Goal: Transaction & Acquisition: Obtain resource

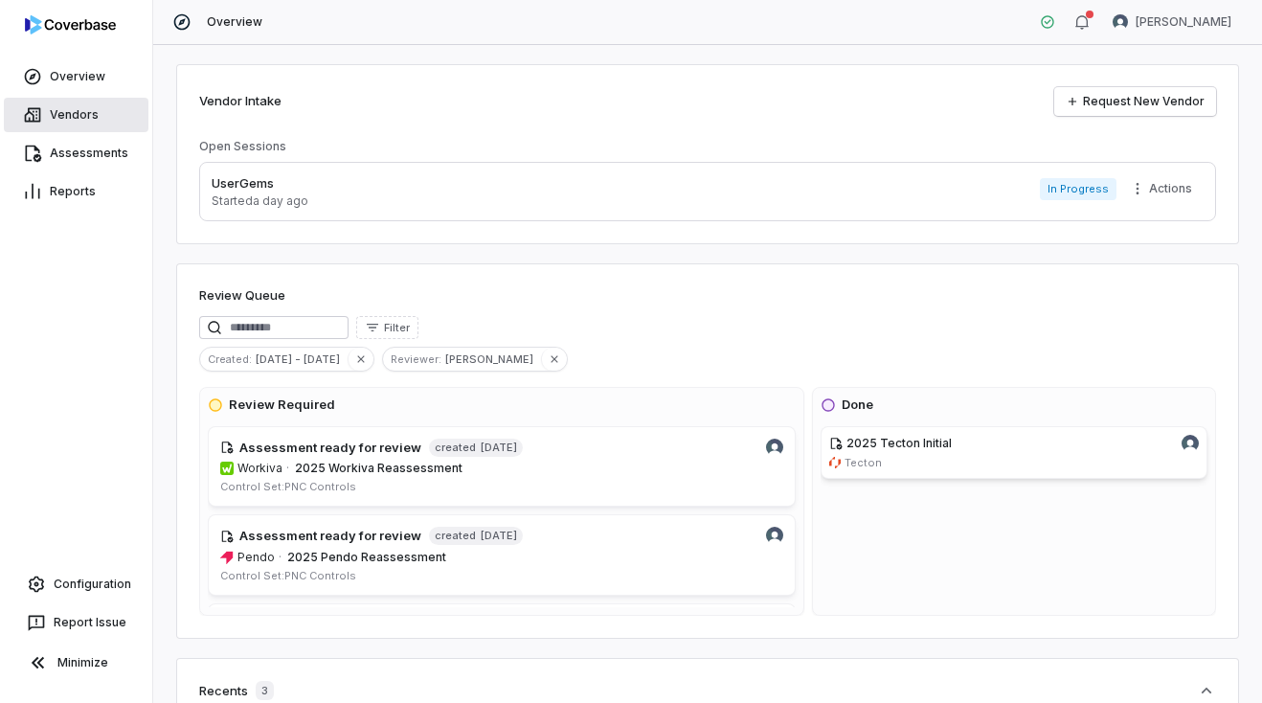
click at [69, 111] on link "Vendors" at bounding box center [76, 115] width 145 height 34
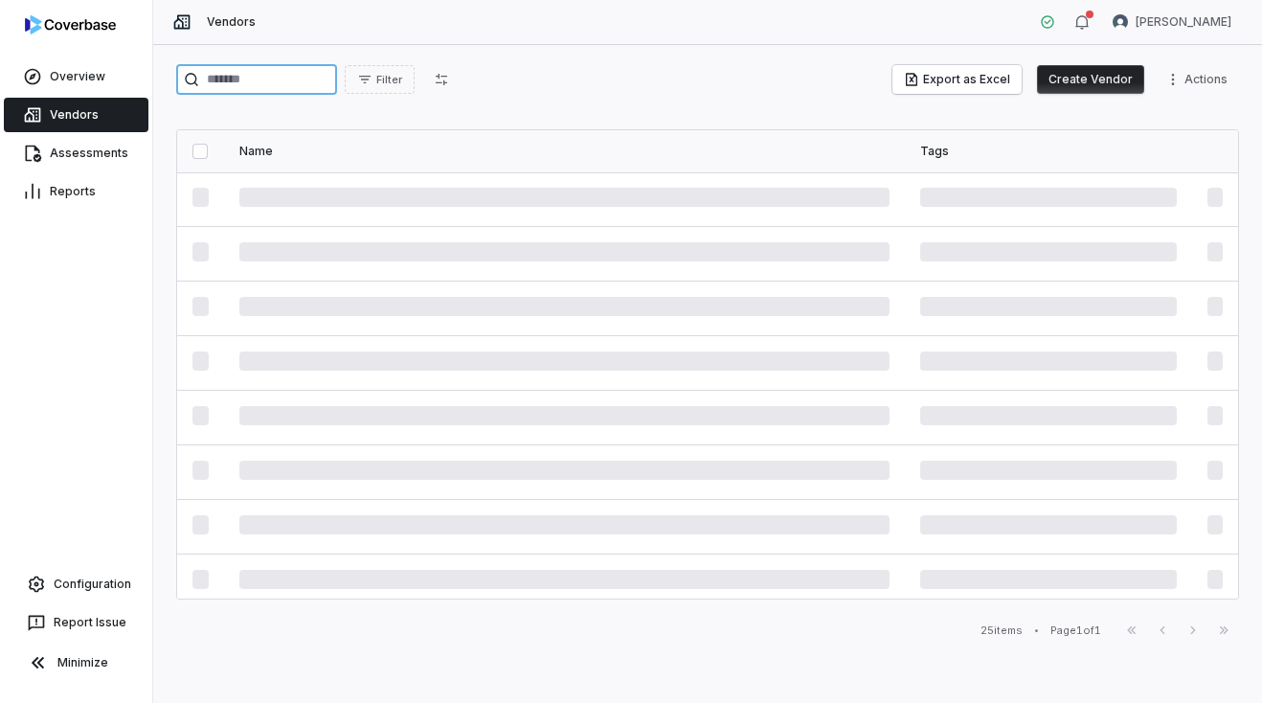
click at [264, 85] on input "search" at bounding box center [256, 79] width 161 height 31
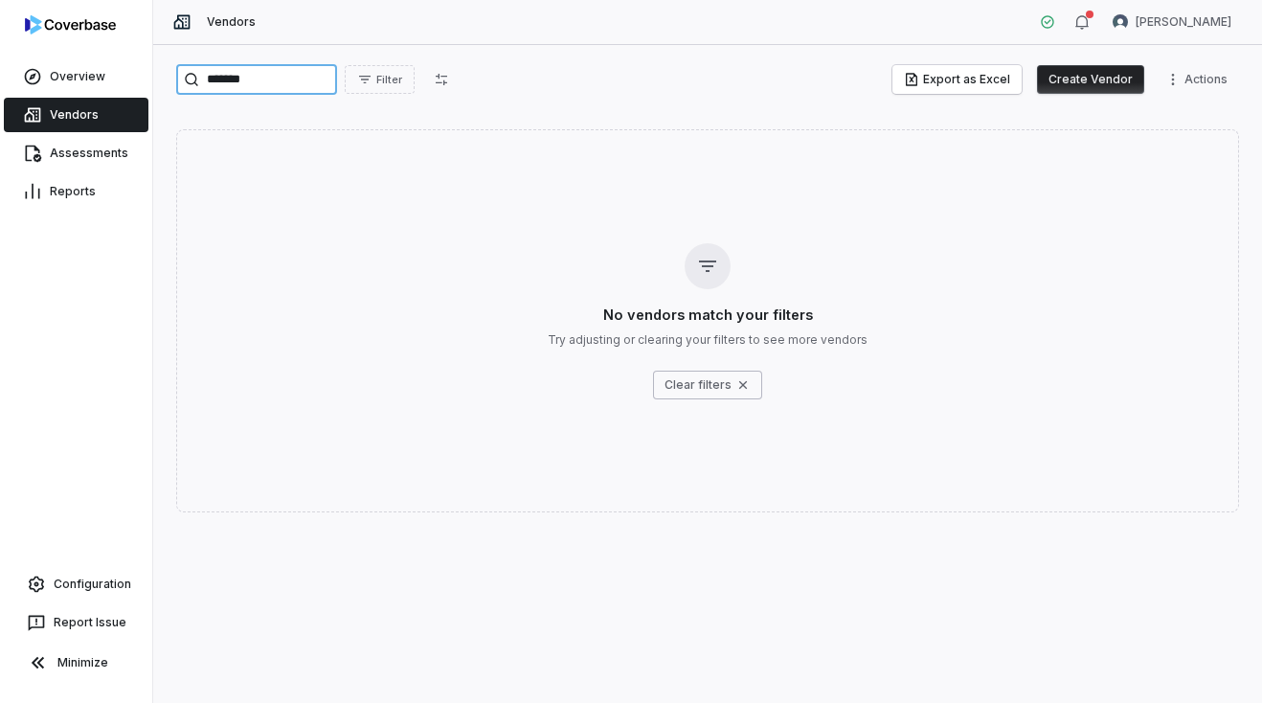
click at [318, 70] on input "*******" at bounding box center [256, 79] width 161 height 31
click at [316, 78] on input "*******" at bounding box center [256, 79] width 161 height 31
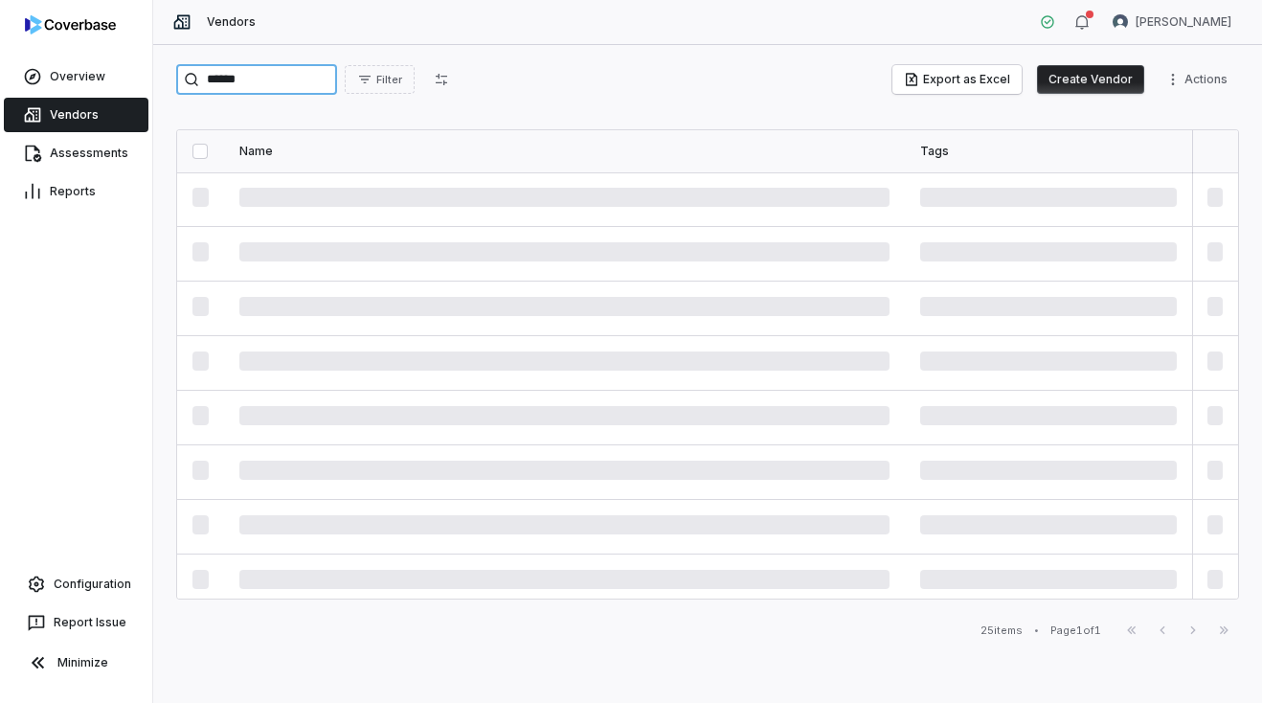
type input "******"
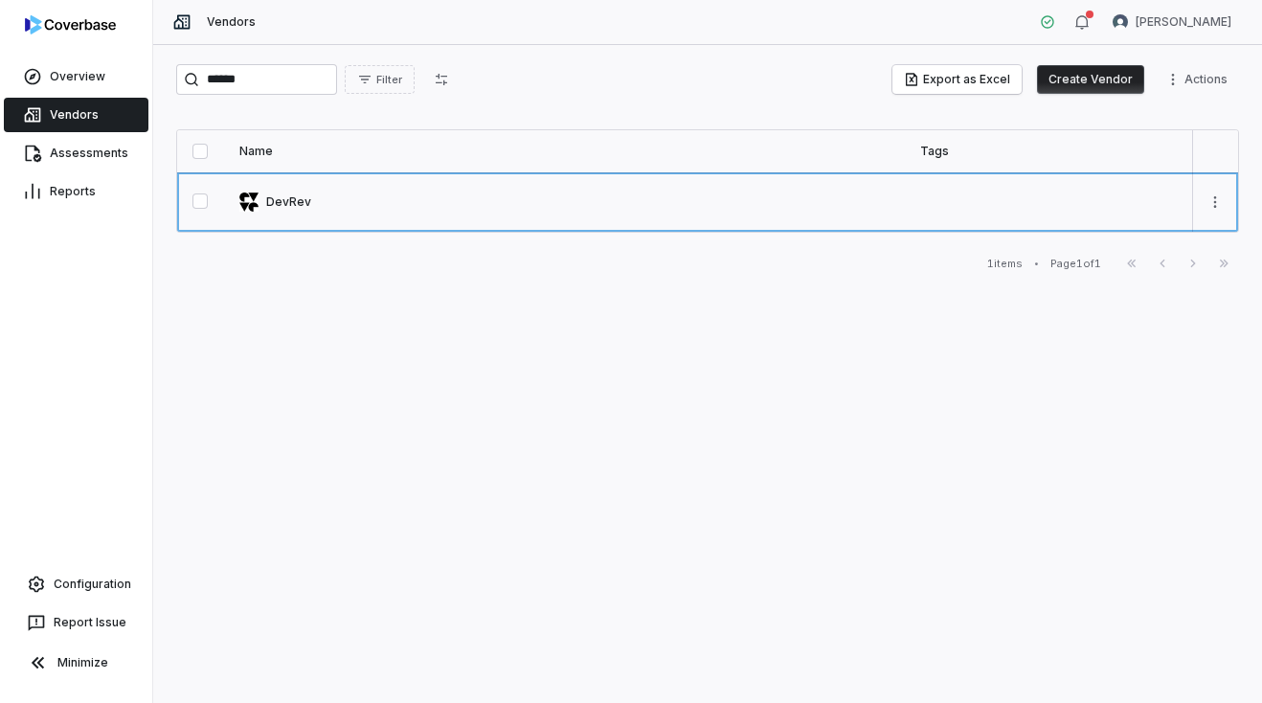
click at [268, 203] on link at bounding box center [564, 201] width 681 height 59
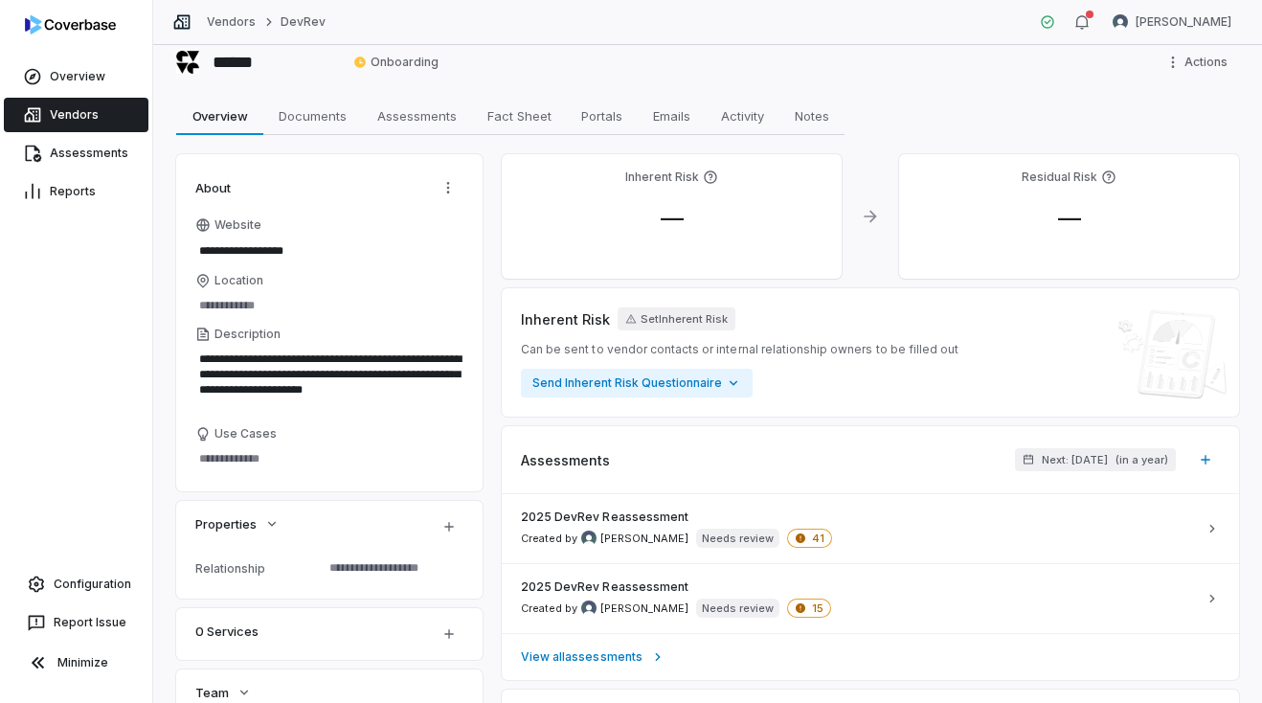
scroll to position [34, 0]
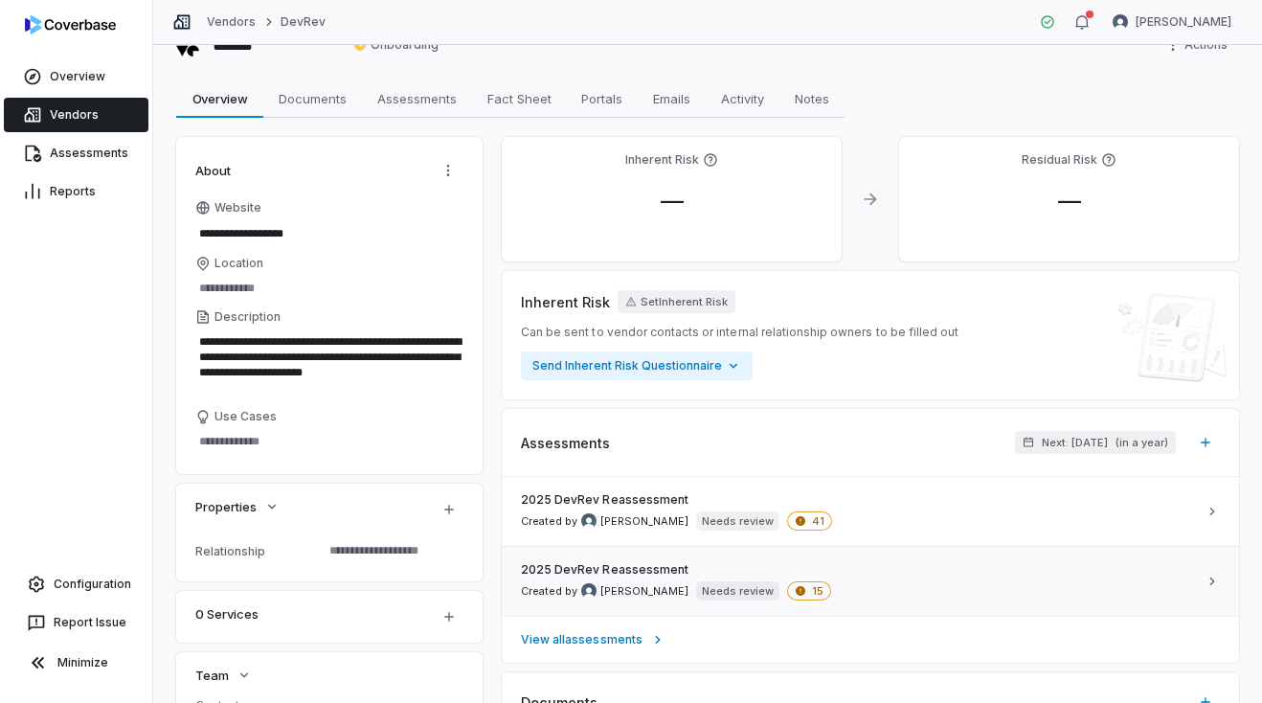
click at [989, 577] on div "2025 DevRev Reassessment Created by Daniel Aranibar Needs review 15" at bounding box center [859, 581] width 676 height 38
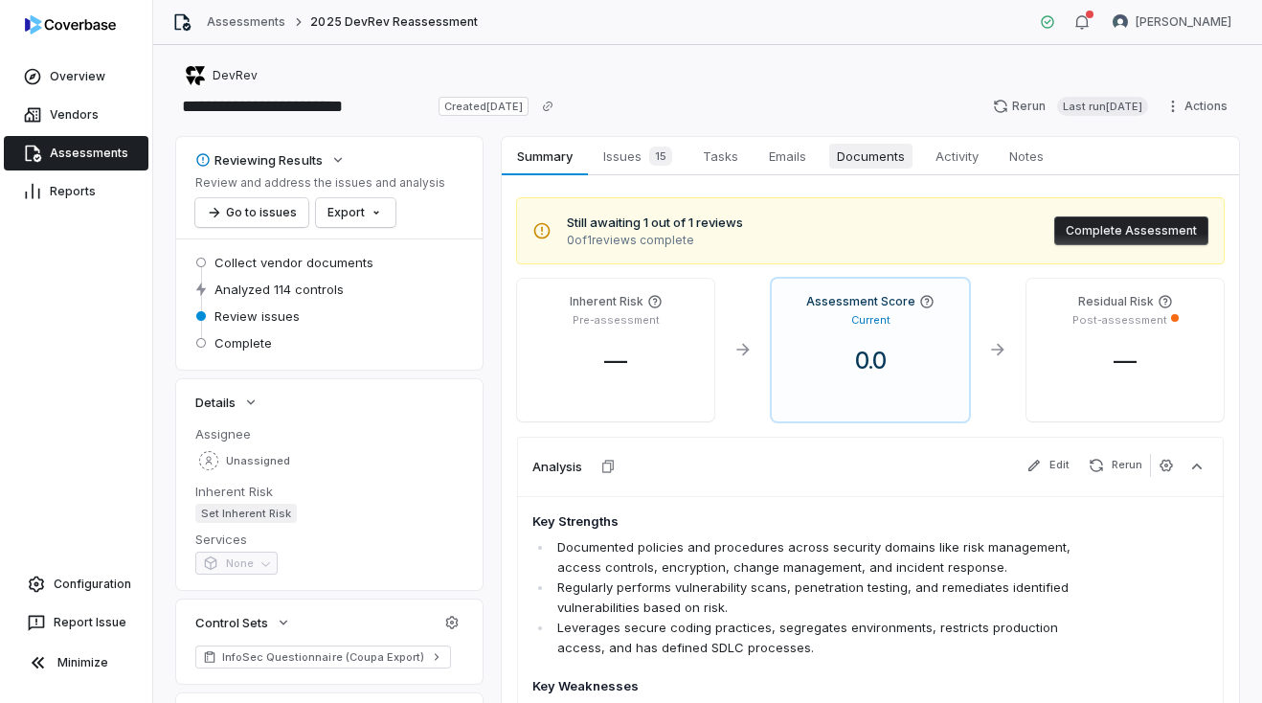
click at [880, 149] on span "Documents" at bounding box center [870, 156] width 83 height 25
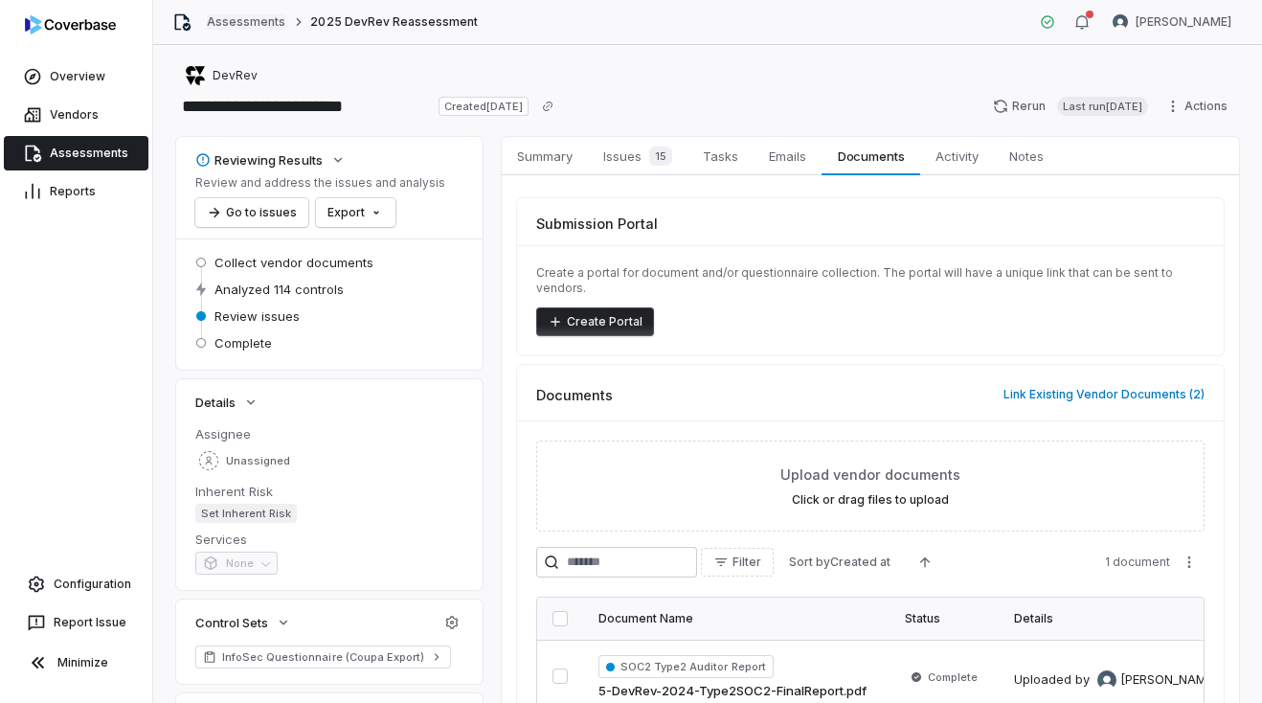
click at [252, 27] on link "Assessments" at bounding box center [246, 21] width 78 height 15
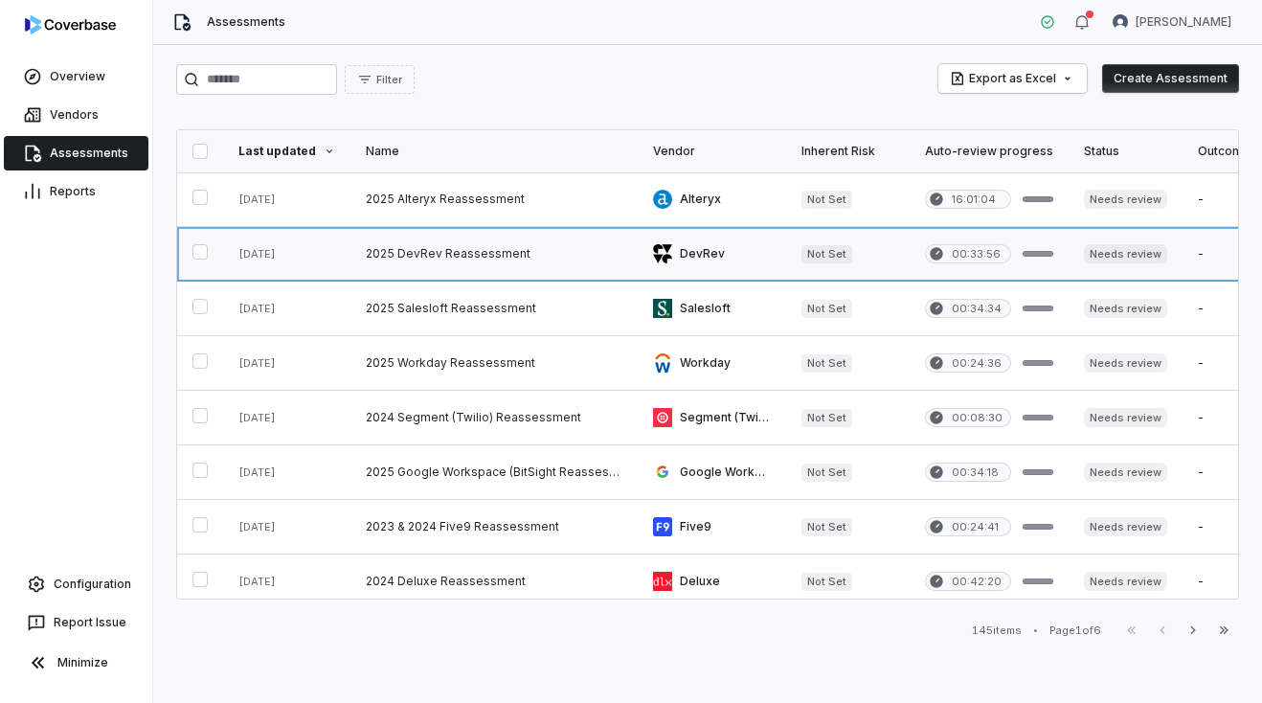
click at [460, 247] on link at bounding box center [493, 254] width 287 height 54
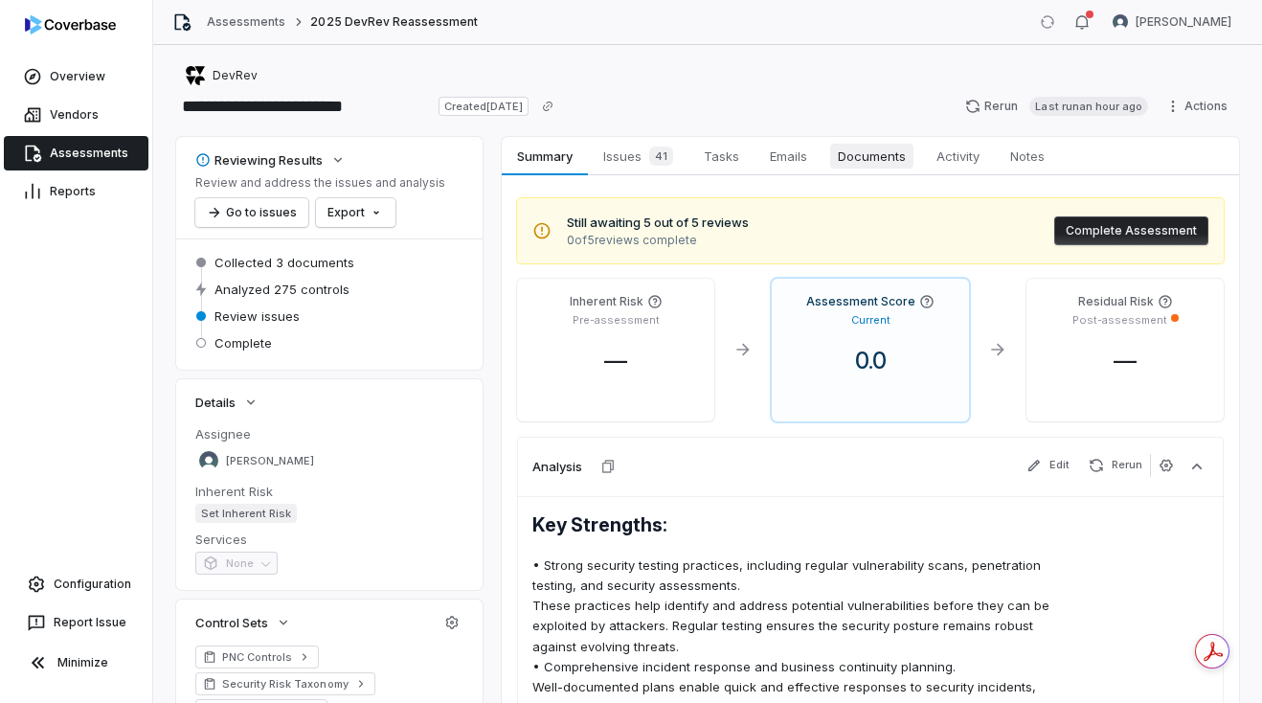
click at [902, 157] on span "Documents" at bounding box center [871, 156] width 83 height 25
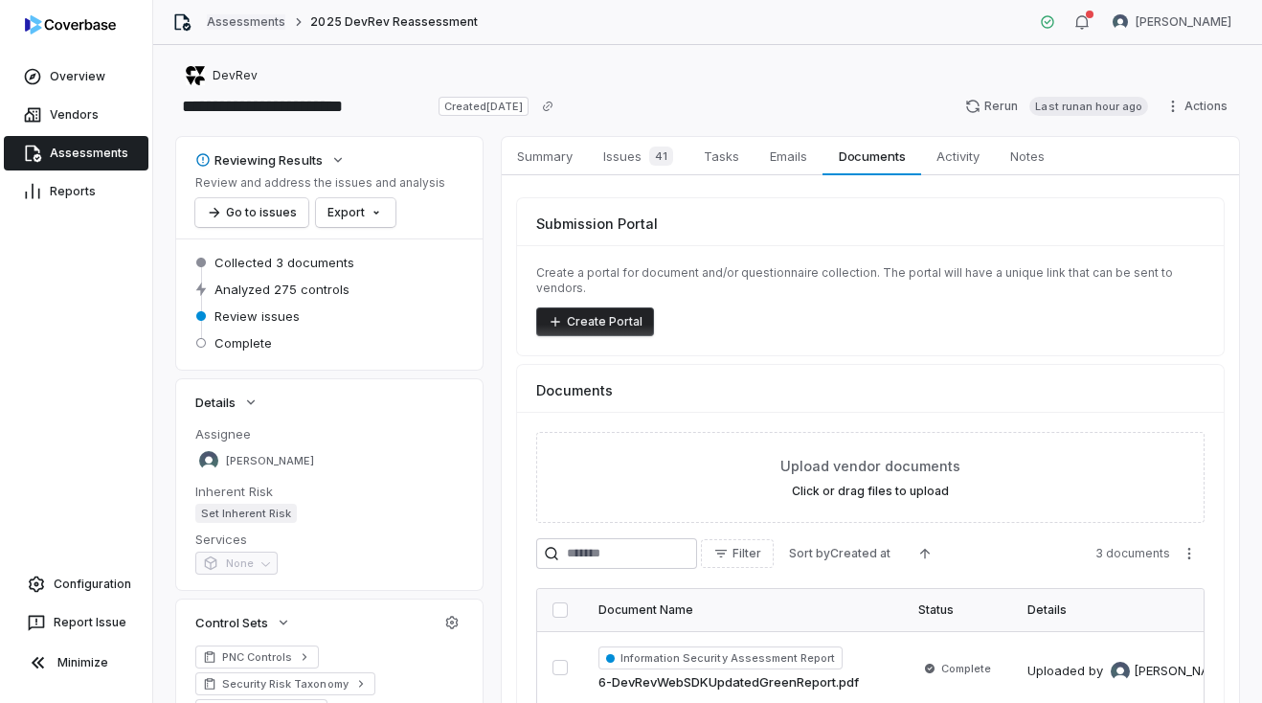
click at [254, 17] on link "Assessments" at bounding box center [246, 21] width 78 height 15
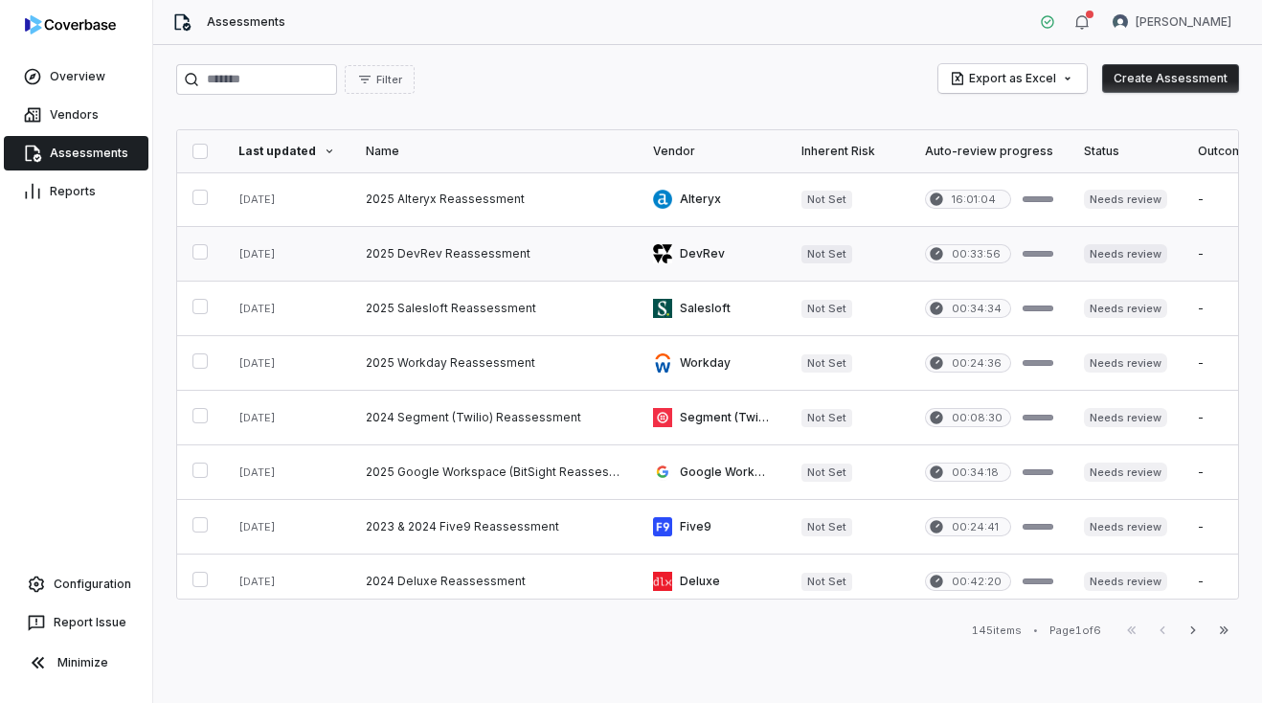
click at [416, 258] on link at bounding box center [493, 254] width 287 height 54
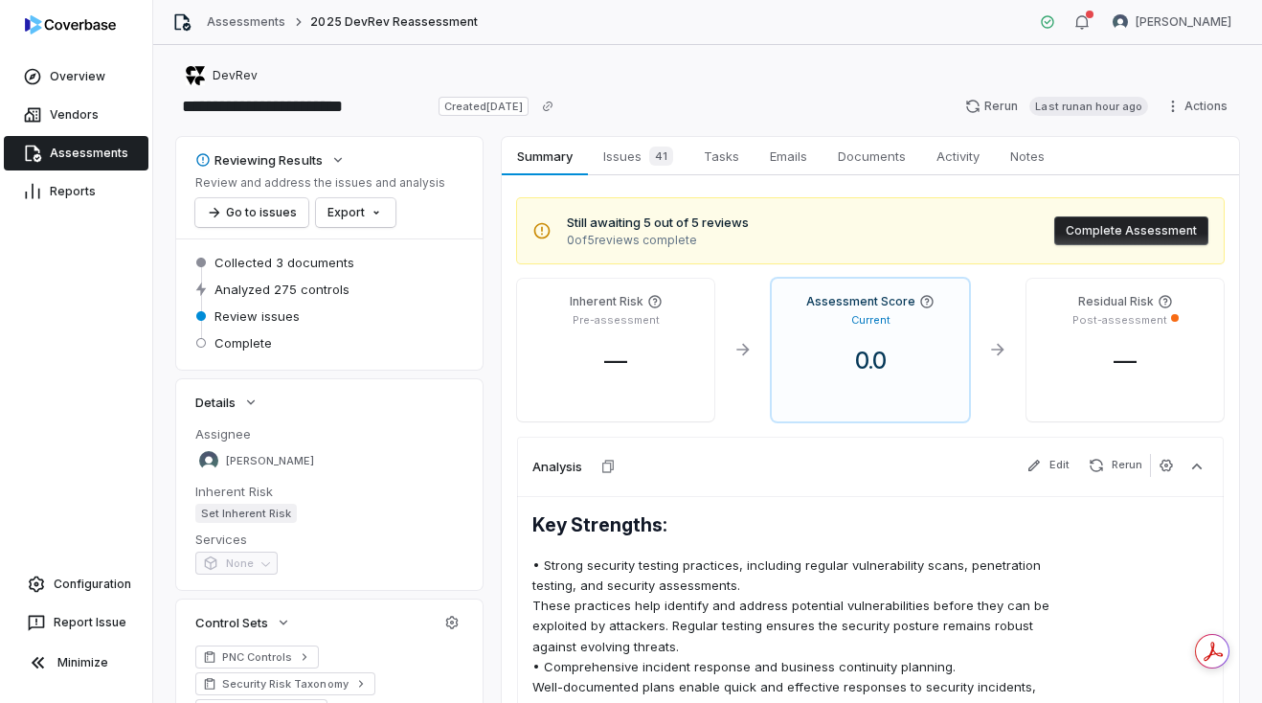
scroll to position [22, 0]
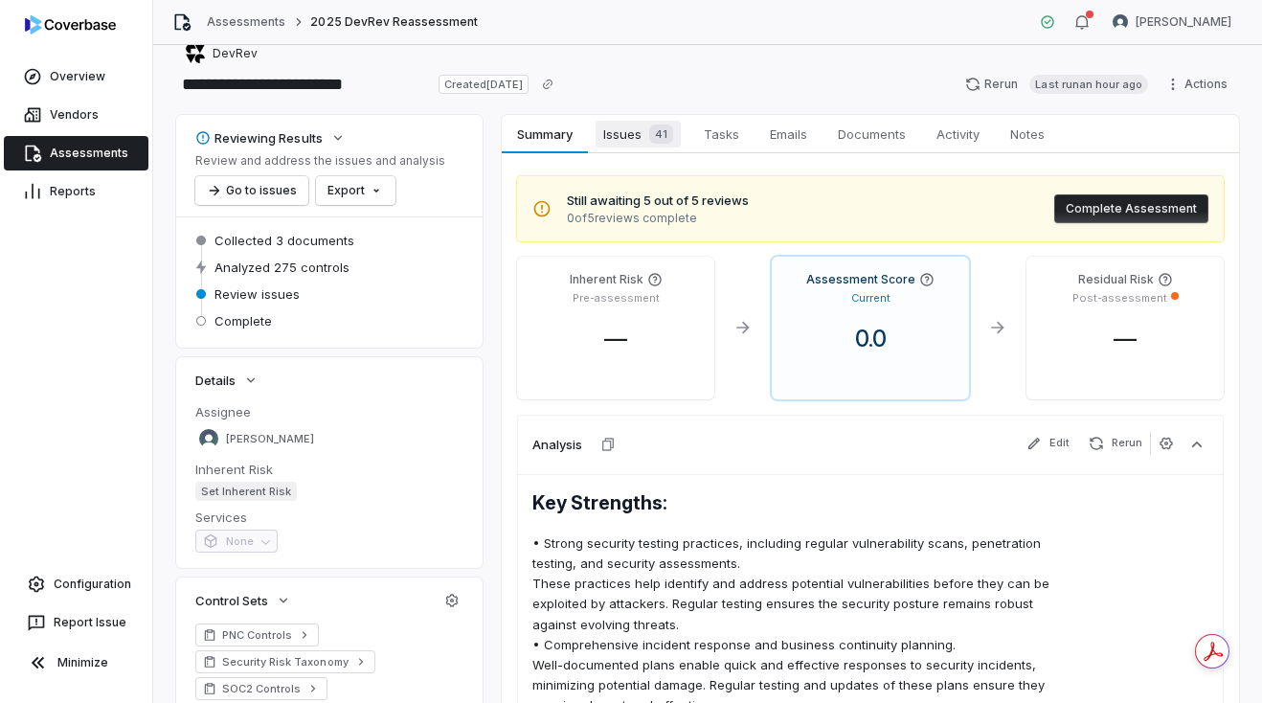
click at [625, 140] on span "Issues 41" at bounding box center [637, 134] width 85 height 27
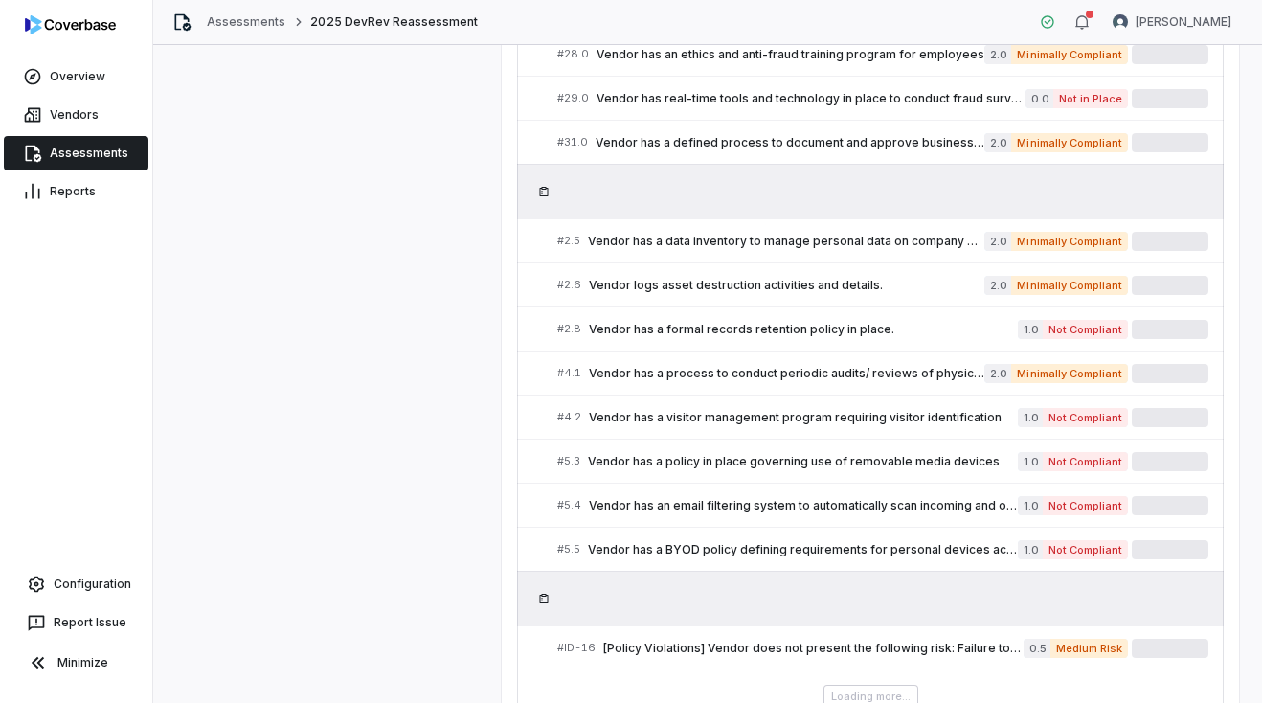
scroll to position [1548, 0]
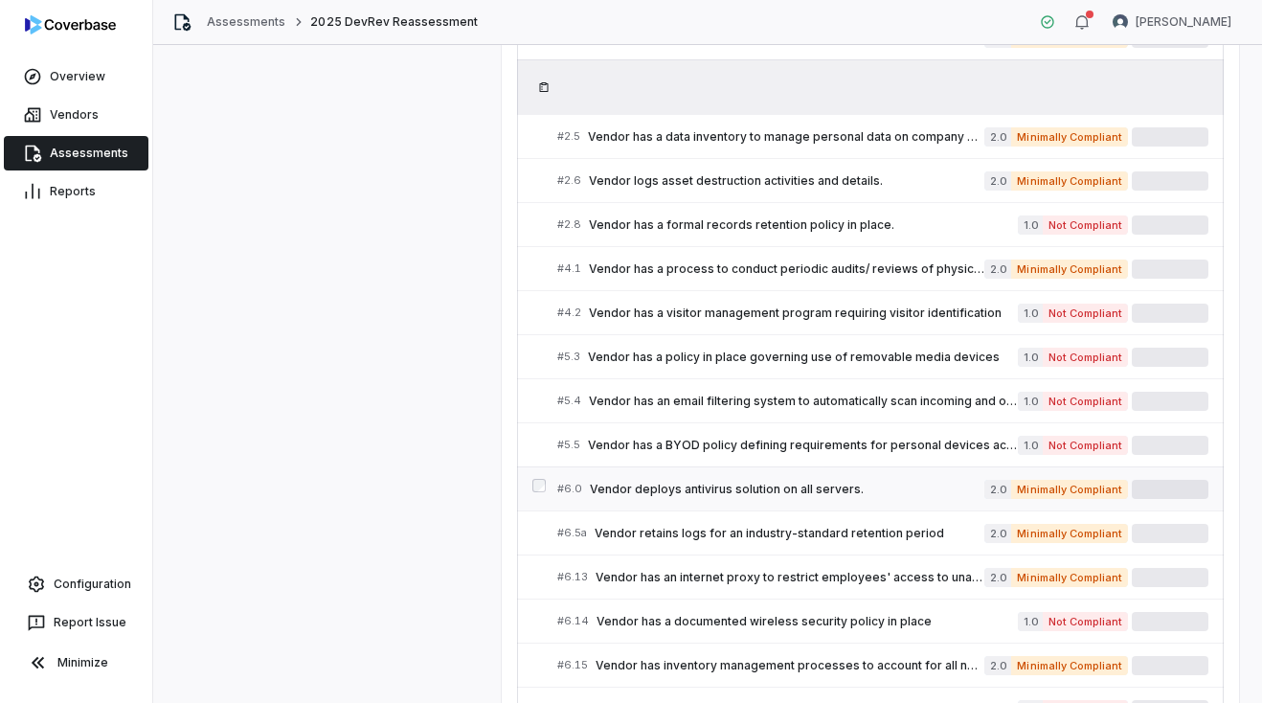
click at [859, 495] on span "Vendor deploys antivirus solution on all servers." at bounding box center [787, 489] width 394 height 15
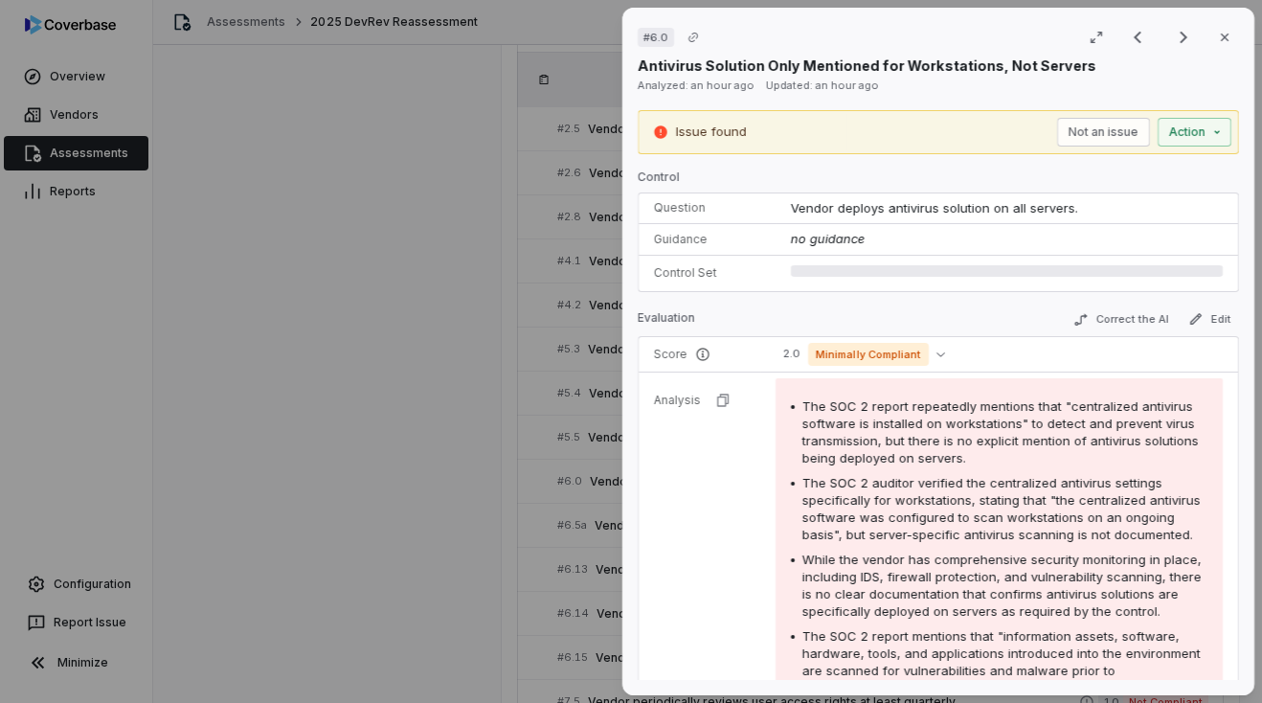
scroll to position [1536, 0]
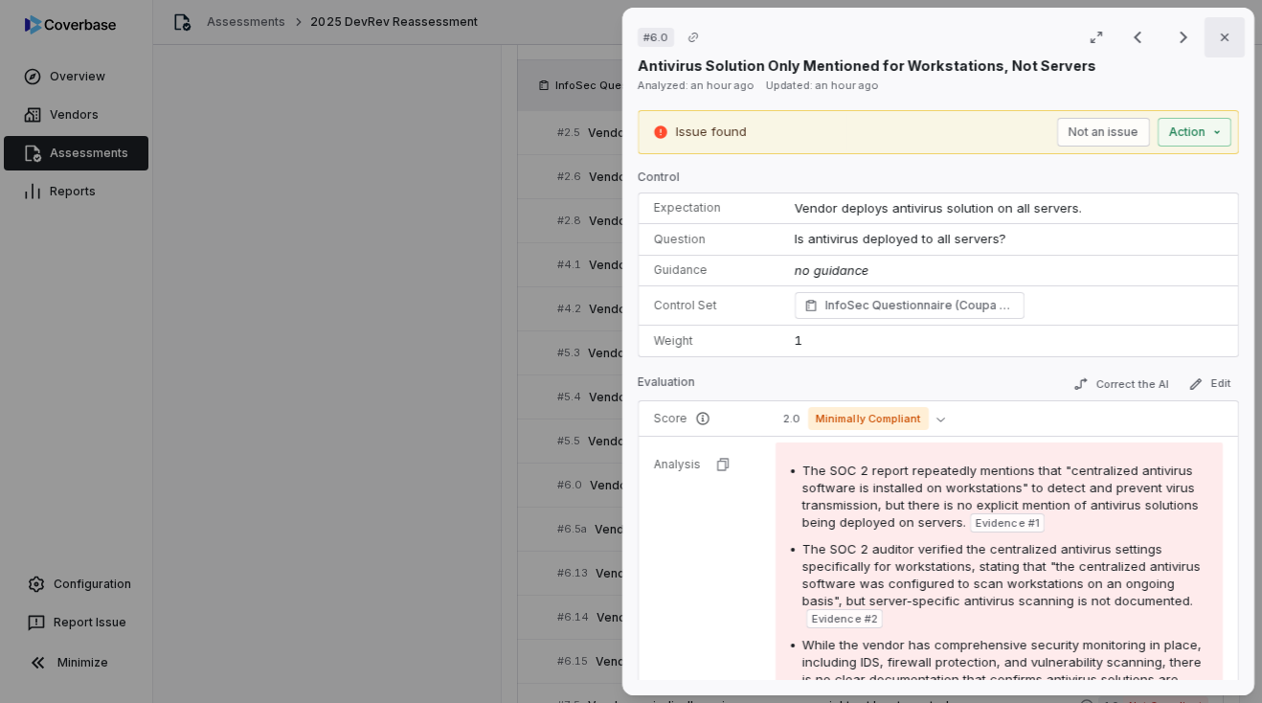
click at [1214, 45] on button "Close" at bounding box center [1224, 37] width 40 height 40
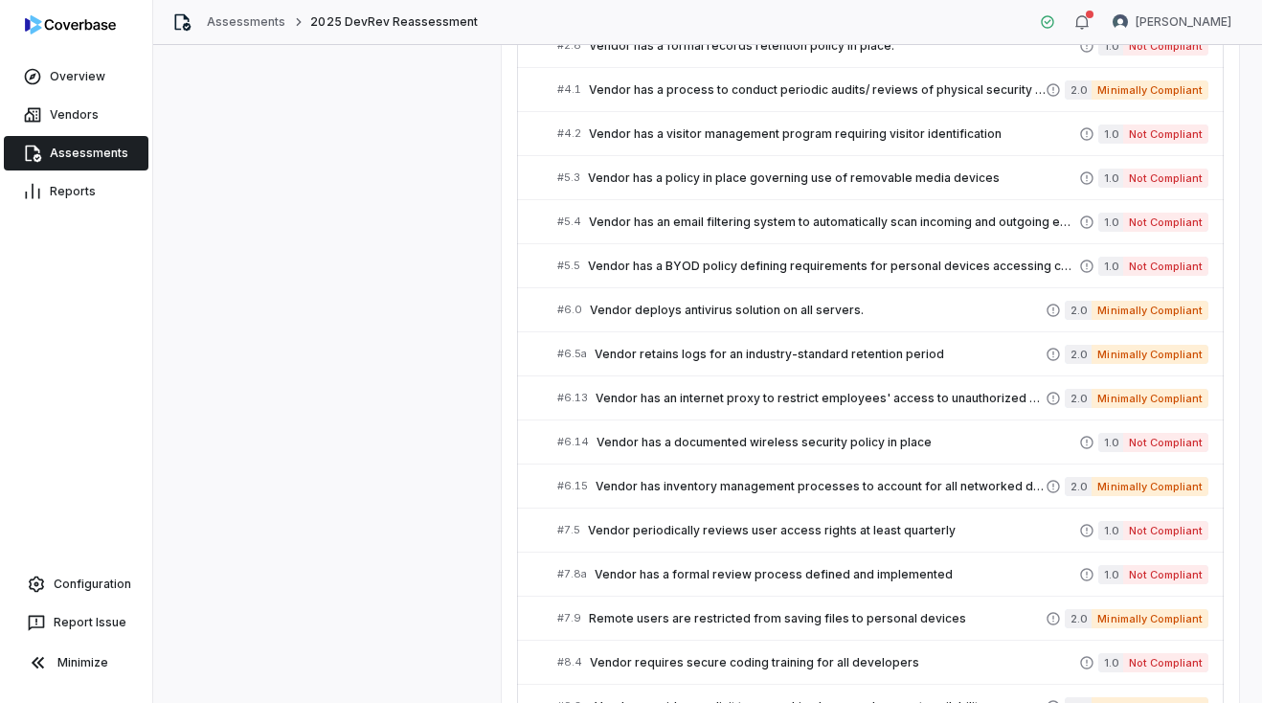
scroll to position [1710, 0]
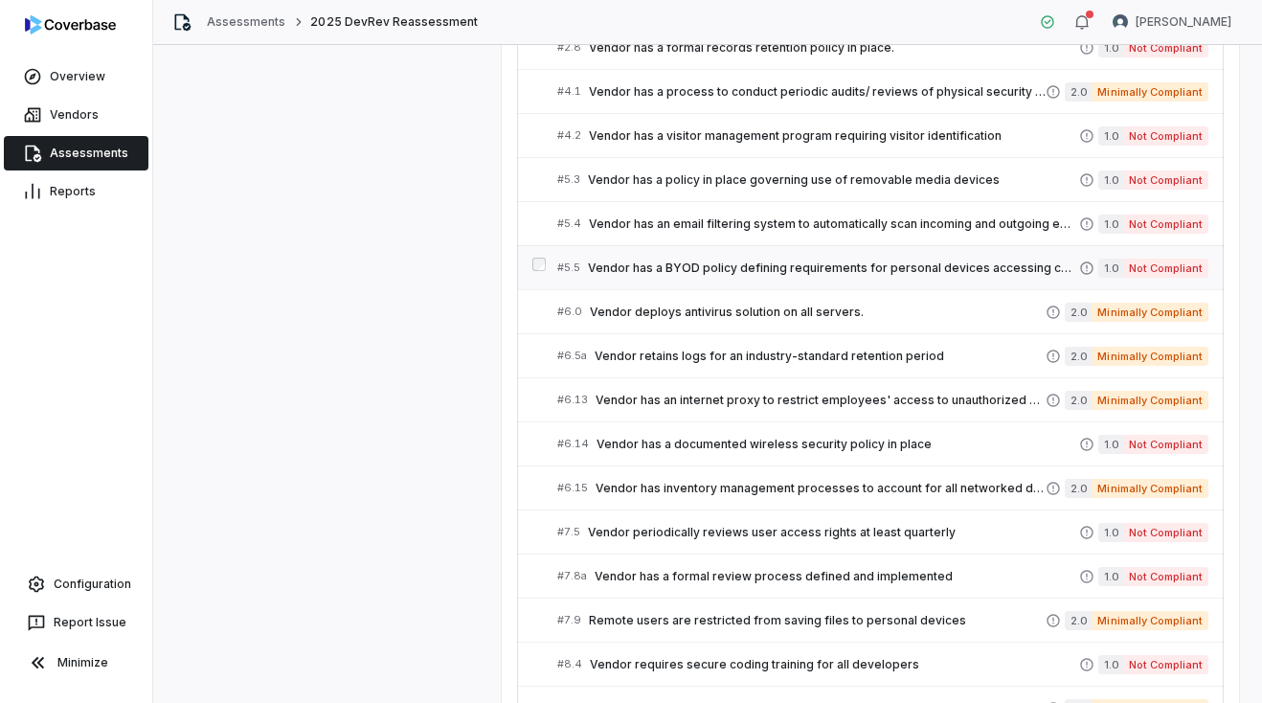
click at [880, 266] on span "Vendor has a BYOD policy defining requirements for personal devices accessing c…" at bounding box center [833, 267] width 491 height 15
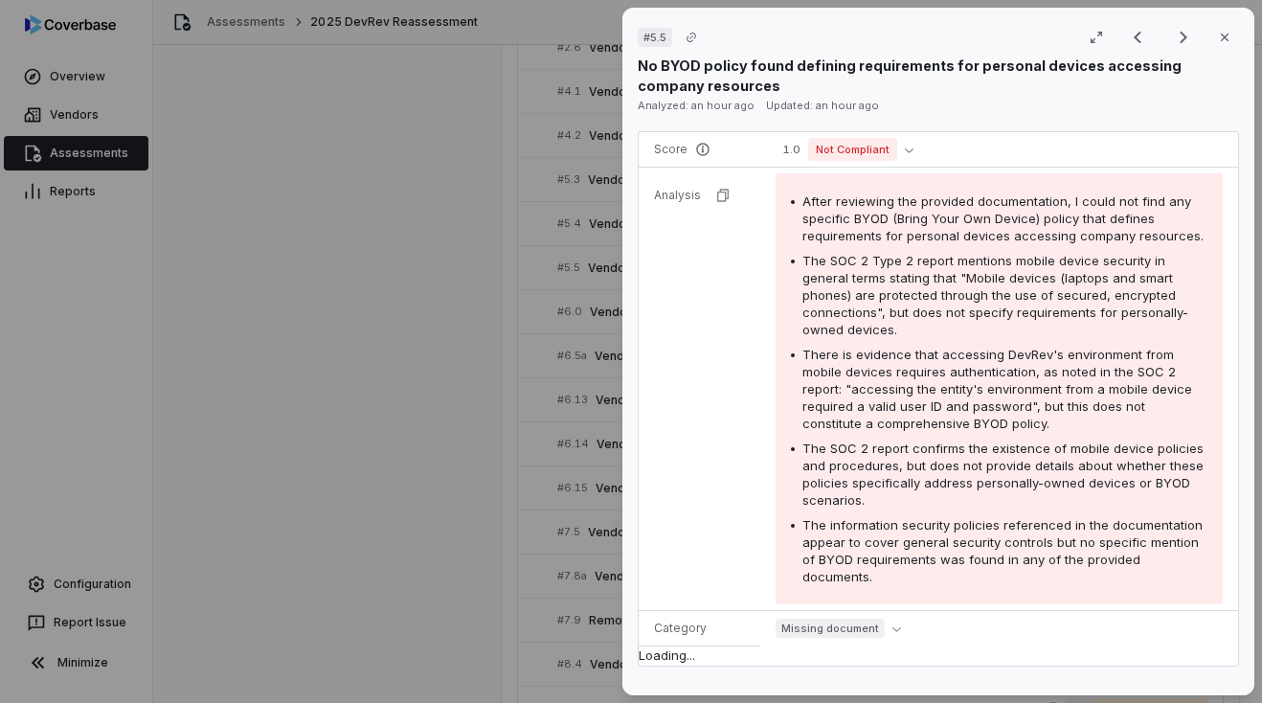
scroll to position [307, 0]
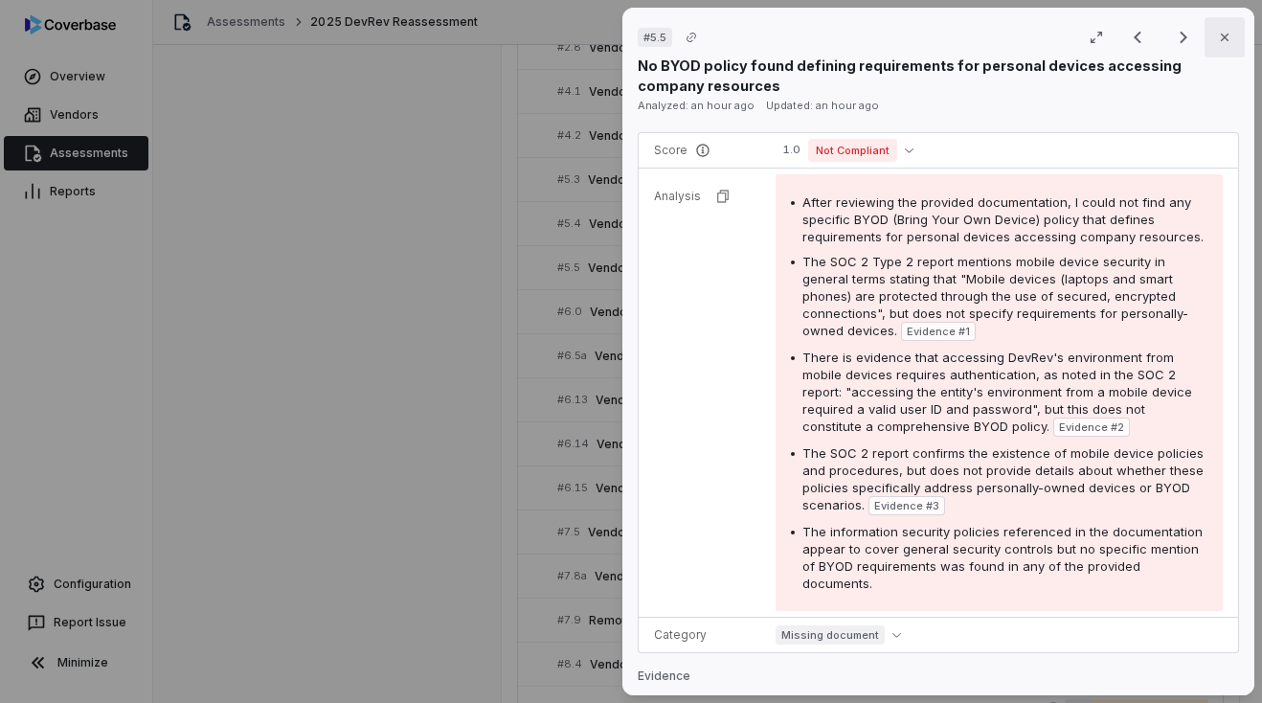
click at [1229, 56] on button "Close" at bounding box center [1224, 37] width 40 height 40
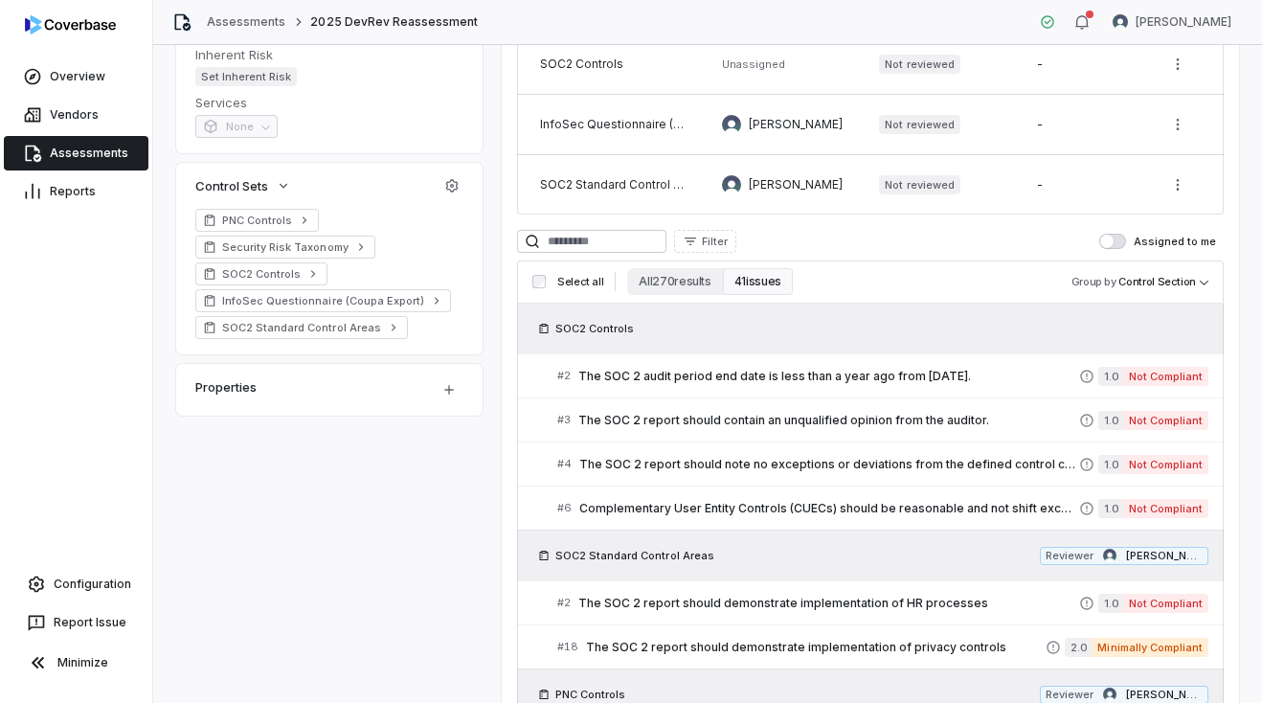
scroll to position [436, 0]
click at [971, 374] on span "The SOC 2 audit period end date is less than a year ago from today." at bounding box center [828, 377] width 501 height 15
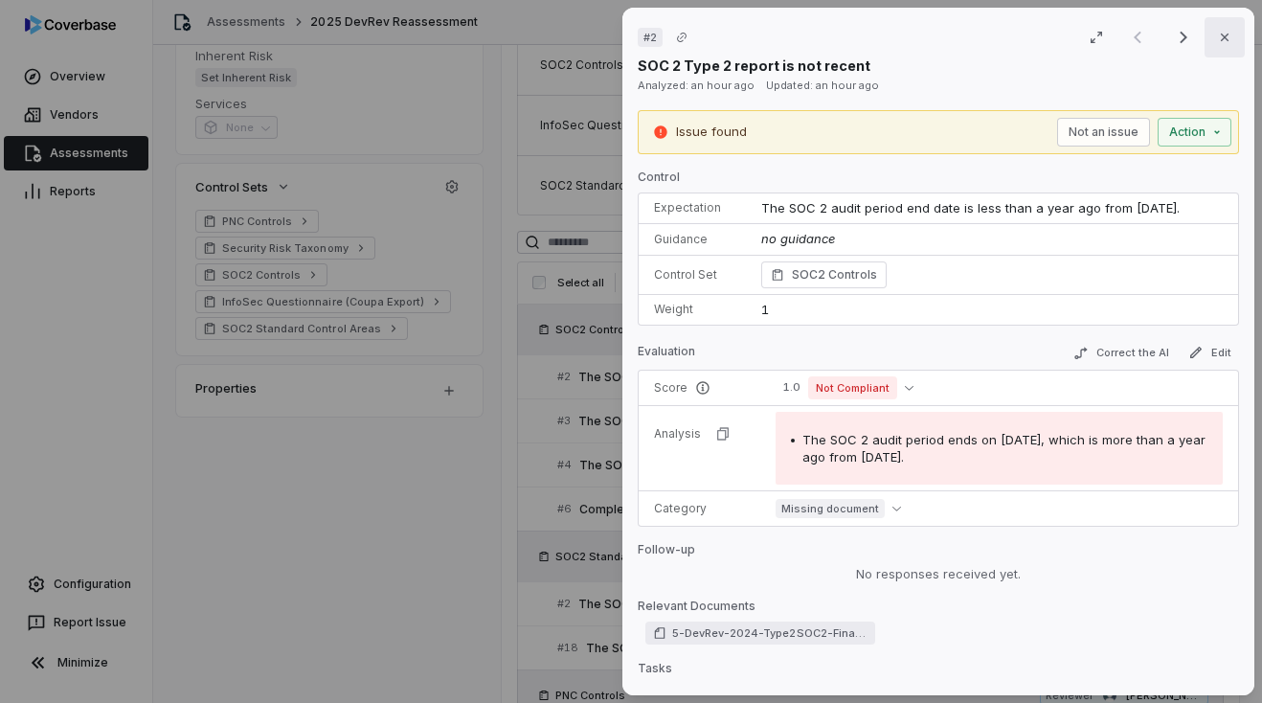
click at [1233, 30] on button "Close" at bounding box center [1224, 37] width 40 height 40
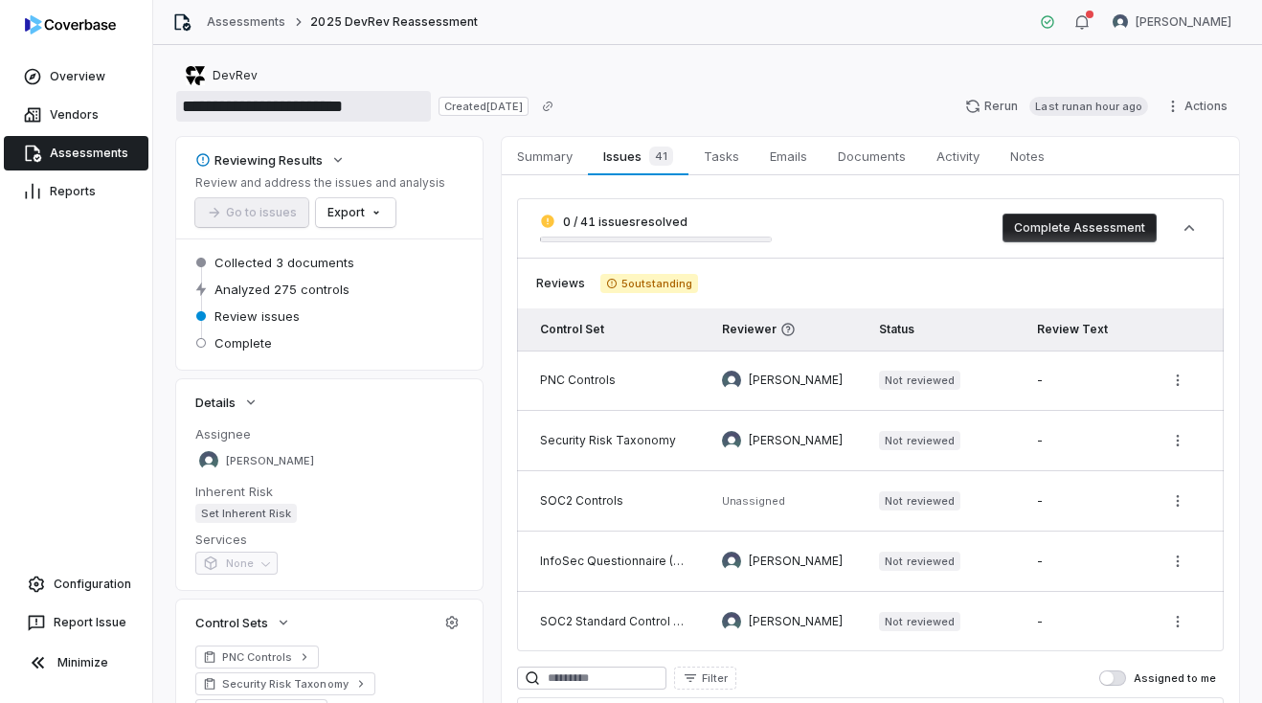
click at [365, 106] on input "**********" at bounding box center [303, 106] width 255 height 31
click at [190, 81] on div "DevRev" at bounding box center [222, 75] width 72 height 19
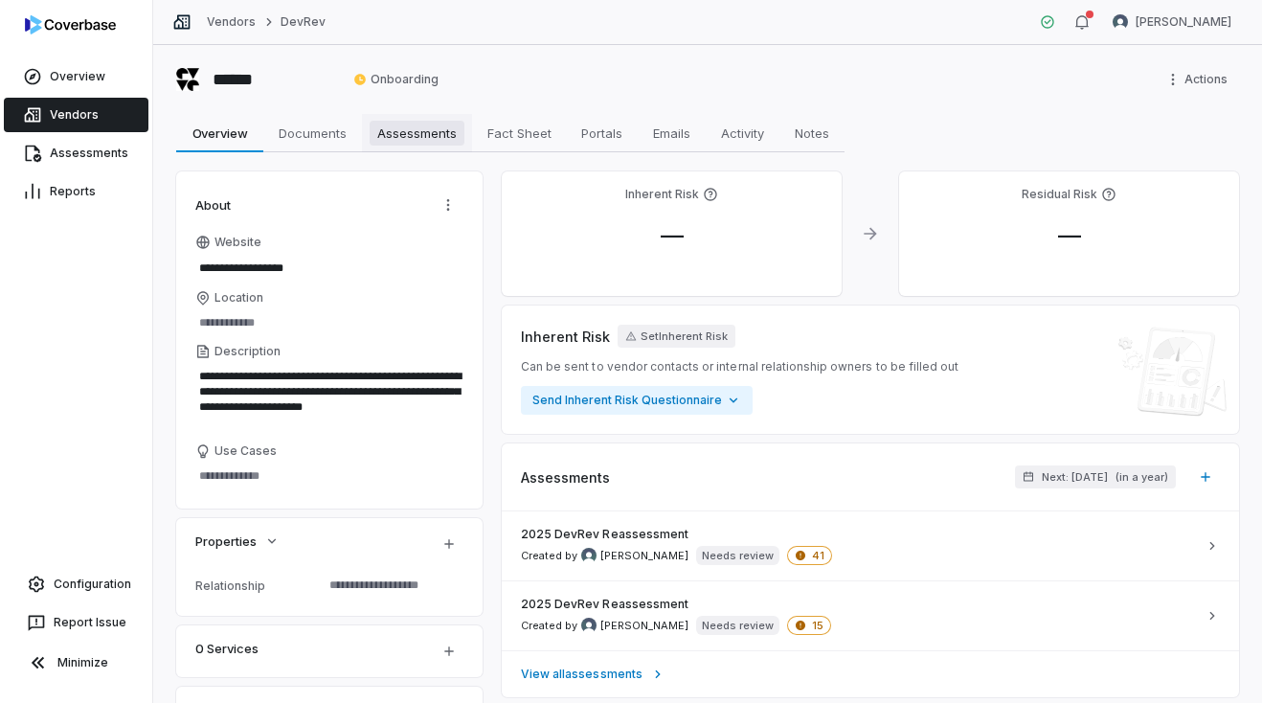
click at [418, 146] on link "Assessments Assessments" at bounding box center [417, 133] width 110 height 38
type textarea "*"
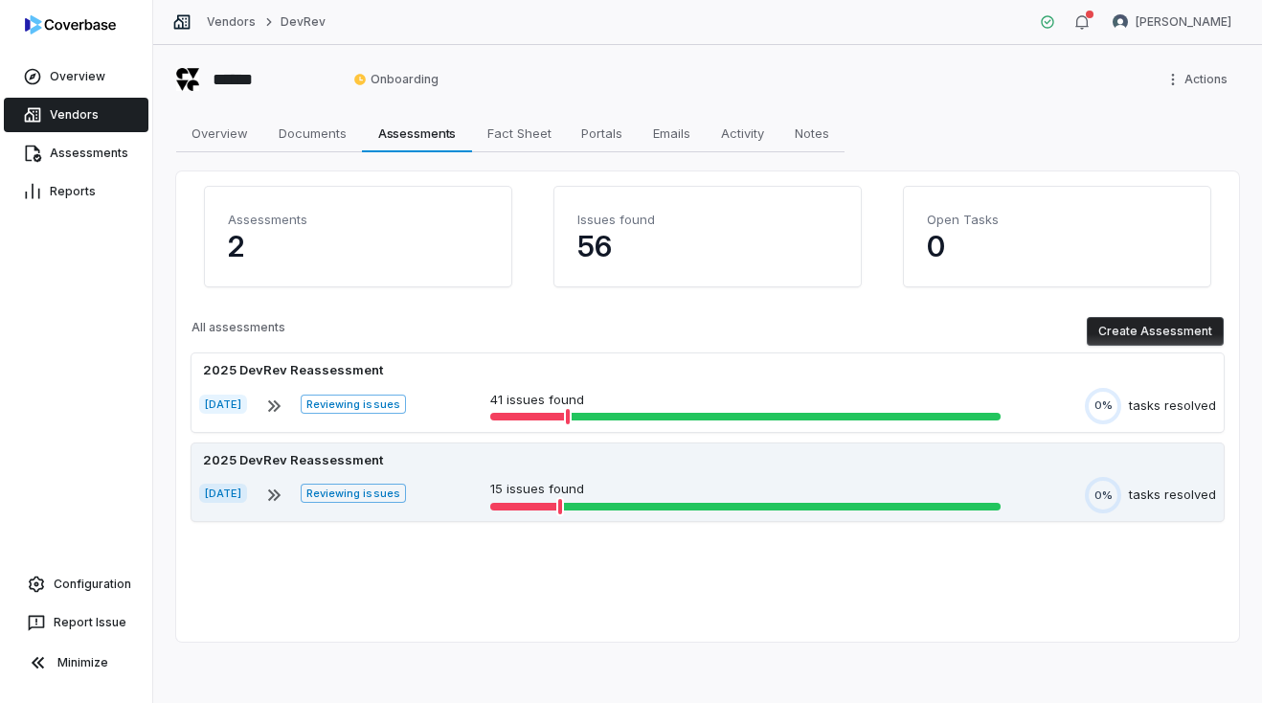
click at [481, 464] on div "2025 DevRev Reassessment" at bounding box center [707, 460] width 1017 height 19
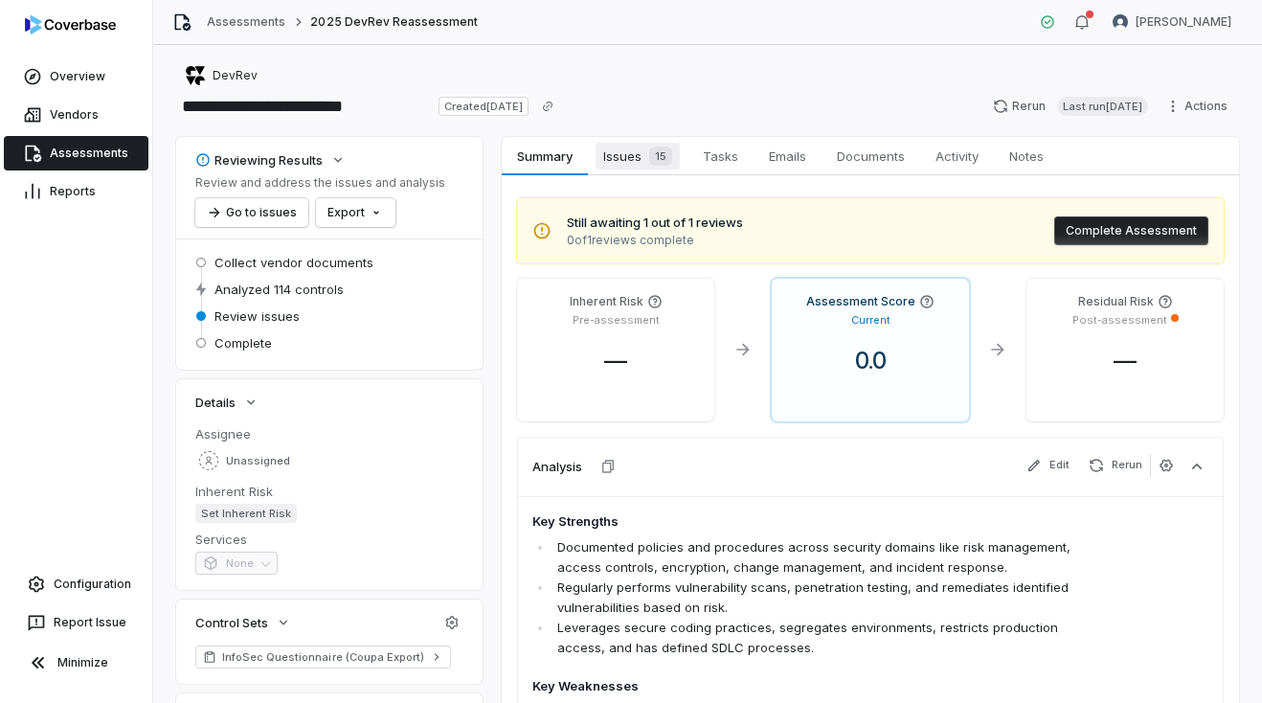
click at [634, 160] on span "Issues 15" at bounding box center [637, 156] width 84 height 27
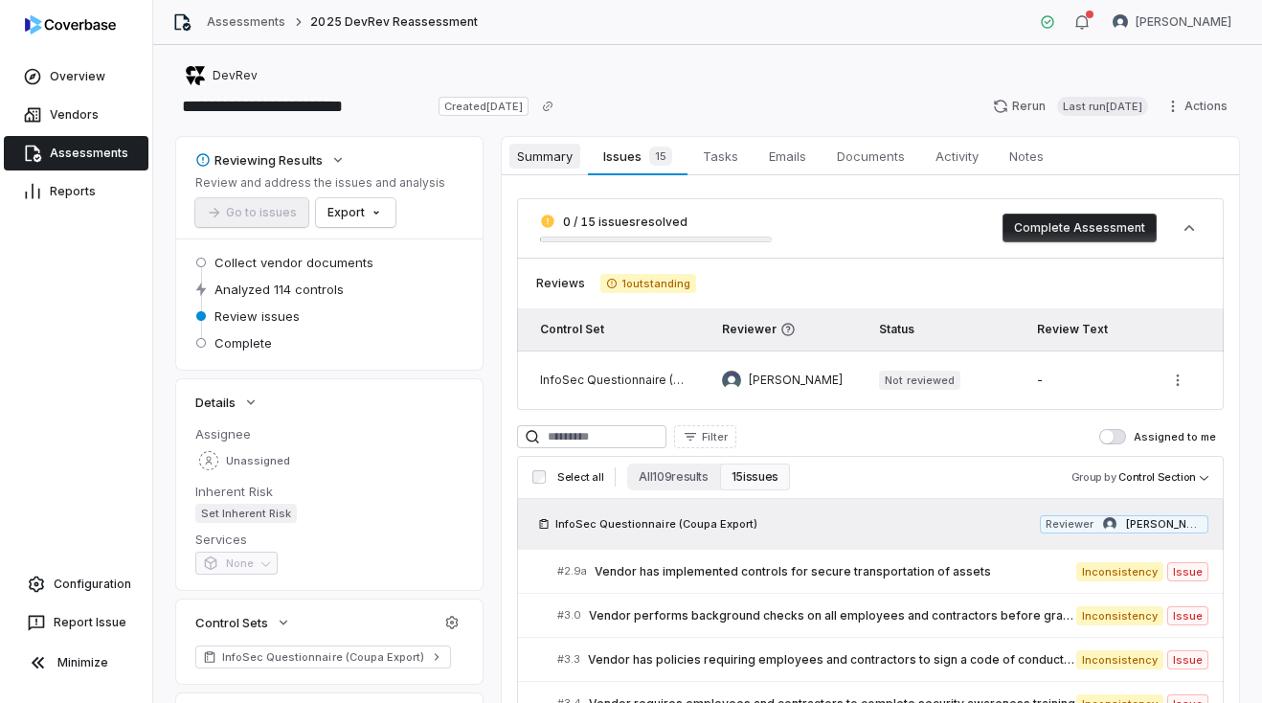
click at [565, 156] on span "Summary" at bounding box center [544, 156] width 71 height 25
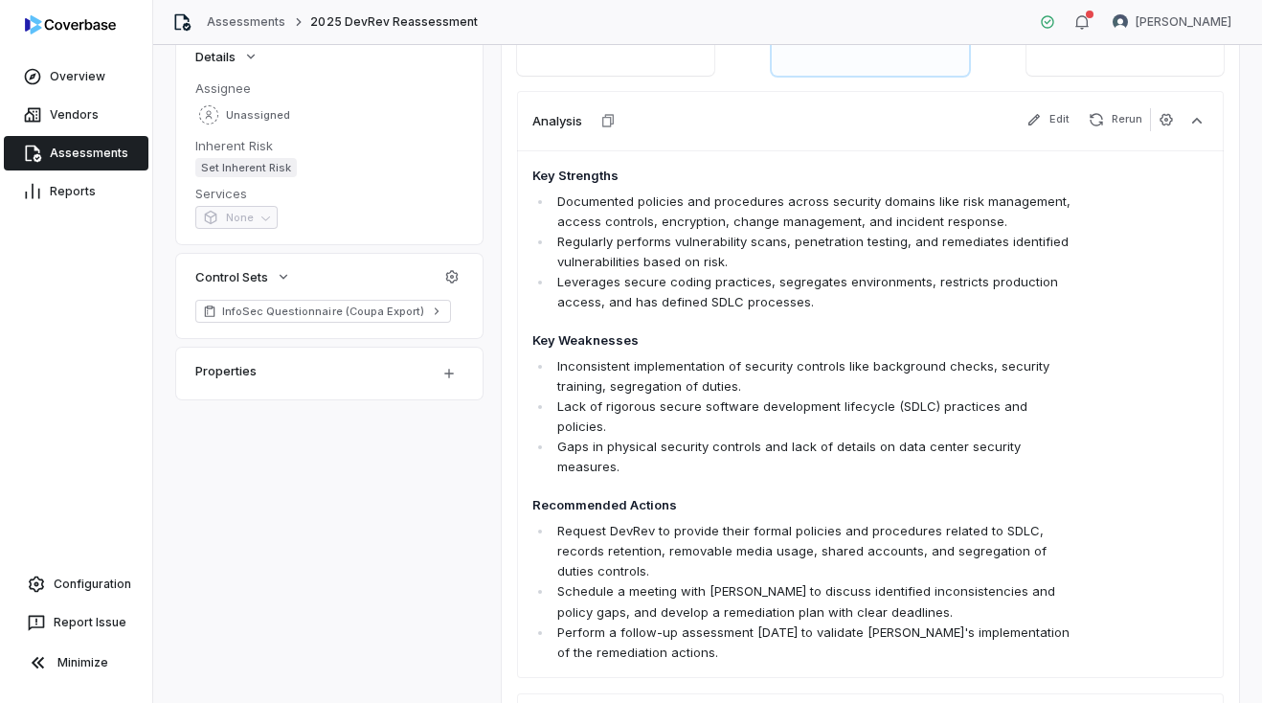
scroll to position [347, 0]
click at [1159, 122] on icon "button" at bounding box center [1165, 118] width 15 height 15
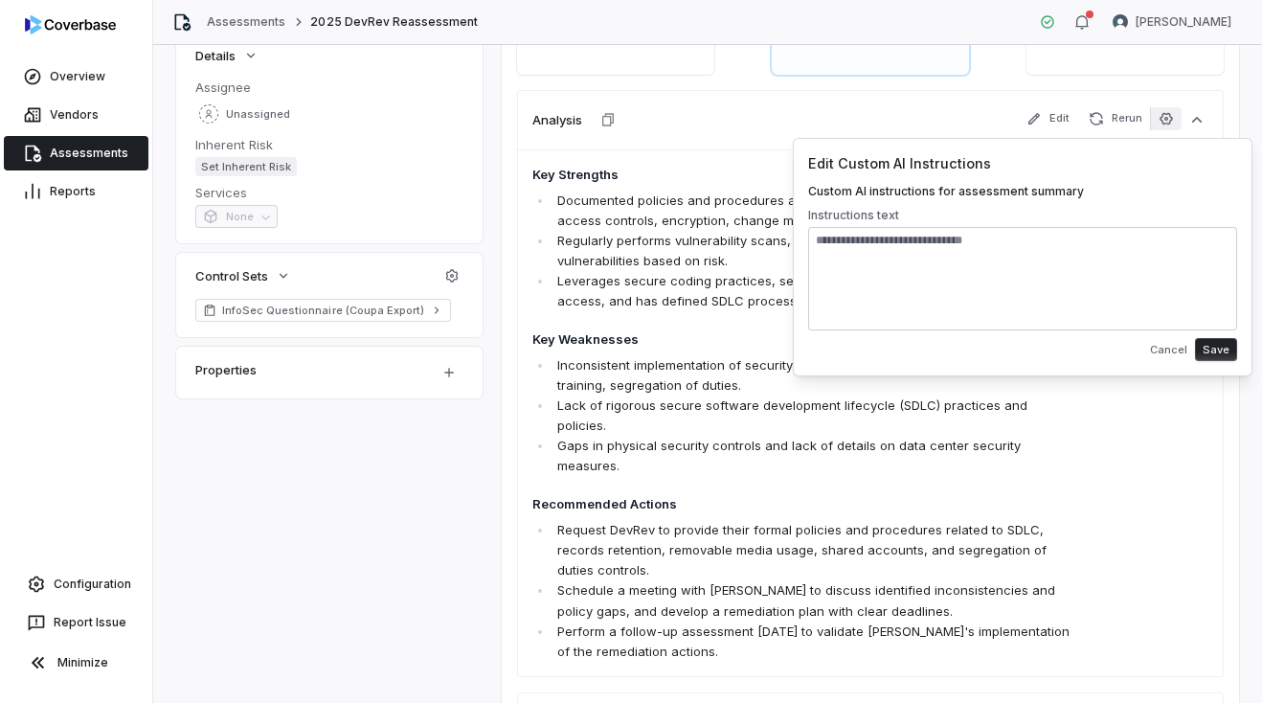
click at [859, 126] on div "Analysis Edit Rerun" at bounding box center [870, 119] width 706 height 59
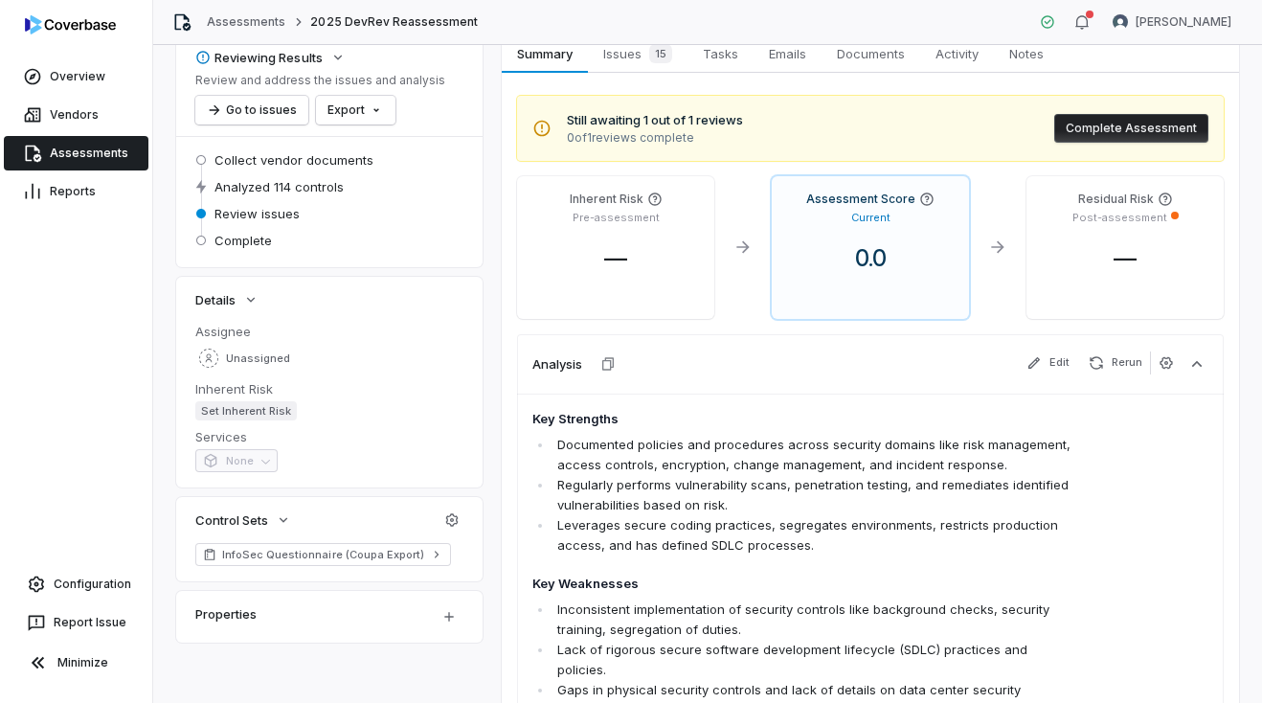
scroll to position [0, 0]
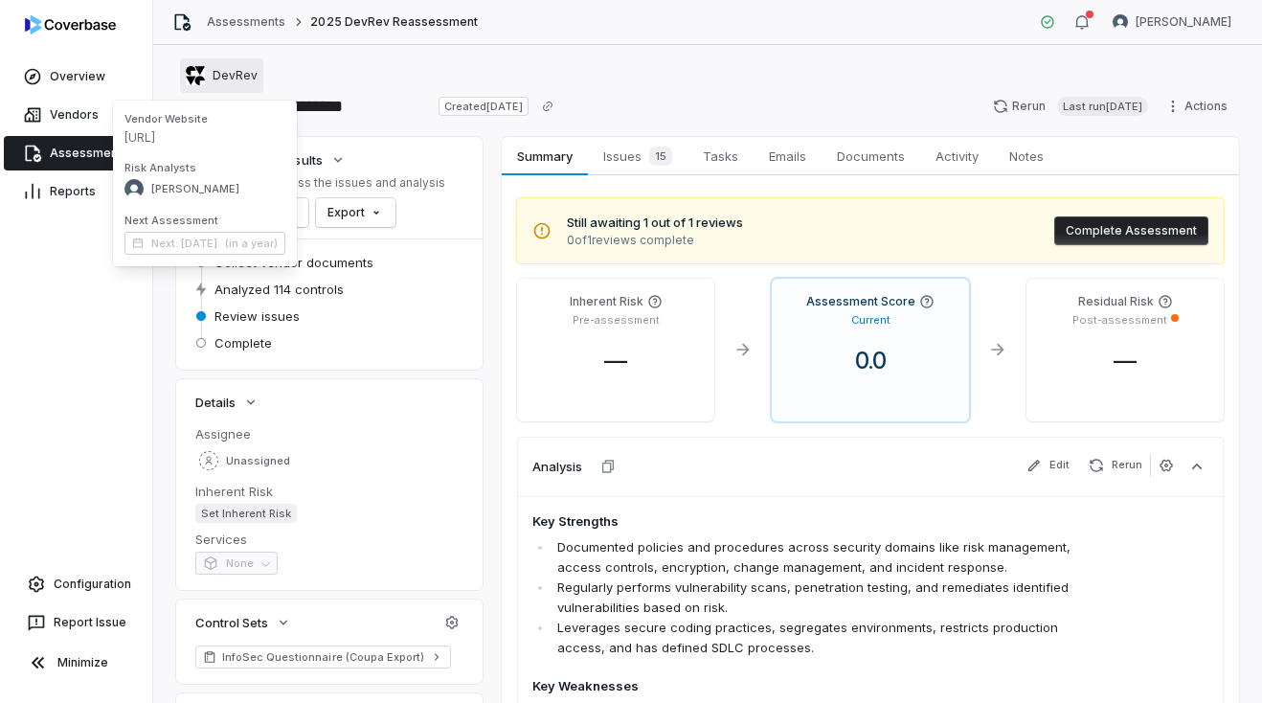
click at [221, 79] on span "DevRev" at bounding box center [235, 75] width 45 height 15
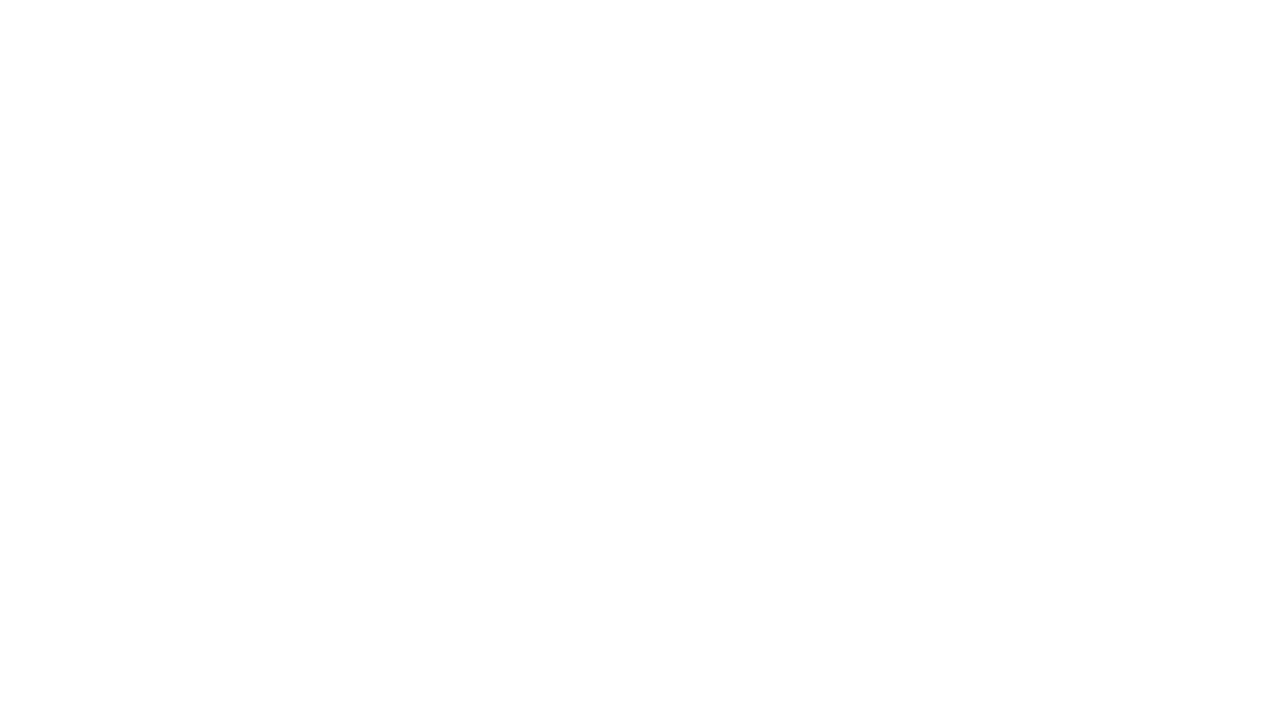
click at [321, 0] on html at bounding box center [631, 0] width 1262 height 0
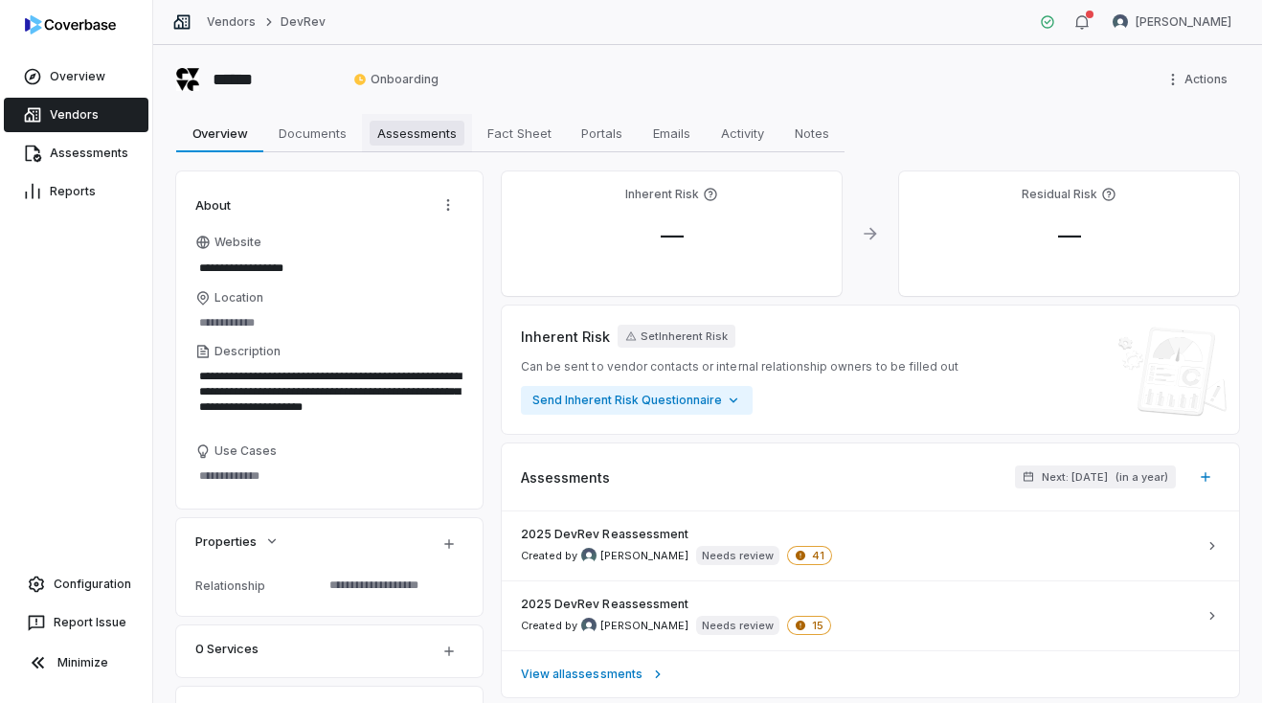
click at [414, 126] on span "Assessments" at bounding box center [417, 133] width 95 height 25
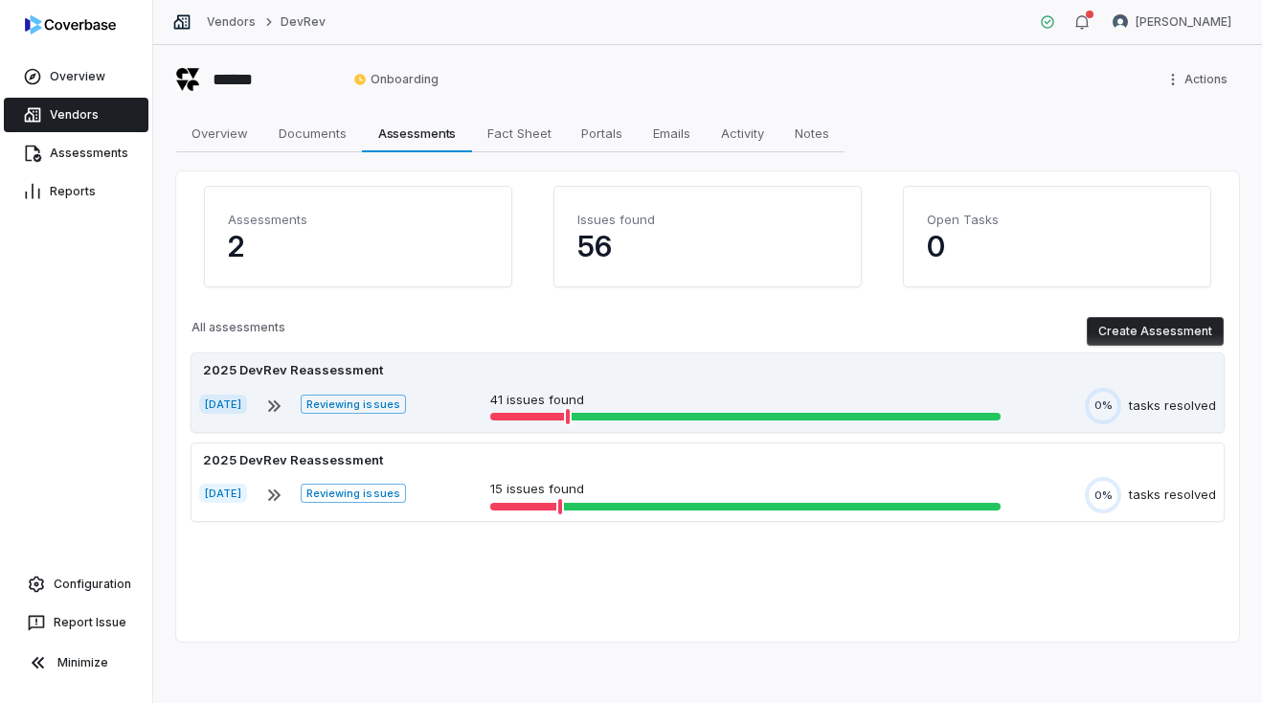
click at [484, 409] on div "Aug 29, 2025 Reviewing issues 41 issues found 0% tasks resolved" at bounding box center [707, 406] width 1017 height 36
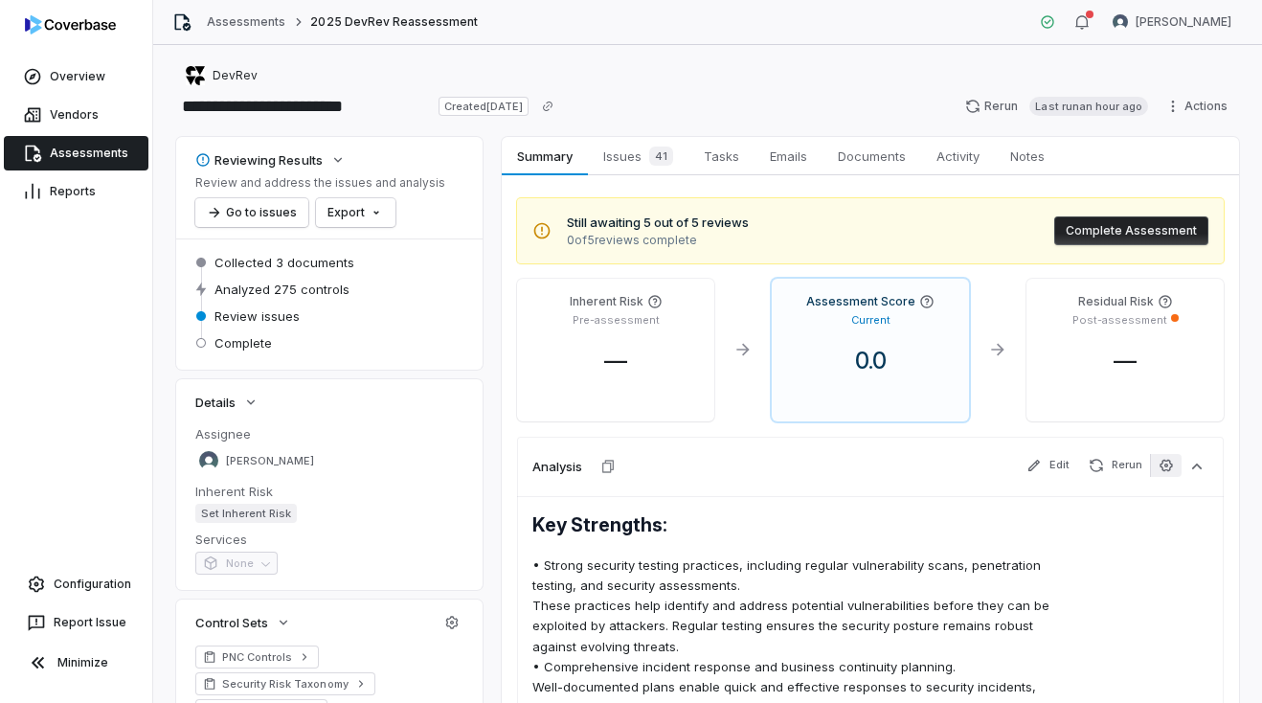
click at [1172, 474] on button "button" at bounding box center [1166, 465] width 32 height 23
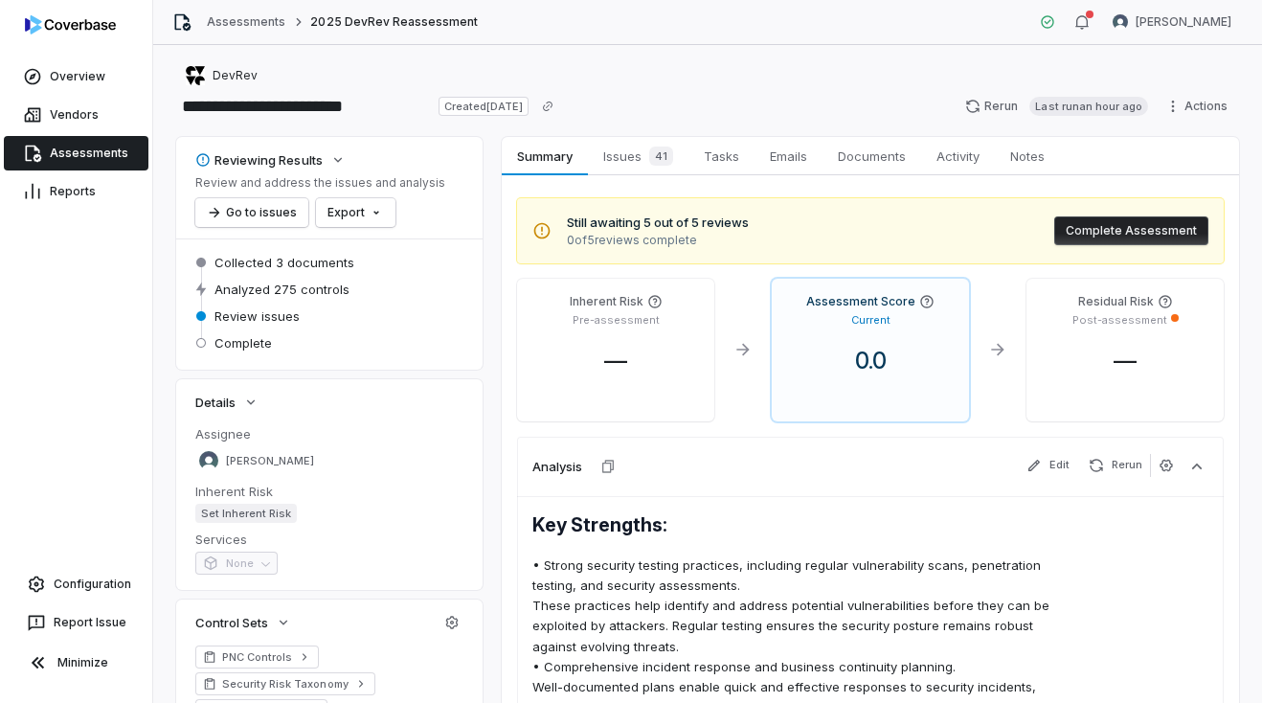
scroll to position [11, 0]
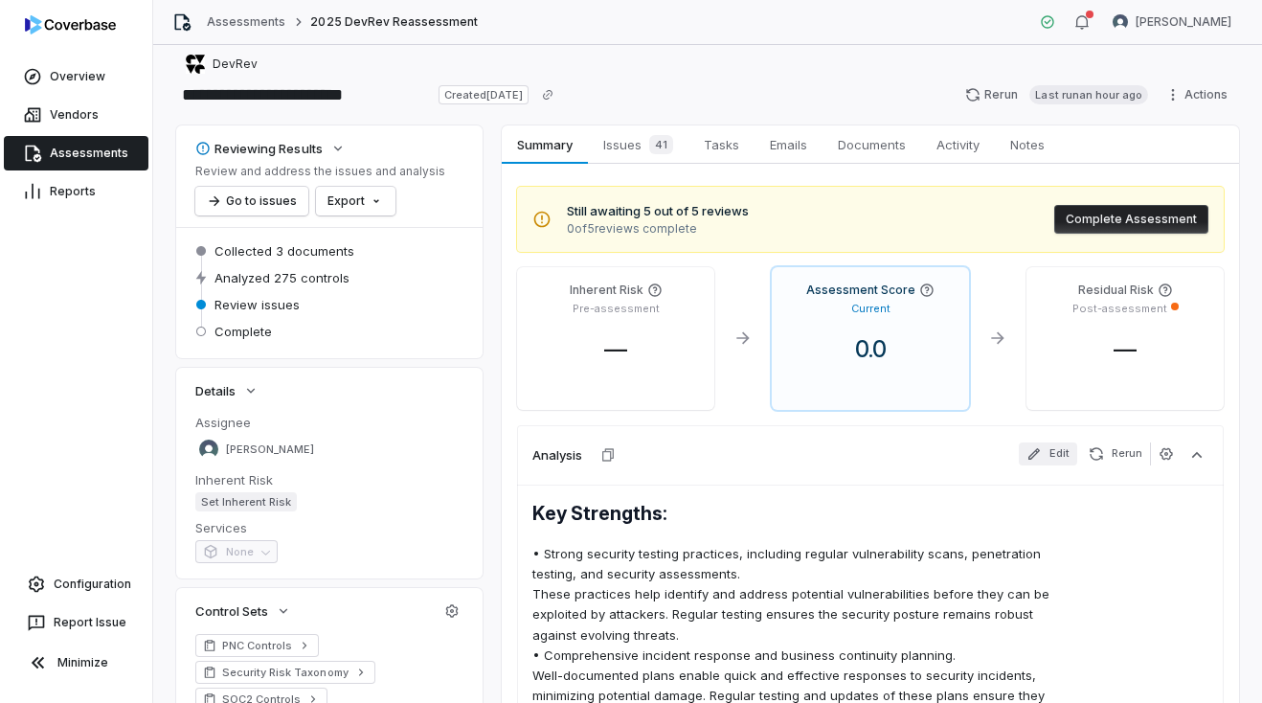
click at [1044, 449] on button "Edit" at bounding box center [1048, 453] width 58 height 23
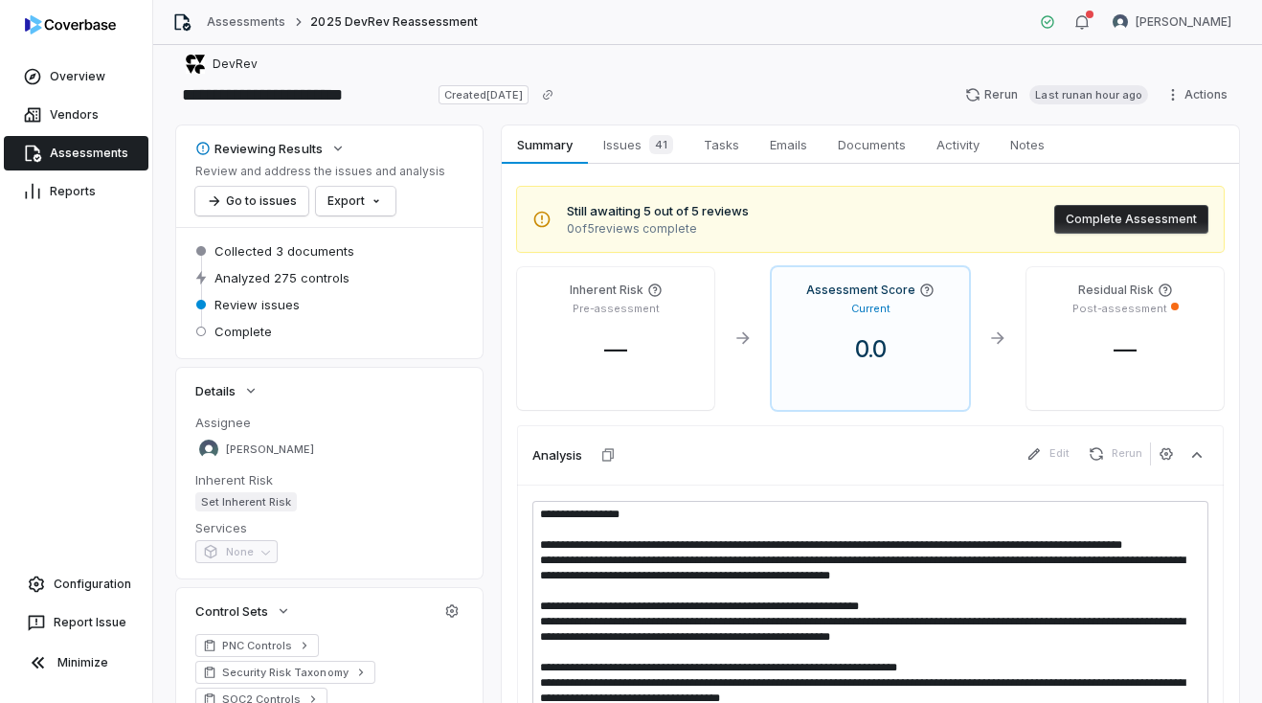
click at [1147, 457] on span "Rerun" at bounding box center [1115, 454] width 69 height 25
click at [1183, 455] on button "button" at bounding box center [1196, 454] width 34 height 34
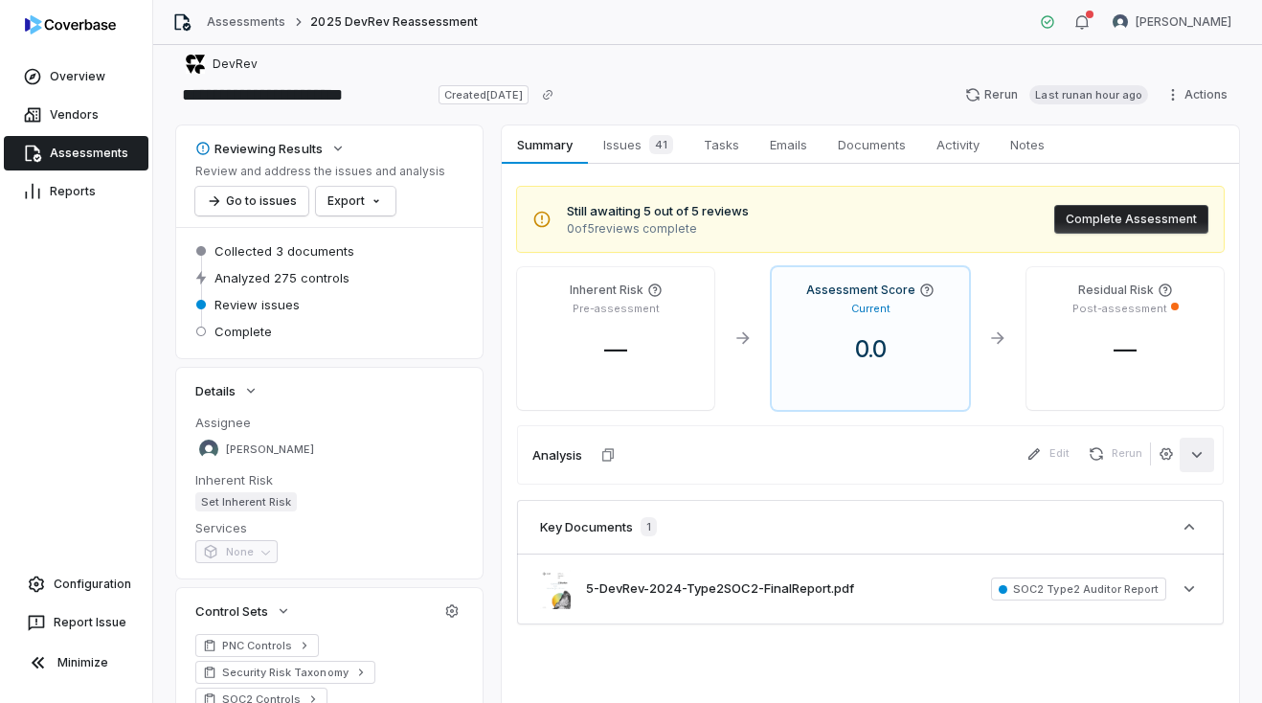
click at [1183, 455] on button "button" at bounding box center [1196, 454] width 34 height 34
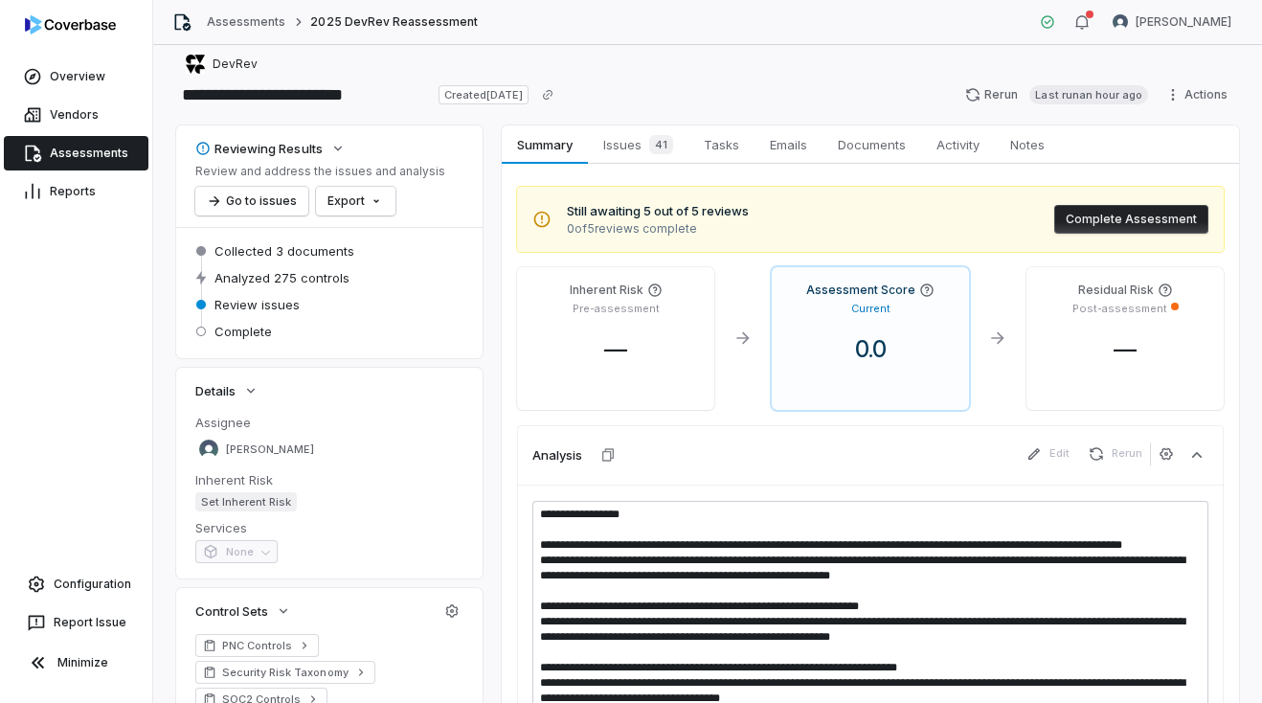
click at [1139, 460] on span "Rerun" at bounding box center [1115, 454] width 69 height 25
click at [1163, 458] on icon "button" at bounding box center [1165, 453] width 12 height 12
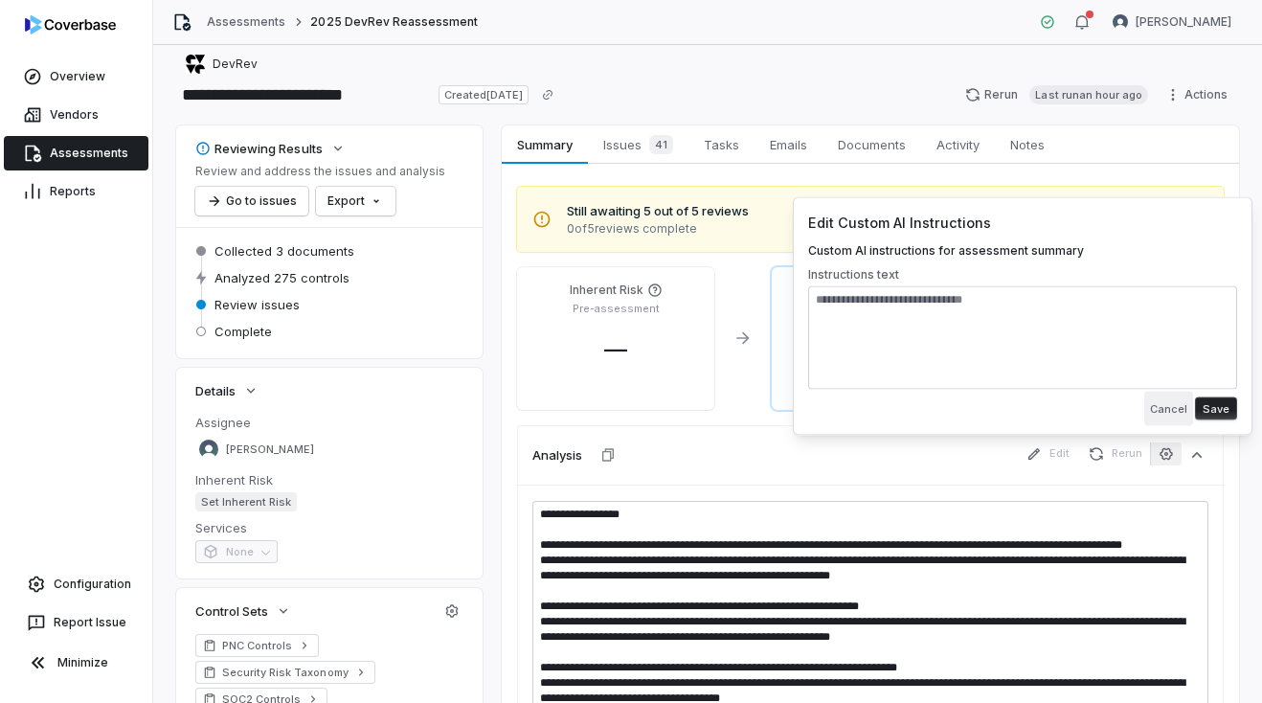
click at [1155, 408] on button "Cancel" at bounding box center [1168, 409] width 49 height 34
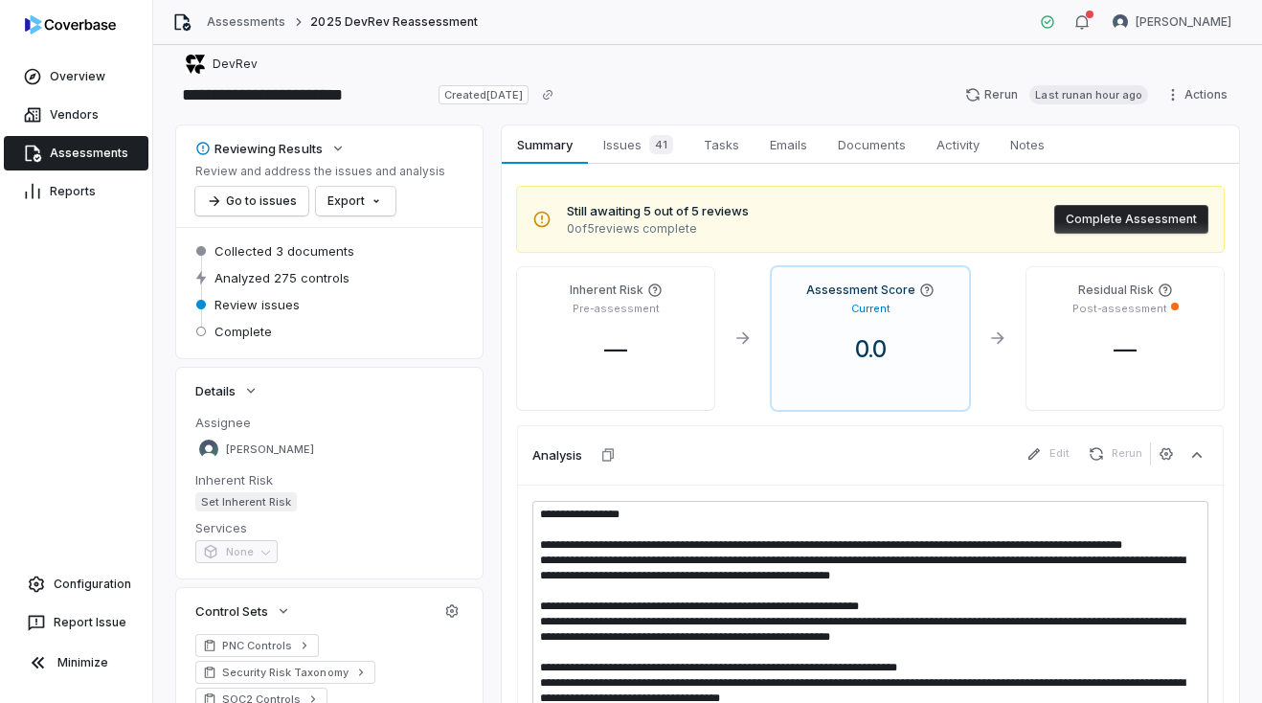
click at [724, 459] on div "Analysis Edit Rerun" at bounding box center [870, 454] width 706 height 59
click at [530, 146] on span "Summary" at bounding box center [544, 144] width 70 height 25
type textarea "*"
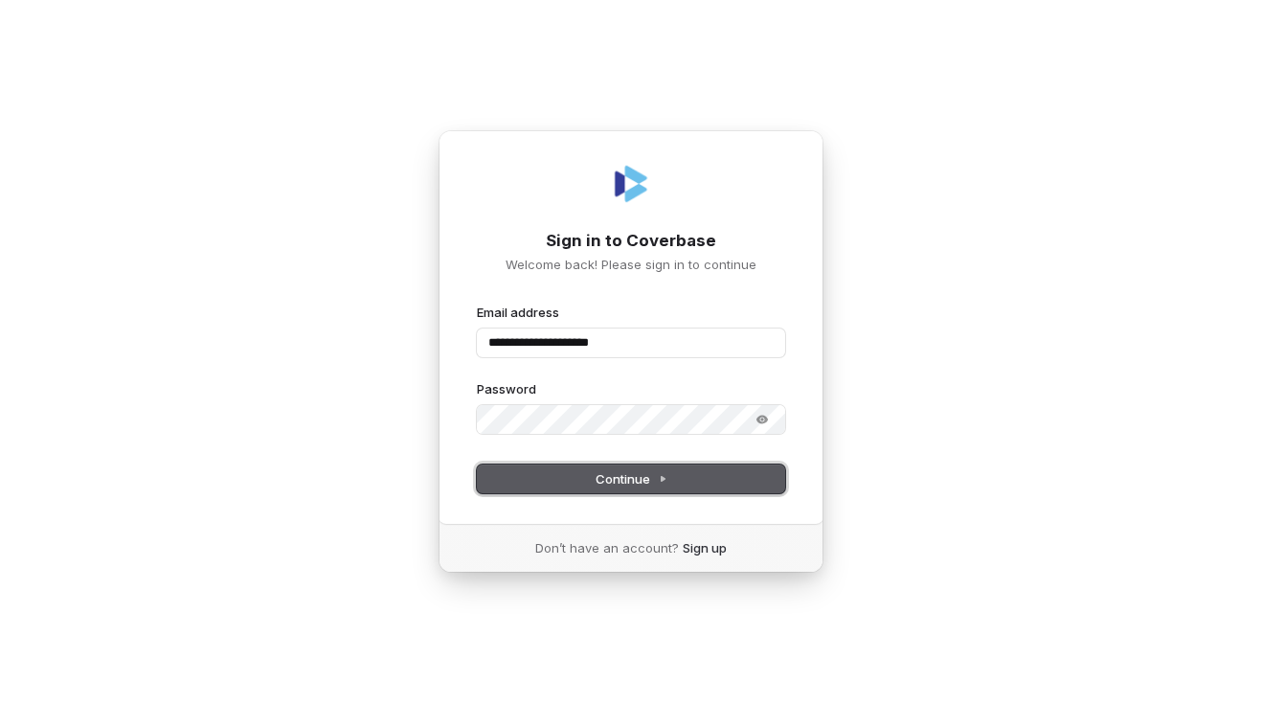
click at [663, 471] on span "Continue" at bounding box center [631, 478] width 72 height 17
type input "**********"
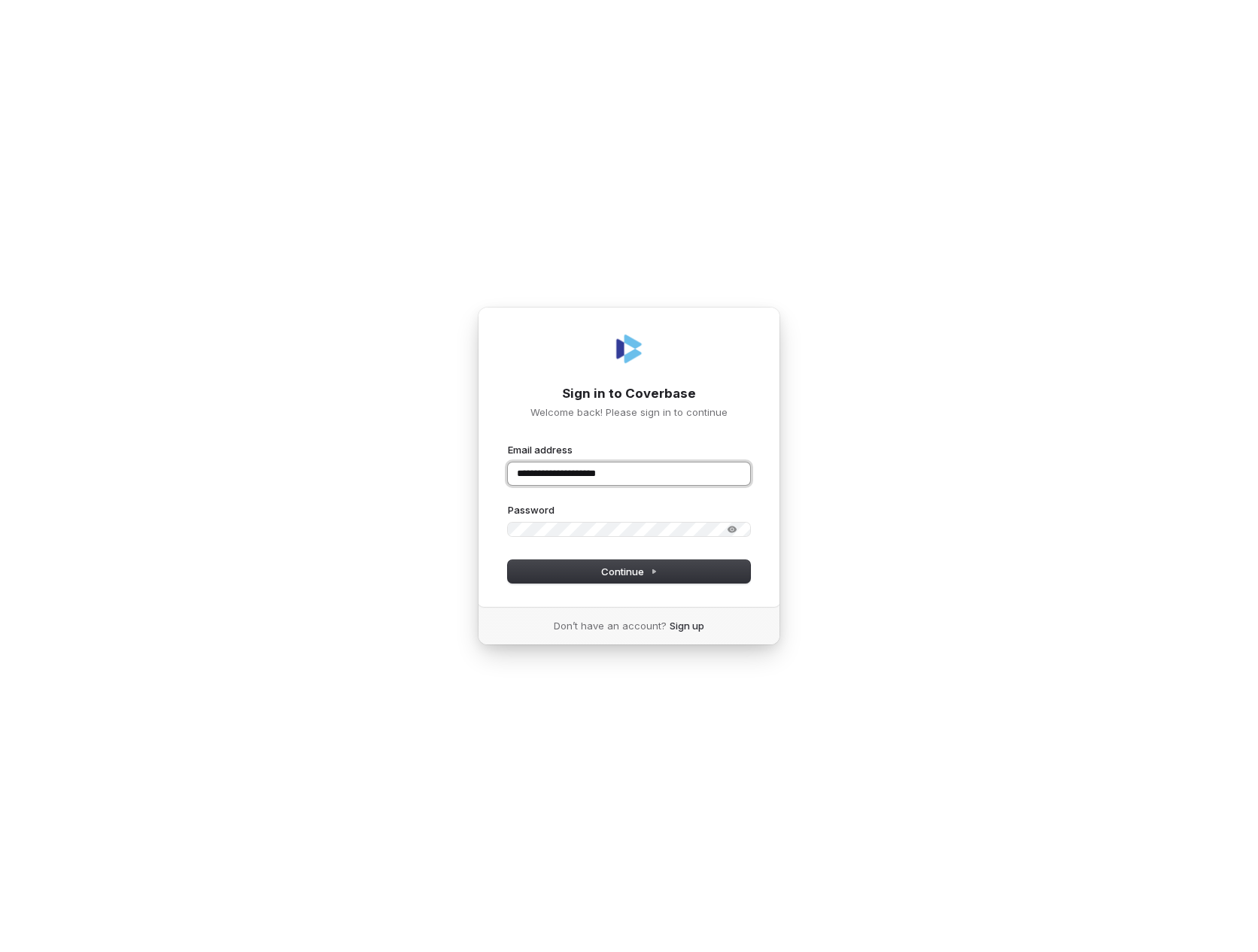
type input "**********"
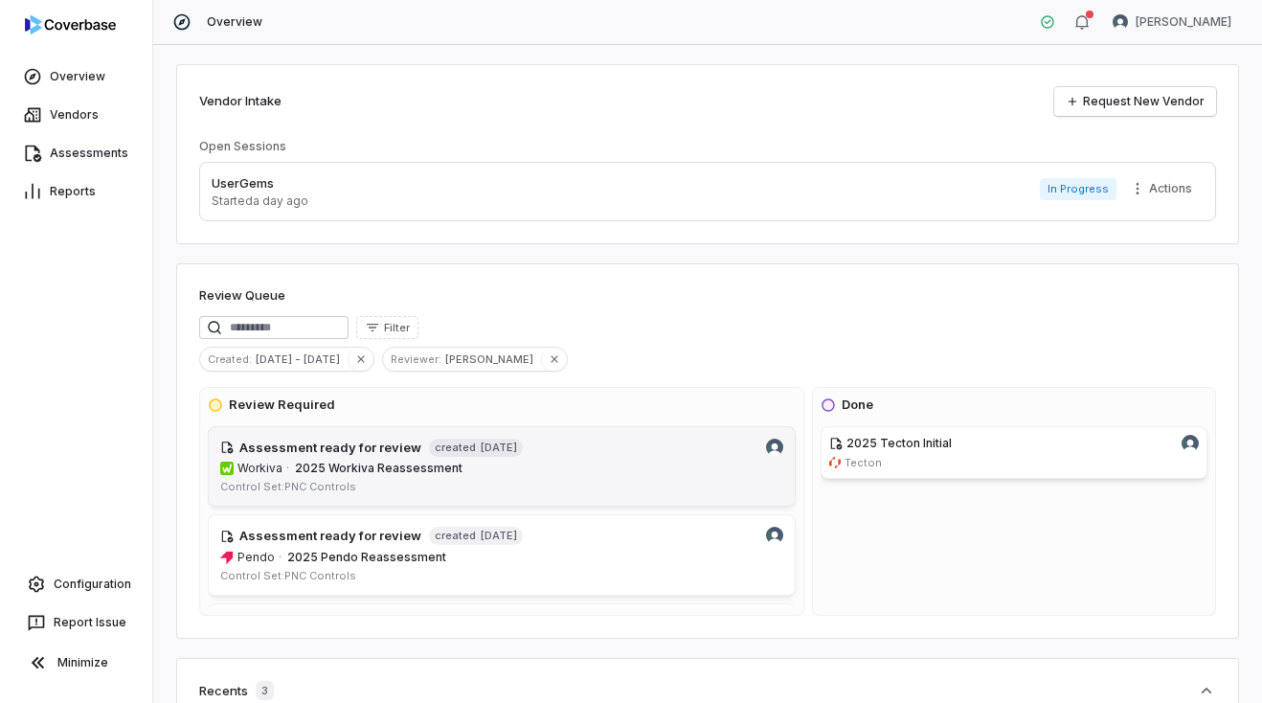
click at [360, 446] on h4 "Assessment ready for review" at bounding box center [330, 447] width 182 height 19
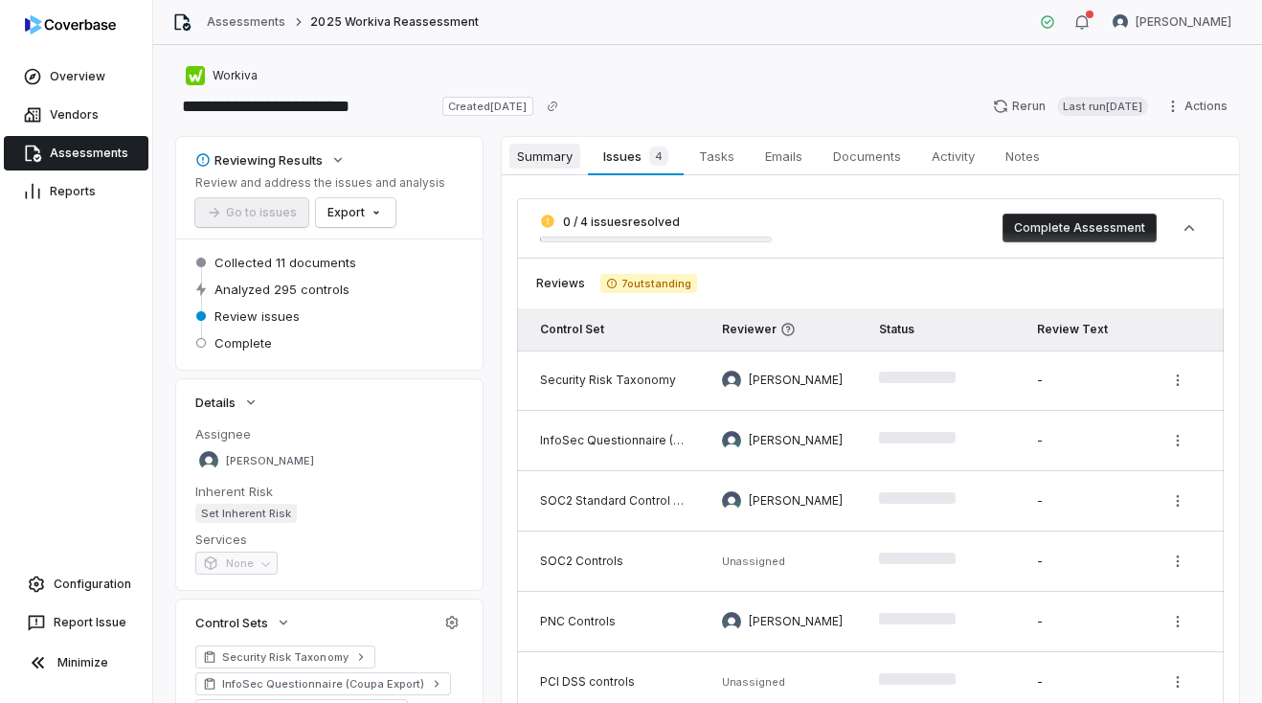
click at [532, 163] on span "Summary" at bounding box center [544, 156] width 71 height 25
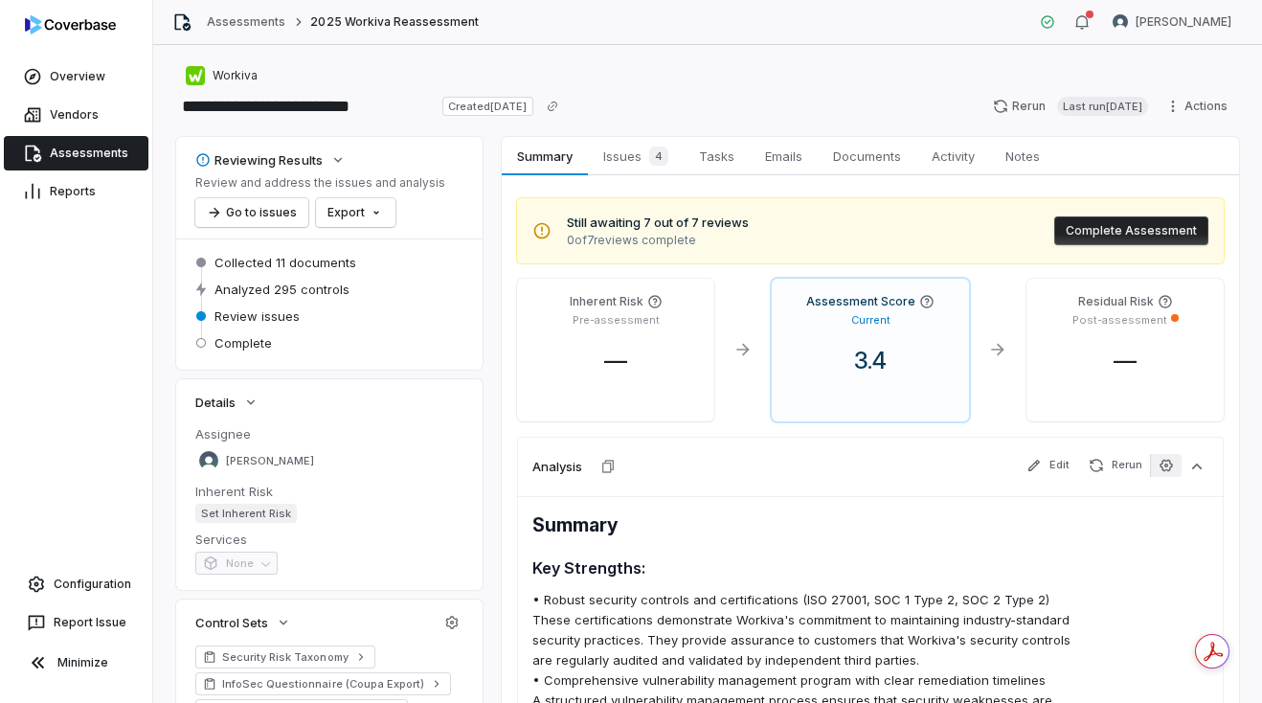
click at [1164, 472] on icon "button" at bounding box center [1165, 465] width 15 height 15
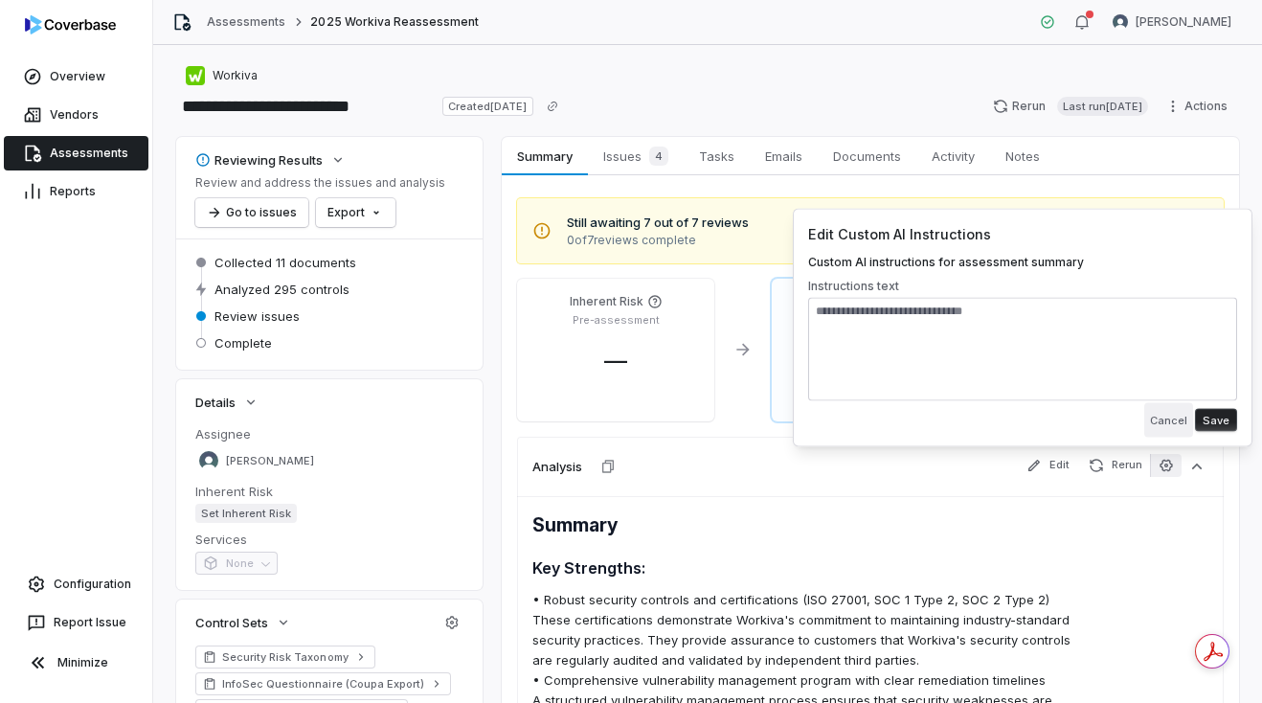
click at [1172, 414] on button "Cancel" at bounding box center [1168, 420] width 49 height 34
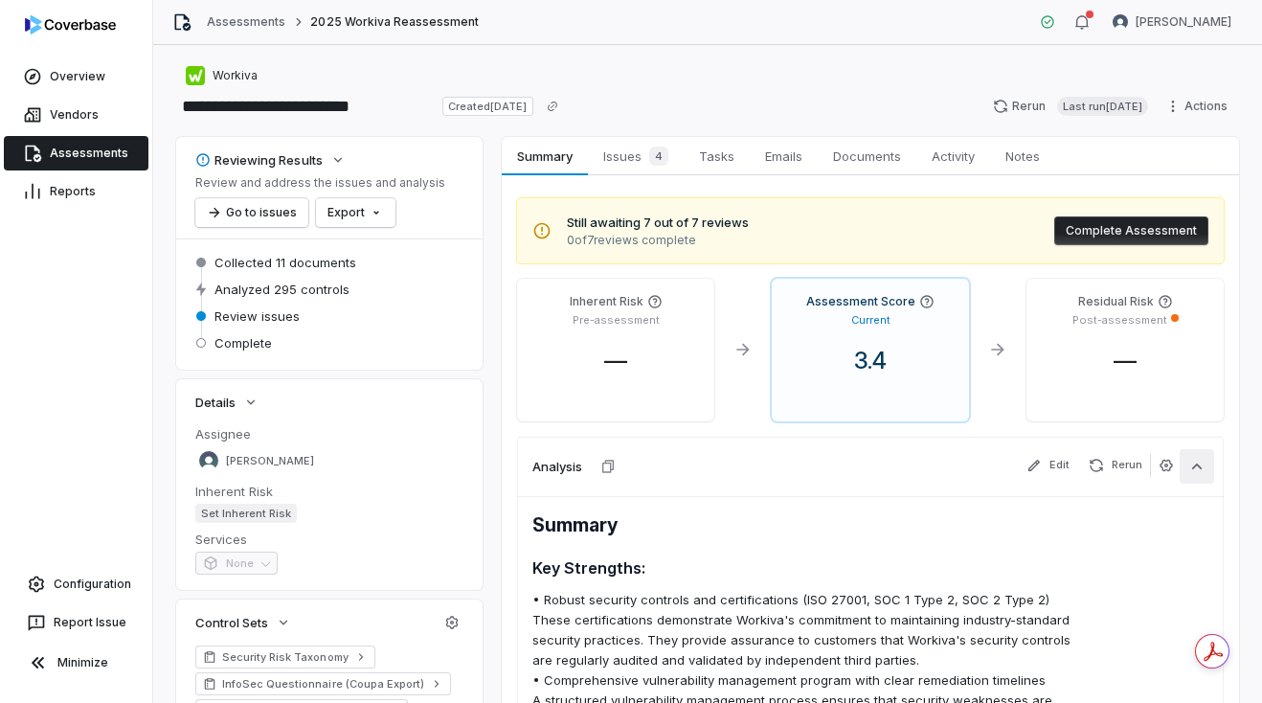
click at [1199, 464] on icon "button" at bounding box center [1196, 466] width 19 height 19
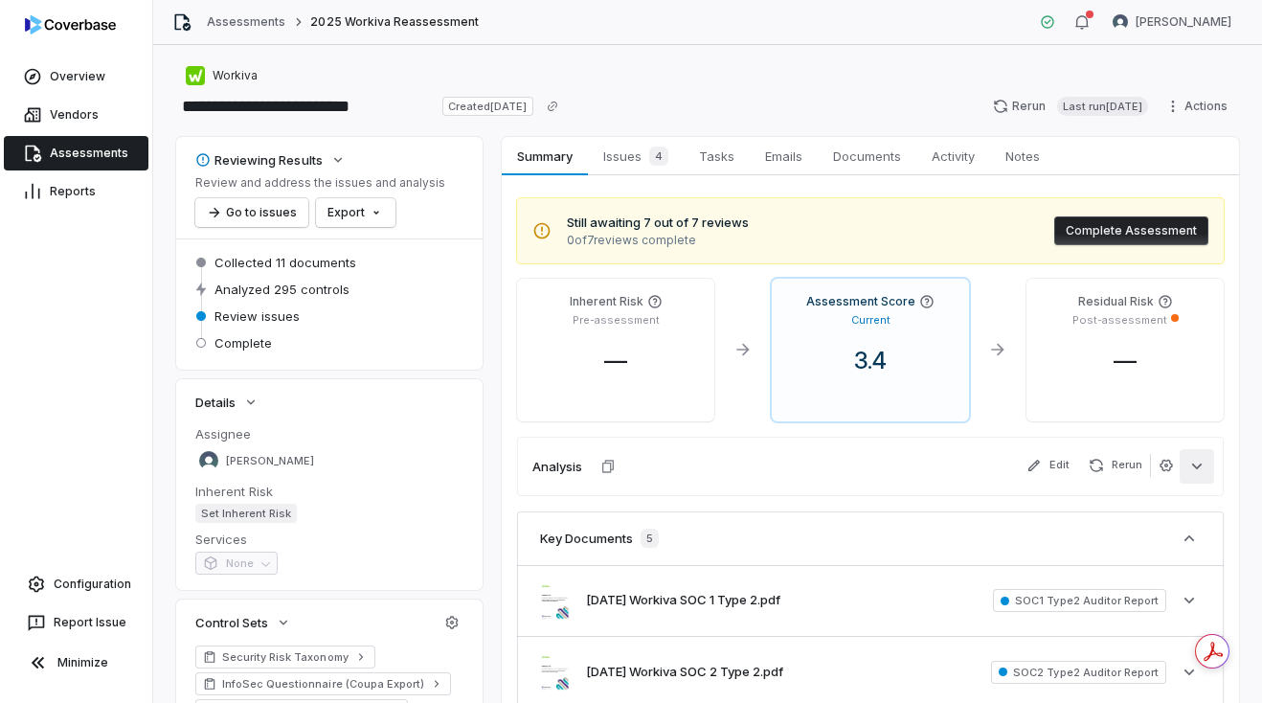
click at [1199, 464] on icon "button" at bounding box center [1196, 466] width 19 height 19
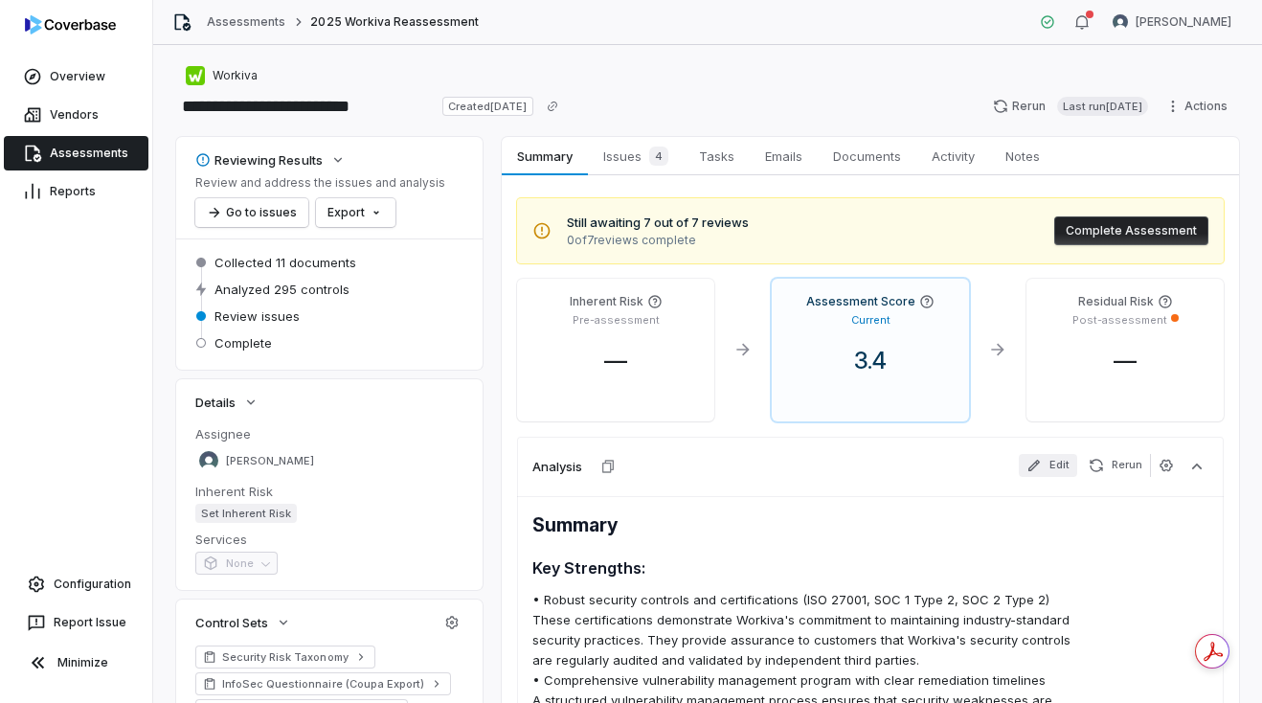
click at [1058, 466] on button "Edit" at bounding box center [1048, 465] width 58 height 23
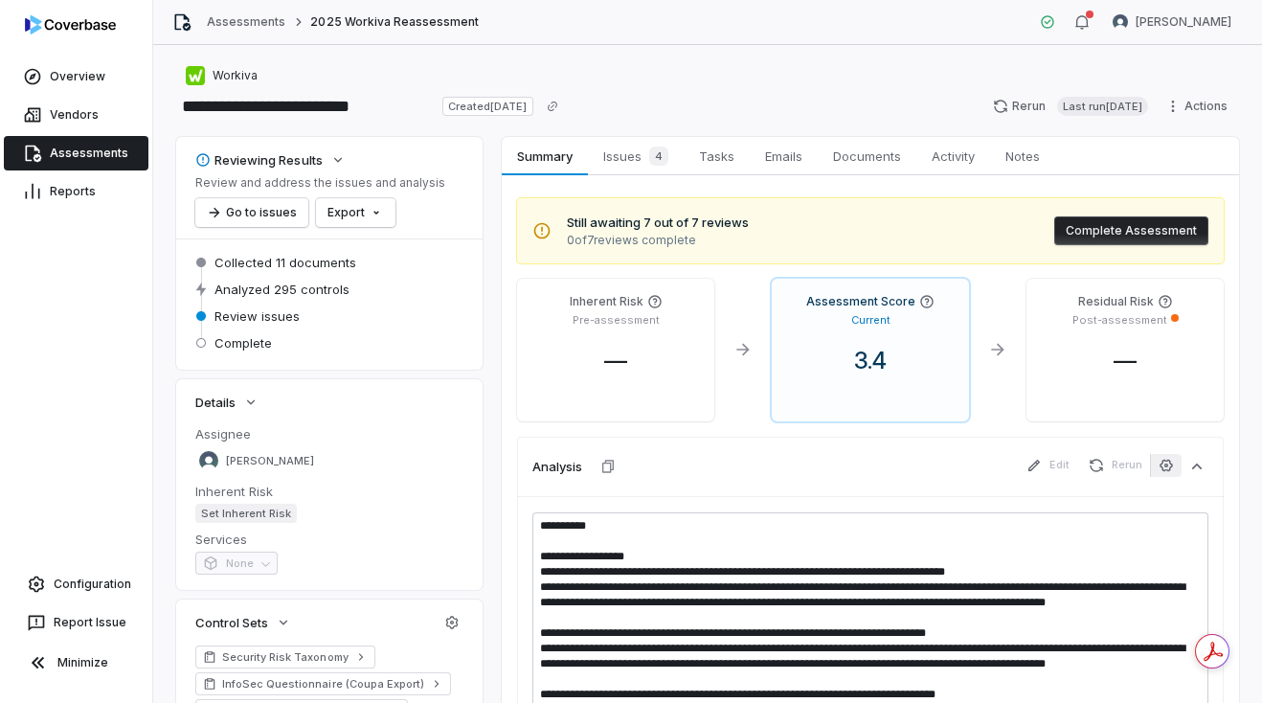
click at [1154, 464] on button "button" at bounding box center [1166, 465] width 32 height 23
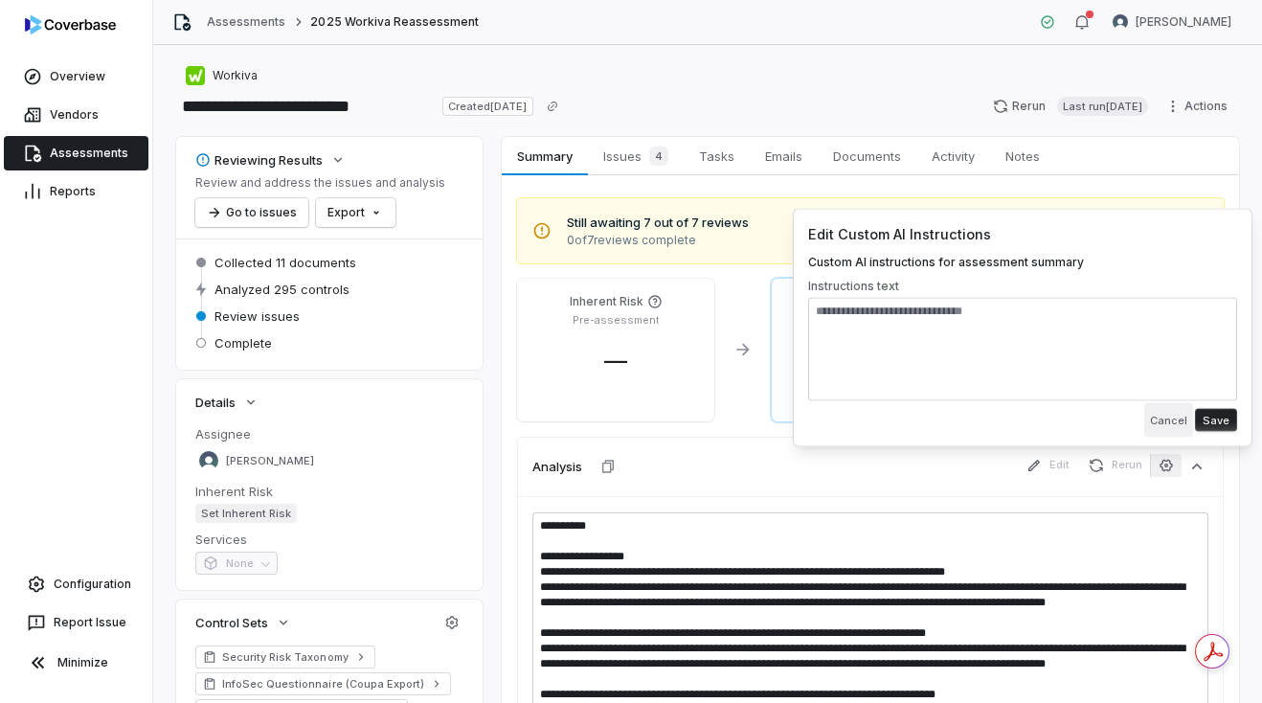
click at [1175, 415] on button "Cancel" at bounding box center [1168, 420] width 49 height 34
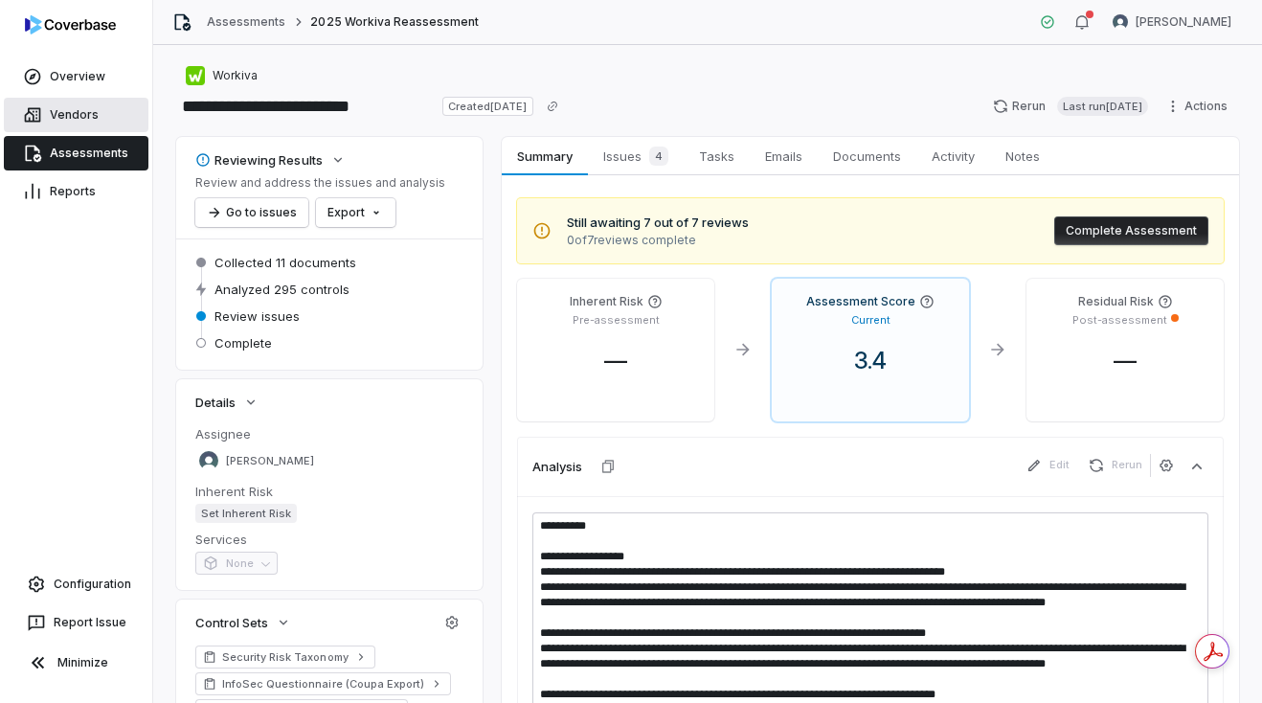
click at [87, 112] on link "Vendors" at bounding box center [76, 115] width 145 height 34
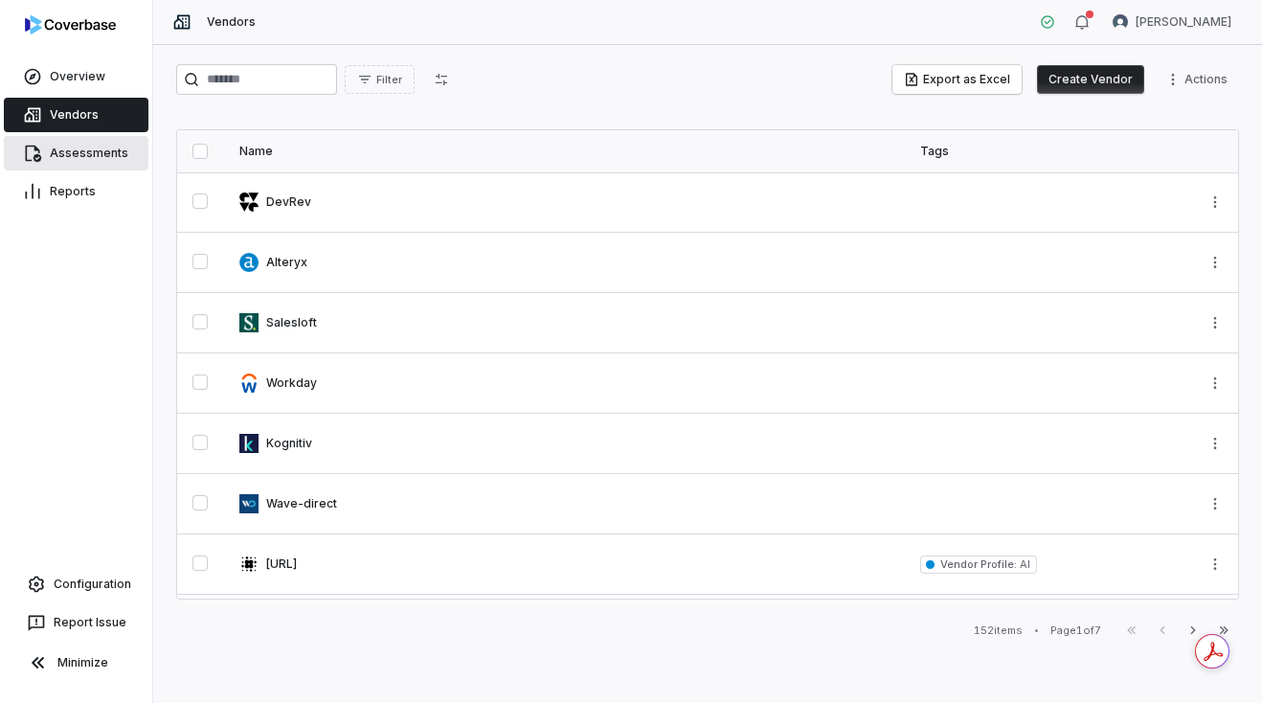
click at [85, 148] on link "Assessments" at bounding box center [76, 153] width 145 height 34
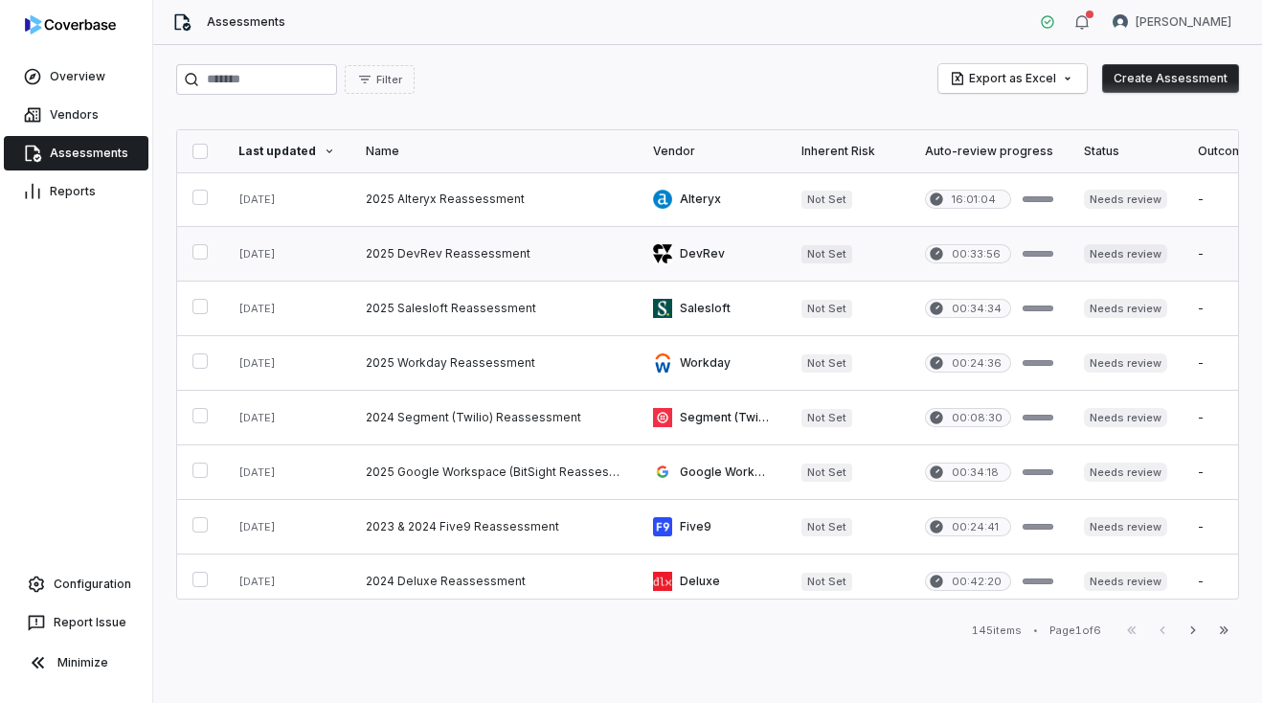
click at [435, 250] on link at bounding box center [493, 254] width 287 height 54
click at [442, 306] on link at bounding box center [493, 308] width 287 height 54
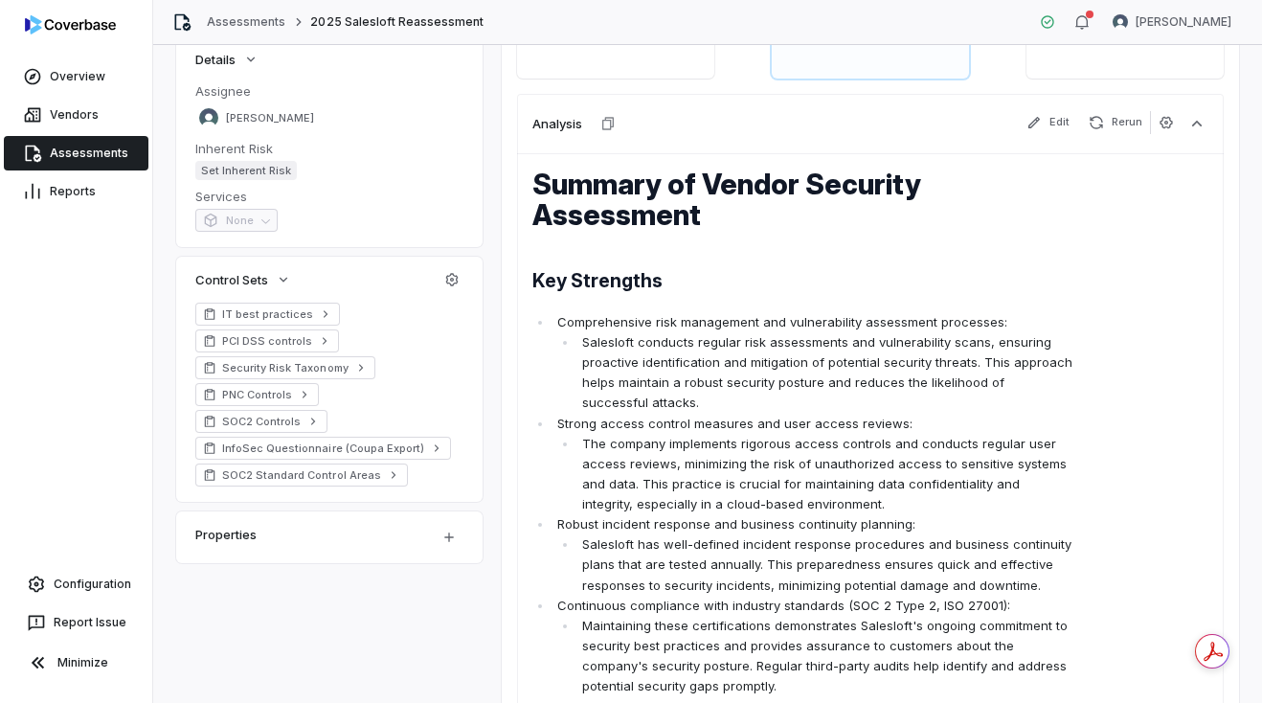
scroll to position [217, 0]
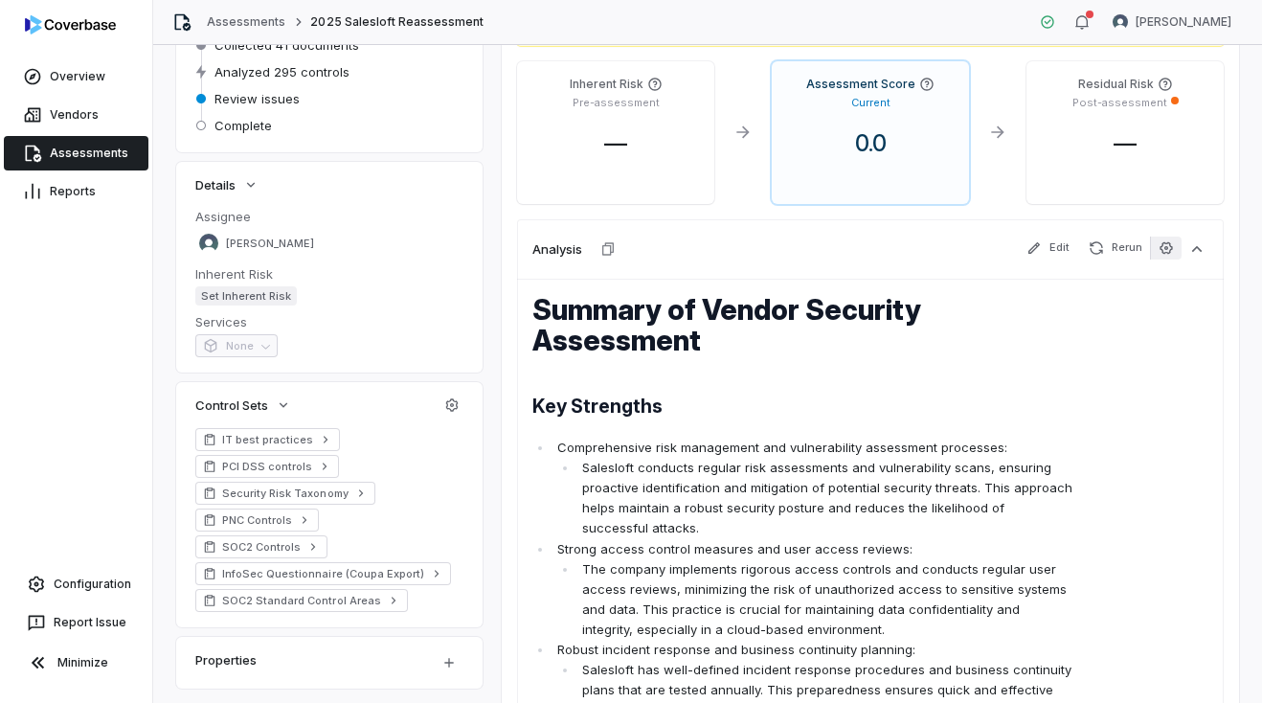
click at [1160, 249] on icon "button" at bounding box center [1165, 247] width 15 height 15
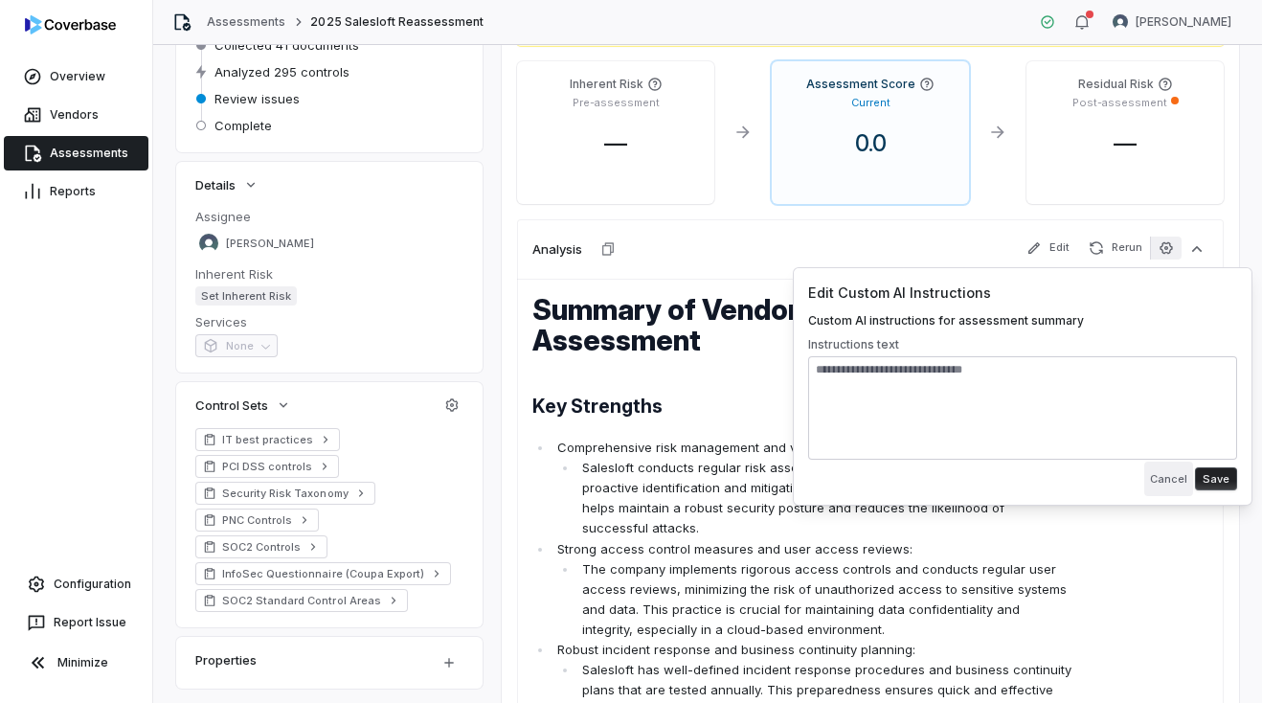
click at [1168, 465] on button "Cancel" at bounding box center [1168, 478] width 49 height 34
click at [1168, 483] on button "Cancel" at bounding box center [1168, 478] width 49 height 34
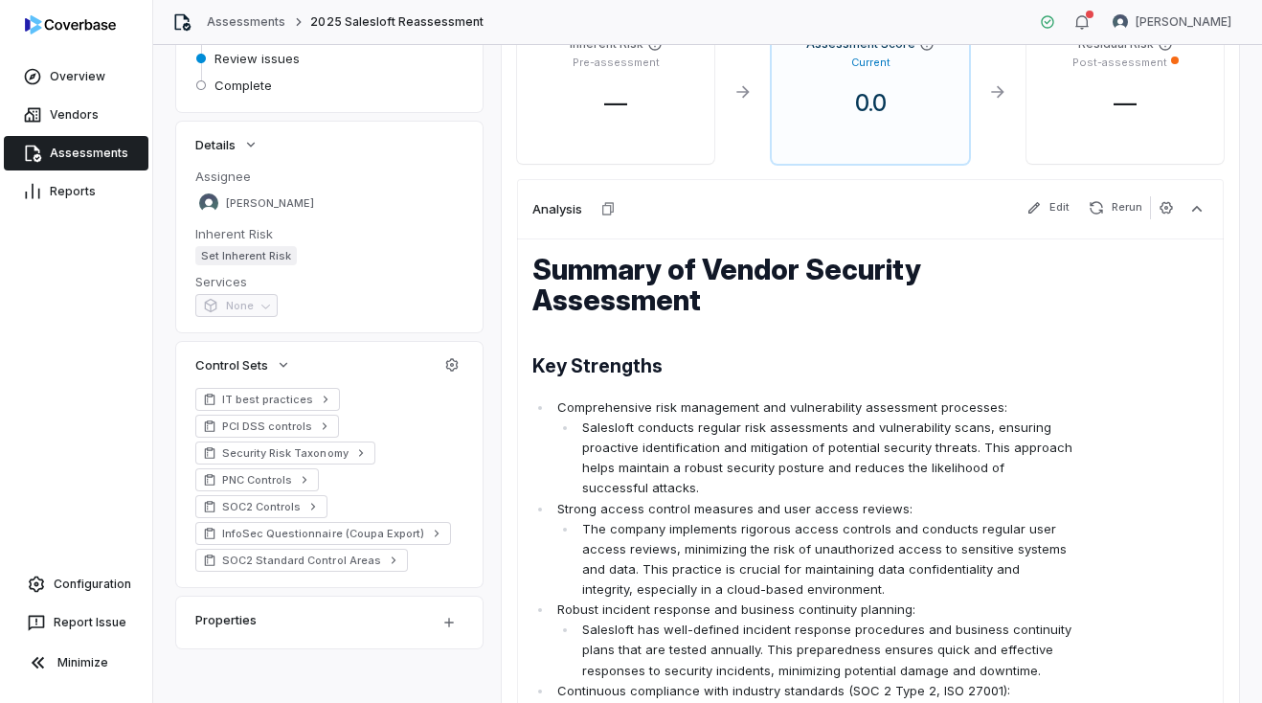
scroll to position [0, 0]
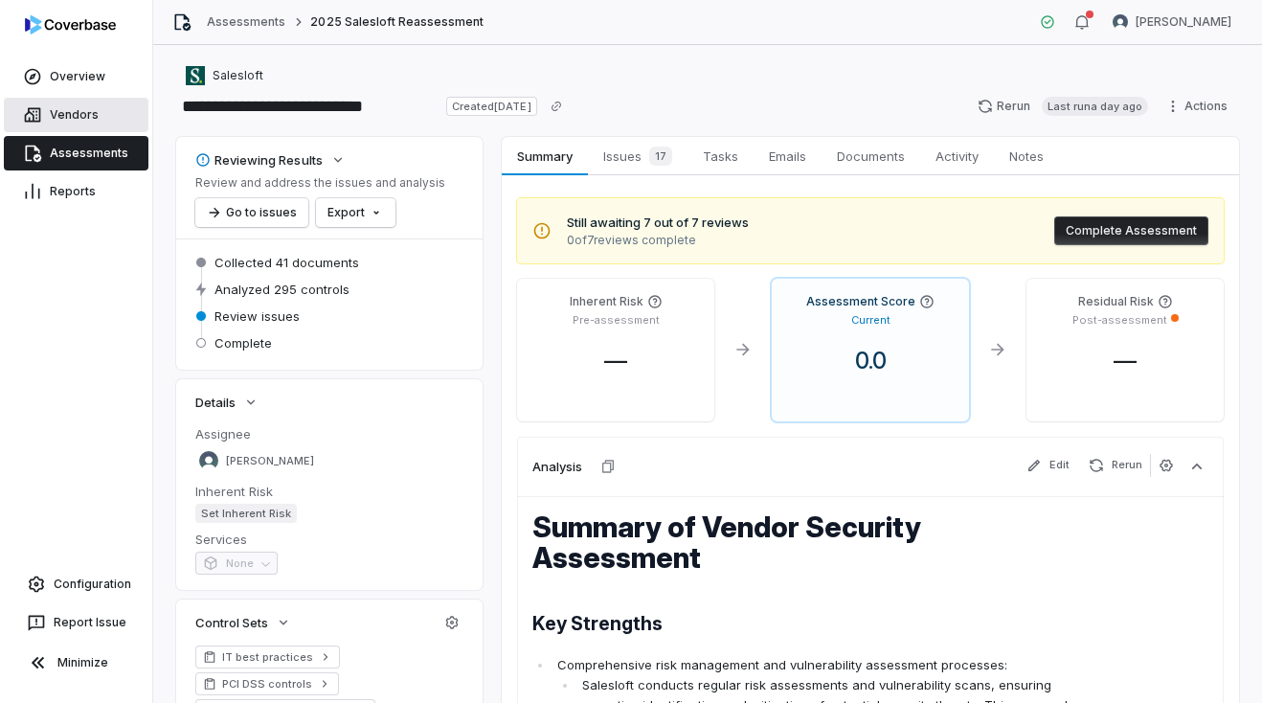
click at [106, 103] on link "Vendors" at bounding box center [76, 115] width 145 height 34
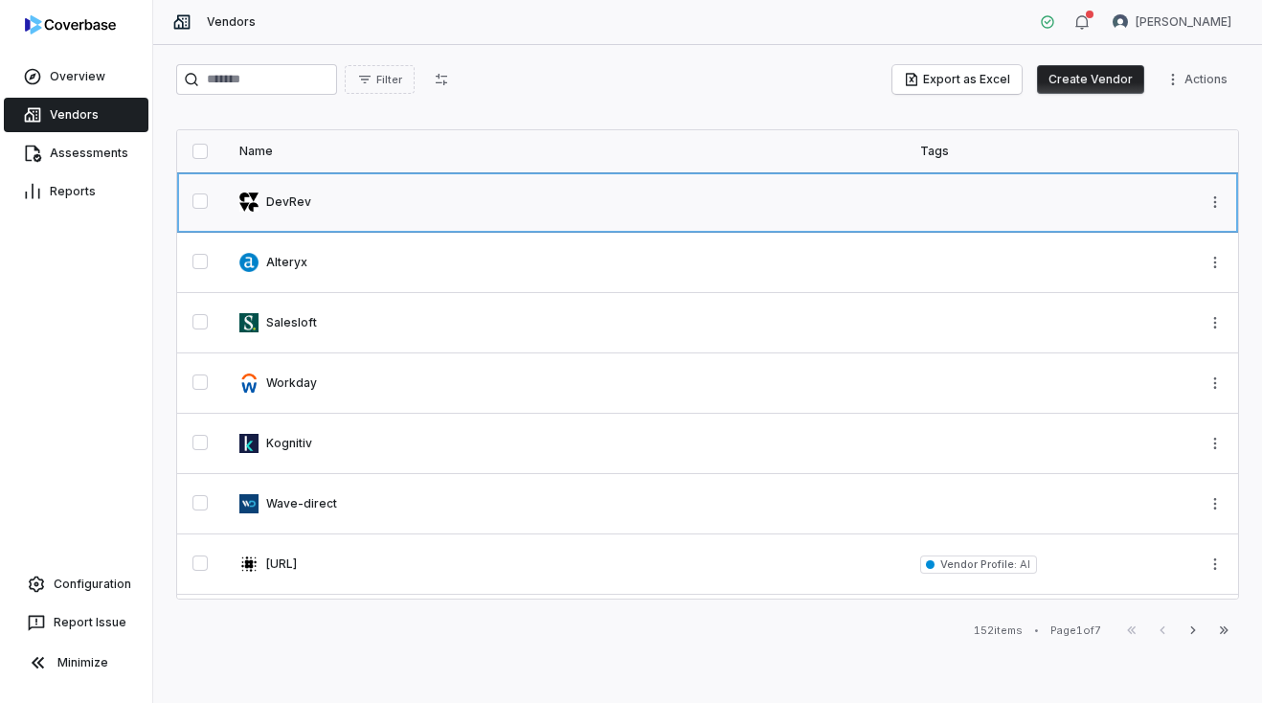
click at [293, 205] on link at bounding box center [564, 201] width 681 height 59
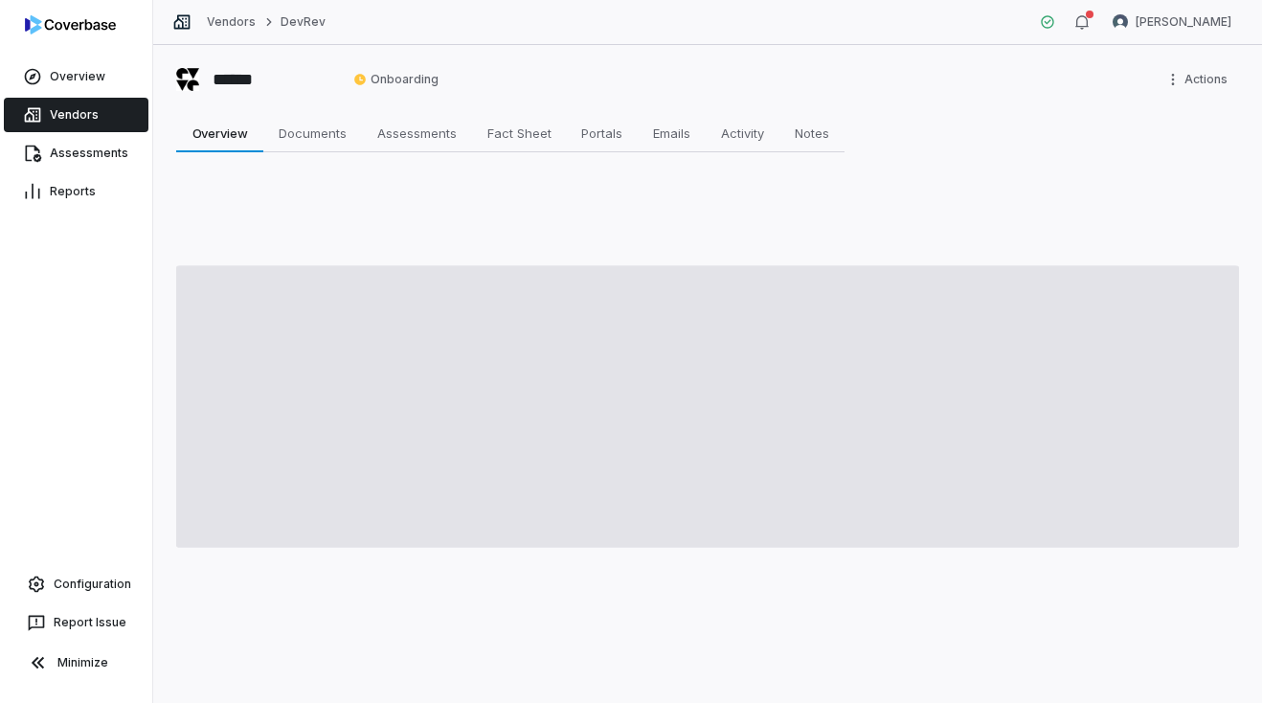
type textarea "*"
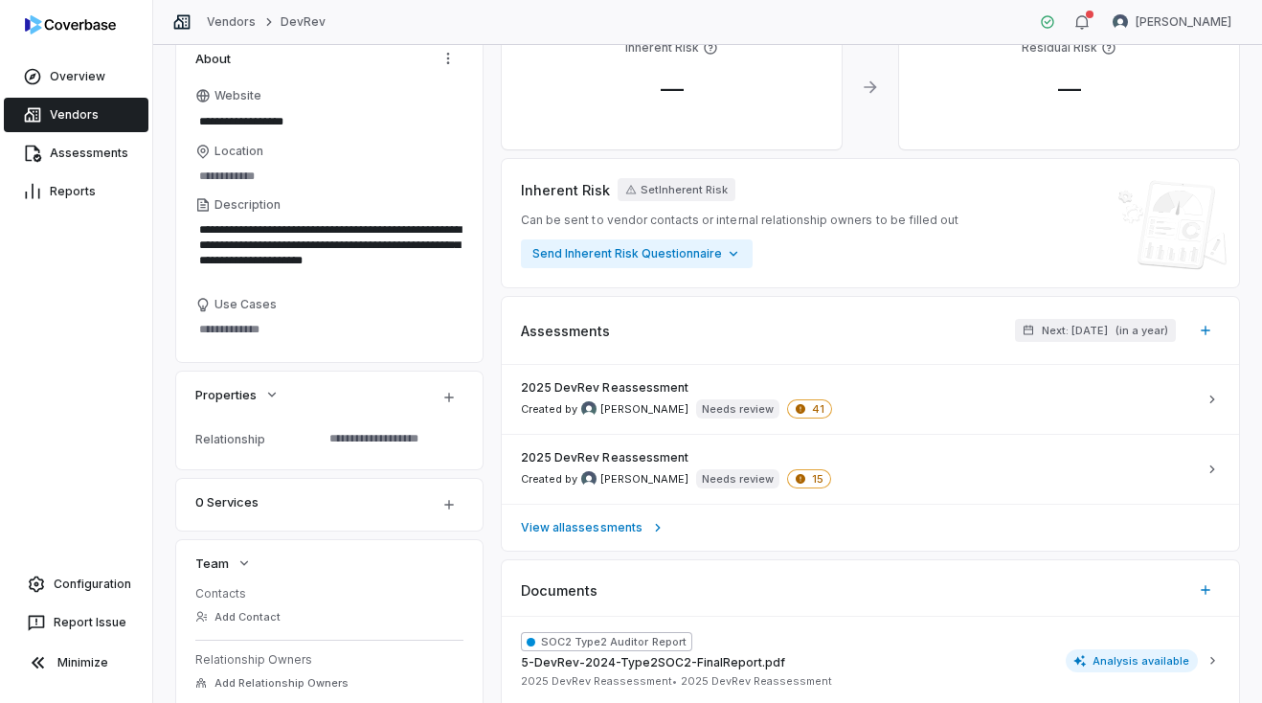
scroll to position [149, 0]
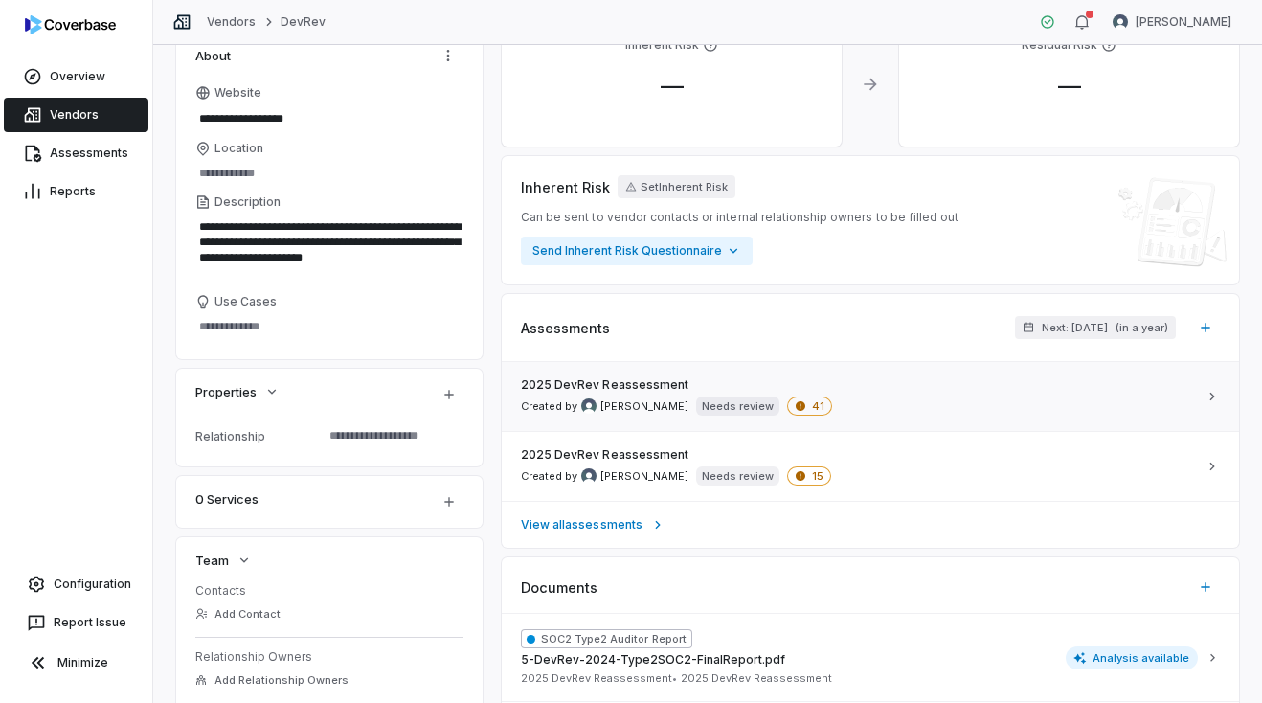
click at [946, 393] on div "2025 DevRev Reassessment Created by Hammed Bakare Needs review 41" at bounding box center [859, 396] width 676 height 38
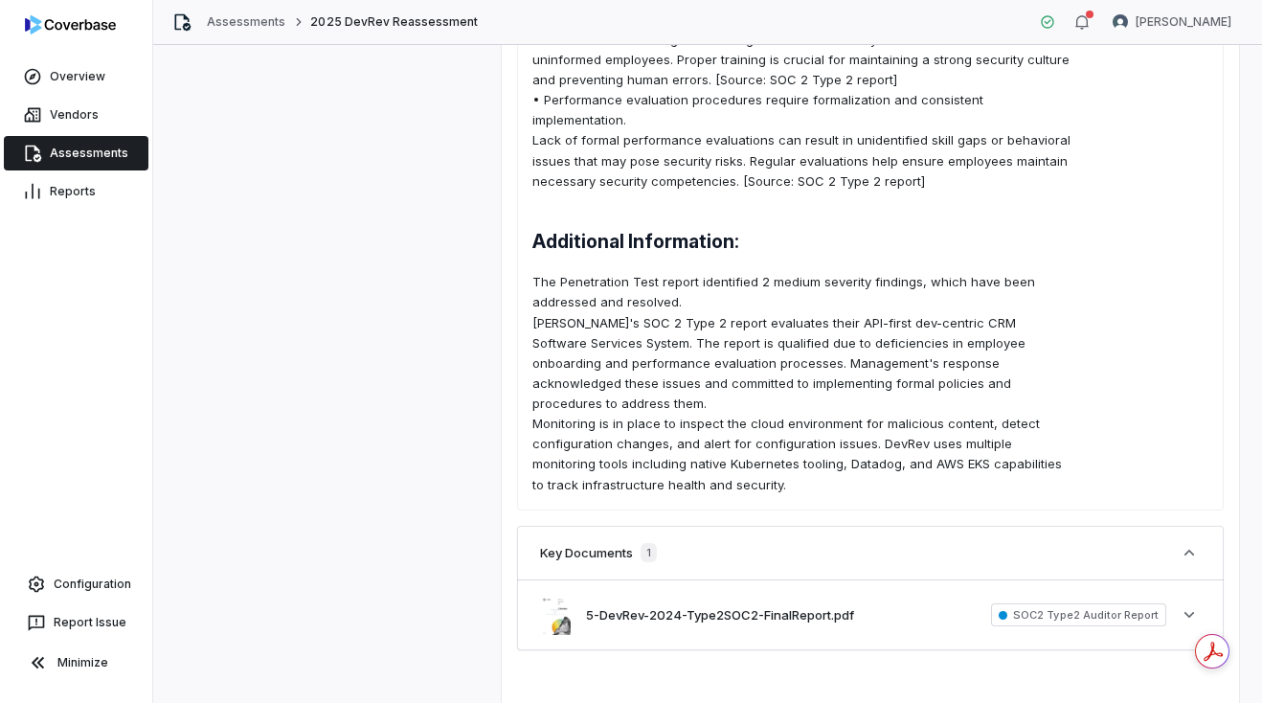
scroll to position [975, 0]
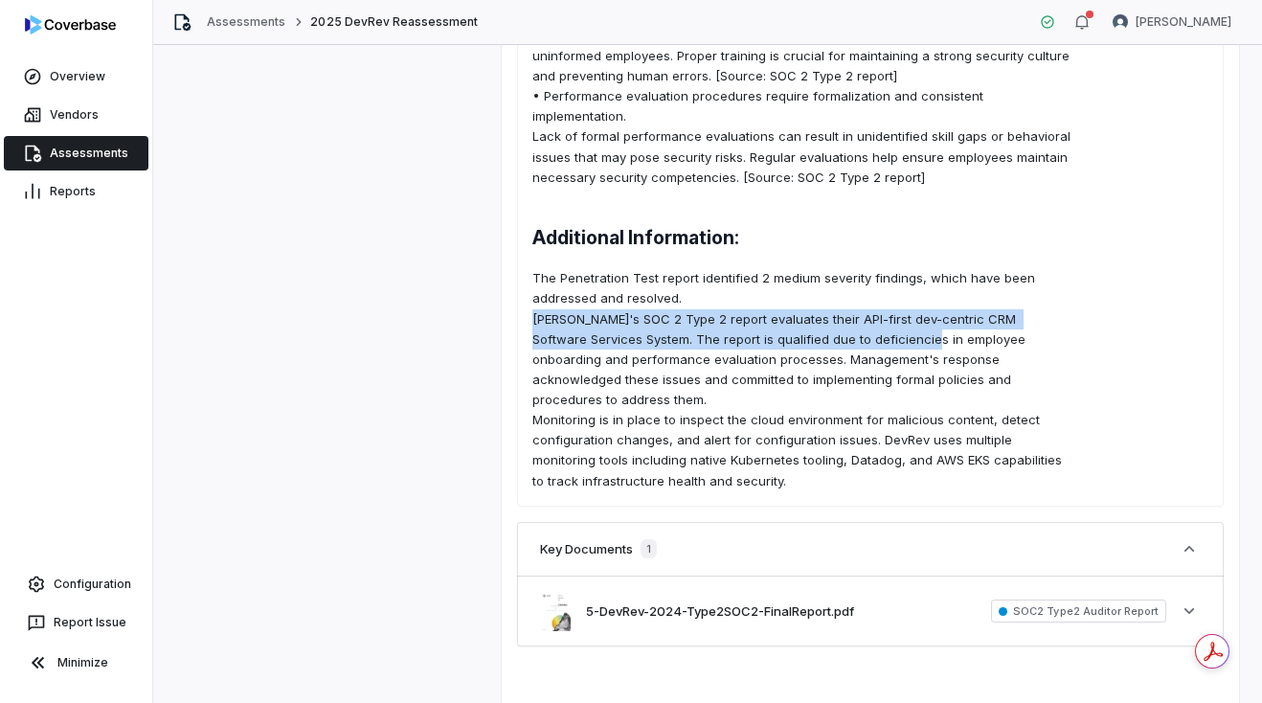
drag, startPoint x: 534, startPoint y: 299, endPoint x: 858, endPoint y: 308, distance: 323.7
click at [858, 309] on p "DevRev's SOC 2 Type 2 report evaluates their API-first dev-centric CRM Software…" at bounding box center [802, 359] width 541 height 101
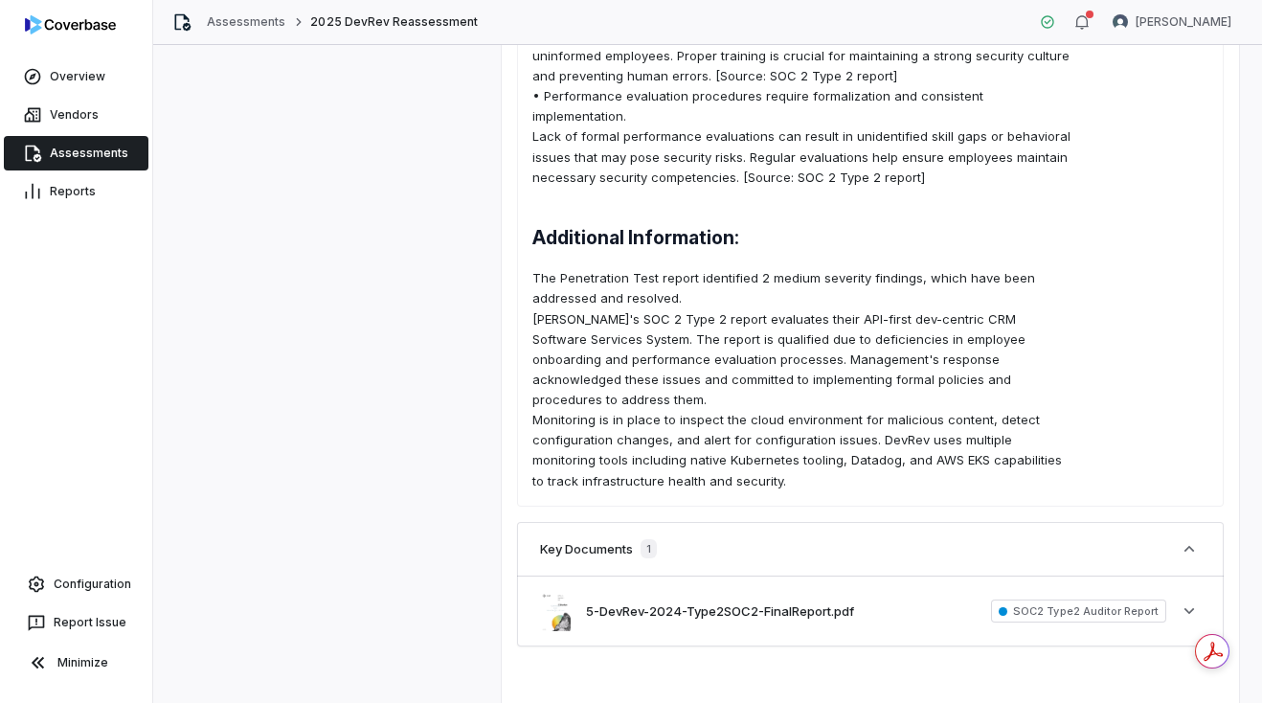
click at [977, 321] on p "DevRev's SOC 2 Type 2 report evaluates their API-first dev-centric CRM Software…" at bounding box center [802, 359] width 541 height 101
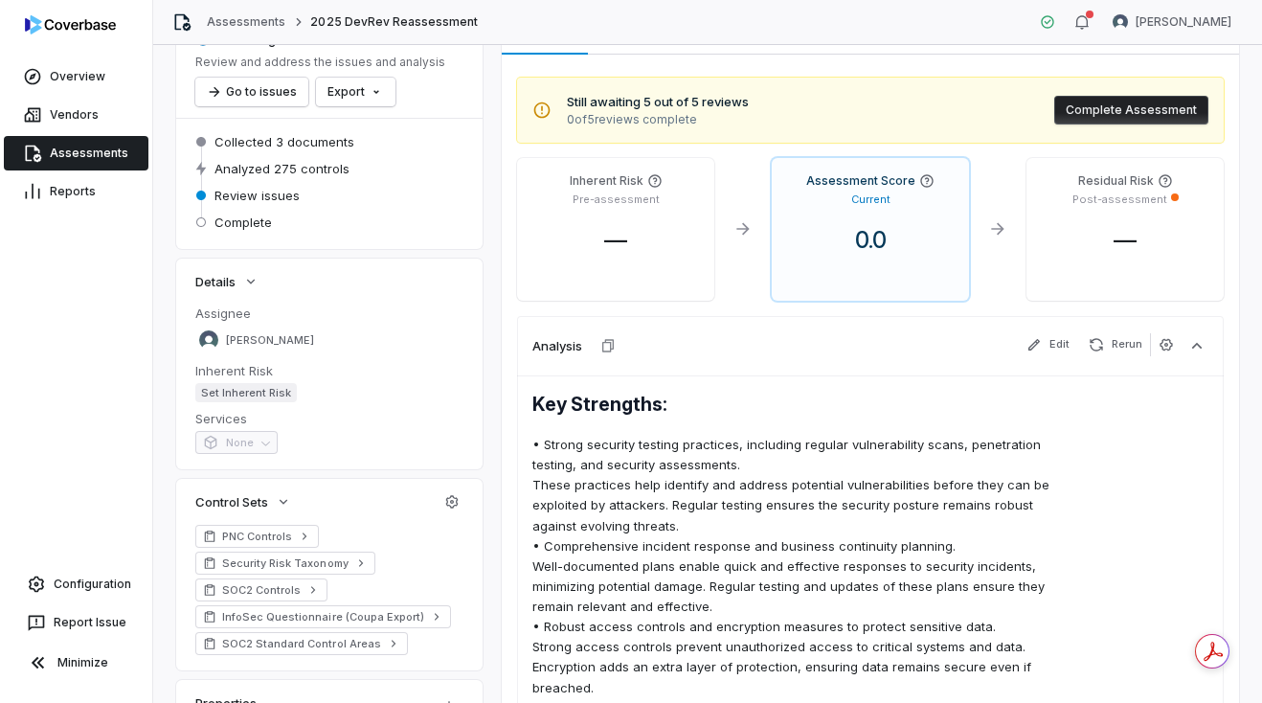
scroll to position [0, 0]
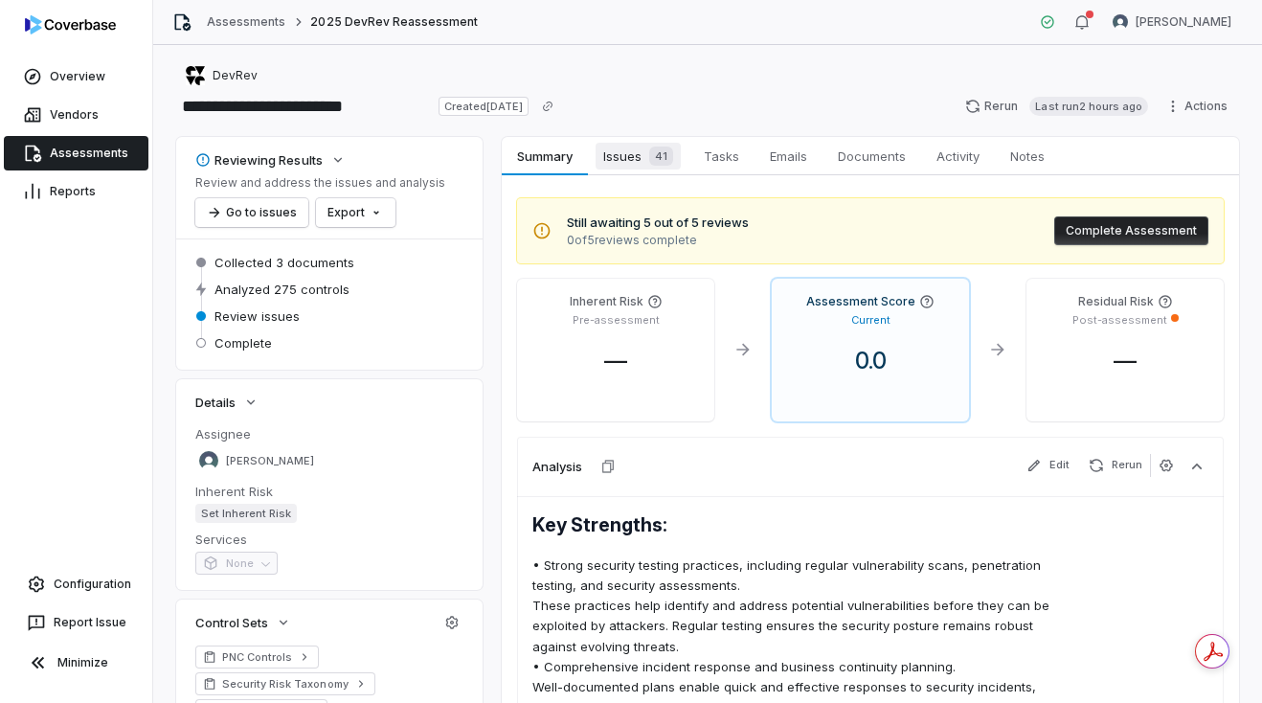
click at [620, 156] on span "Issues 41" at bounding box center [637, 156] width 85 height 27
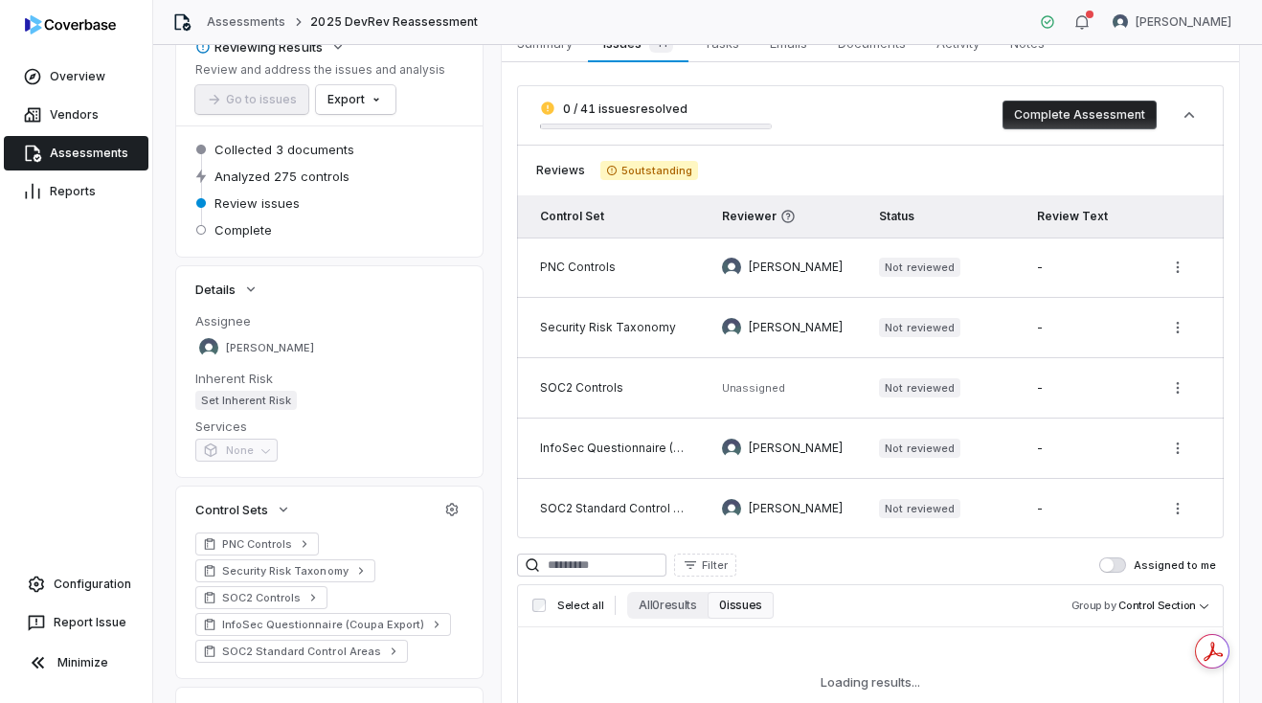
scroll to position [123, 0]
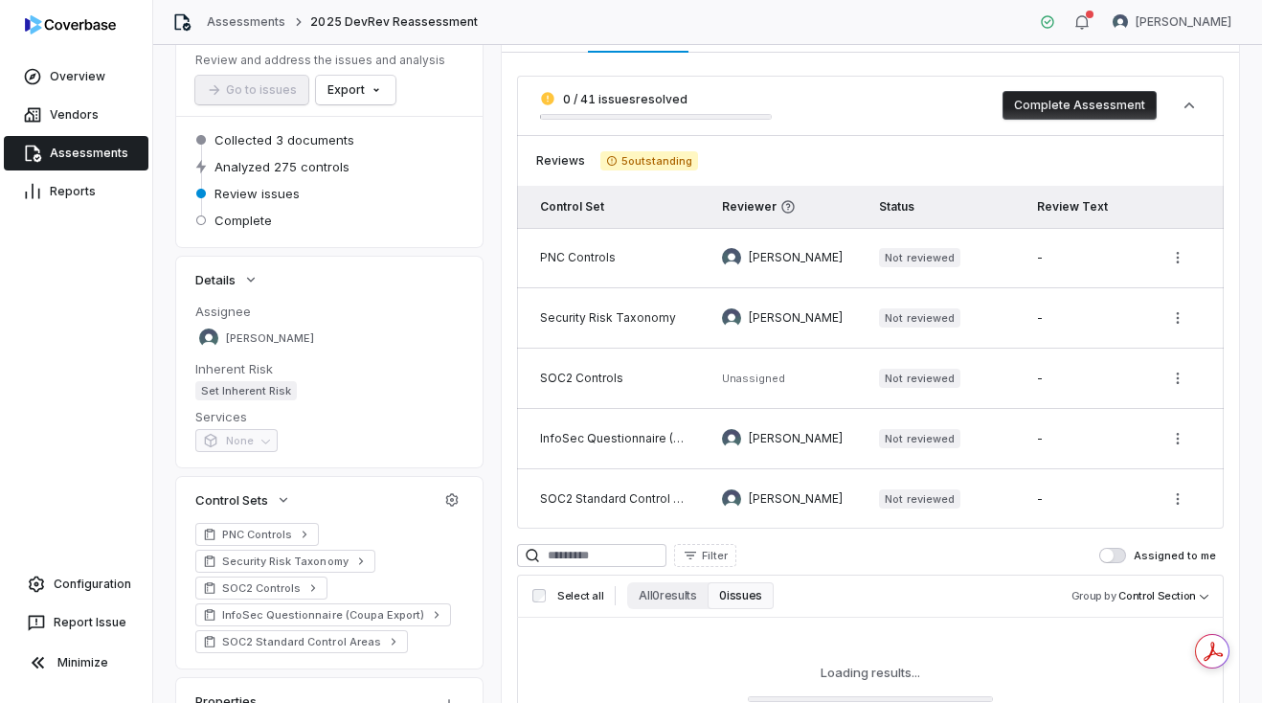
click at [605, 499] on div "SOC2 Standard Control Areas" at bounding box center [615, 498] width 151 height 15
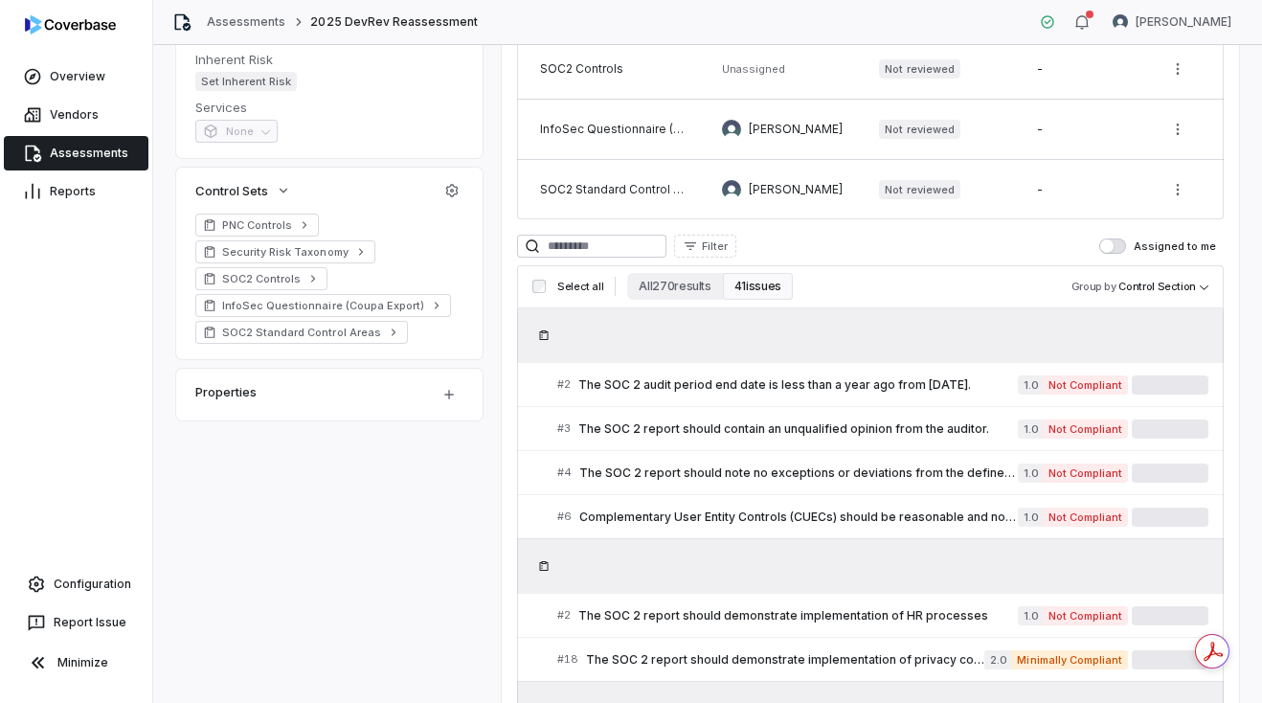
scroll to position [439, 0]
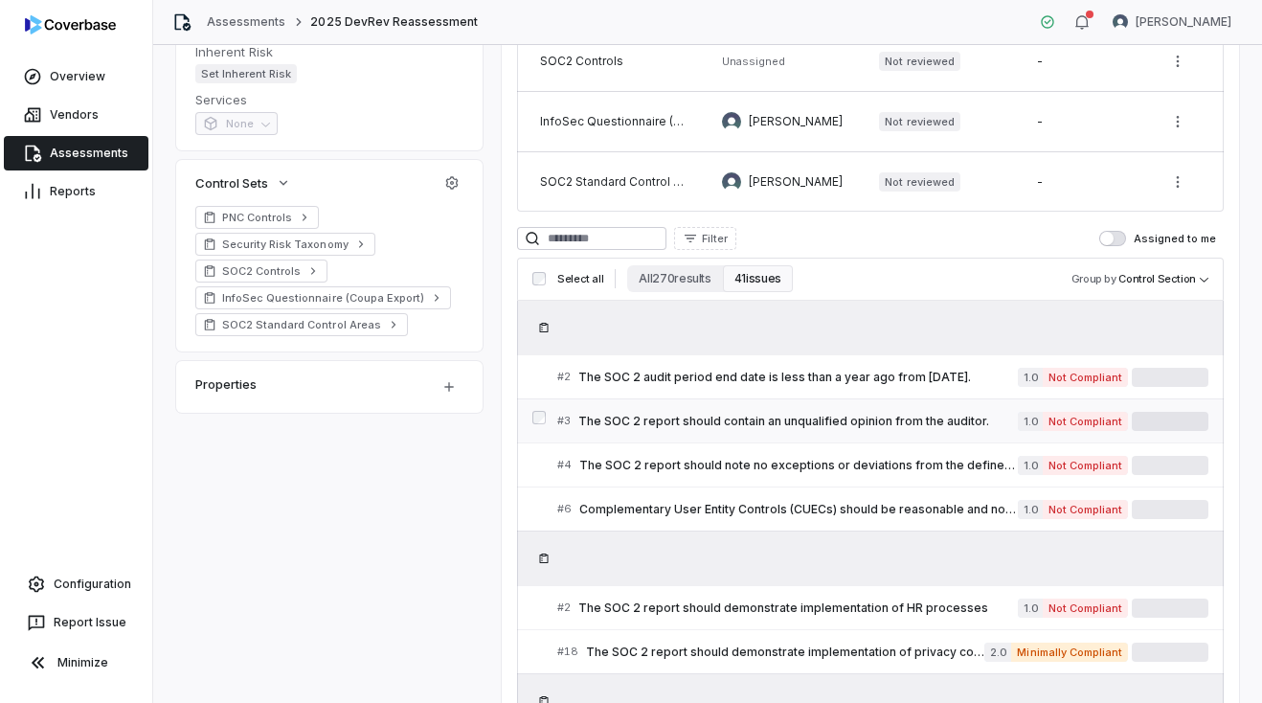
click at [920, 415] on span "The SOC 2 report should contain an unqualified opinion from the auditor." at bounding box center [797, 421] width 439 height 15
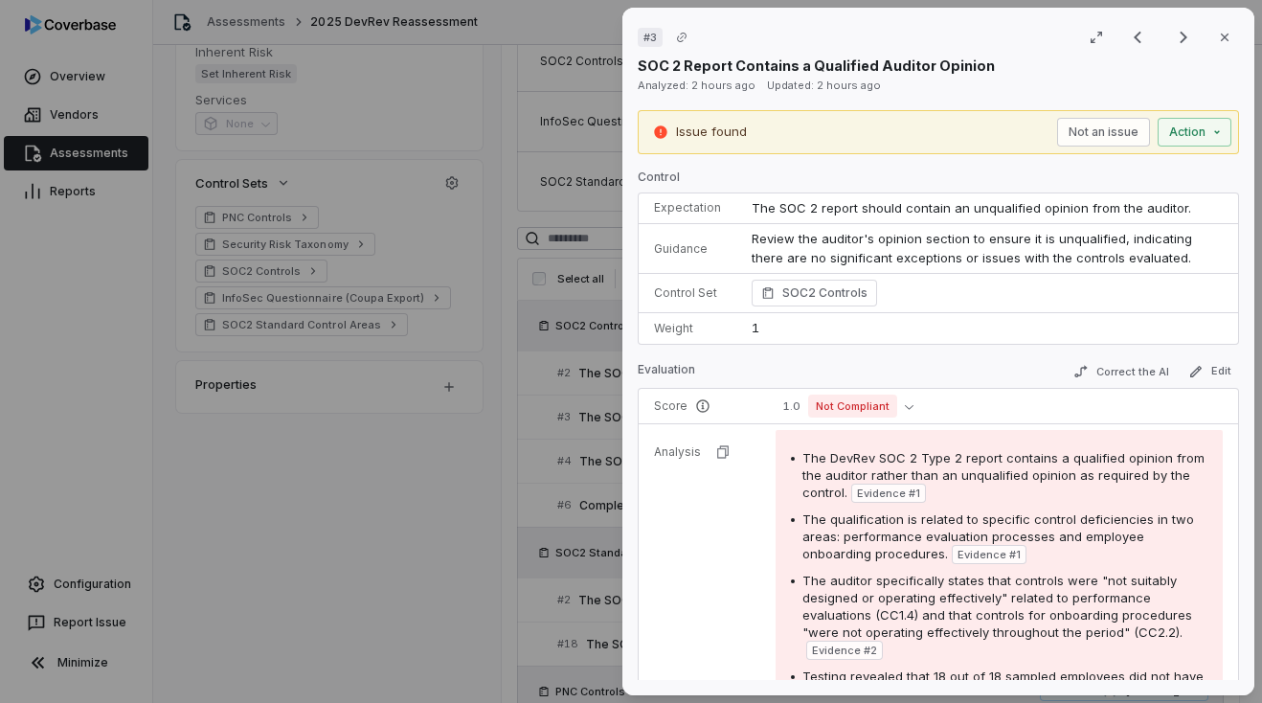
click at [450, 507] on div "# 3 Result 4 of 25 Close SOC 2 Report Contains a Qualified Auditor Opinion Anal…" at bounding box center [631, 351] width 1262 height 703
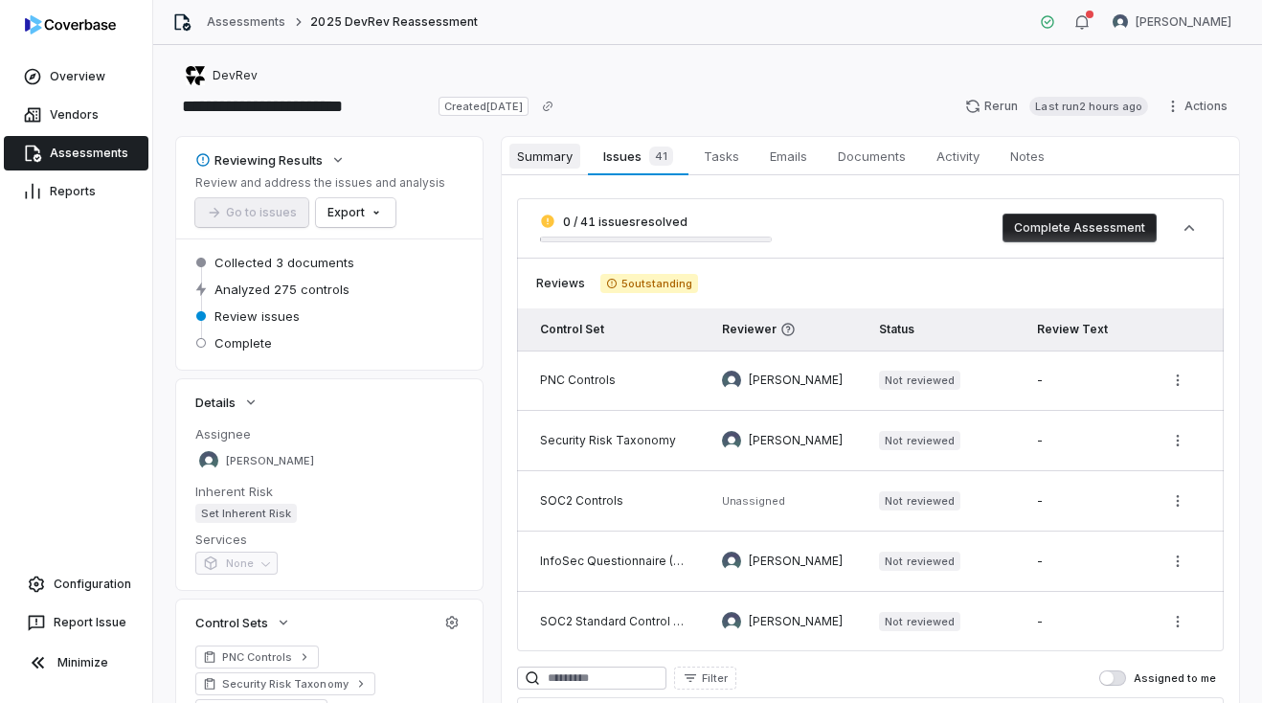
click at [546, 158] on span "Summary" at bounding box center [544, 156] width 71 height 25
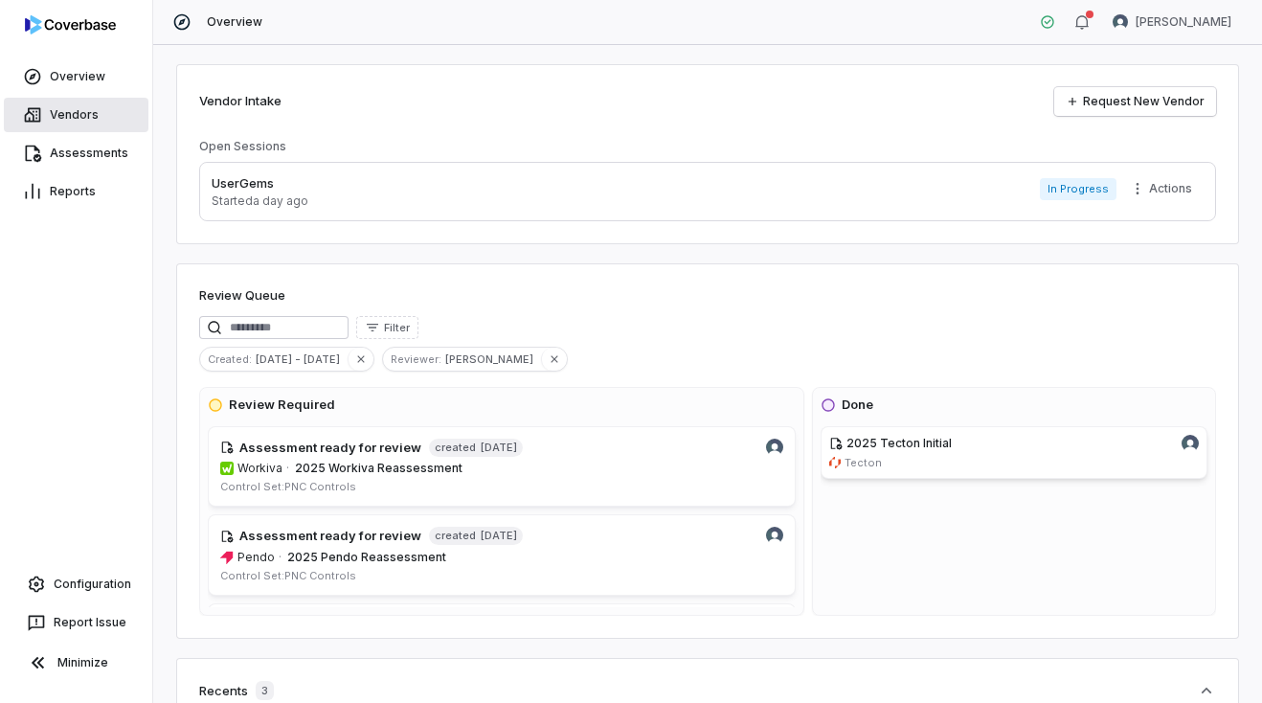
click at [43, 122] on link "Vendors" at bounding box center [76, 115] width 145 height 34
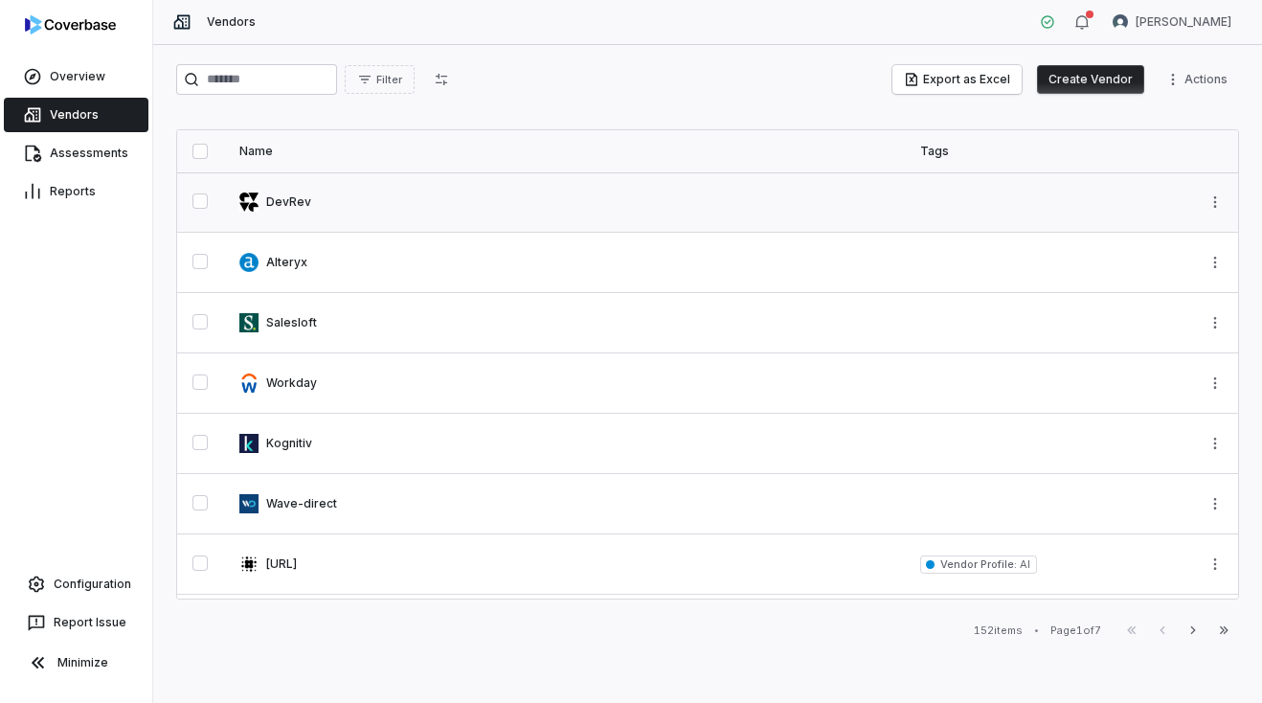
click at [299, 192] on link at bounding box center [564, 201] width 681 height 59
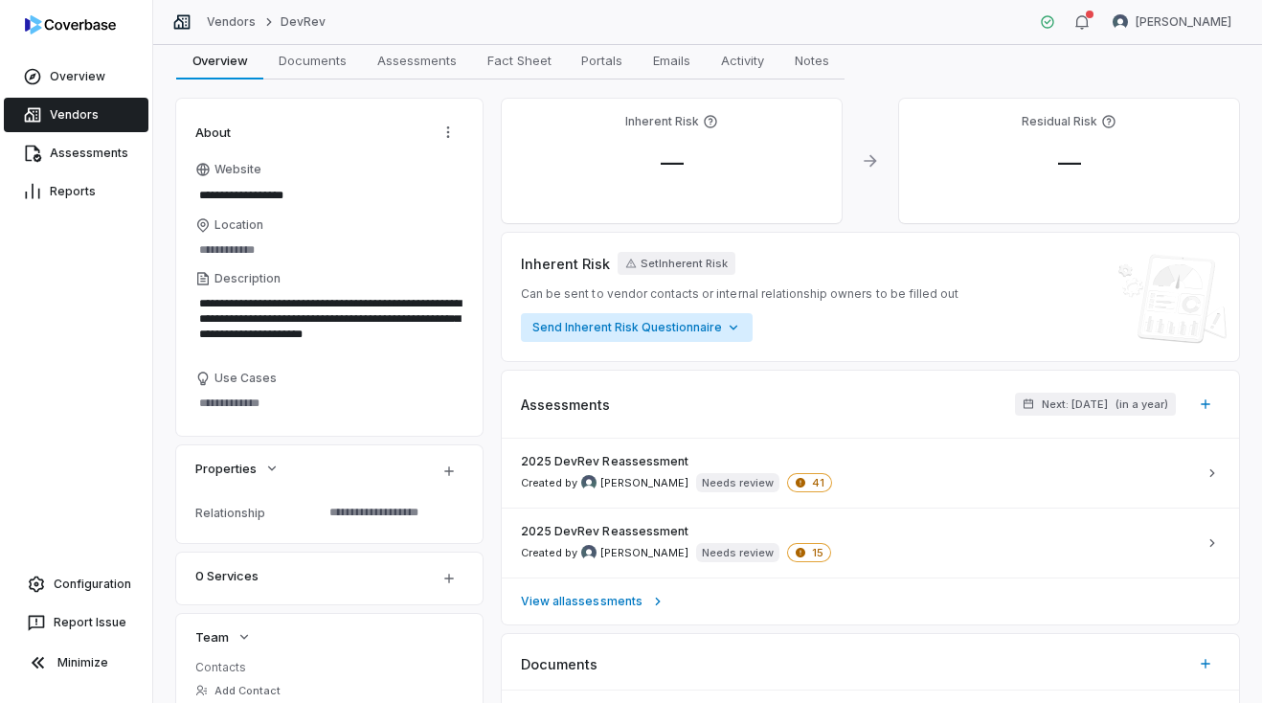
scroll to position [82, 0]
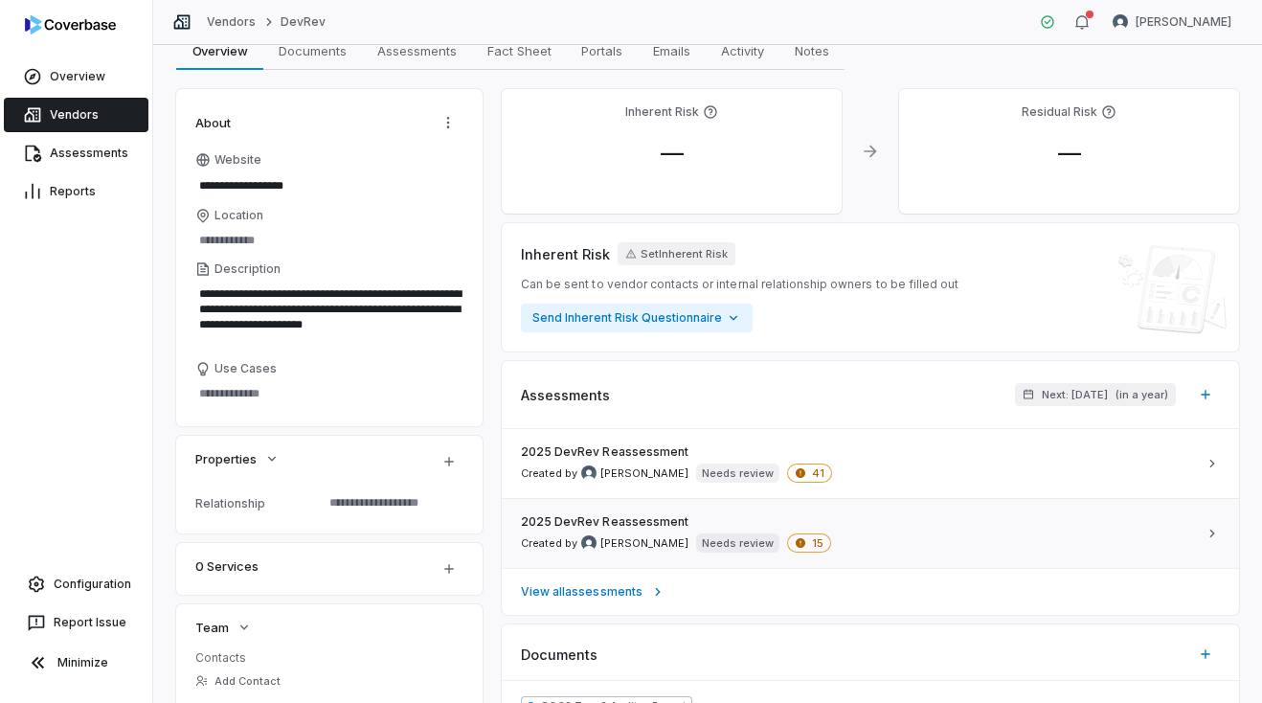
click at [929, 532] on div "2025 DevRev Reassessment Created by Daniel Aranibar Needs review 15" at bounding box center [859, 533] width 676 height 38
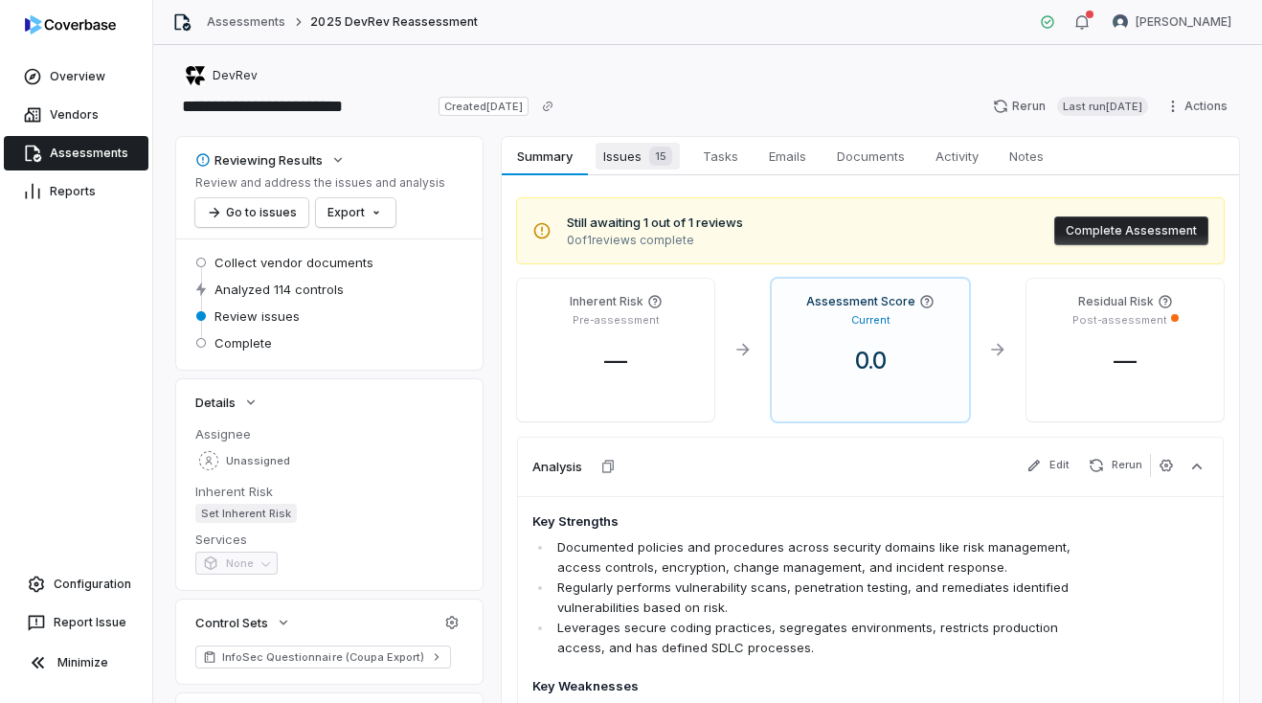
click at [637, 161] on span "Issues 15" at bounding box center [637, 156] width 84 height 27
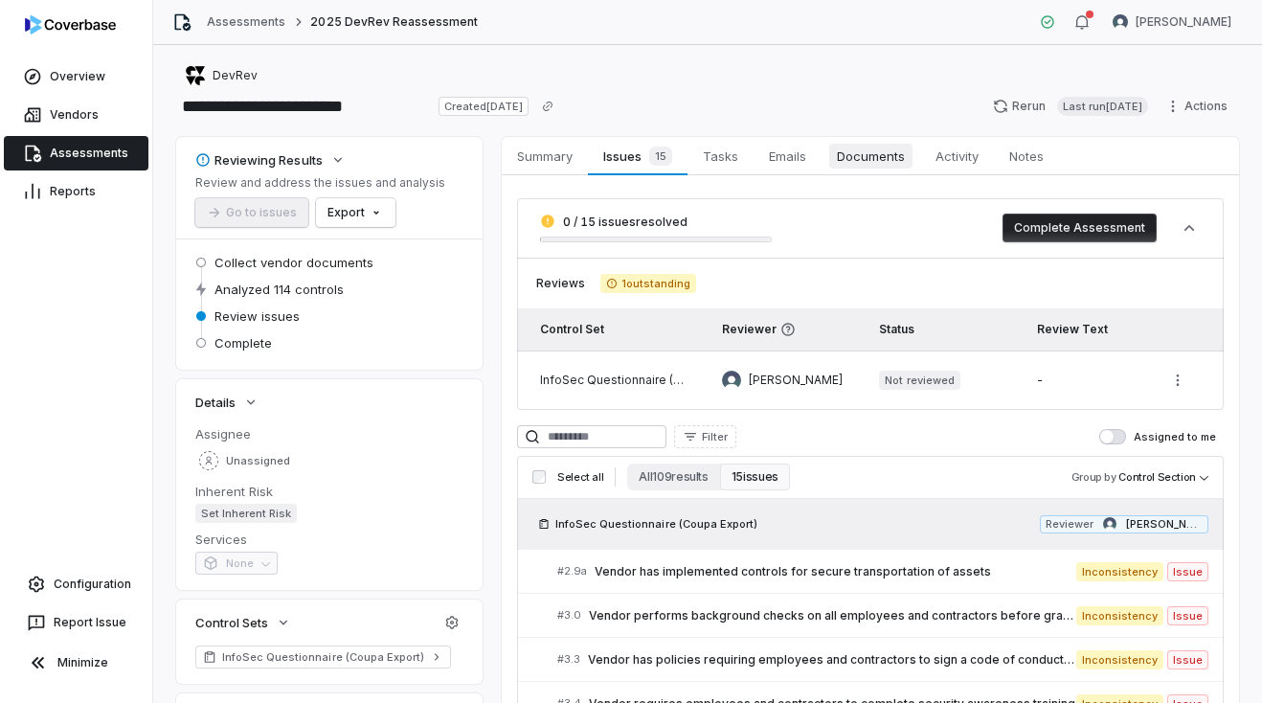
click at [888, 162] on span "Documents" at bounding box center [870, 156] width 83 height 25
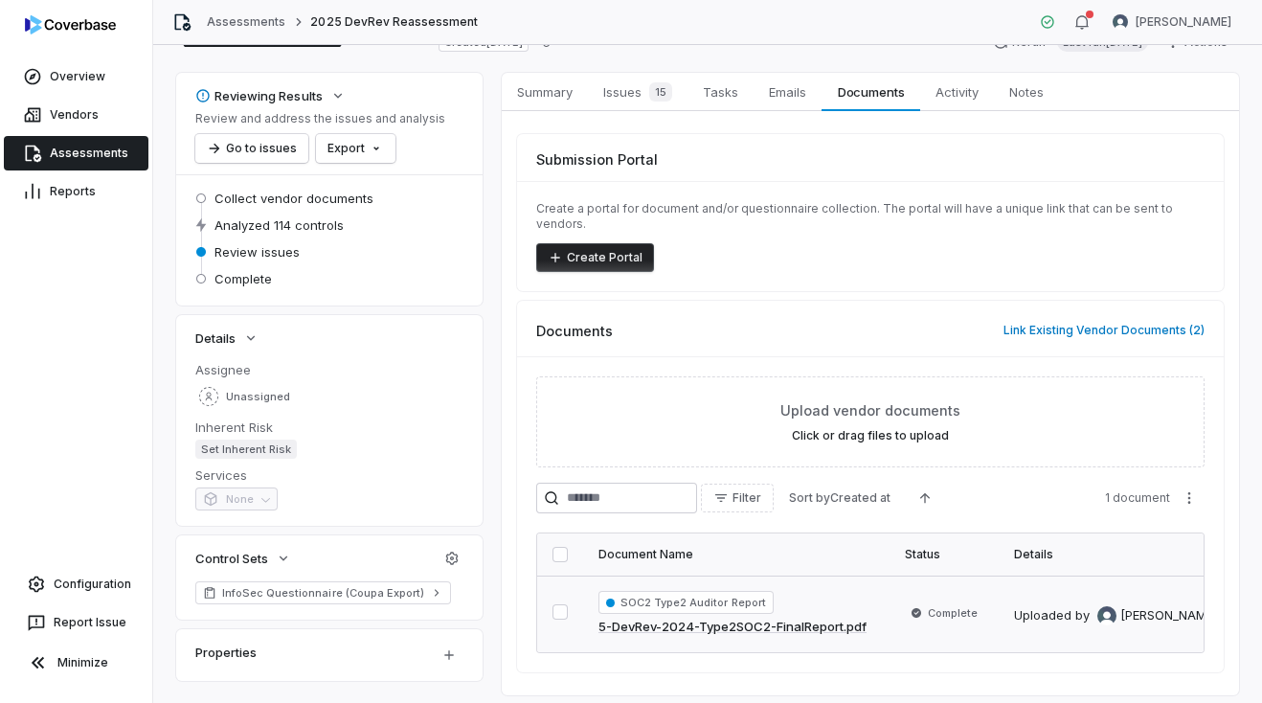
scroll to position [86, 0]
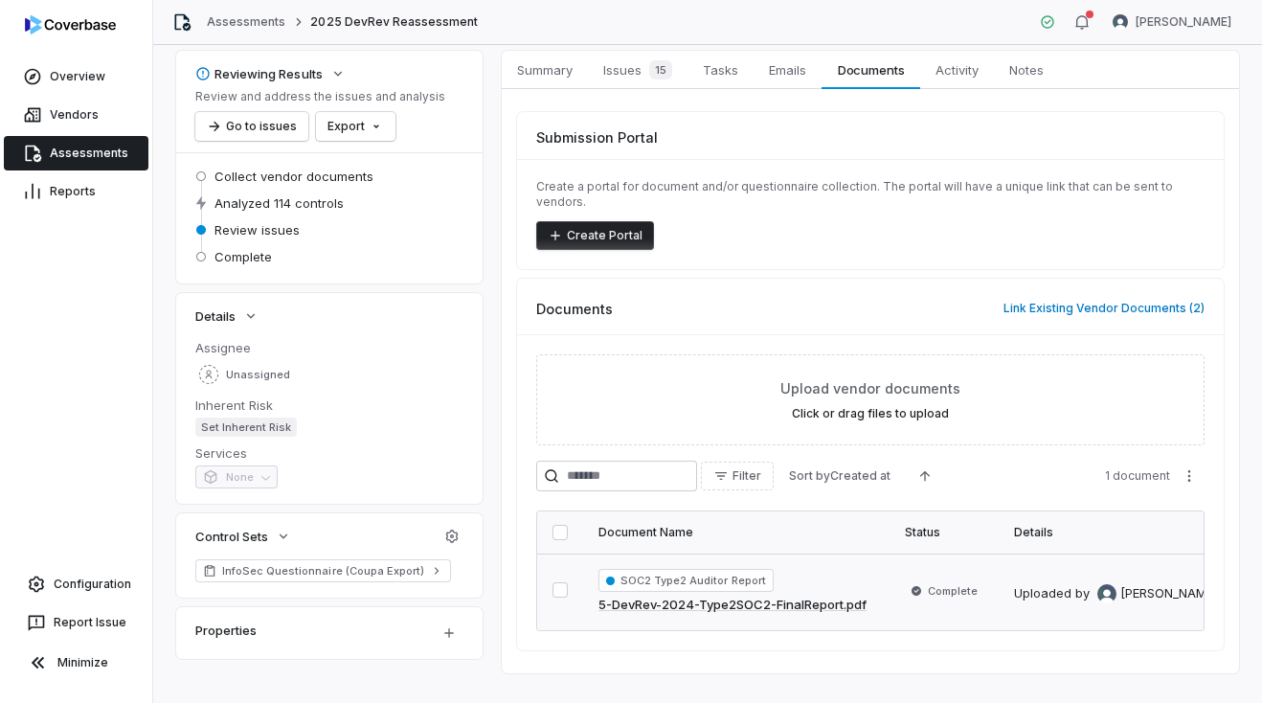
click at [788, 595] on link "5-DevRev-2024-Type2SOC2-FinalReport.pdf" at bounding box center [732, 604] width 268 height 19
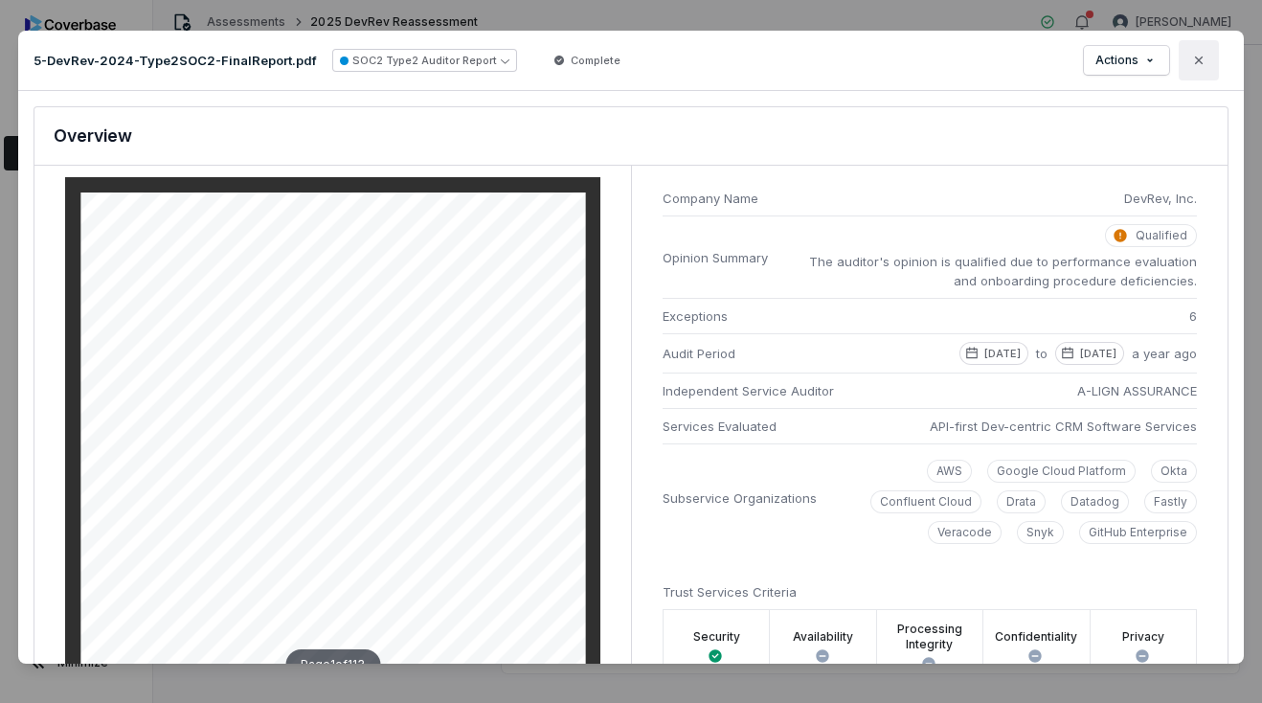
click at [1196, 61] on icon "button" at bounding box center [1198, 60] width 15 height 15
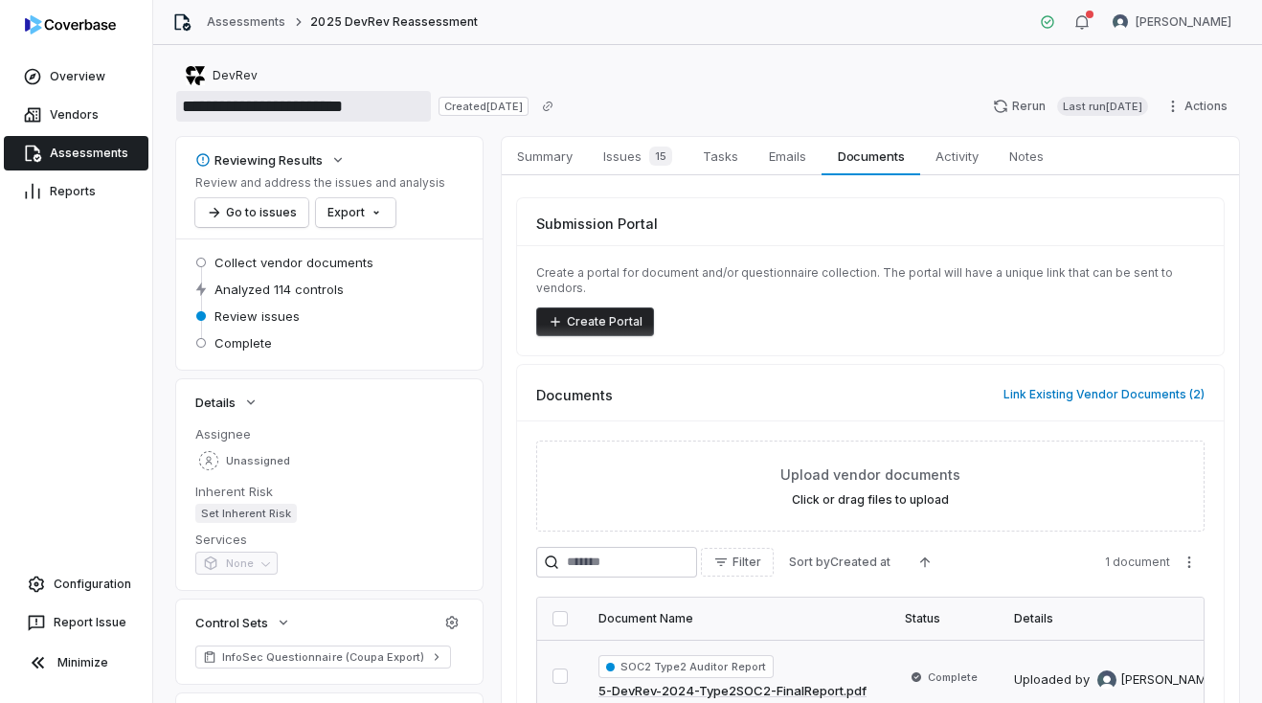
click at [321, 110] on input "**********" at bounding box center [303, 106] width 255 height 31
click at [246, 26] on link "Assessments" at bounding box center [246, 21] width 78 height 15
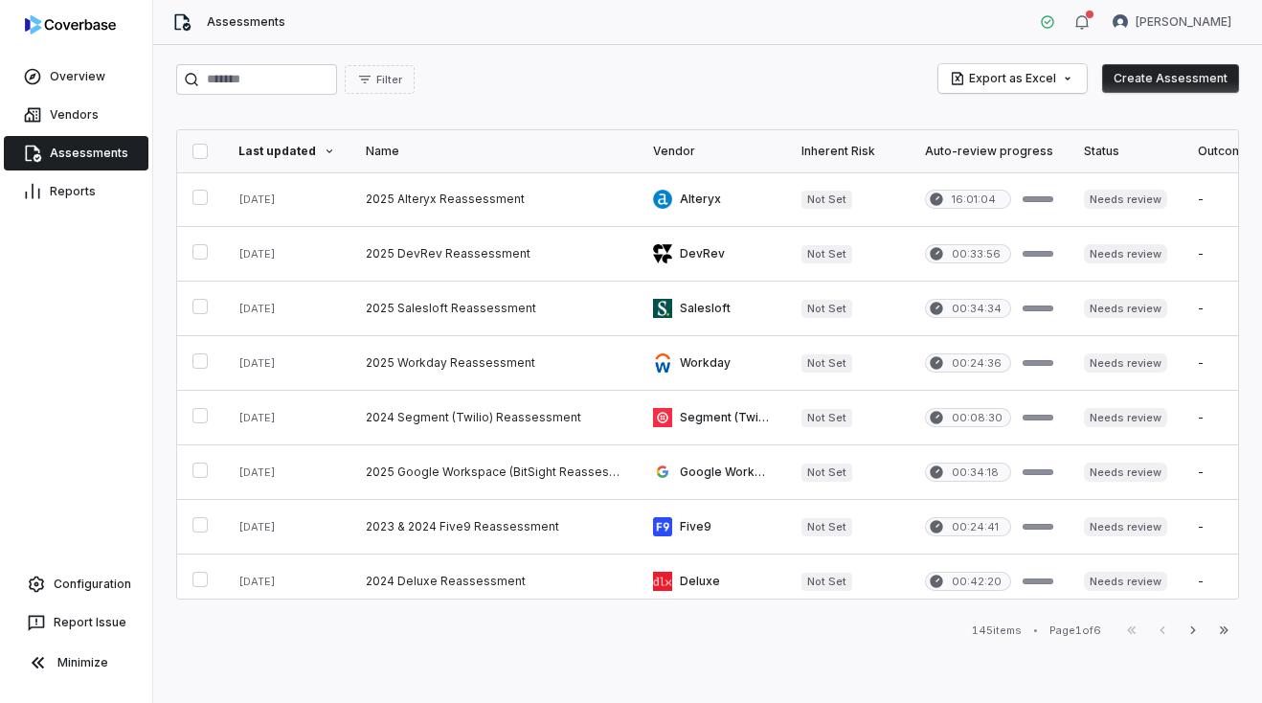
click at [106, 97] on div "Vendors" at bounding box center [76, 115] width 152 height 38
click at [109, 108] on link "Vendors" at bounding box center [76, 115] width 145 height 34
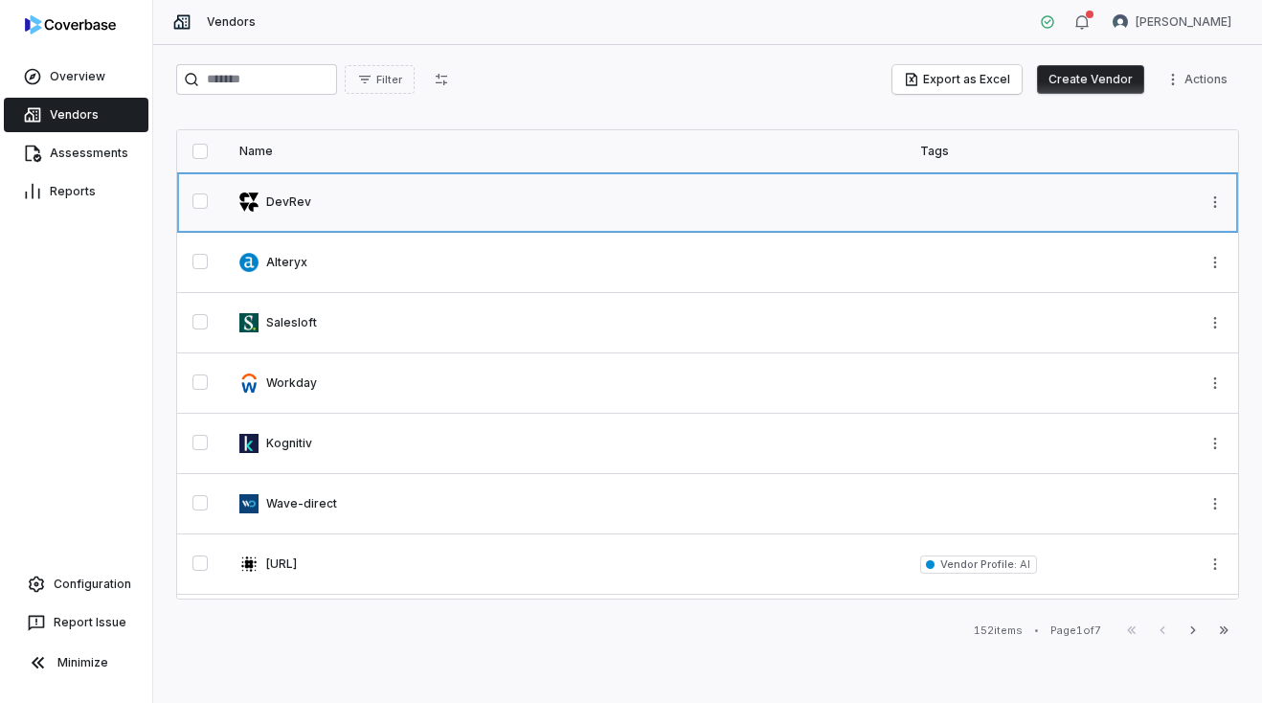
click at [277, 213] on link at bounding box center [564, 201] width 681 height 59
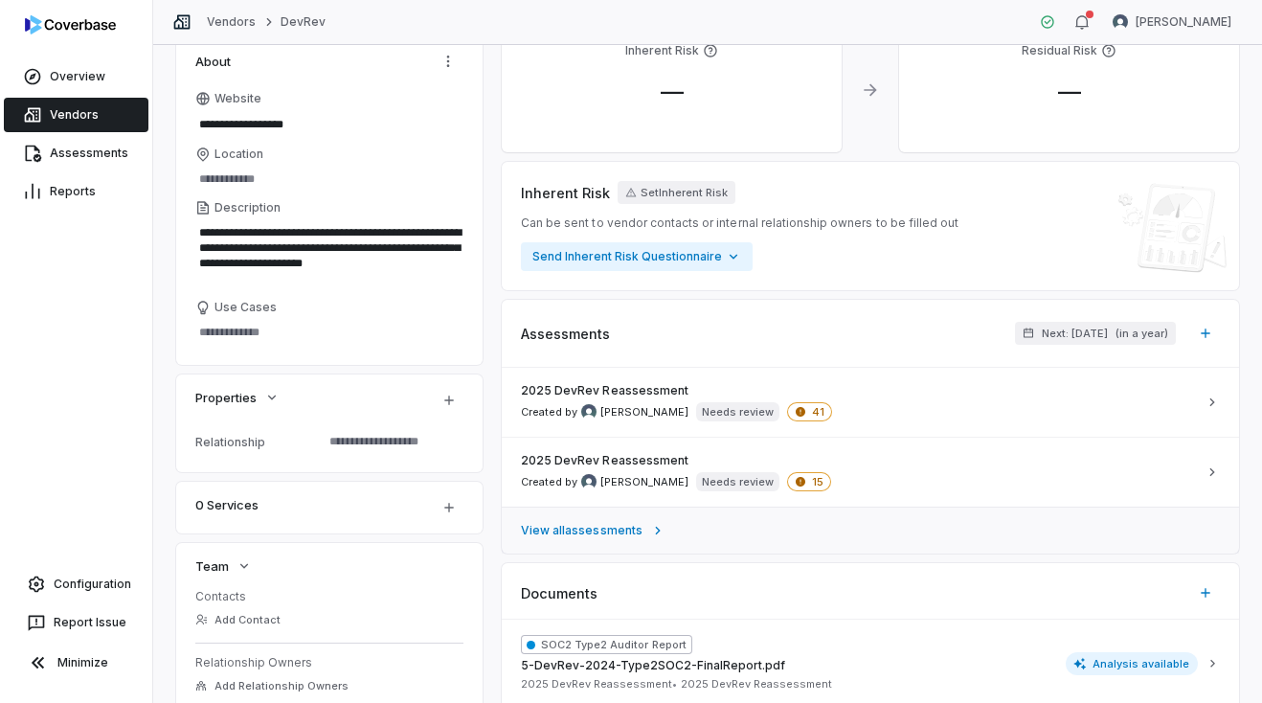
scroll to position [147, 0]
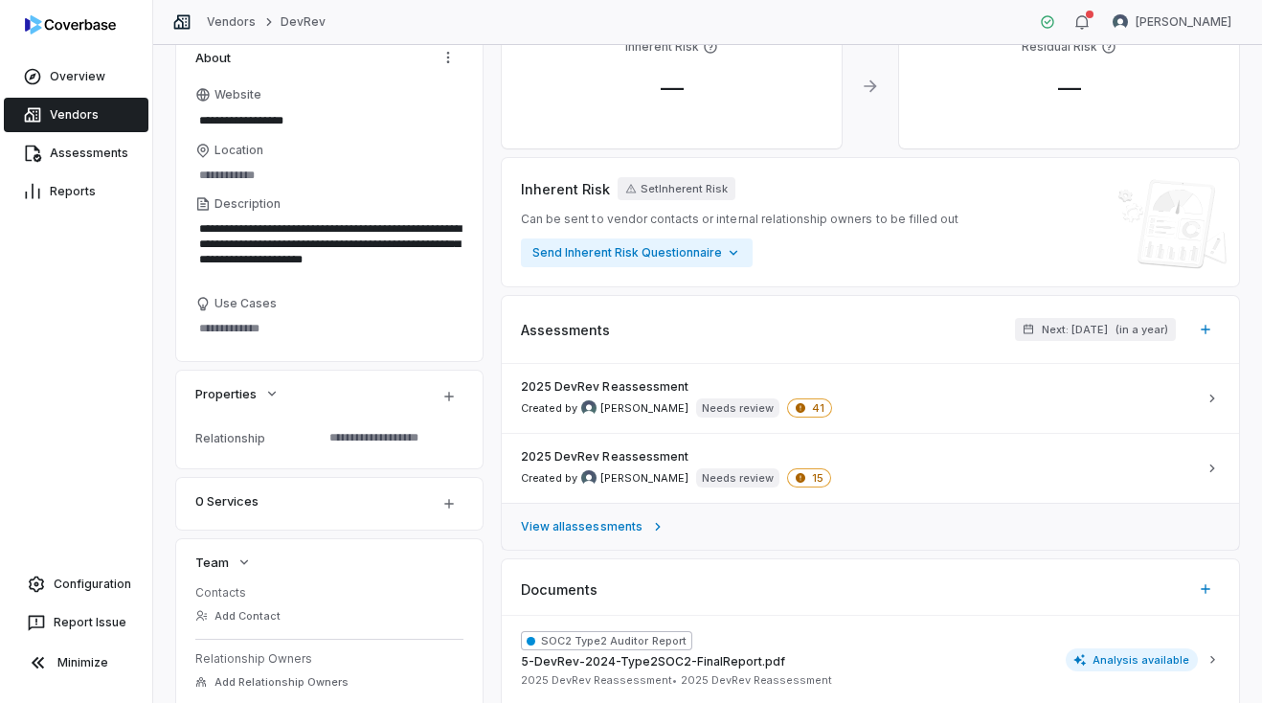
click at [594, 524] on span "View all assessments" at bounding box center [582, 526] width 122 height 15
type textarea "*"
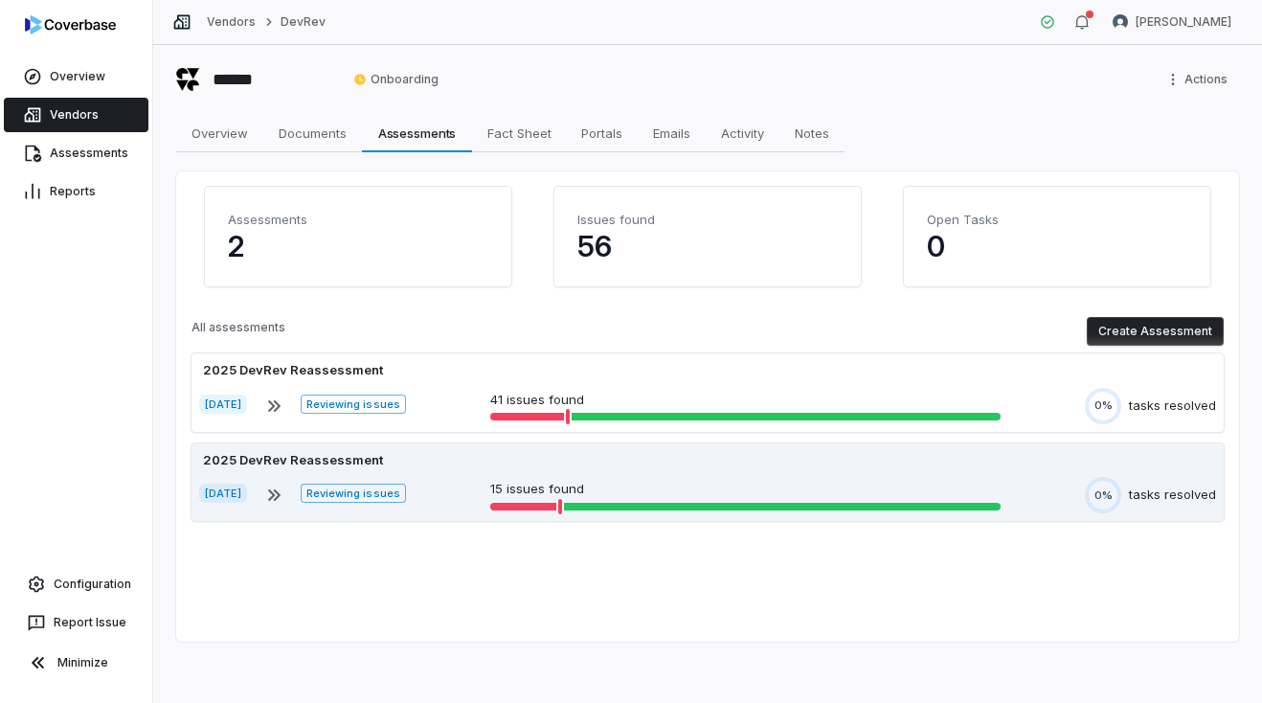
click at [335, 460] on div "2025 DevRev Reassessment" at bounding box center [293, 460] width 188 height 19
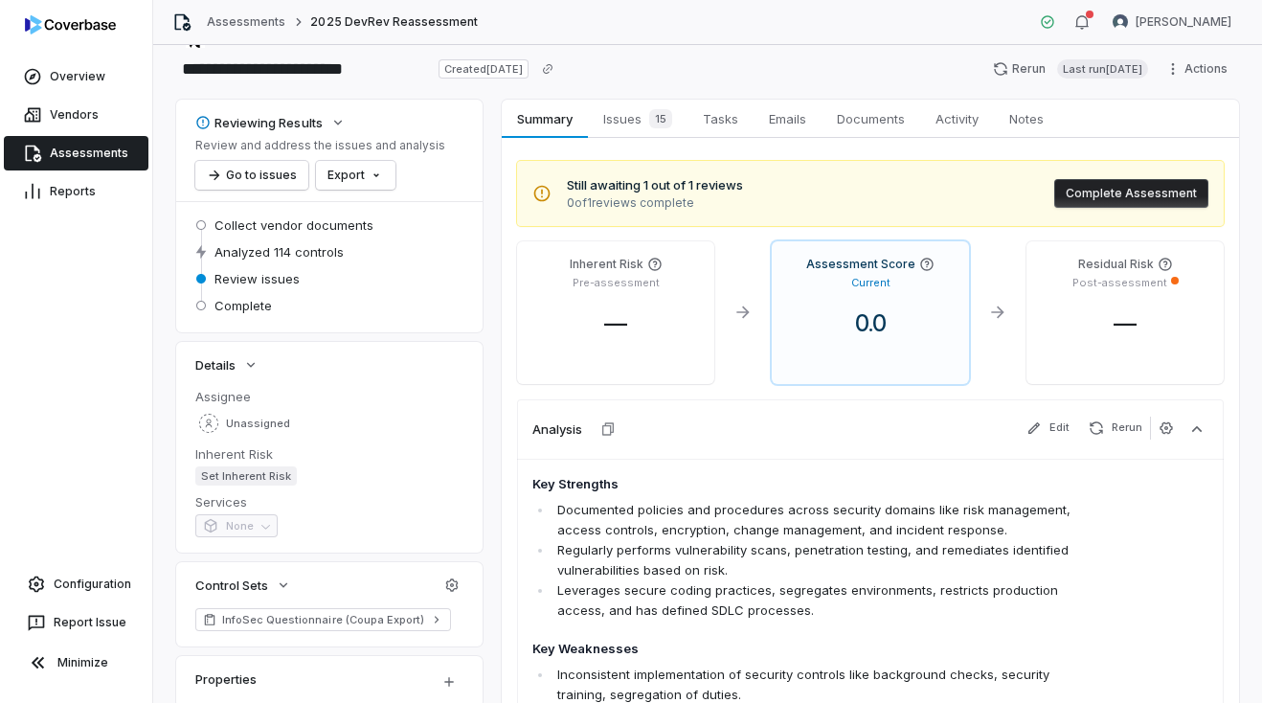
scroll to position [43, 0]
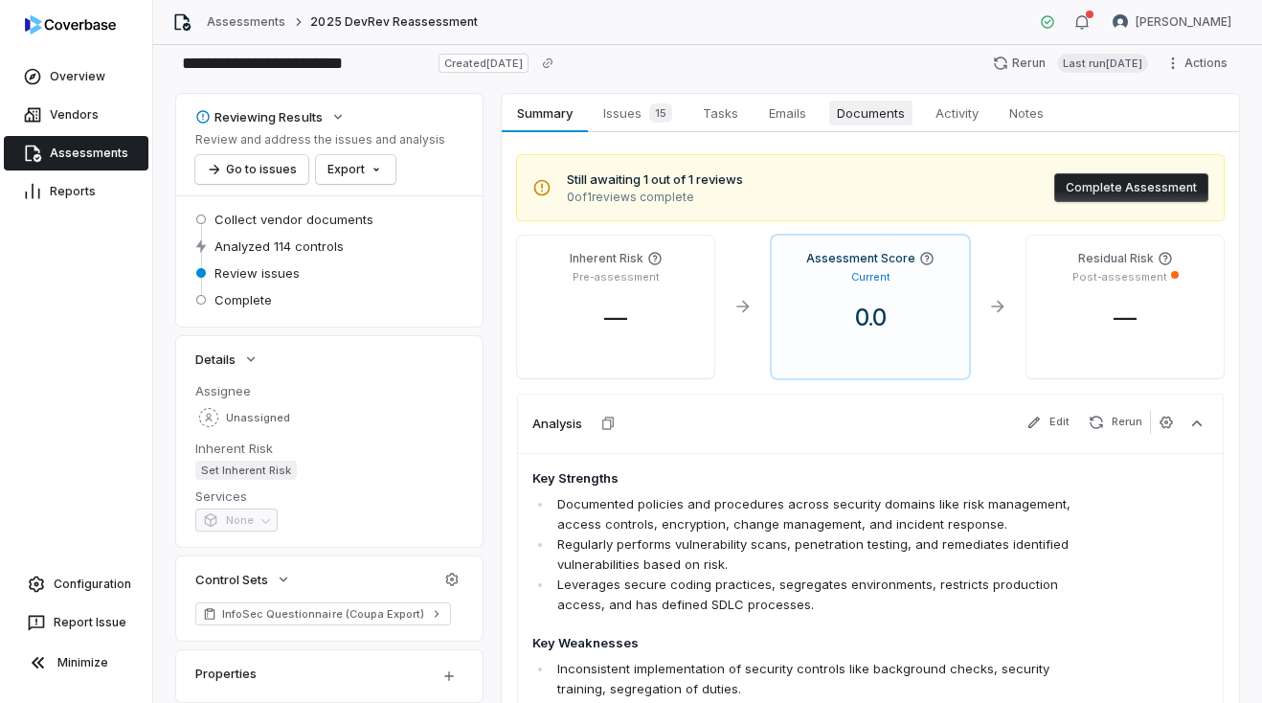
click at [876, 94] on link "Documents Documents" at bounding box center [870, 113] width 99 height 38
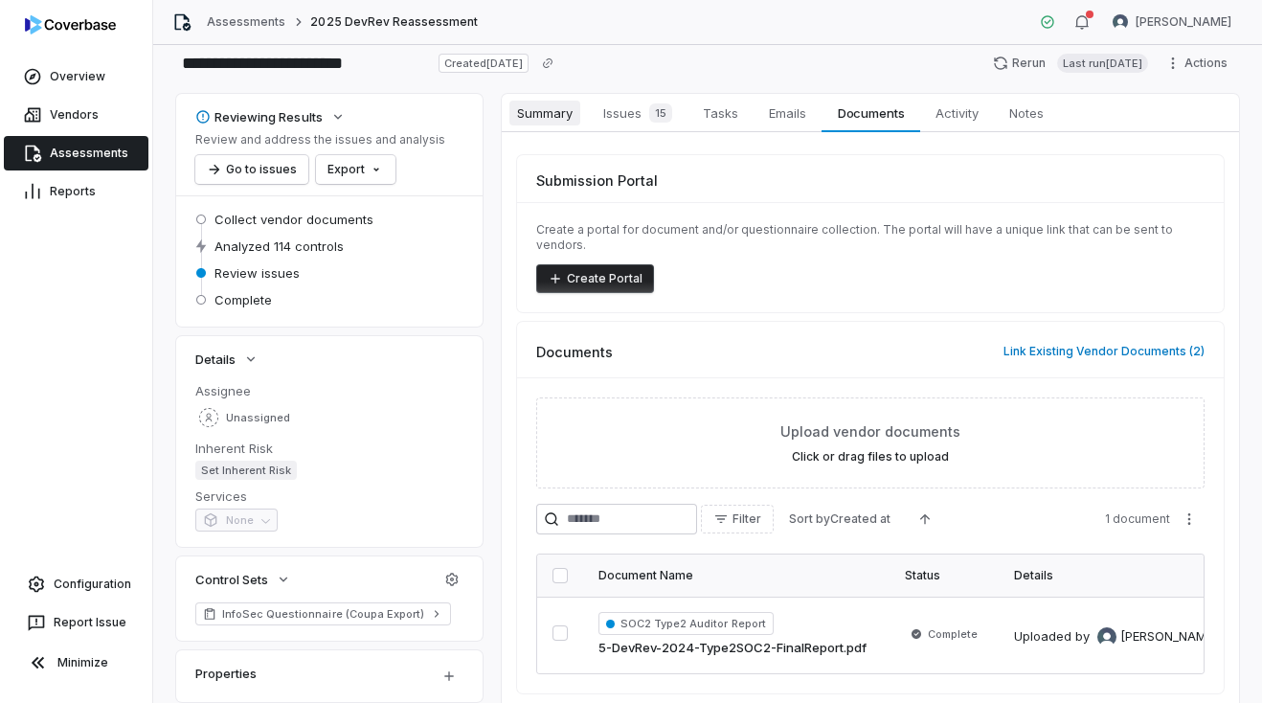
click at [549, 119] on span "Summary" at bounding box center [544, 113] width 71 height 25
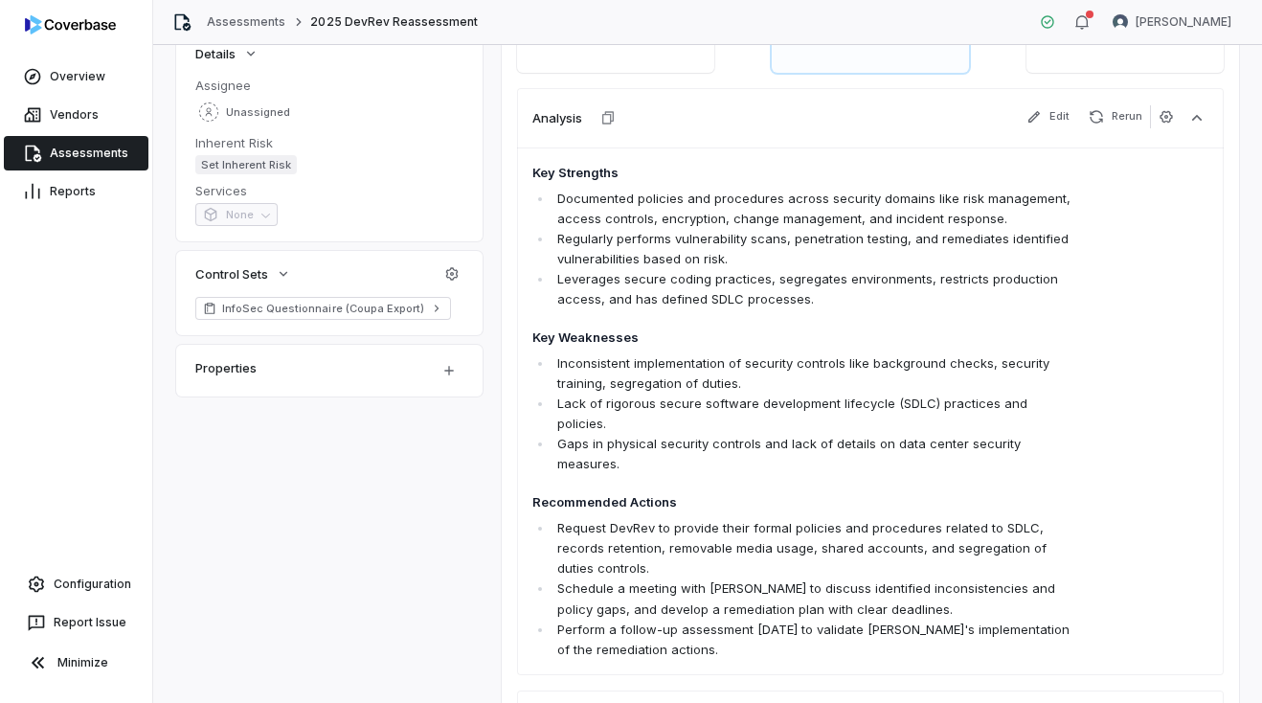
scroll to position [329, 0]
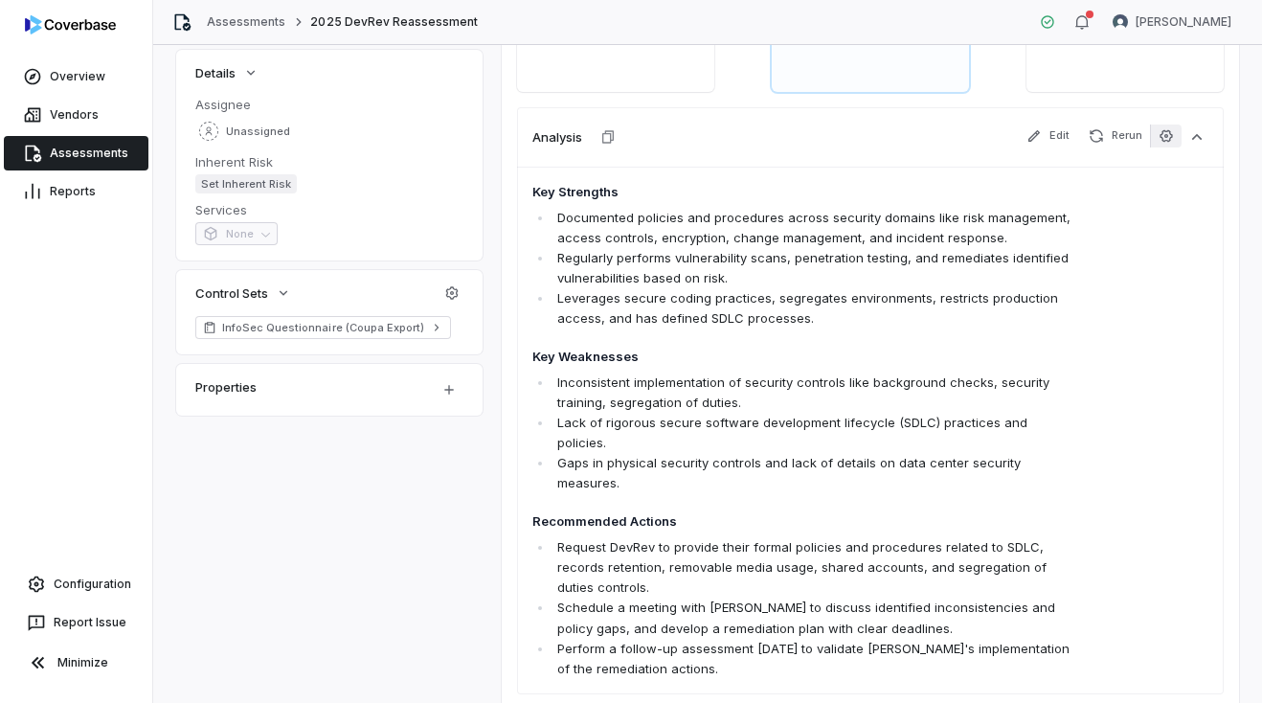
click at [1163, 134] on icon "button" at bounding box center [1165, 135] width 15 height 15
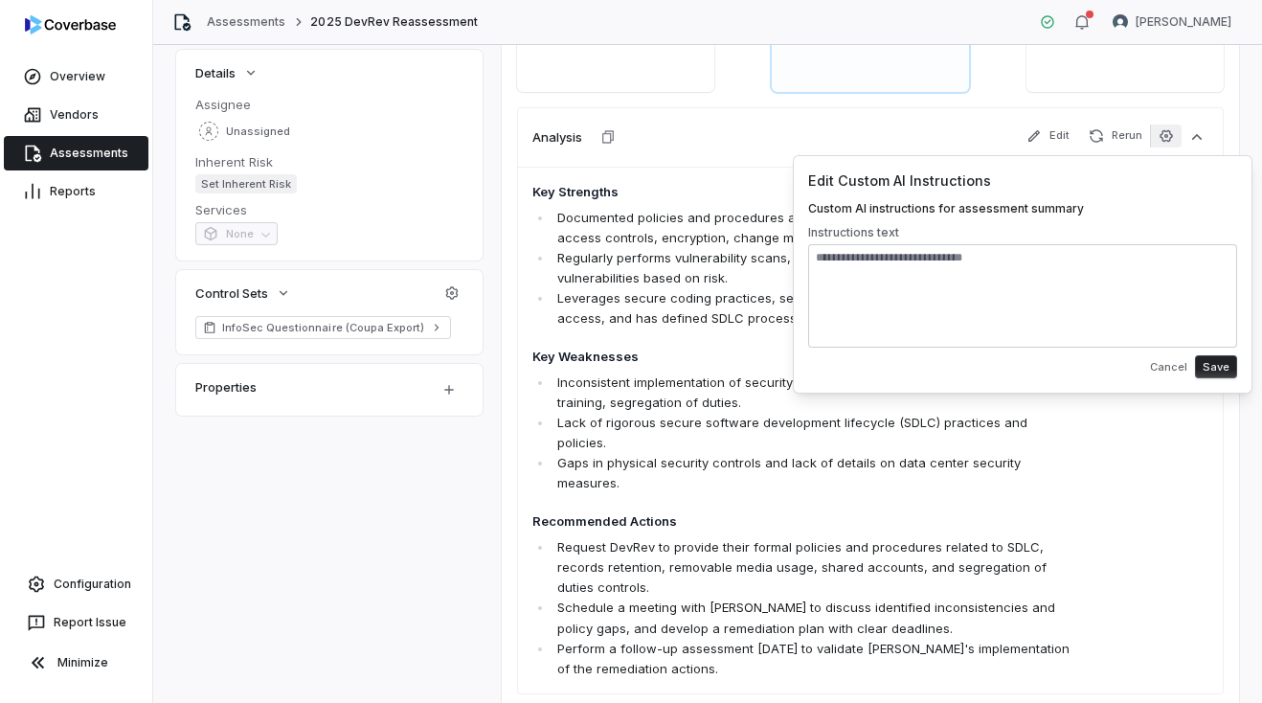
click at [971, 317] on textarea at bounding box center [1022, 295] width 429 height 103
click at [856, 288] on textarea "**********" at bounding box center [1022, 295] width 429 height 103
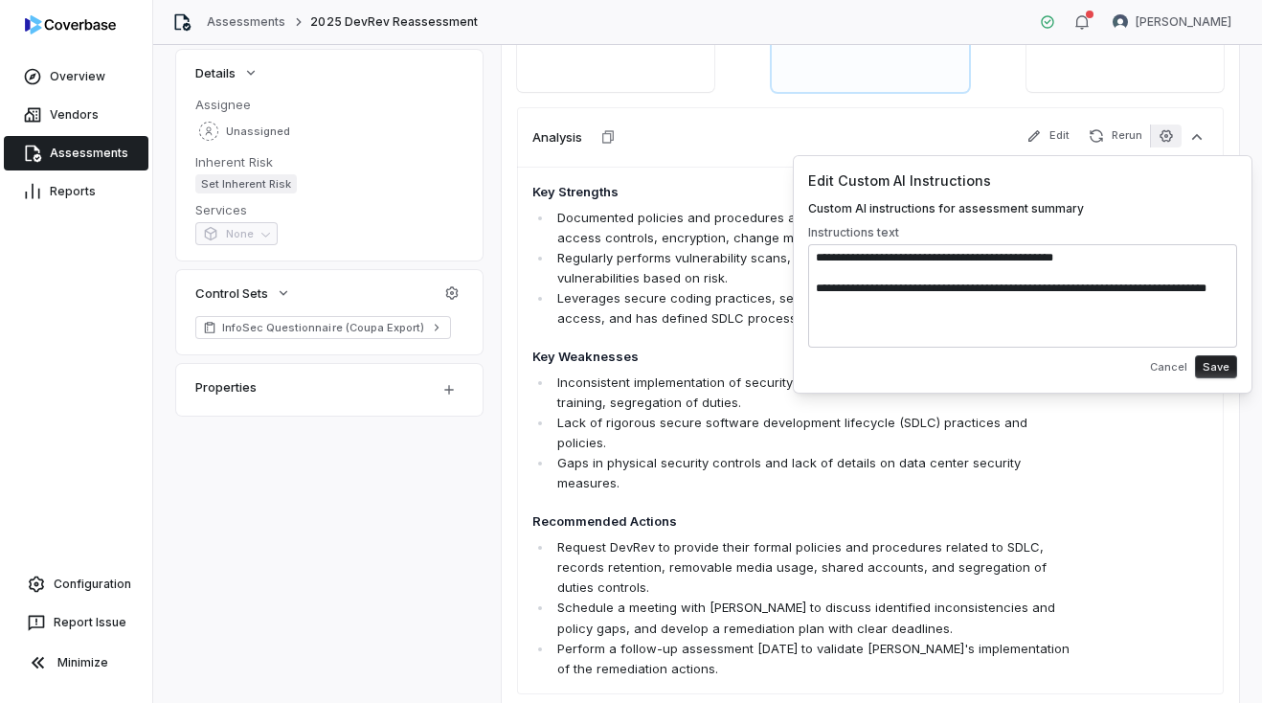
click at [947, 294] on textarea "**********" at bounding box center [1022, 295] width 429 height 103
click at [1083, 288] on textarea "**********" at bounding box center [1022, 295] width 429 height 103
click at [1106, 303] on textarea "**********" at bounding box center [1022, 295] width 429 height 103
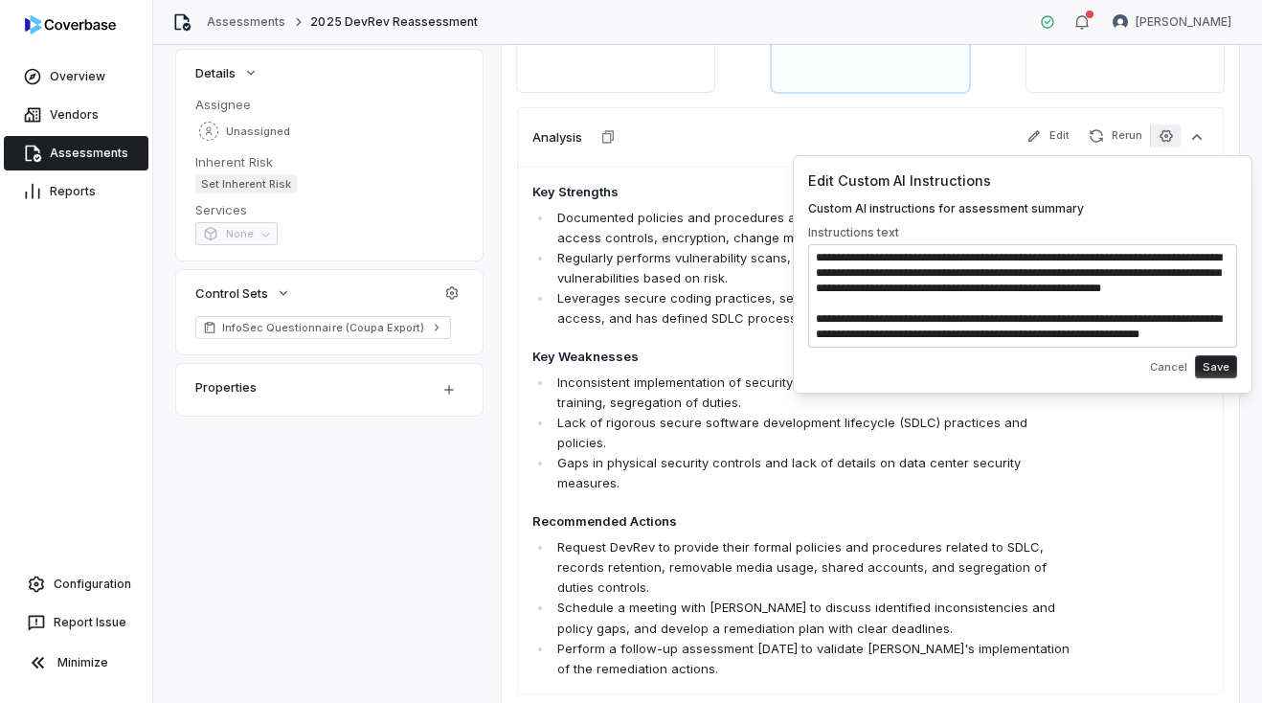
scroll to position [85, 0]
type textarea "**********"
click at [1219, 373] on button "Save" at bounding box center [1216, 366] width 42 height 23
click at [932, 639] on p "Perform a follow-up assessment within 6 months to validate DevRev's implementat…" at bounding box center [815, 659] width 516 height 40
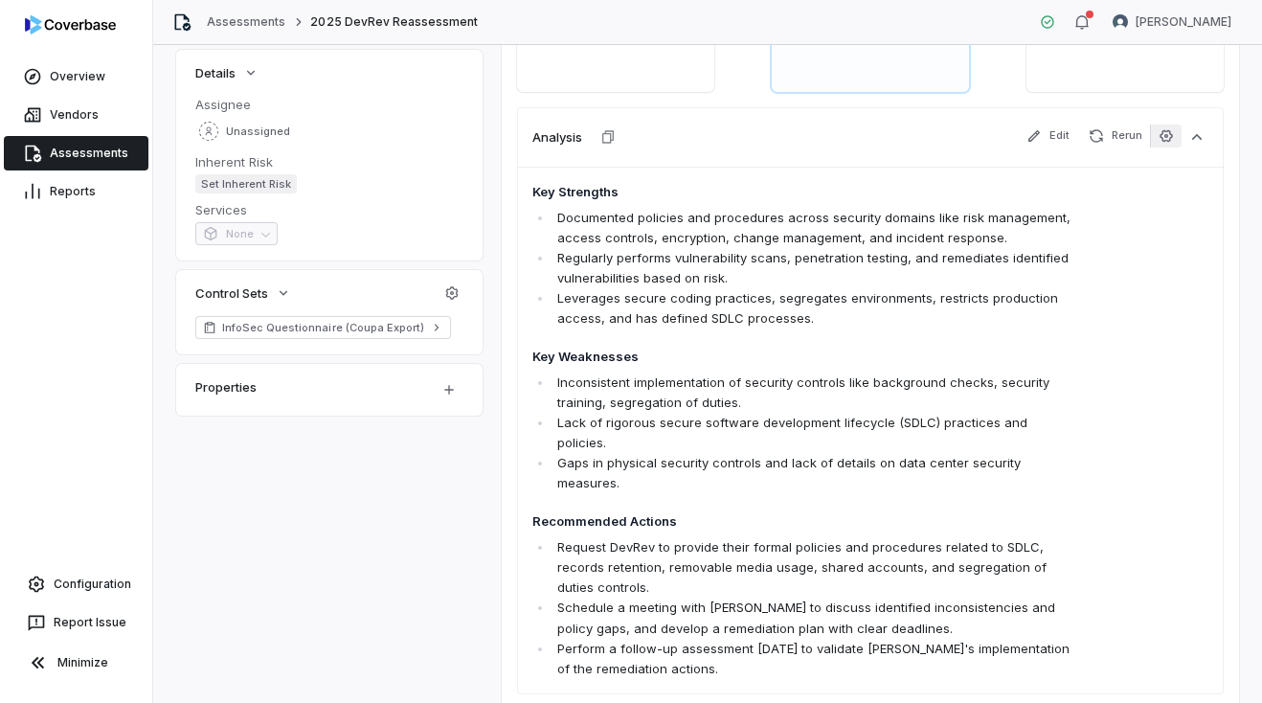
click at [1162, 141] on icon "button" at bounding box center [1165, 135] width 15 height 15
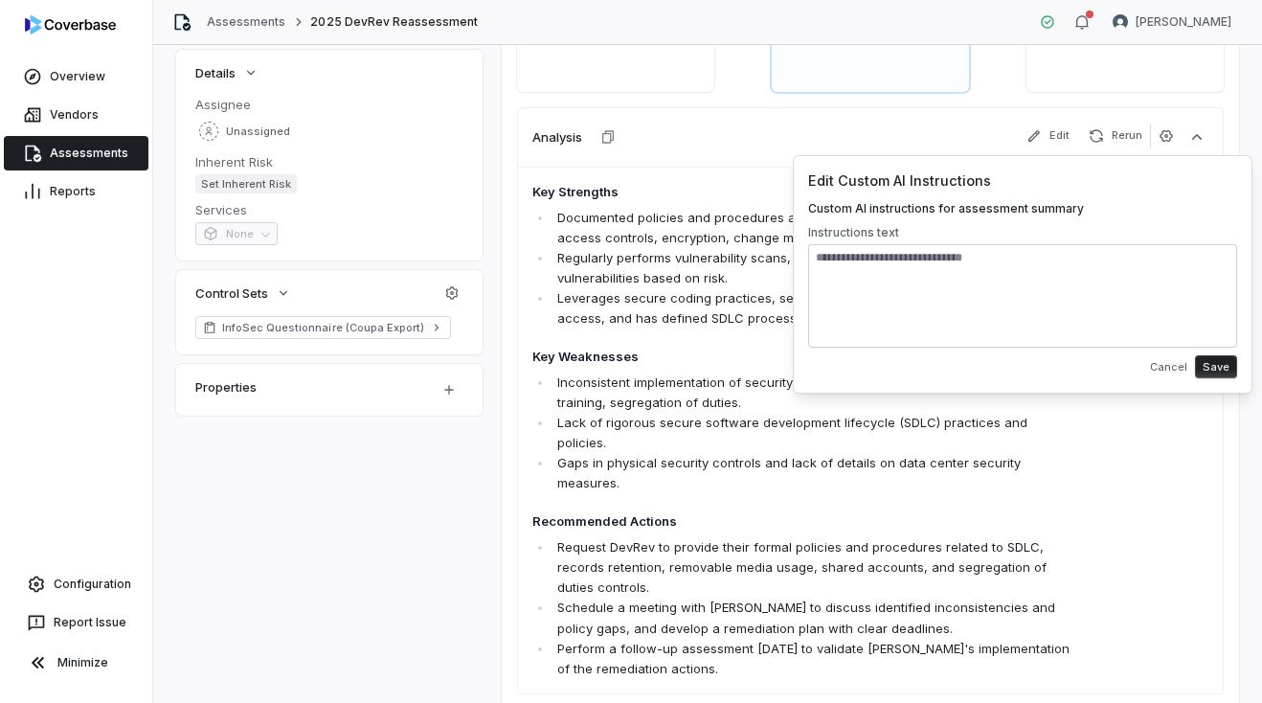
click at [1043, 398] on li "Inconsistent implementation of security controls like background checks, securi…" at bounding box center [812, 392] width 521 height 40
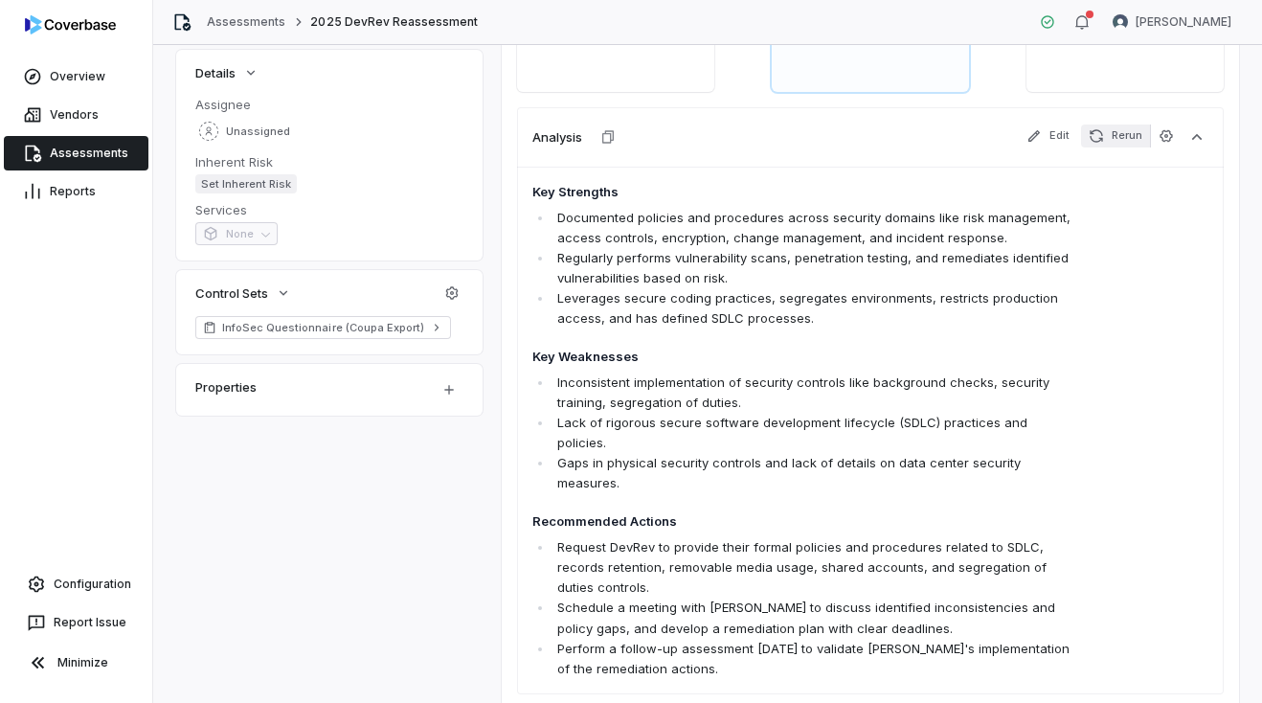
click at [1130, 136] on button "Rerun" at bounding box center [1115, 135] width 69 height 23
click at [1151, 138] on button "button" at bounding box center [1166, 135] width 32 height 23
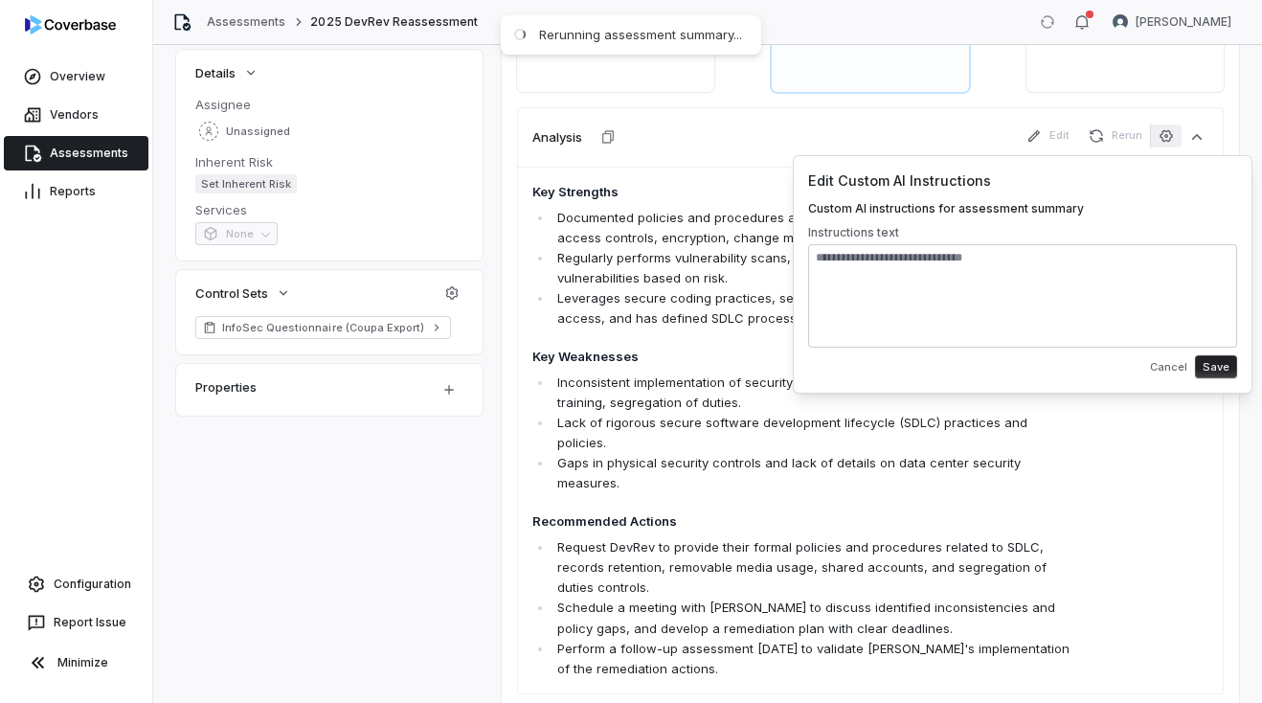
click at [1036, 272] on textarea at bounding box center [1022, 295] width 429 height 103
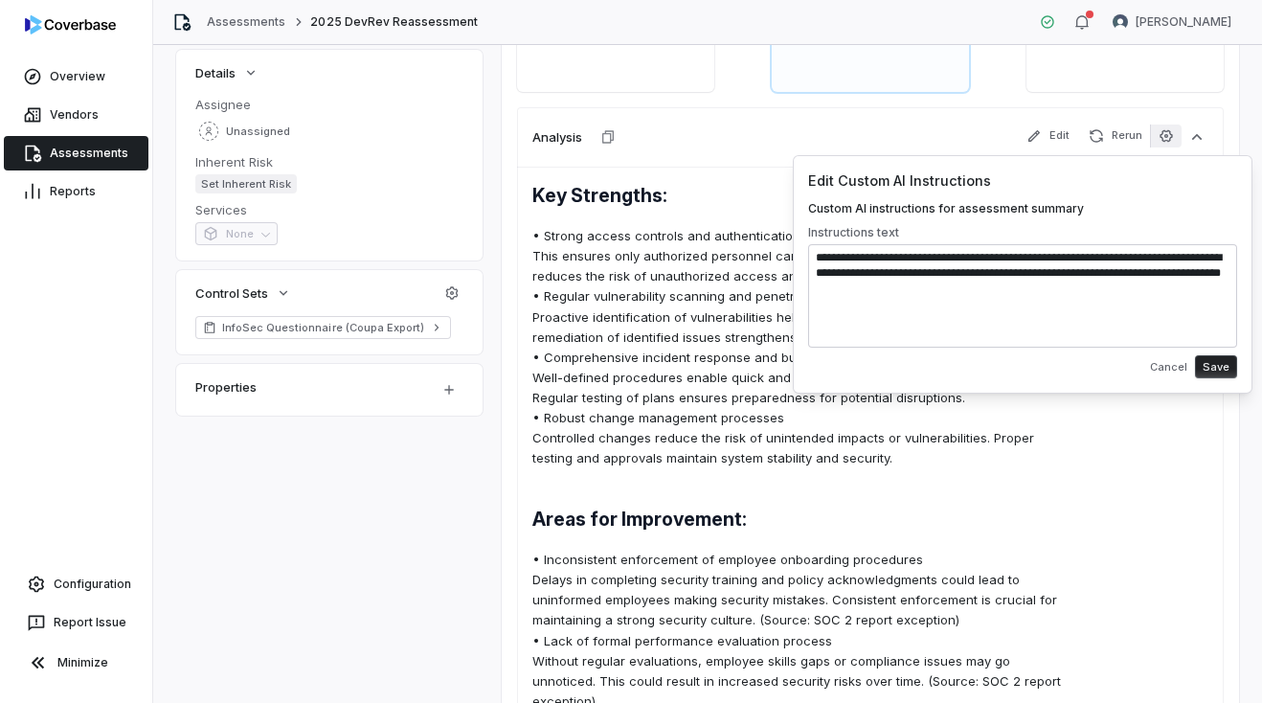
type textarea "**********"
click at [1224, 361] on button "Save" at bounding box center [1216, 366] width 42 height 23
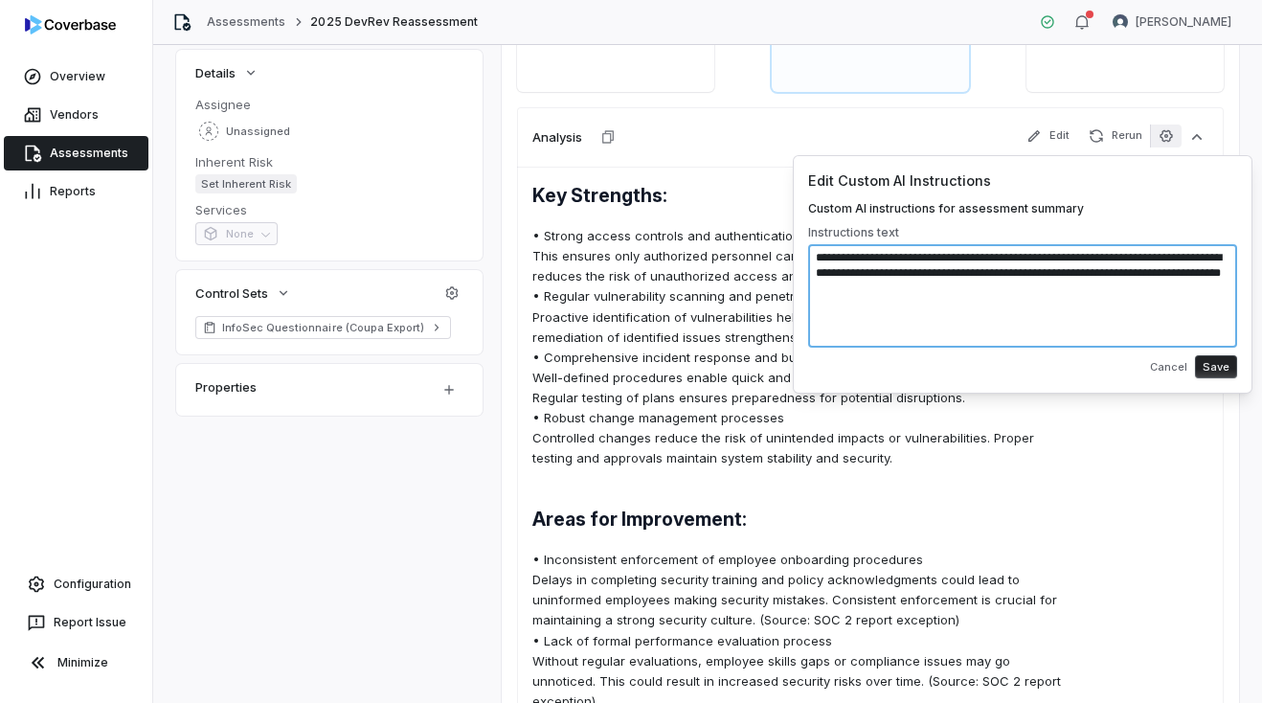
click at [1166, 289] on textarea "**********" at bounding box center [1022, 295] width 429 height 103
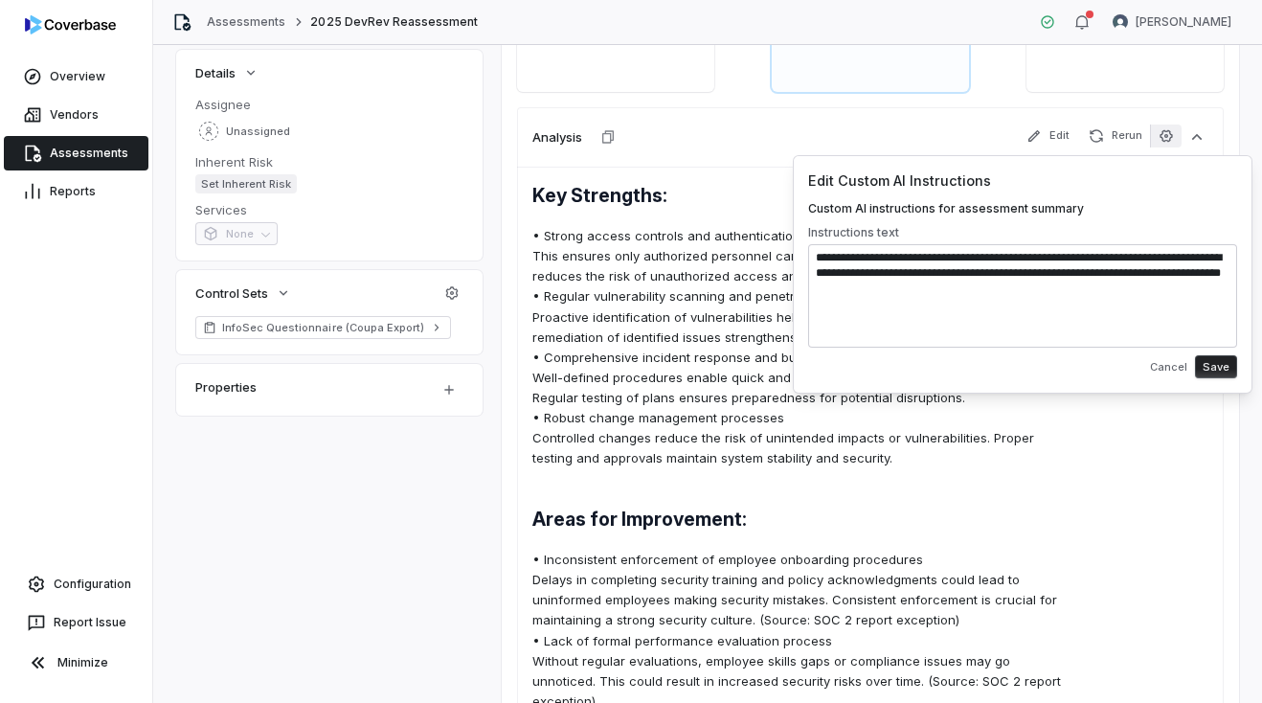
click at [1222, 368] on button "Save" at bounding box center [1216, 366] width 42 height 23
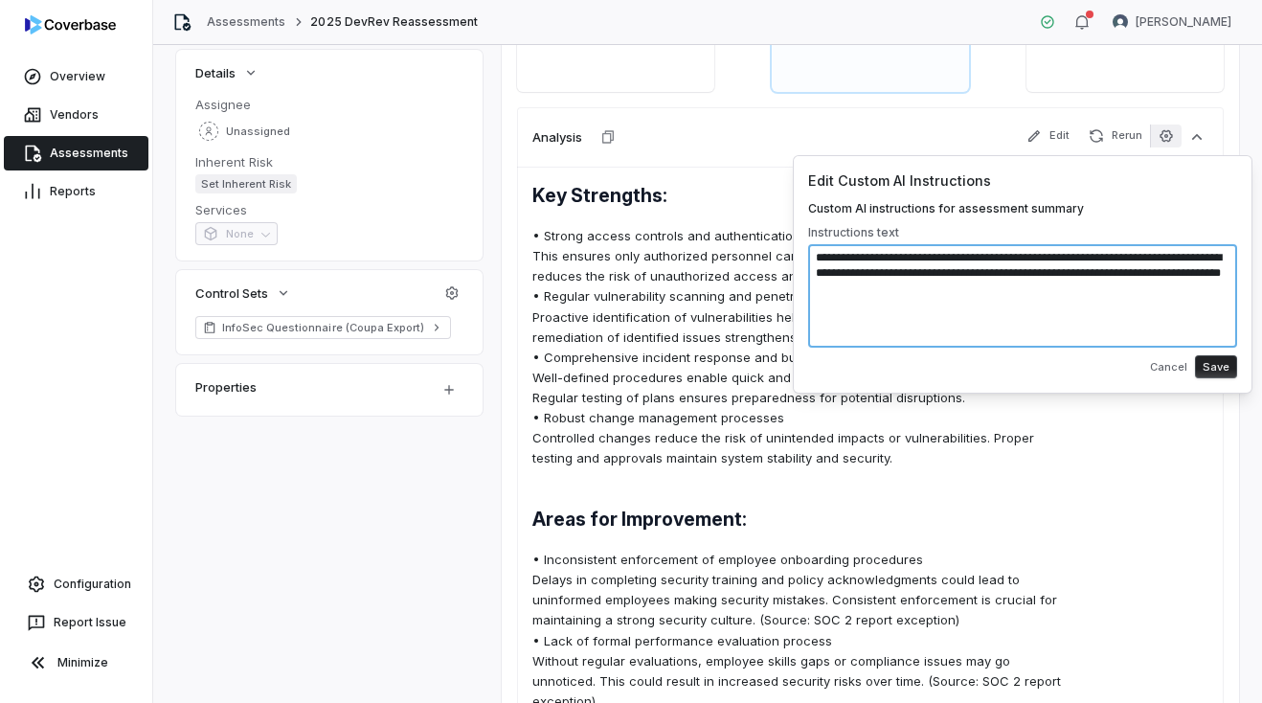
click at [1093, 279] on textarea "**********" at bounding box center [1022, 295] width 429 height 103
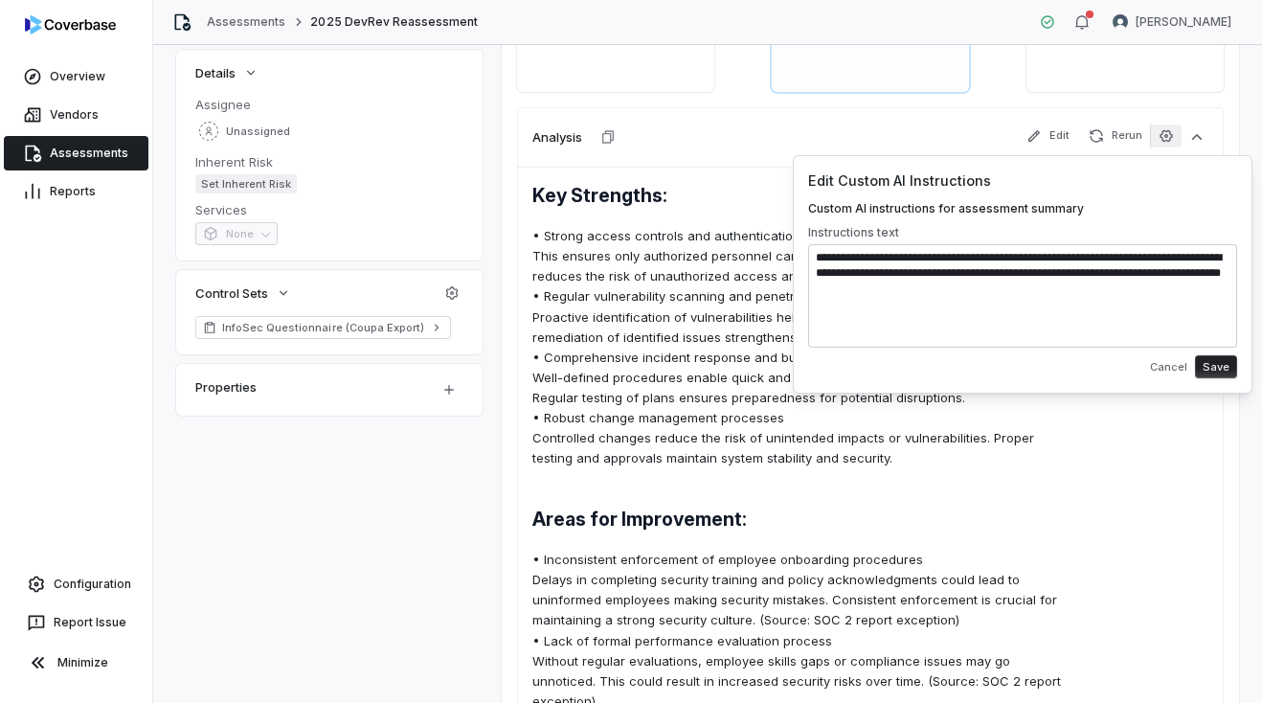
click at [1221, 360] on button "Save" at bounding box center [1216, 366] width 42 height 23
click at [1100, 461] on div "Key Strengths: • Strong access controls and authentication mechanisms This ensu…" at bounding box center [870, 639] width 706 height 945
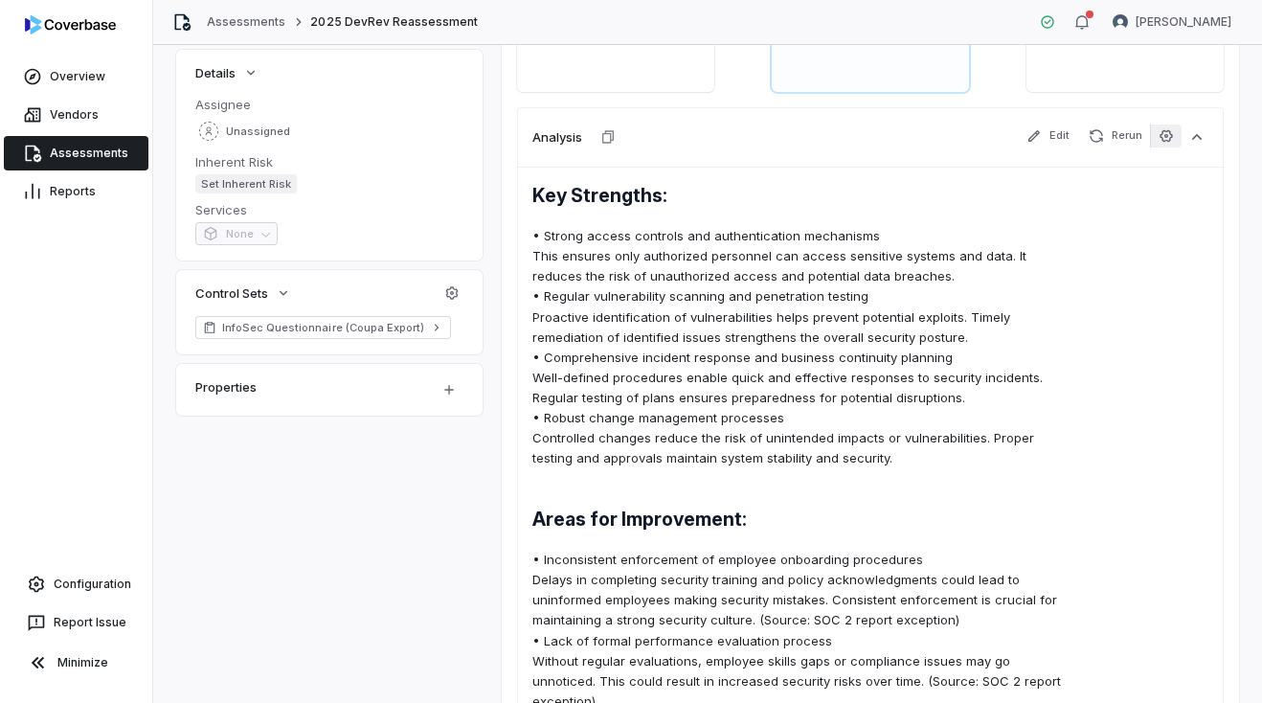
click at [1169, 139] on icon "button" at bounding box center [1165, 135] width 12 height 12
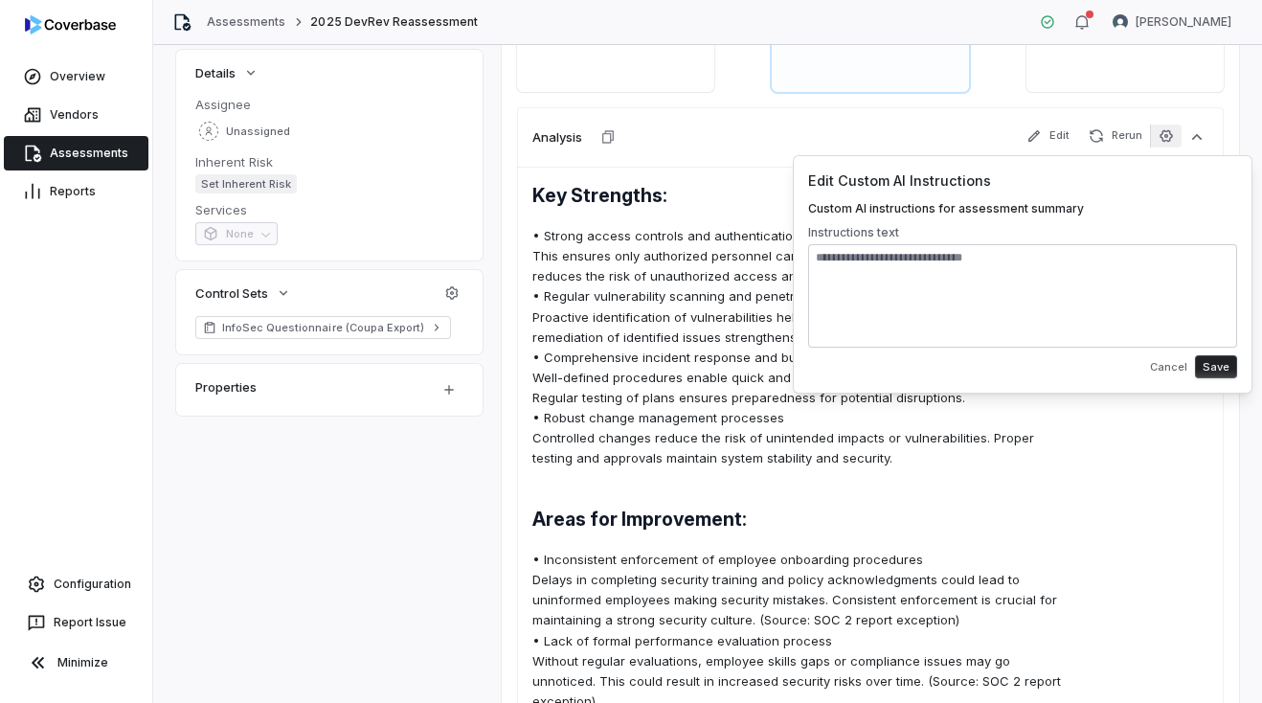
click at [980, 294] on textarea at bounding box center [1022, 295] width 429 height 103
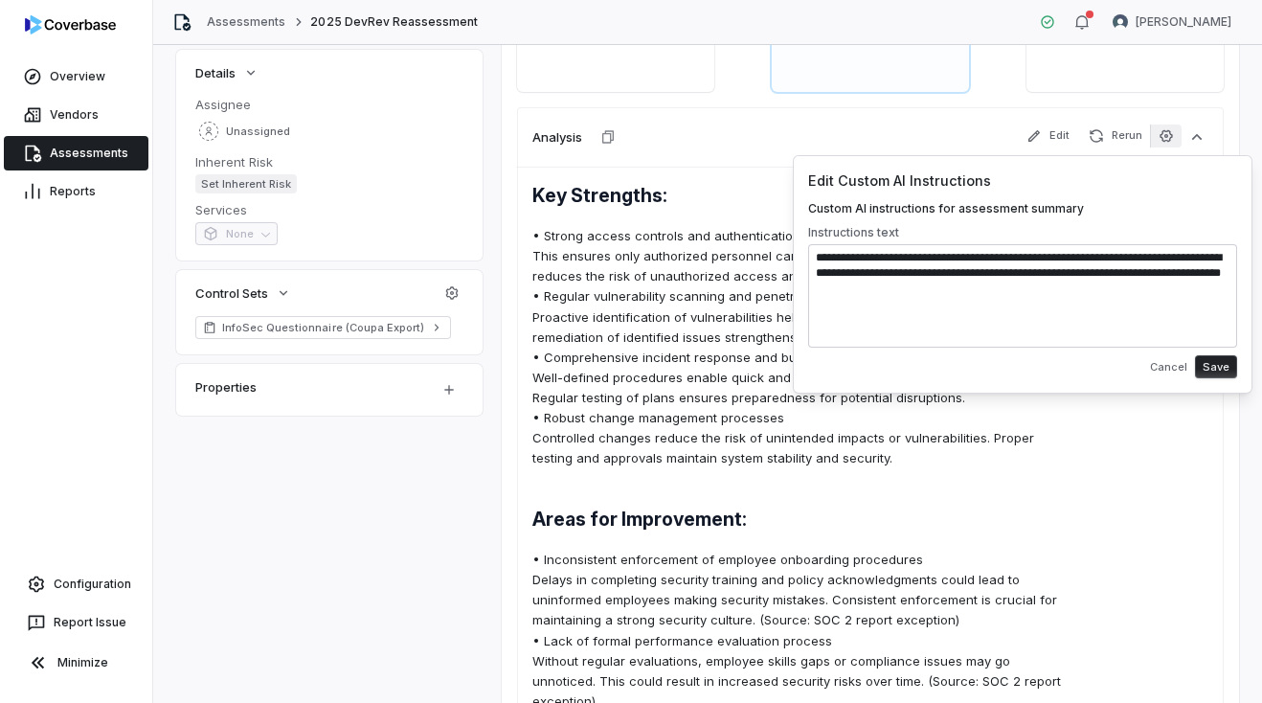
type textarea "**********"
click at [1212, 358] on button "Save" at bounding box center [1216, 366] width 42 height 23
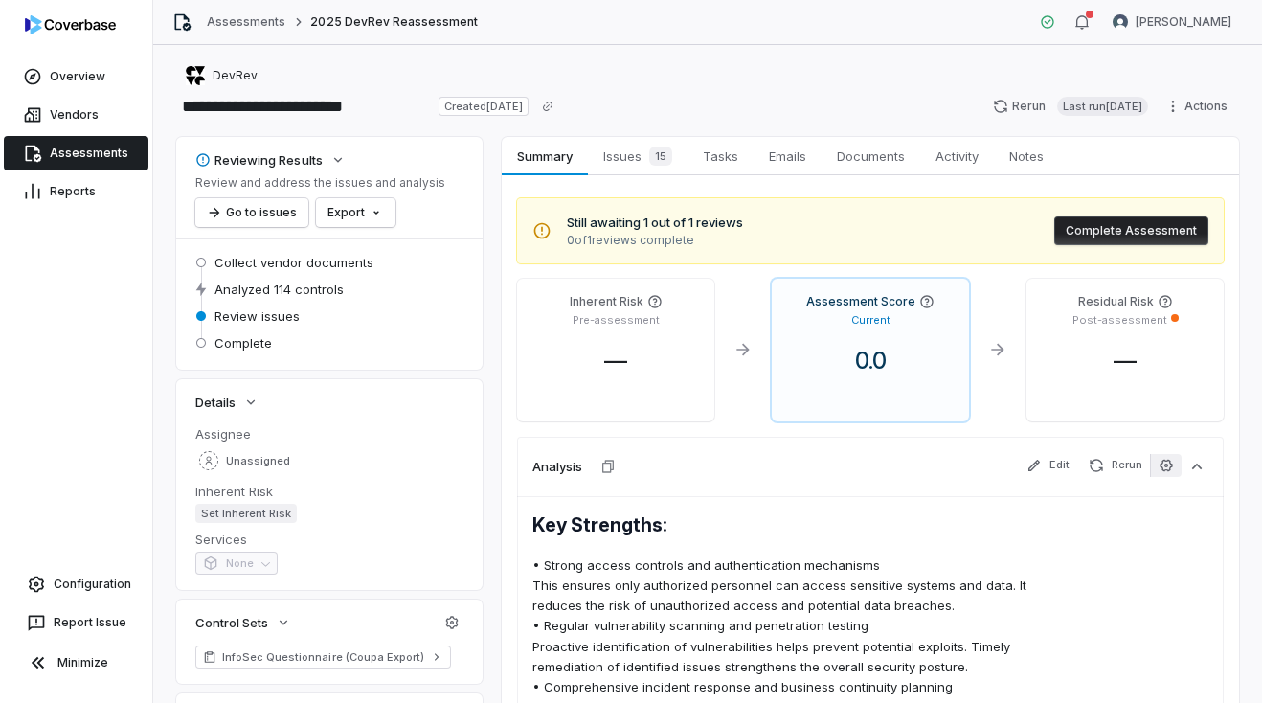
click at [1170, 470] on icon "button" at bounding box center [1165, 465] width 15 height 15
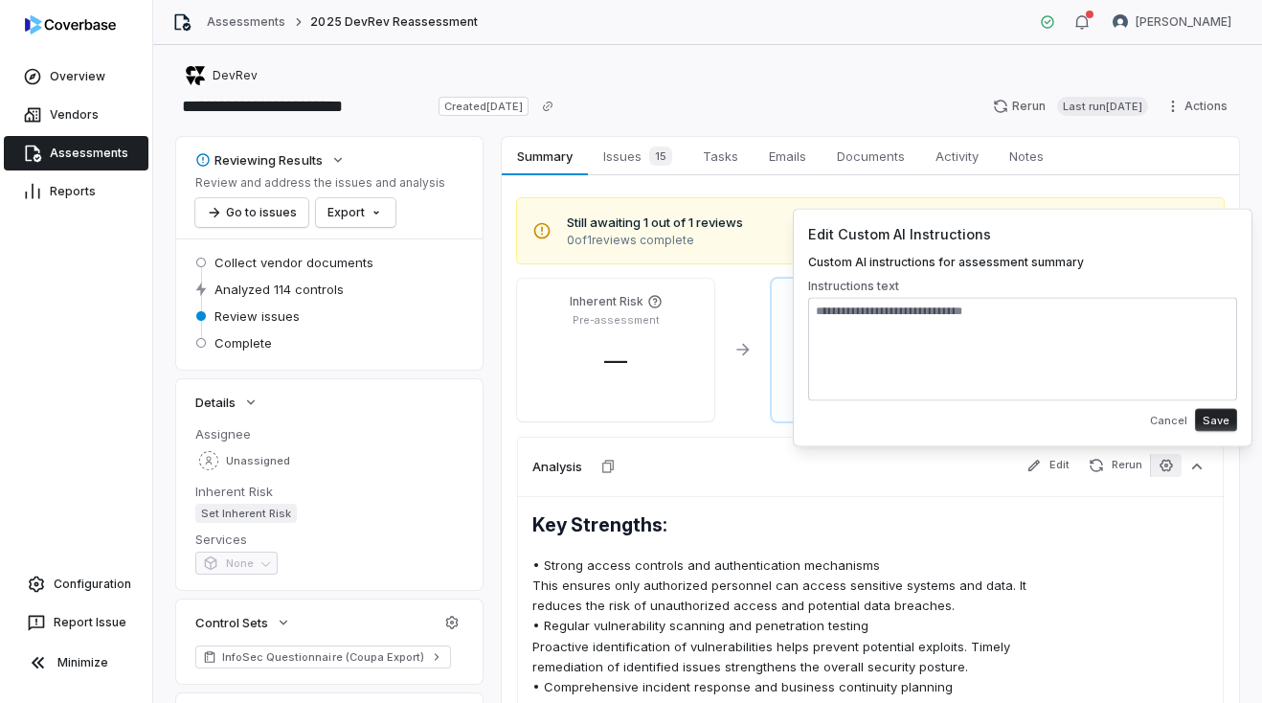
click at [1003, 325] on textarea at bounding box center [1022, 349] width 429 height 103
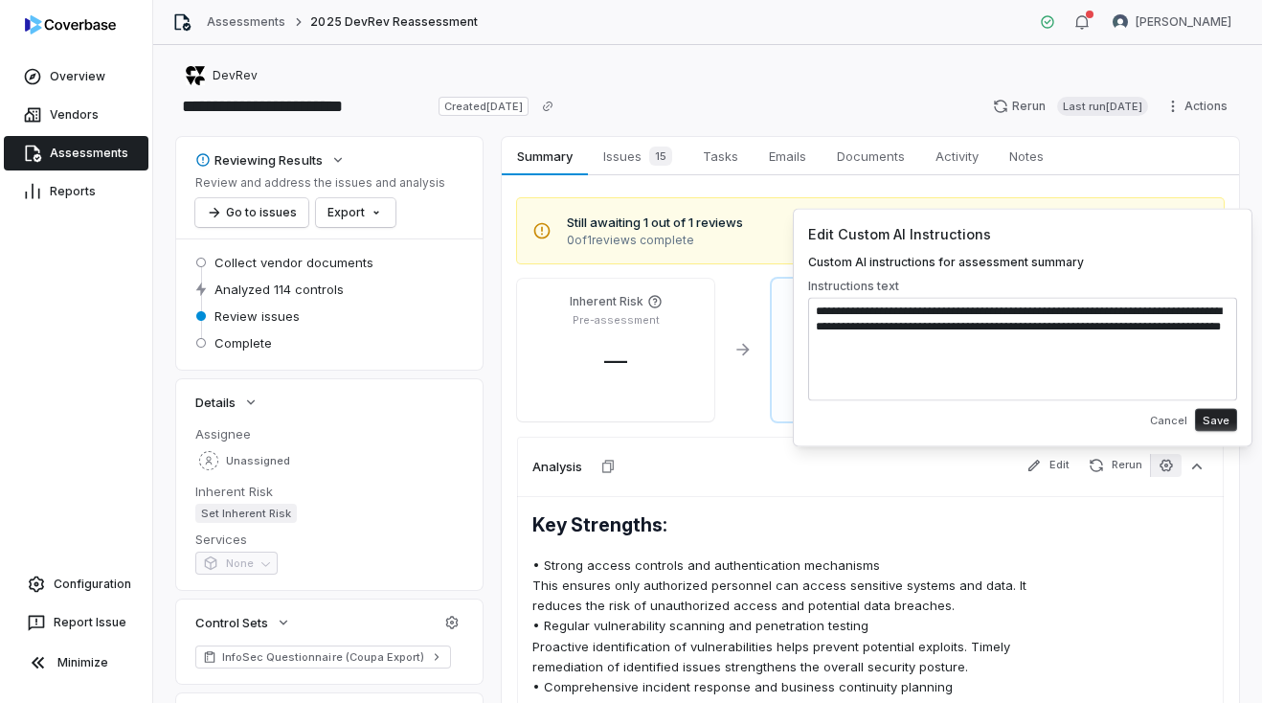
type textarea "**********"
click at [1214, 423] on button "Save" at bounding box center [1216, 420] width 42 height 23
click at [1195, 409] on button "Save" at bounding box center [1216, 420] width 42 height 23
click at [840, 681] on p "• Comprehensive incident response and business continuity planning Well-defined…" at bounding box center [802, 707] width 541 height 60
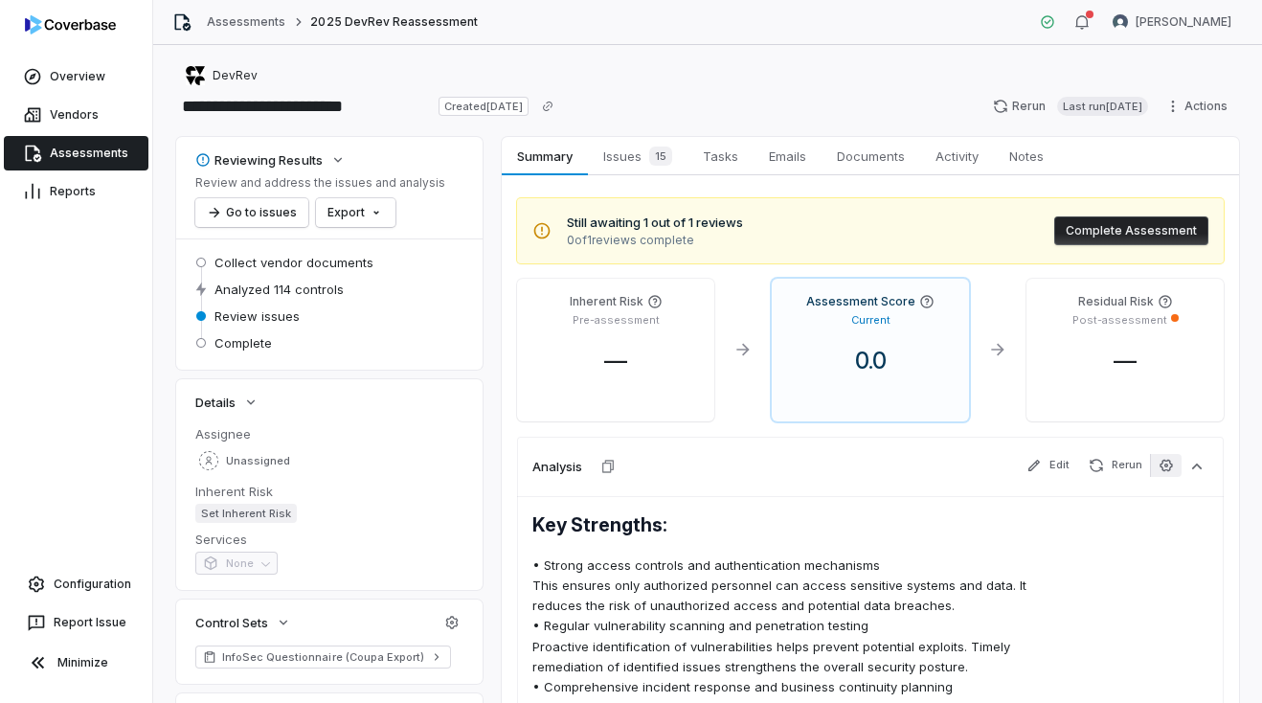
click at [1163, 460] on icon "button" at bounding box center [1165, 465] width 12 height 12
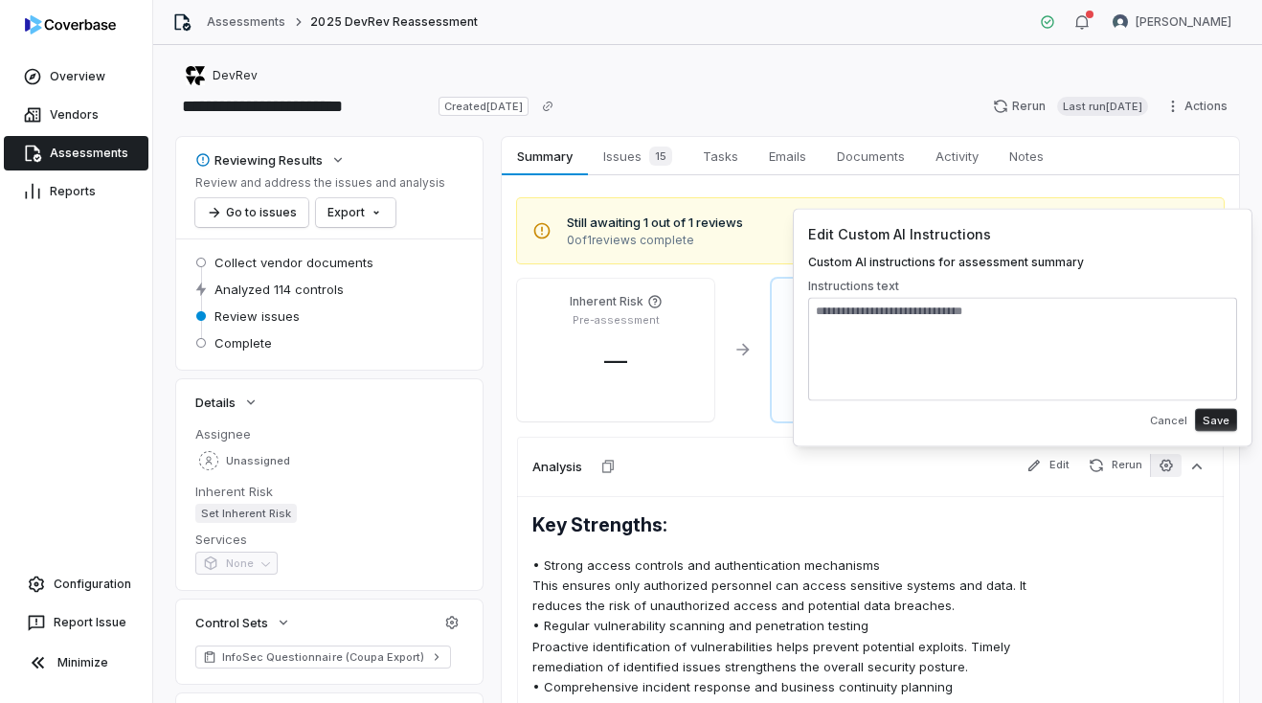
click at [1082, 345] on textarea at bounding box center [1022, 349] width 429 height 103
click at [1229, 418] on button "Save" at bounding box center [1216, 420] width 42 height 23
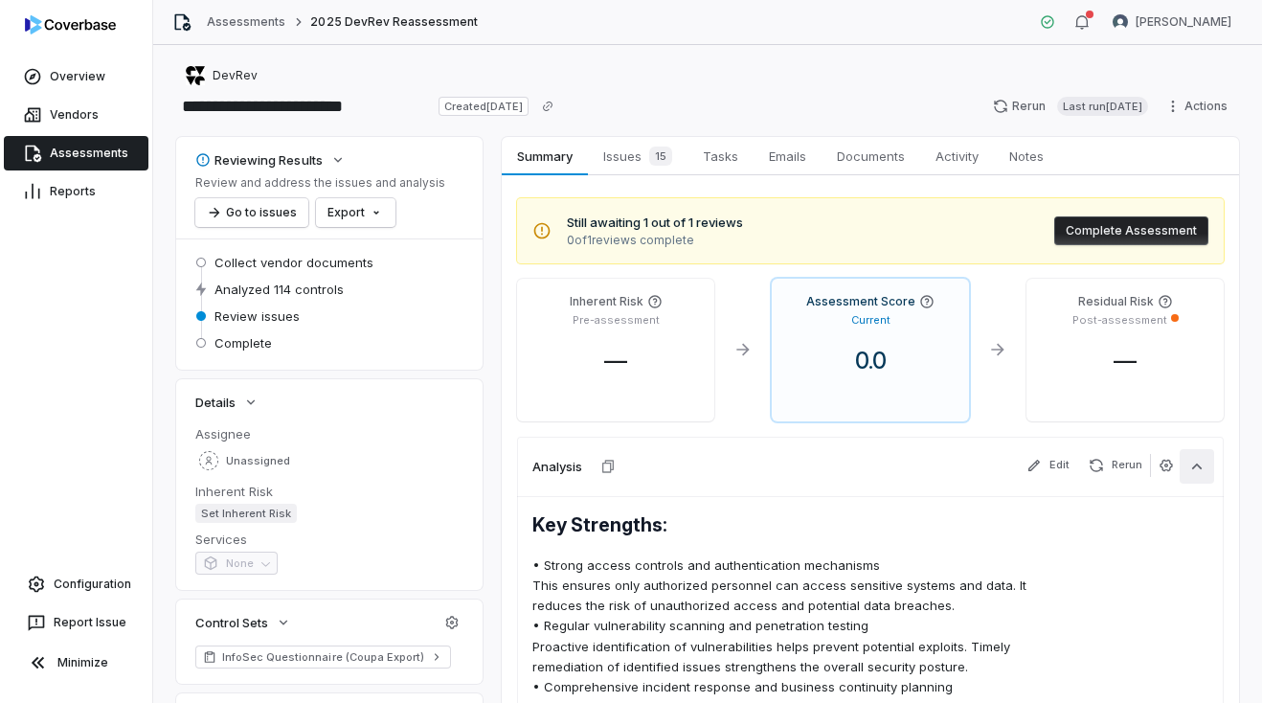
click at [1189, 472] on icon "button" at bounding box center [1196, 466] width 19 height 19
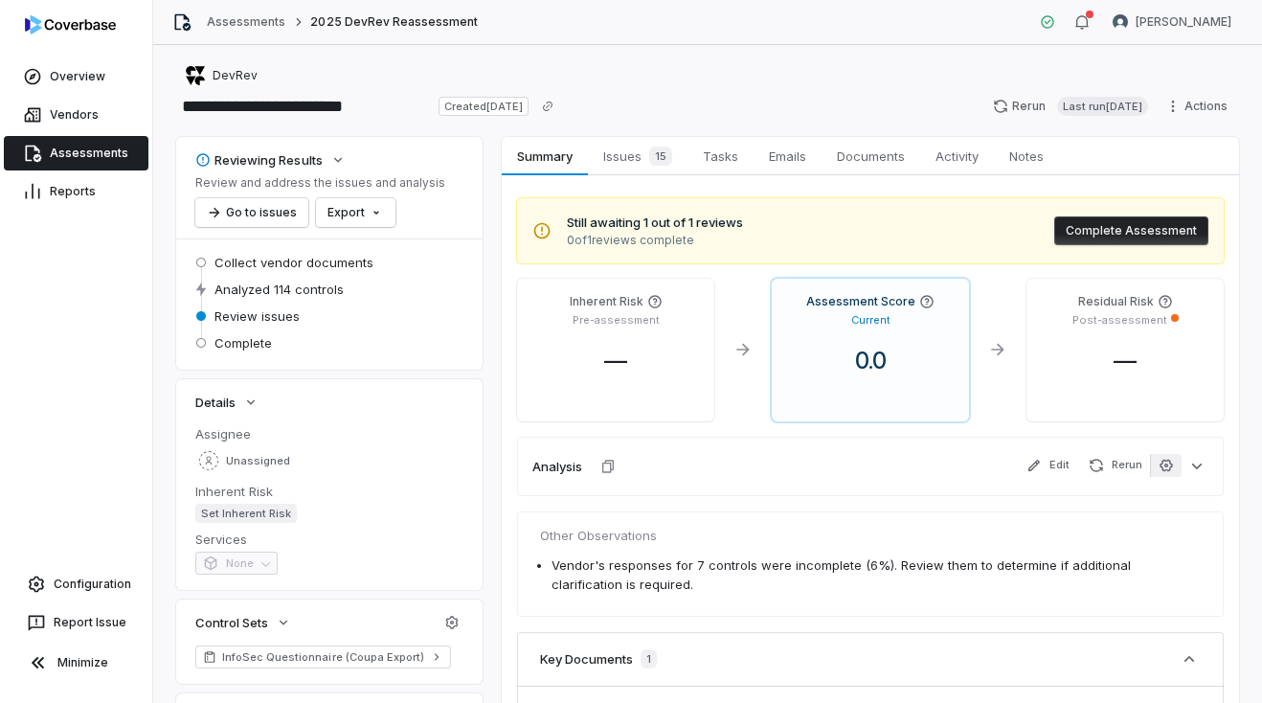
click at [1170, 472] on icon "button" at bounding box center [1165, 465] width 15 height 15
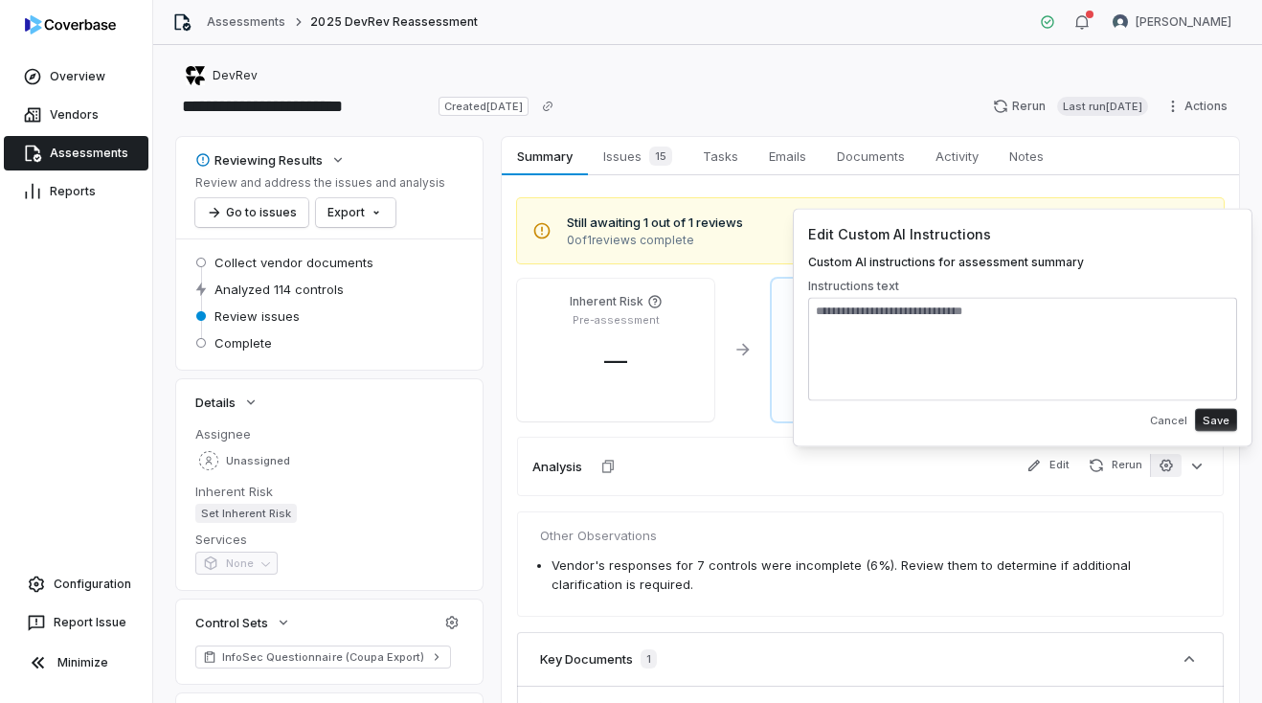
click at [1003, 308] on textarea at bounding box center [1022, 349] width 429 height 103
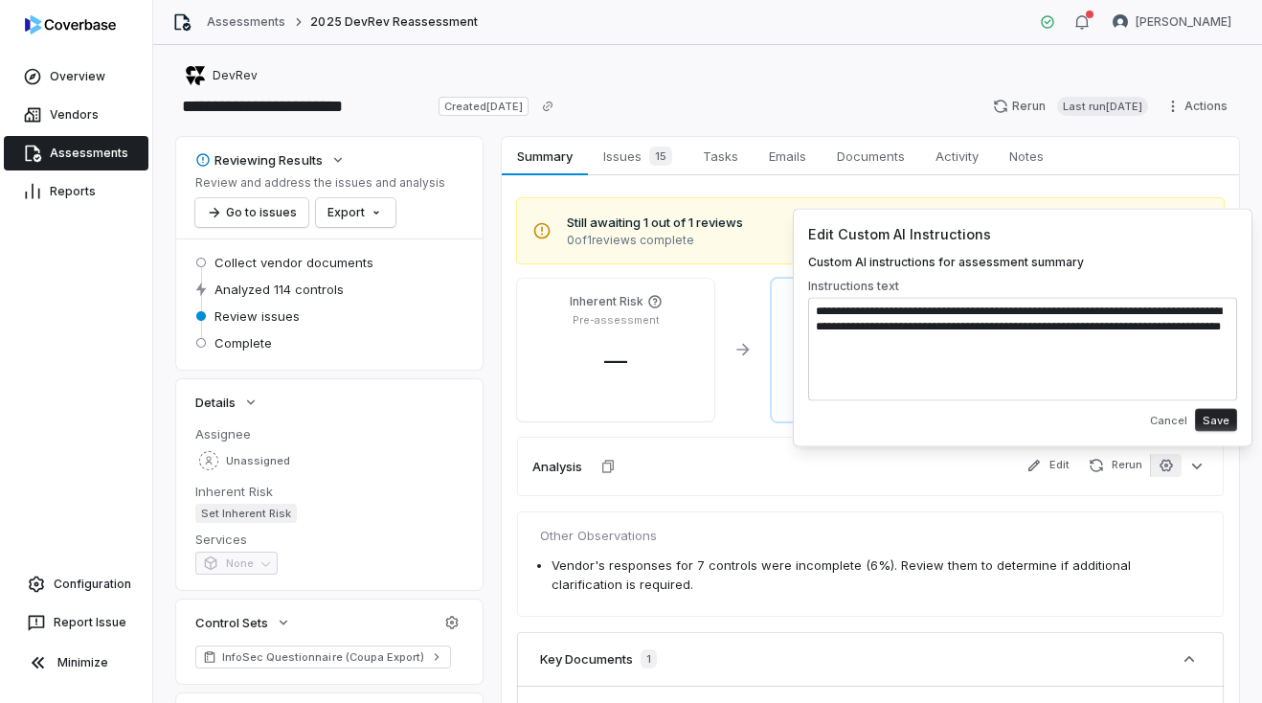
type textarea "**********"
click at [1216, 422] on button "Save" at bounding box center [1216, 420] width 42 height 23
click at [1217, 417] on button "Save" at bounding box center [1216, 420] width 42 height 23
click at [940, 533] on span "Other Observations" at bounding box center [870, 536] width 661 height 19
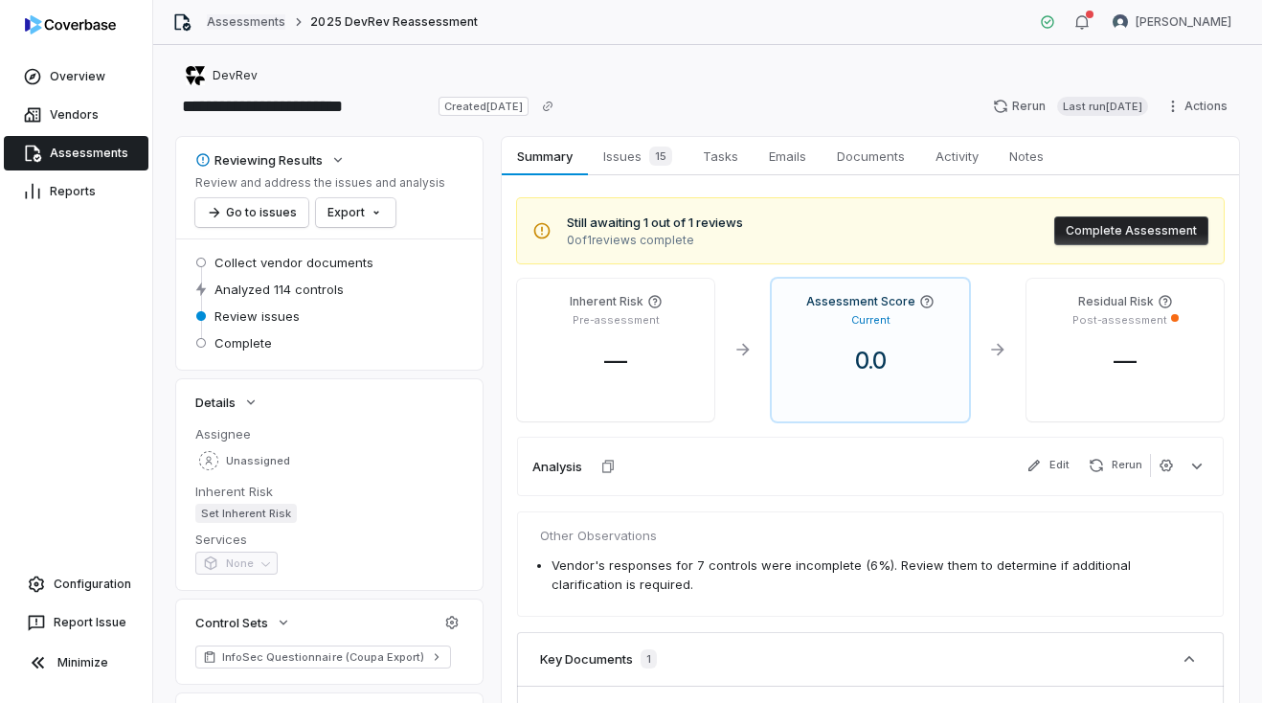
click at [250, 22] on link "Assessments" at bounding box center [246, 21] width 78 height 15
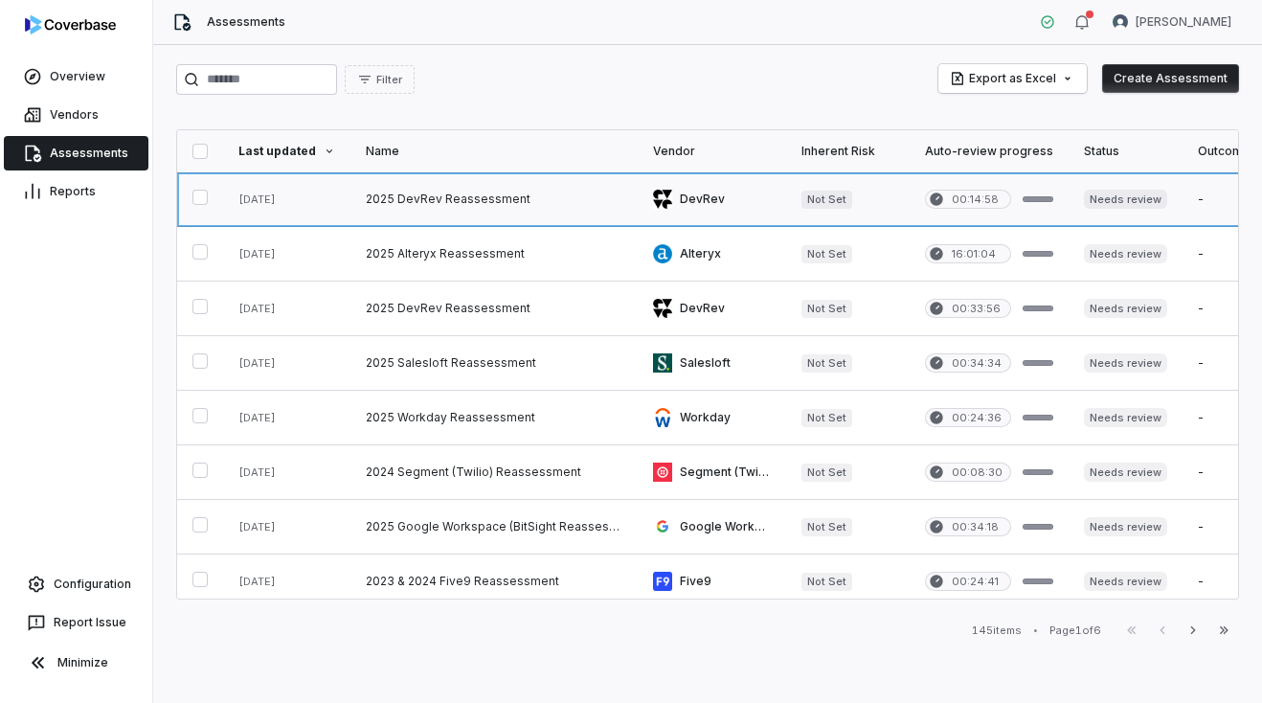
click at [437, 208] on link at bounding box center [493, 199] width 287 height 54
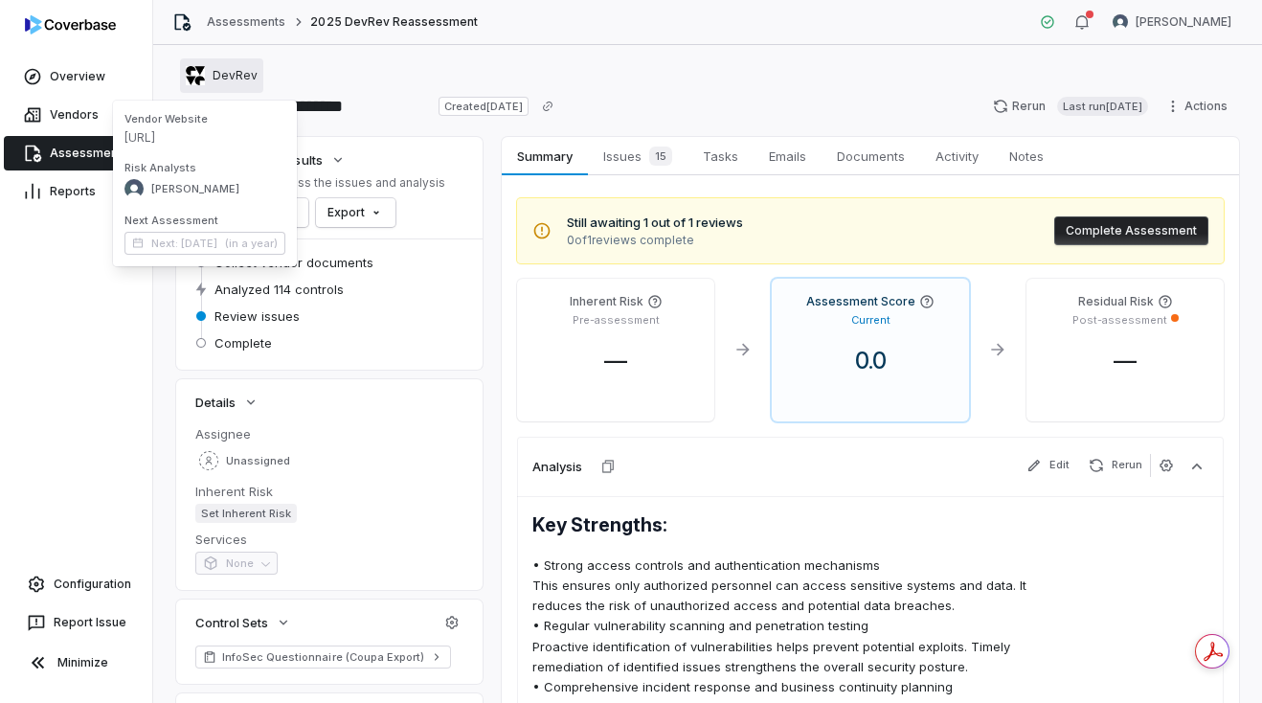
click at [230, 75] on span "DevRev" at bounding box center [235, 75] width 45 height 15
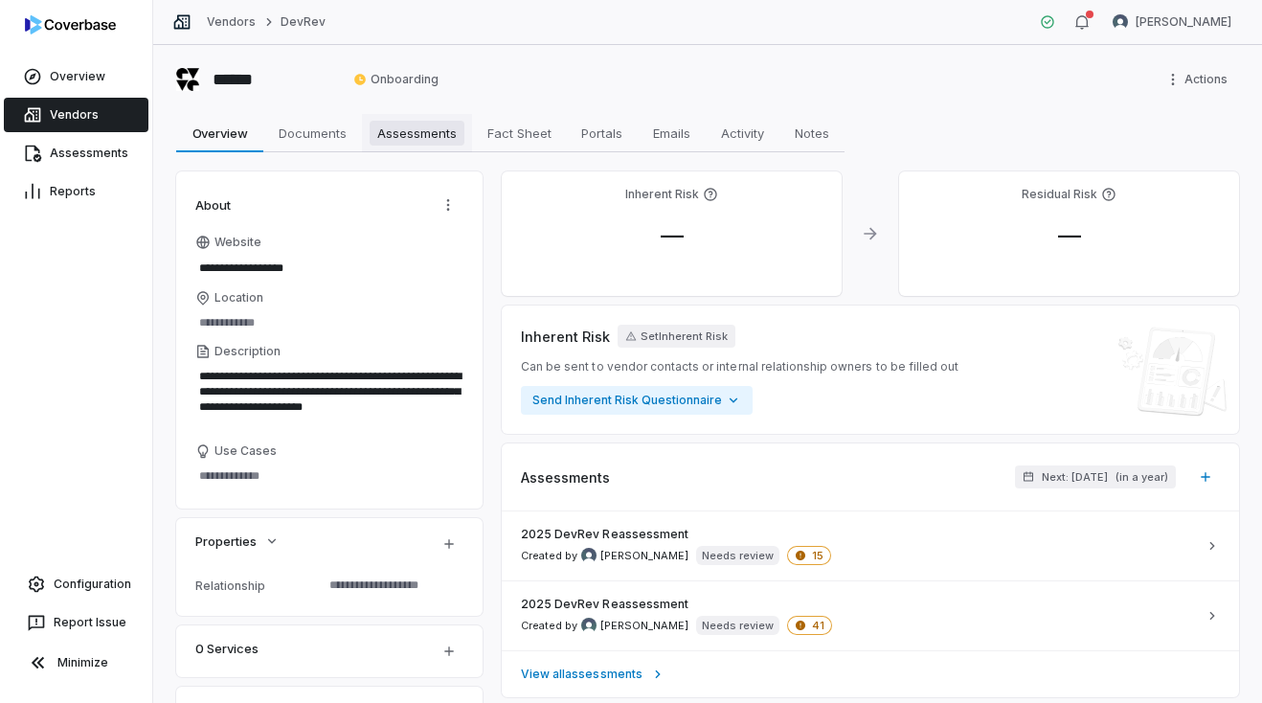
click at [423, 117] on link "Assessments Assessments" at bounding box center [417, 133] width 110 height 38
type textarea "*"
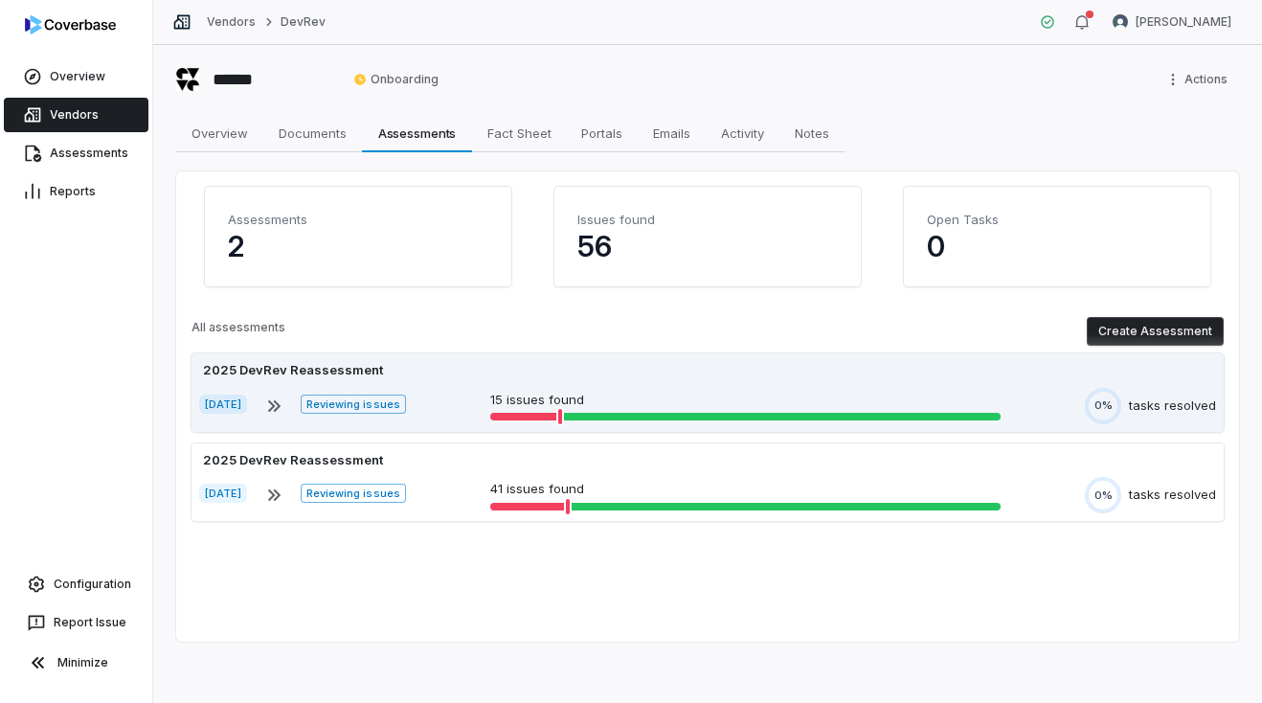
click at [466, 390] on div "[DATE] Reviewing issues 15 issues found 0% tasks resolved" at bounding box center [707, 406] width 1017 height 36
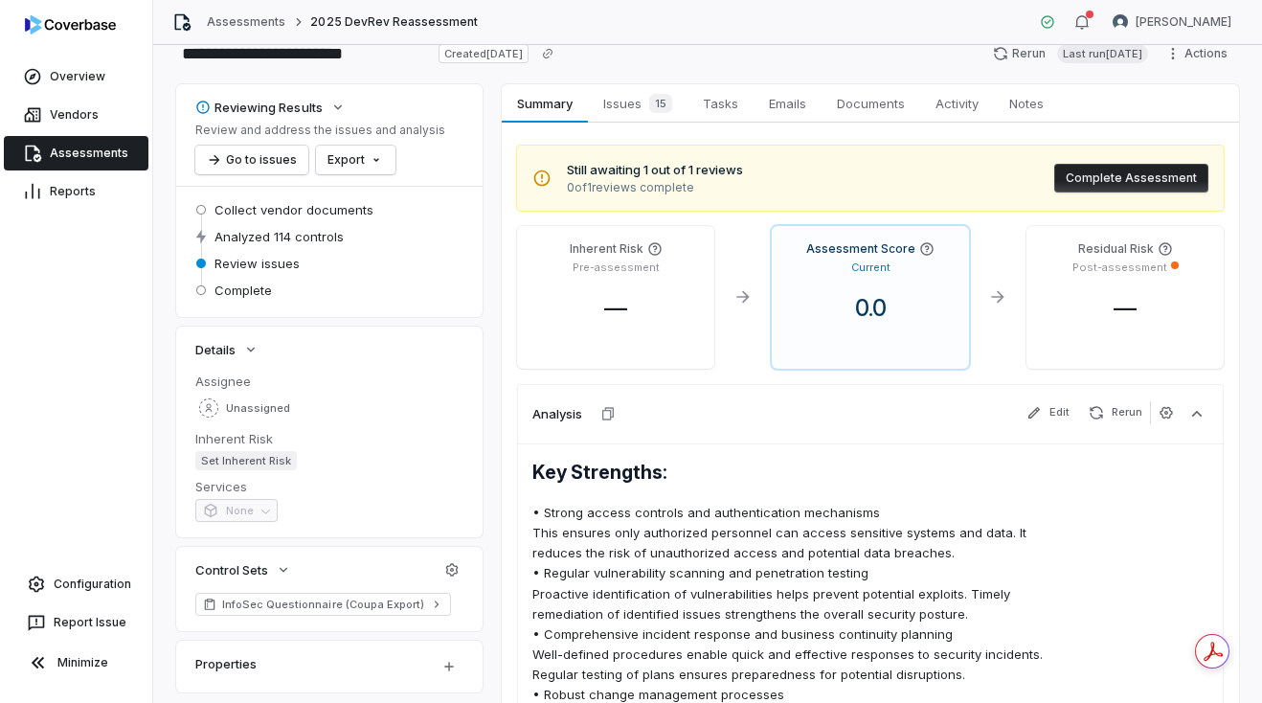
scroll to position [59, 0]
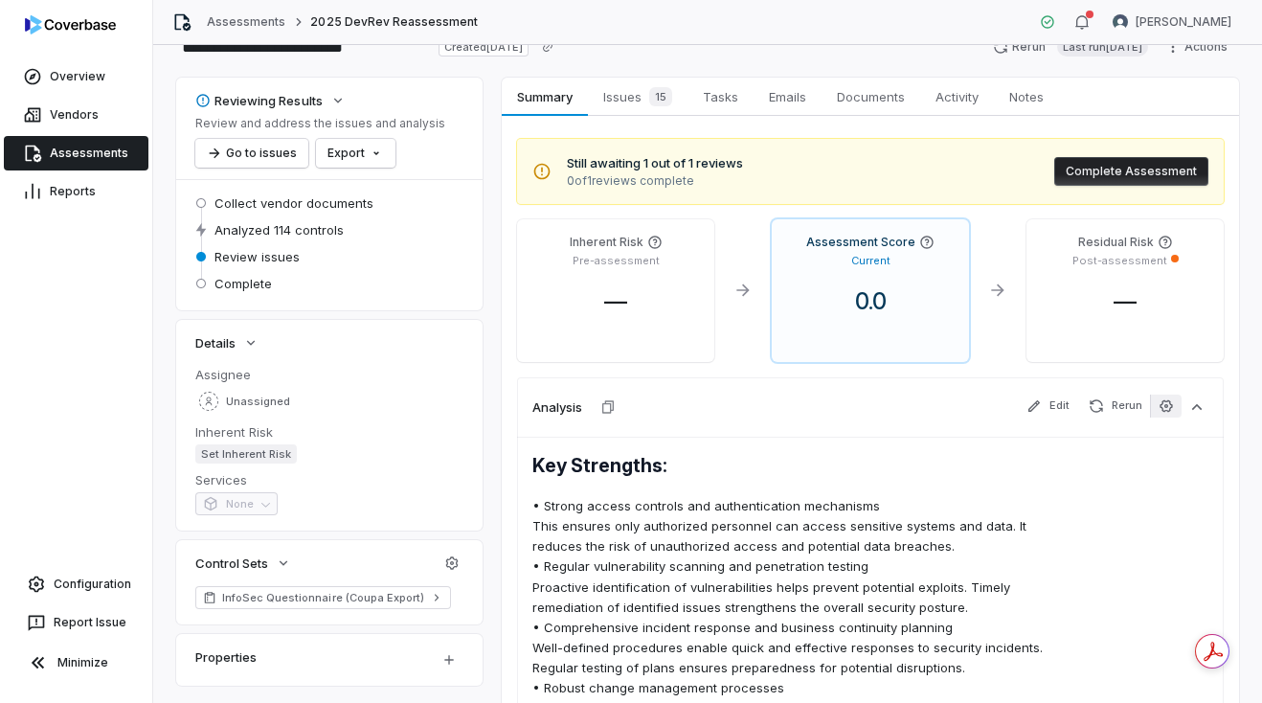
click at [1167, 406] on icon "button" at bounding box center [1165, 405] width 12 height 12
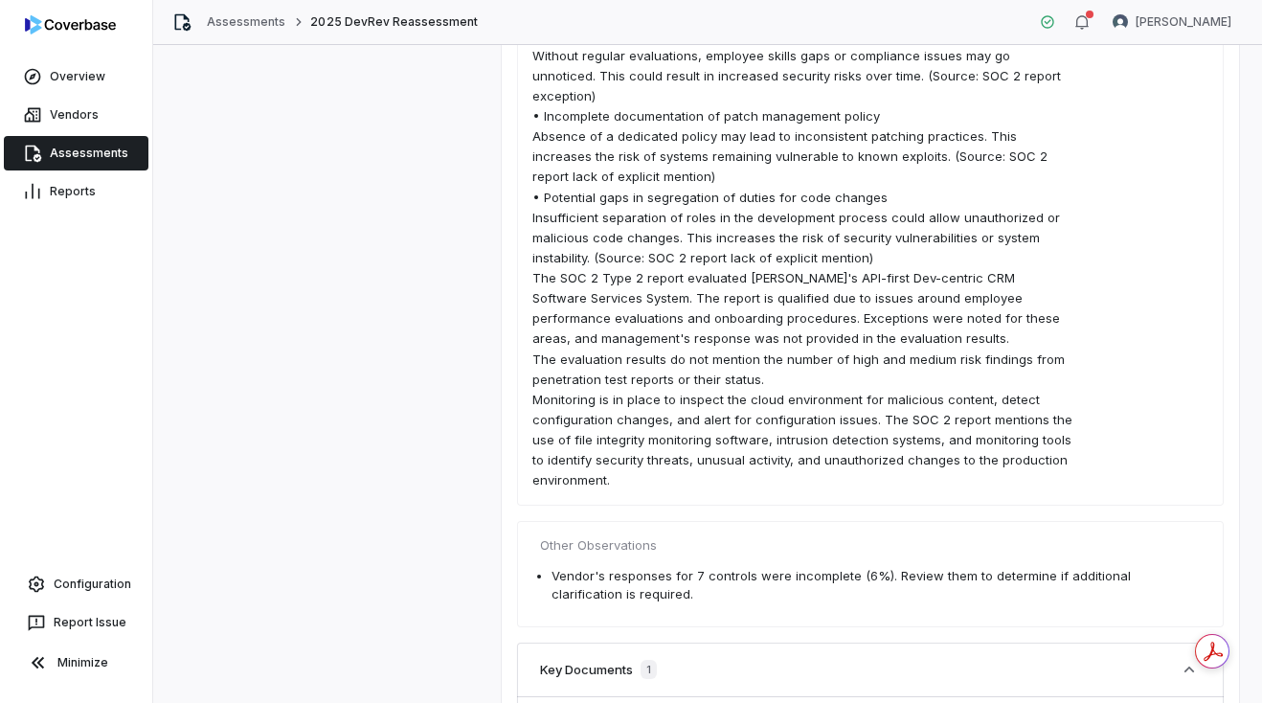
scroll to position [932, 0]
type textarea "**********"
click at [1110, 204] on div "Key Strengths: • Strong access controls and authentication mechanisms This ensu…" at bounding box center [870, 35] width 706 height 945
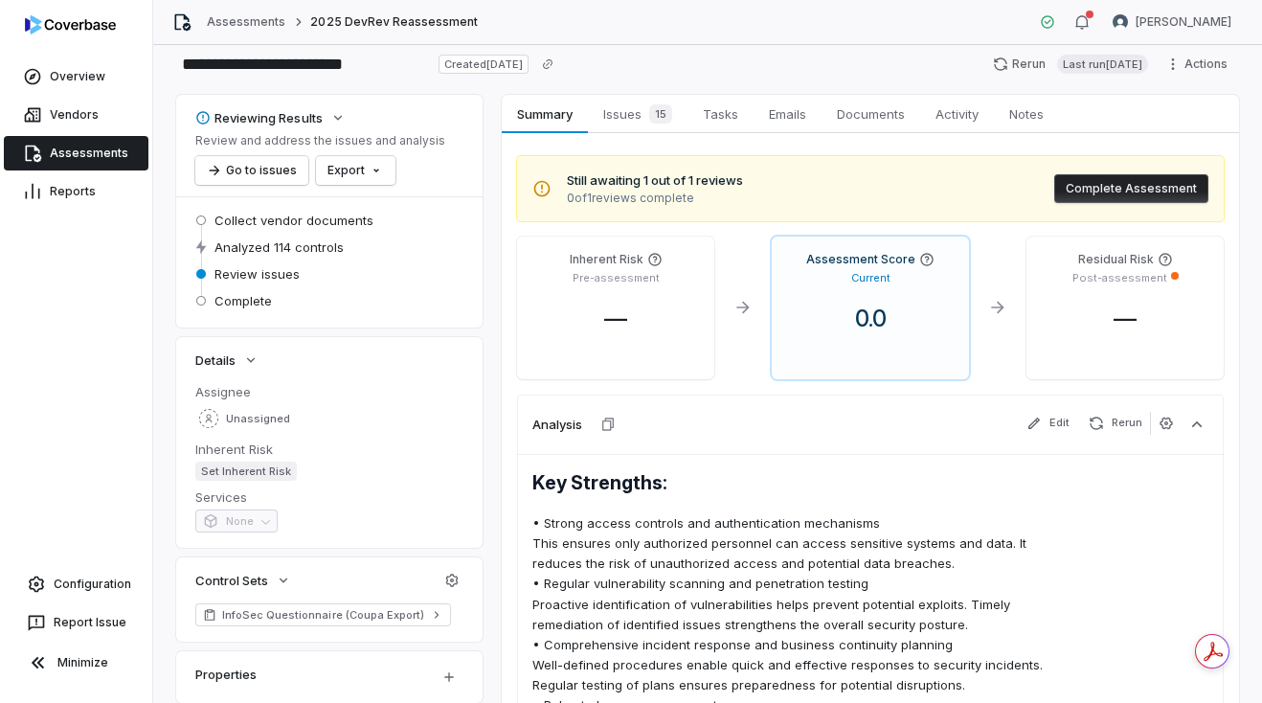
scroll to position [0, 0]
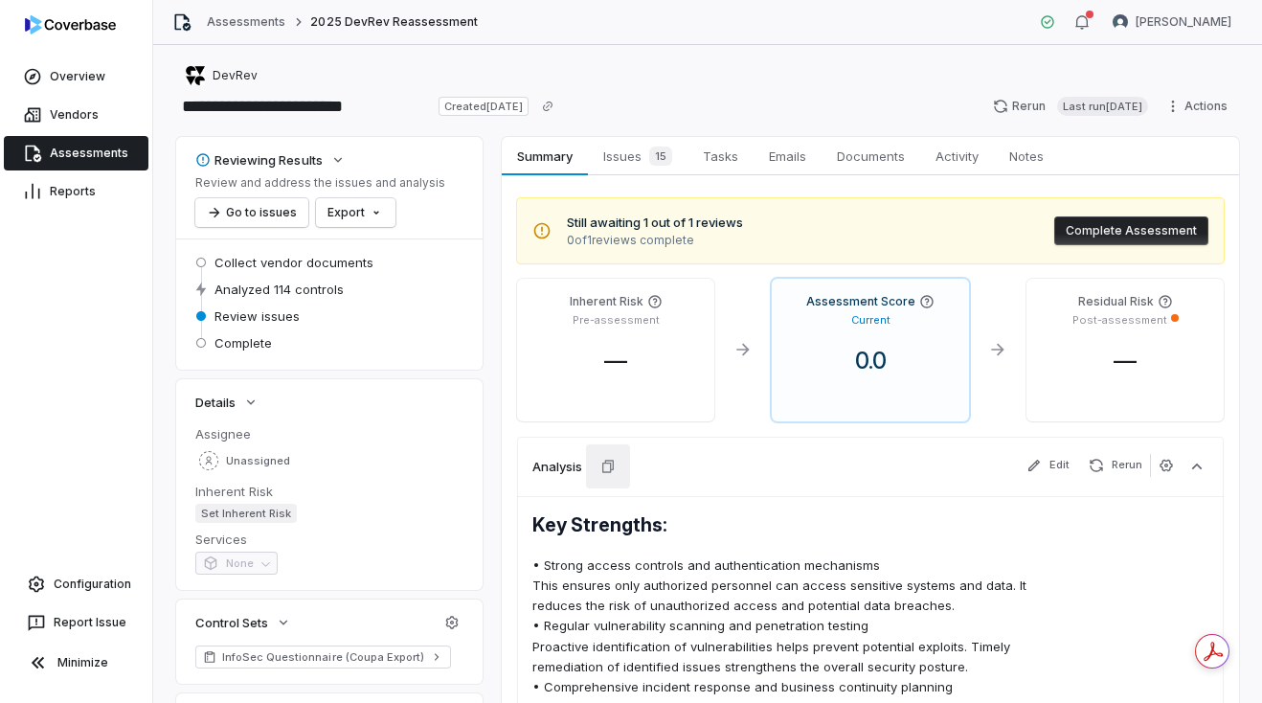
click at [609, 459] on icon "button" at bounding box center [607, 465] width 11 height 12
click at [639, 147] on span "Issues 15" at bounding box center [637, 156] width 84 height 27
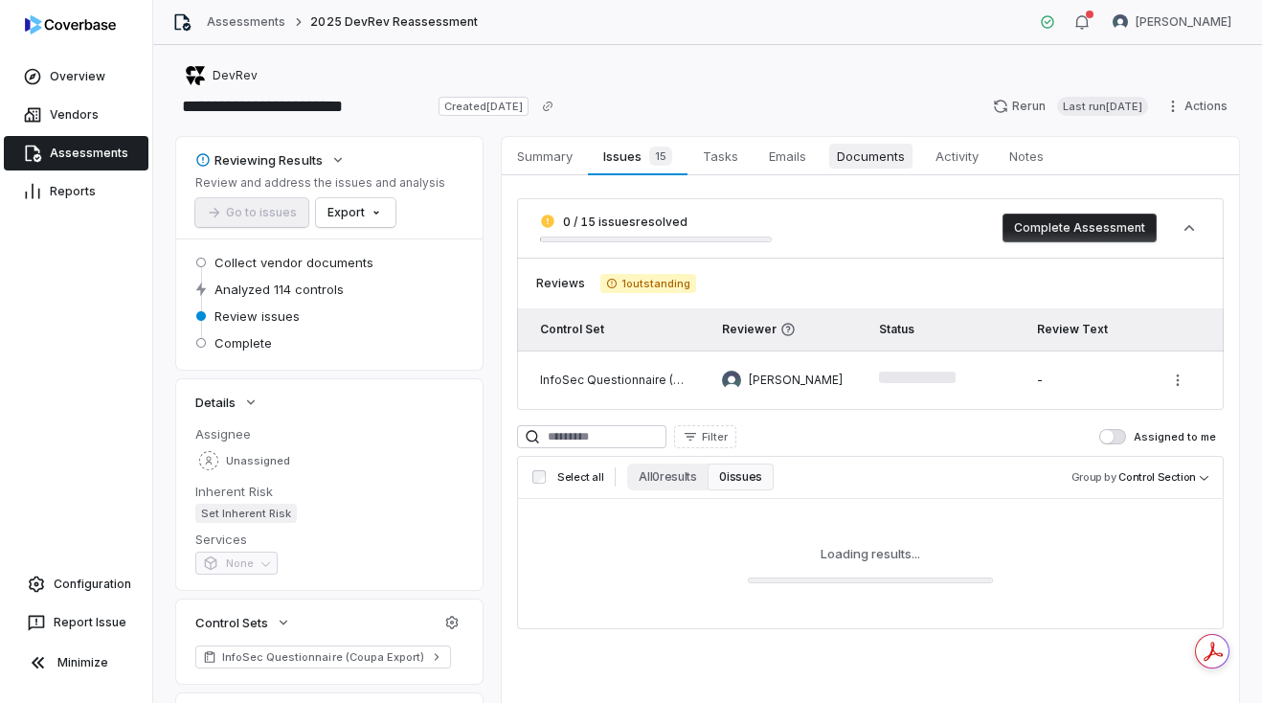
click at [881, 160] on span "Documents" at bounding box center [870, 156] width 83 height 25
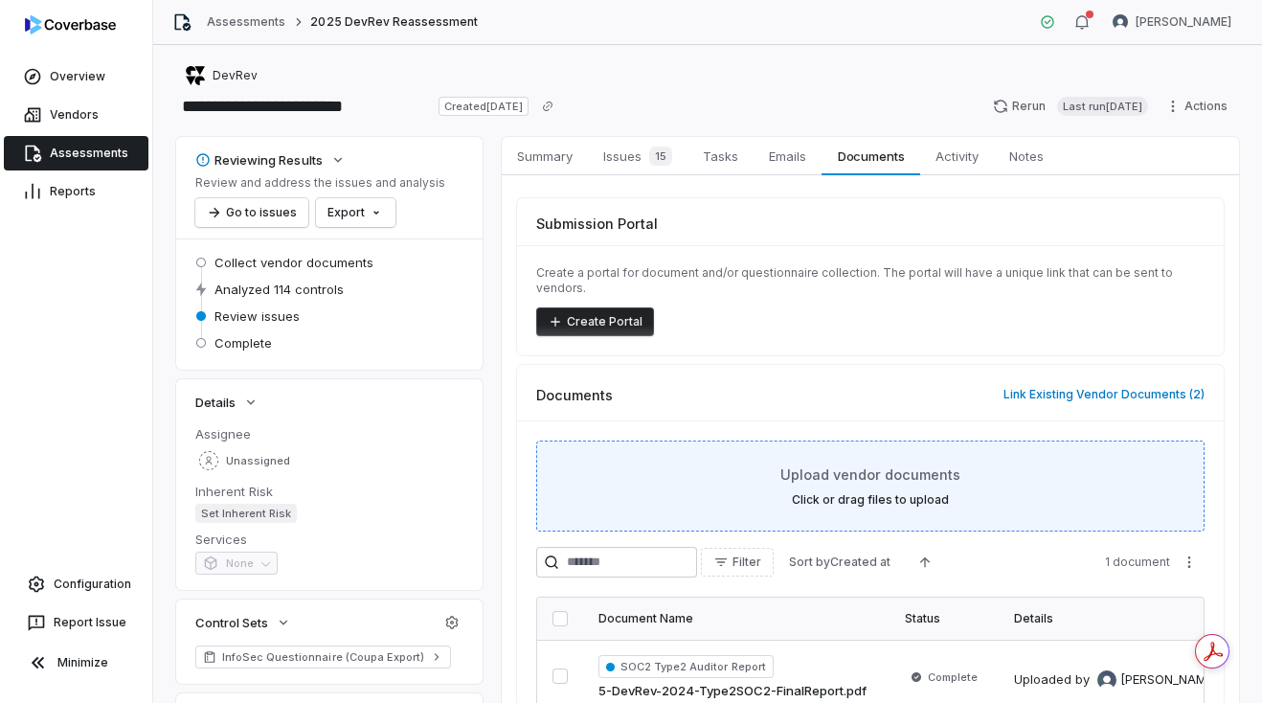
scroll to position [103, 0]
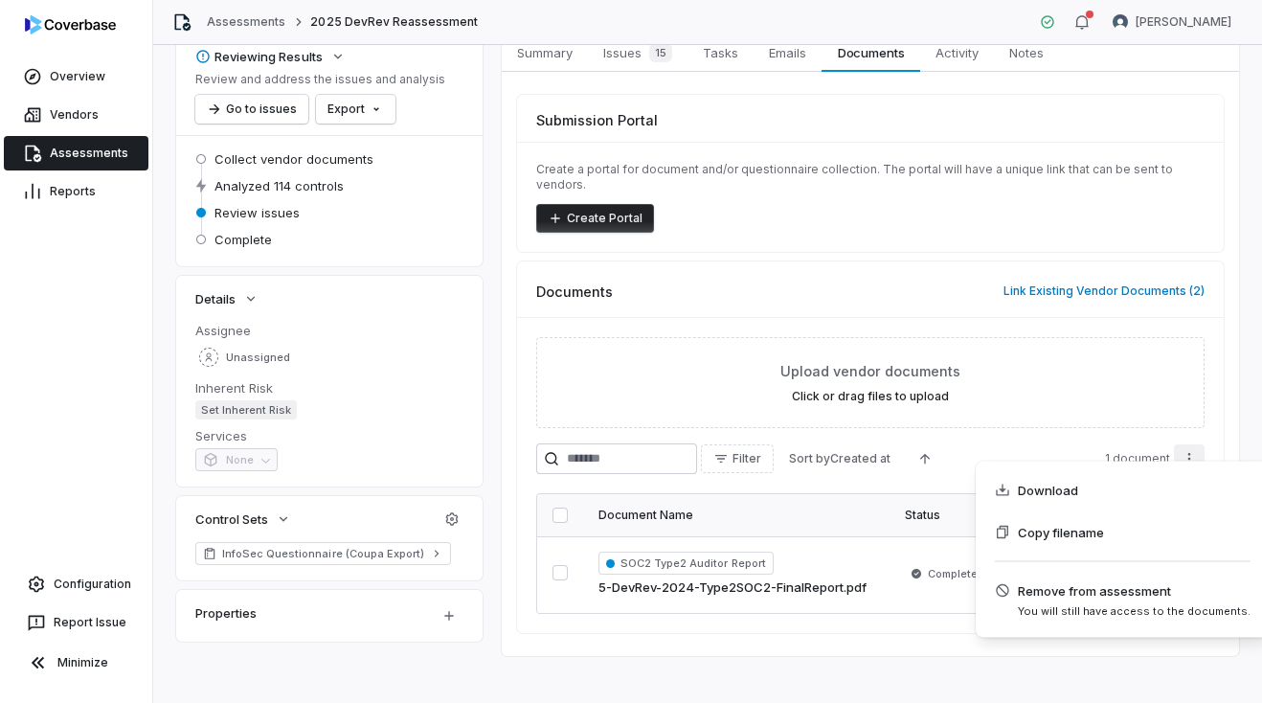
click at [1183, 439] on html "**********" at bounding box center [631, 351] width 1262 height 703
click at [880, 360] on html "**********" at bounding box center [631, 351] width 1262 height 703
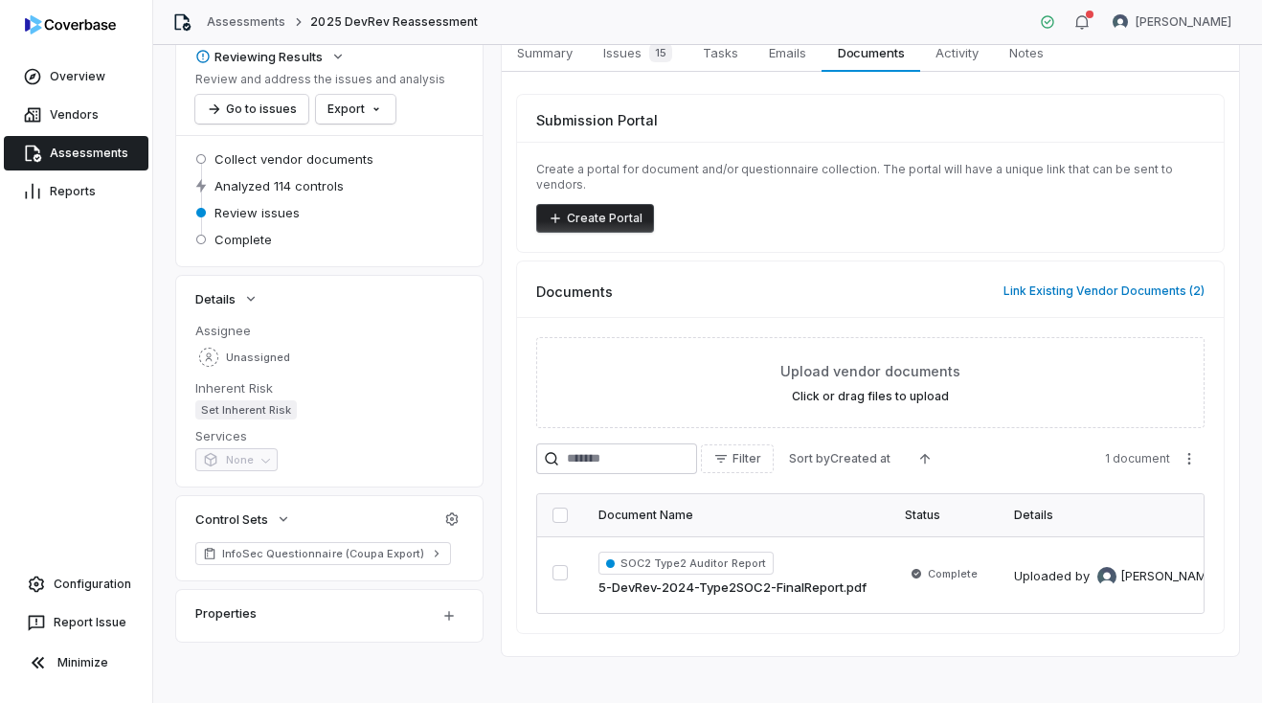
click at [880, 361] on span "Upload vendor documents" at bounding box center [870, 371] width 180 height 20
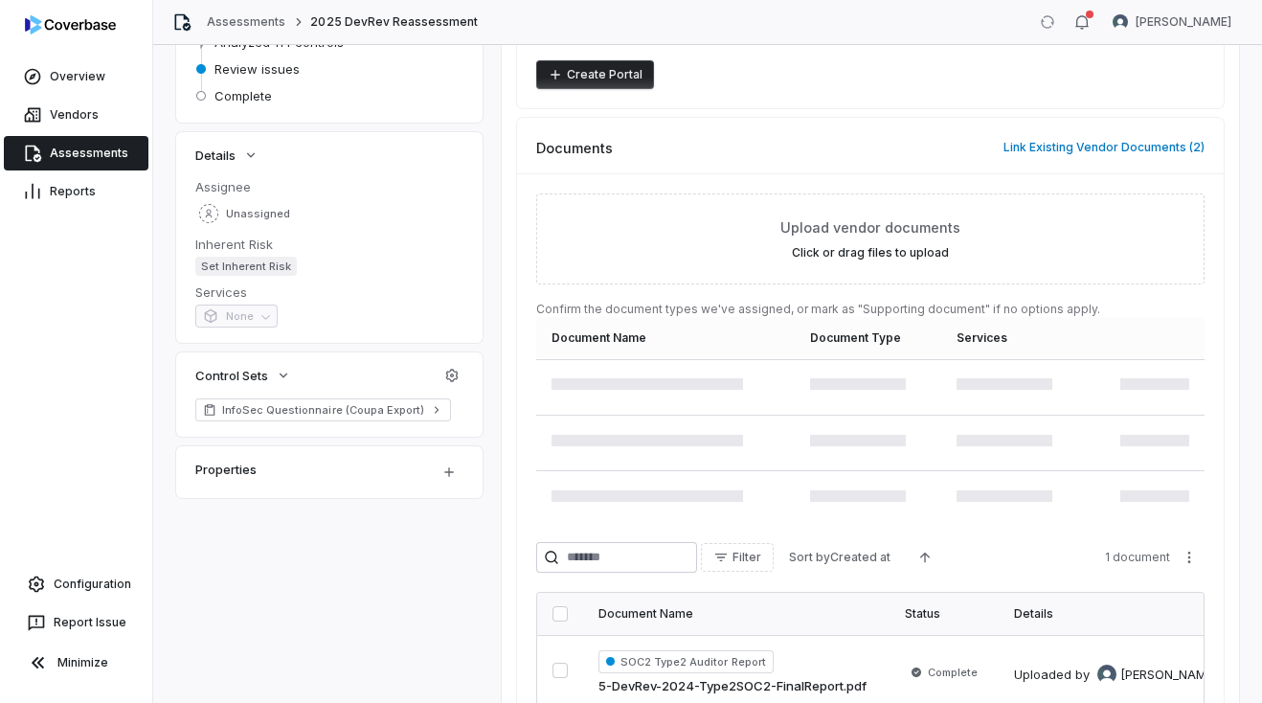
scroll to position [342, 0]
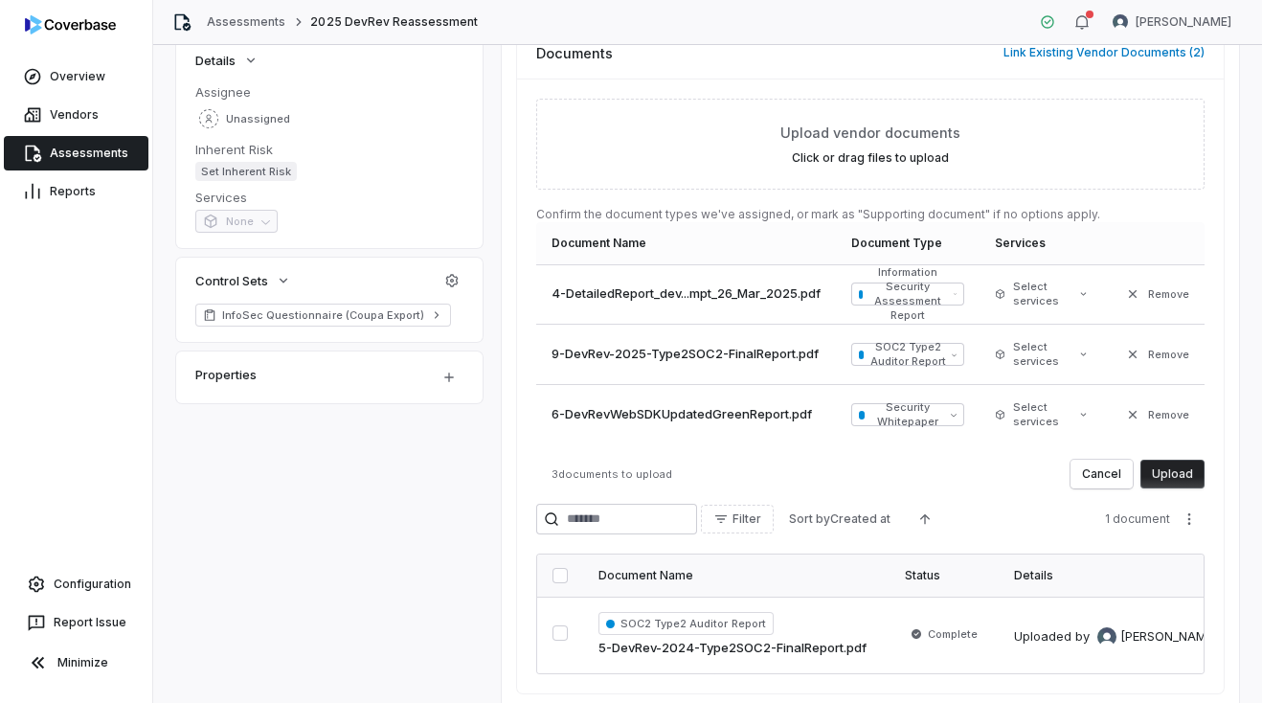
click at [1177, 460] on button "Upload" at bounding box center [1172, 473] width 64 height 29
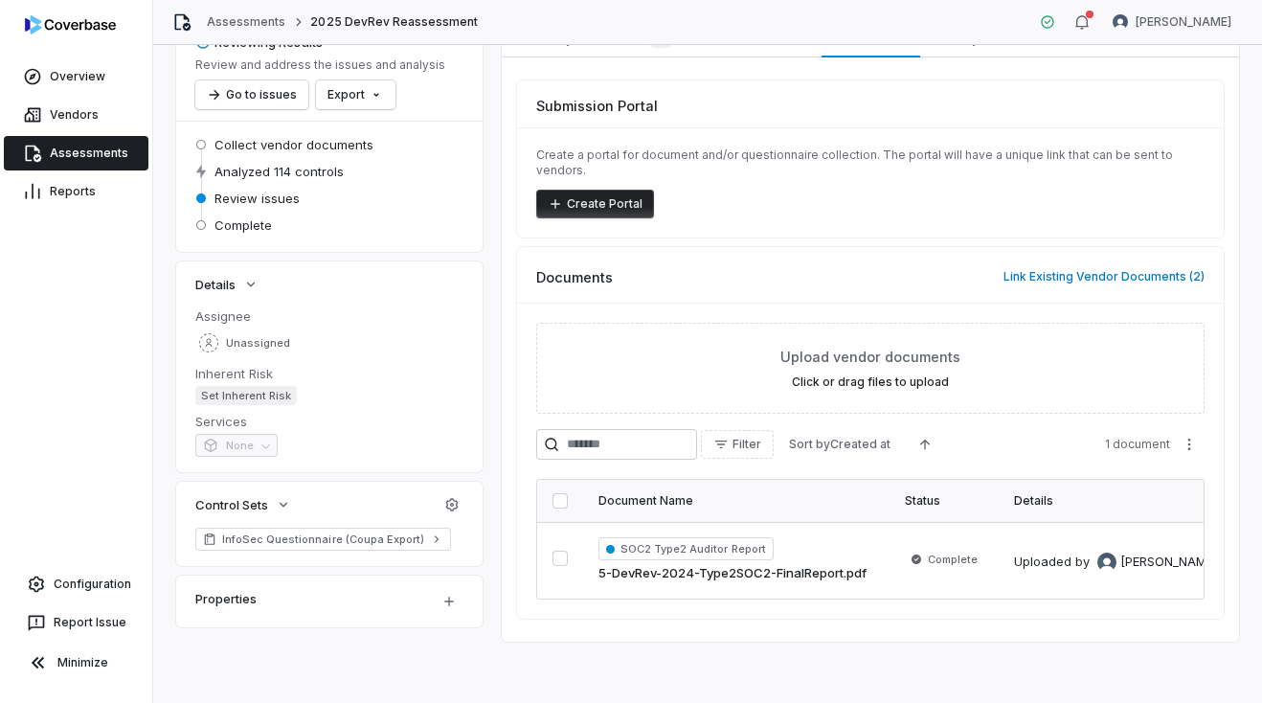
scroll to position [103, 0]
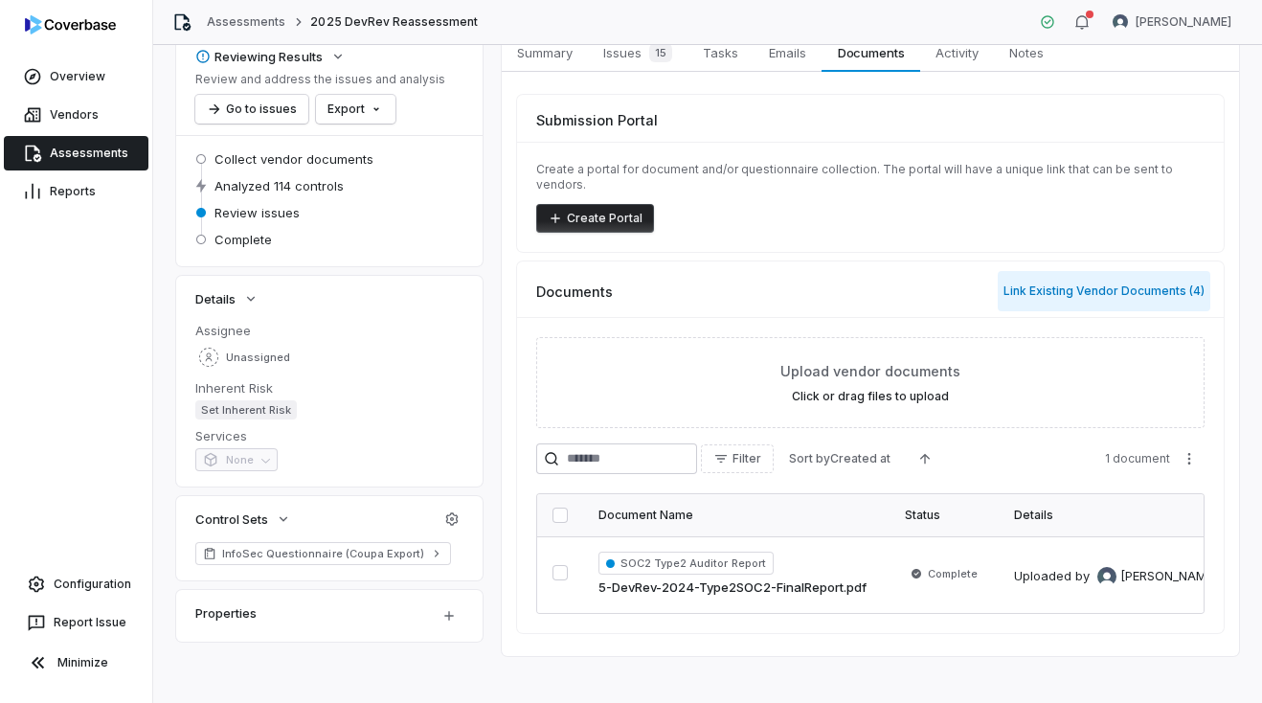
click at [1124, 277] on button "Link Existing Vendor Documents ( 4 )" at bounding box center [1103, 291] width 213 height 40
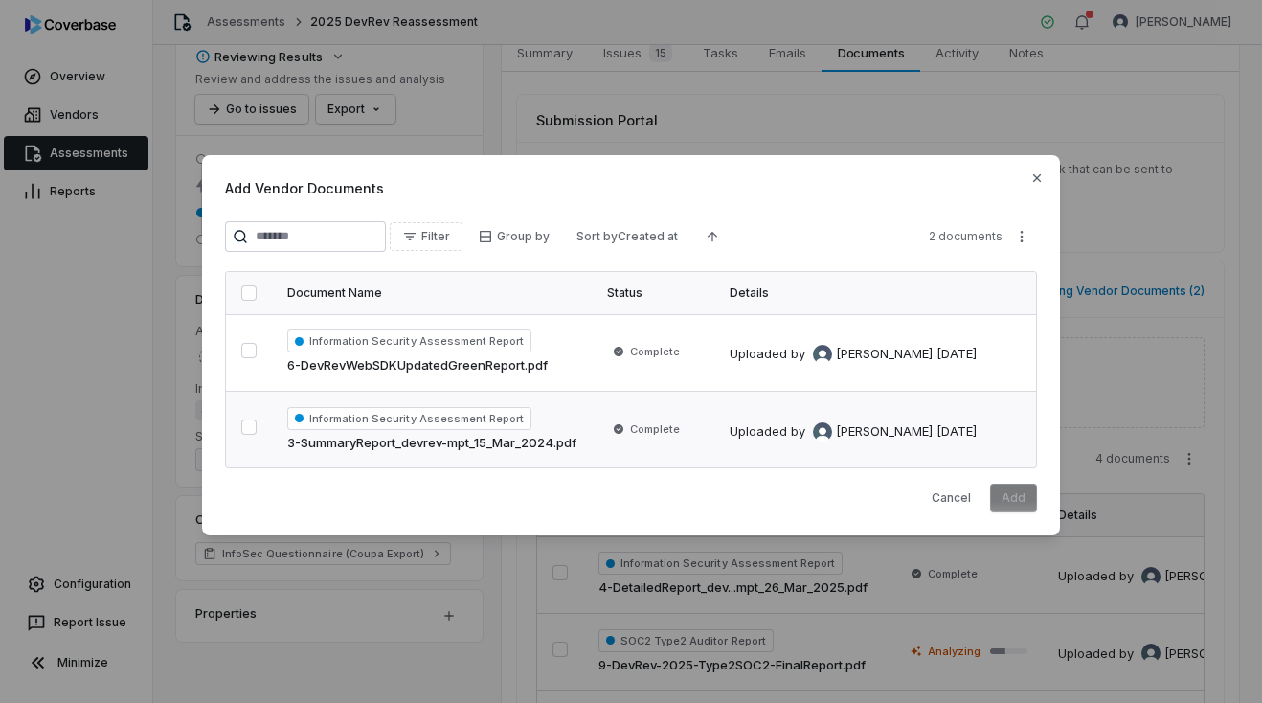
click at [775, 434] on div "Uploaded by Daniel Aranibar 7 months ago" at bounding box center [852, 431] width 247 height 19
click at [248, 295] on button "button" at bounding box center [248, 292] width 15 height 15
click at [1022, 494] on button "Add" at bounding box center [1013, 497] width 47 height 29
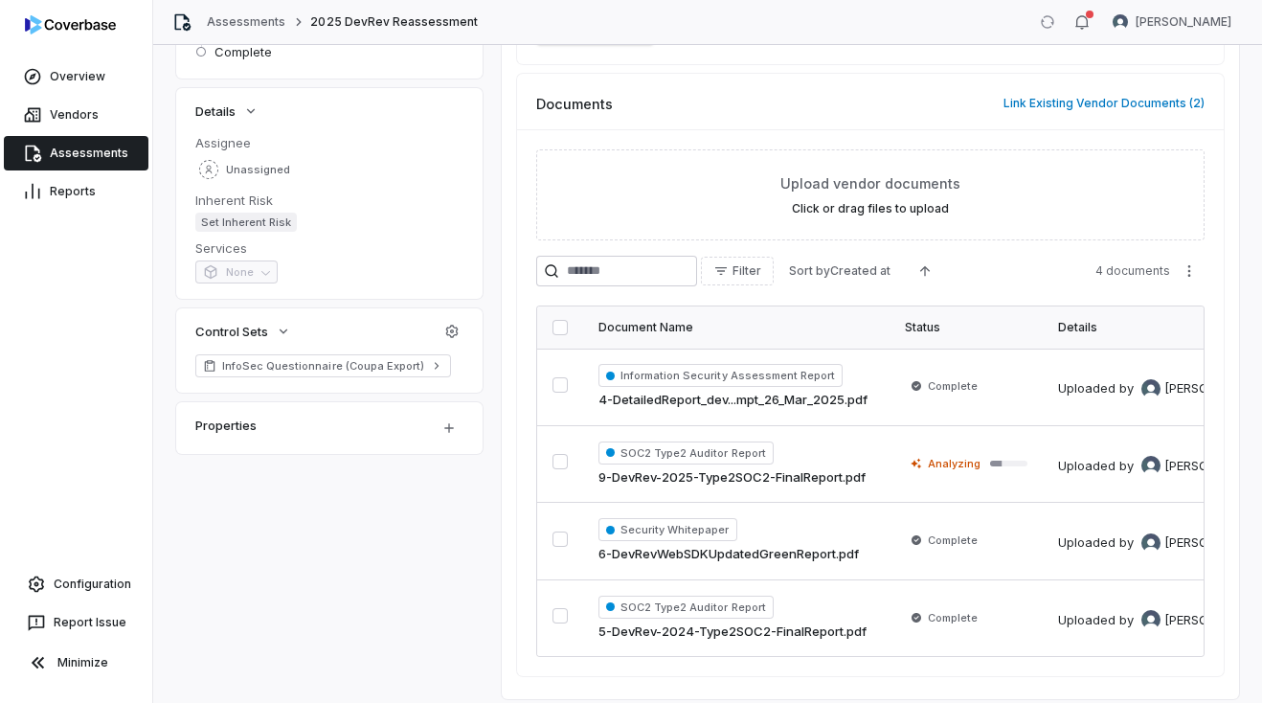
scroll to position [333, 0]
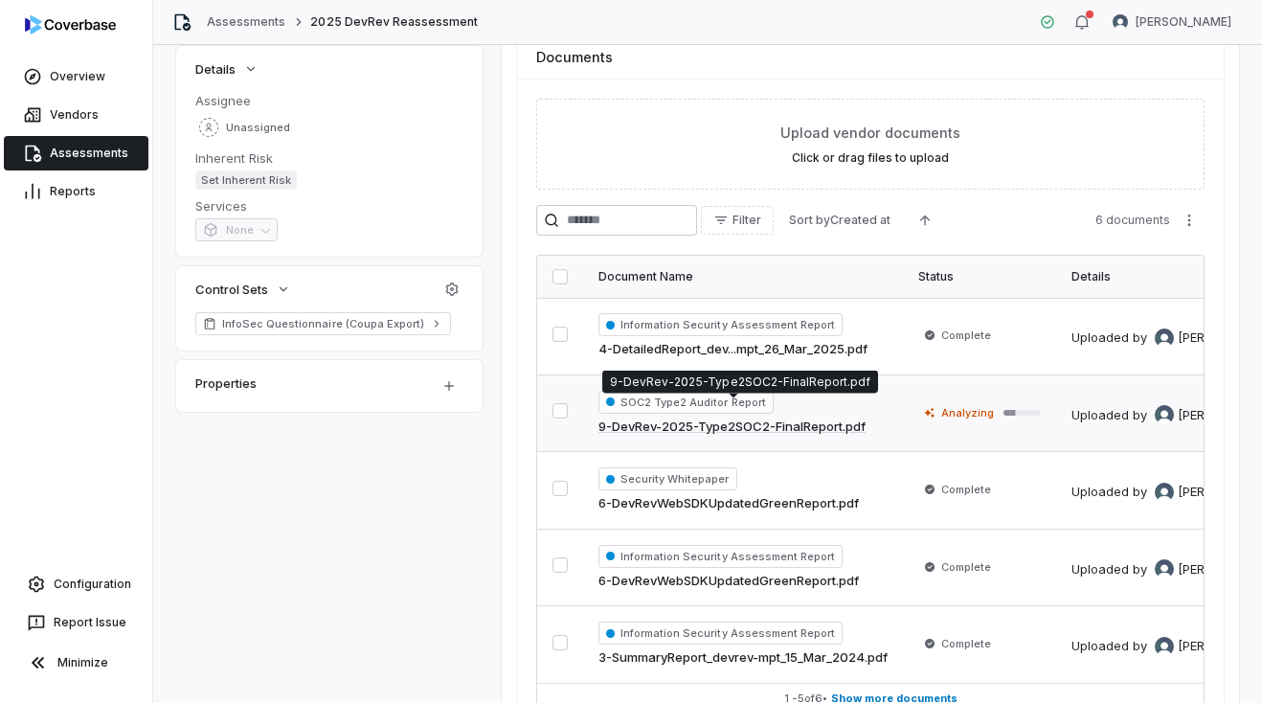
click at [827, 417] on link "9-DevRev-2025-Type2SOC2-FinalReport.pdf" at bounding box center [731, 426] width 267 height 19
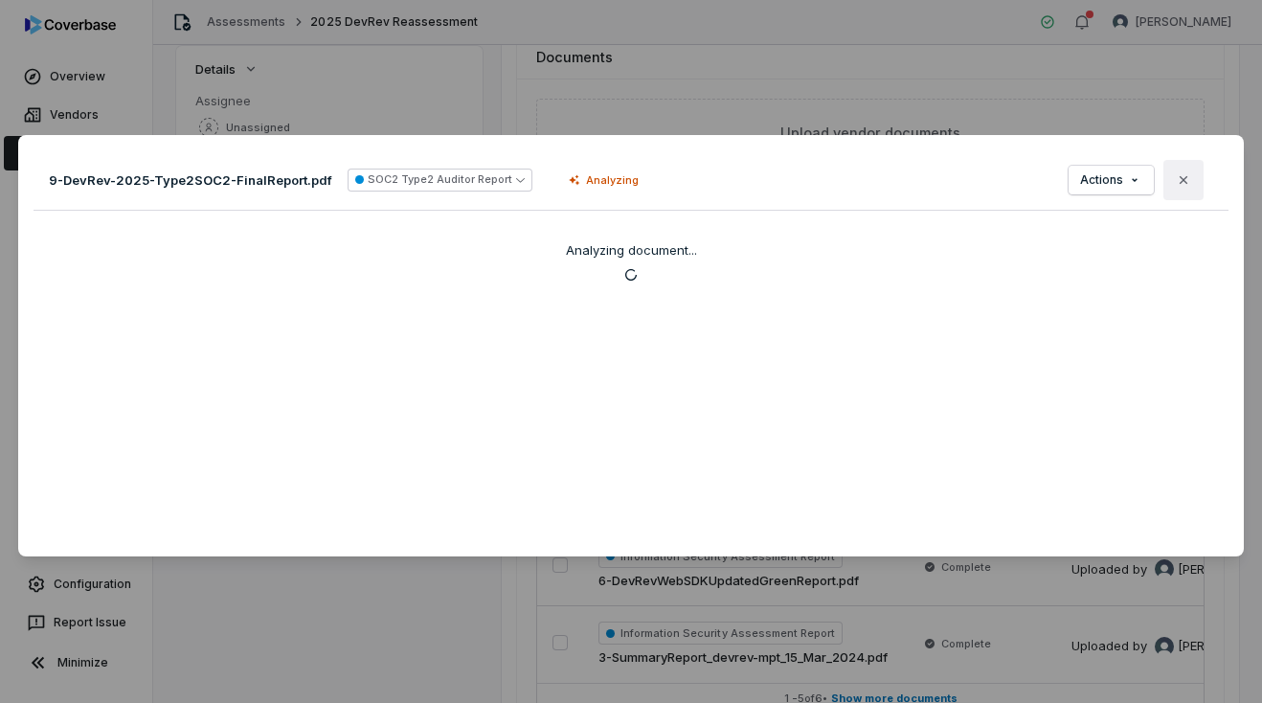
click at [1182, 186] on icon "button" at bounding box center [1183, 179] width 15 height 15
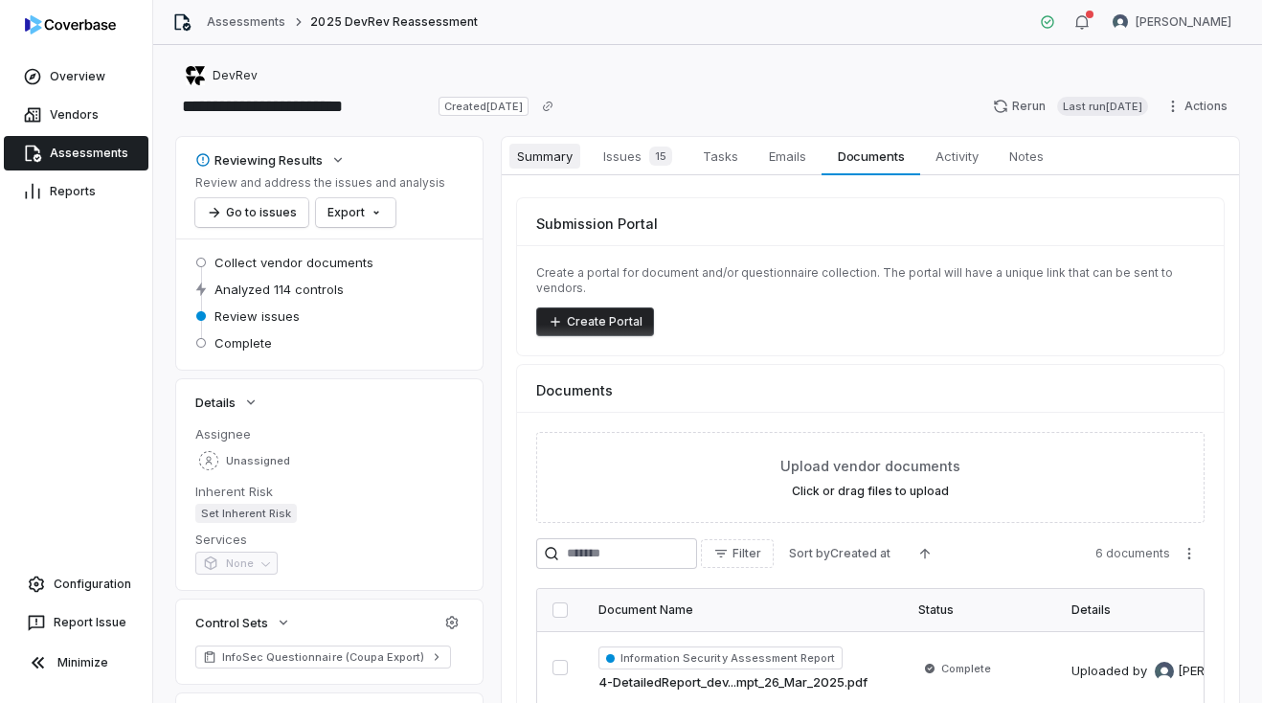
click at [547, 145] on span "Summary" at bounding box center [544, 156] width 71 height 25
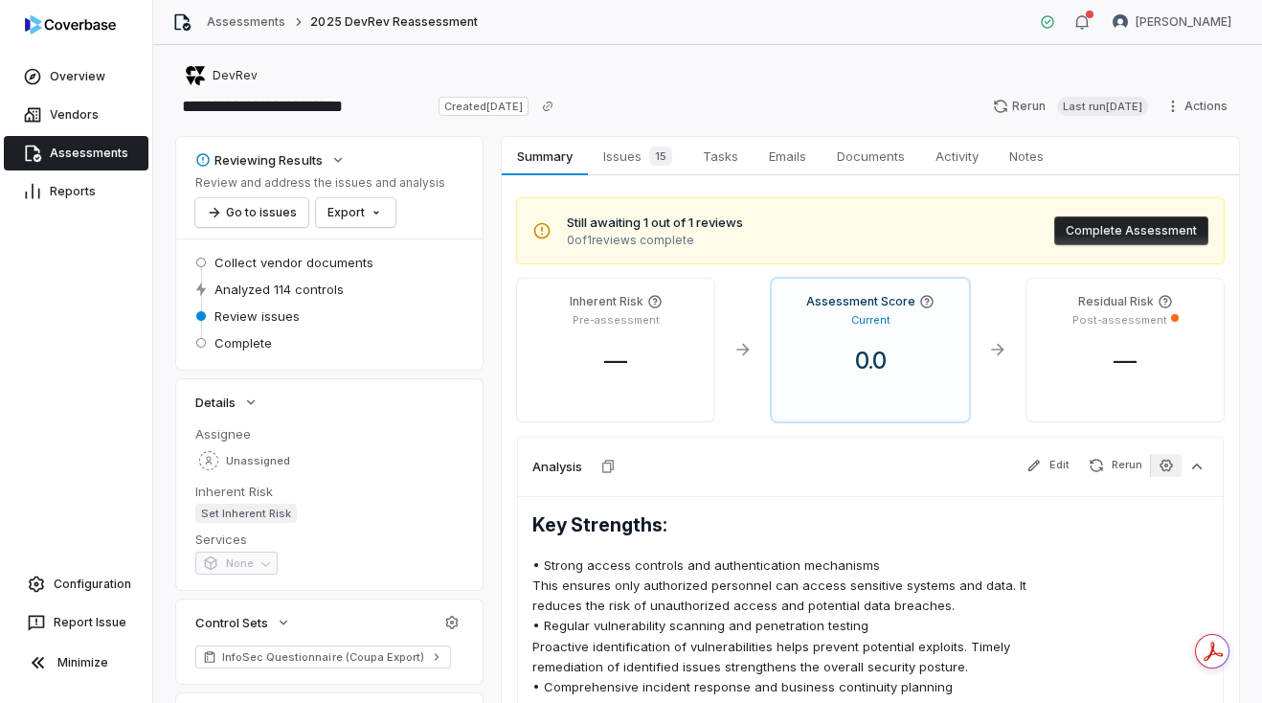
click at [1156, 462] on button "button" at bounding box center [1166, 465] width 32 height 23
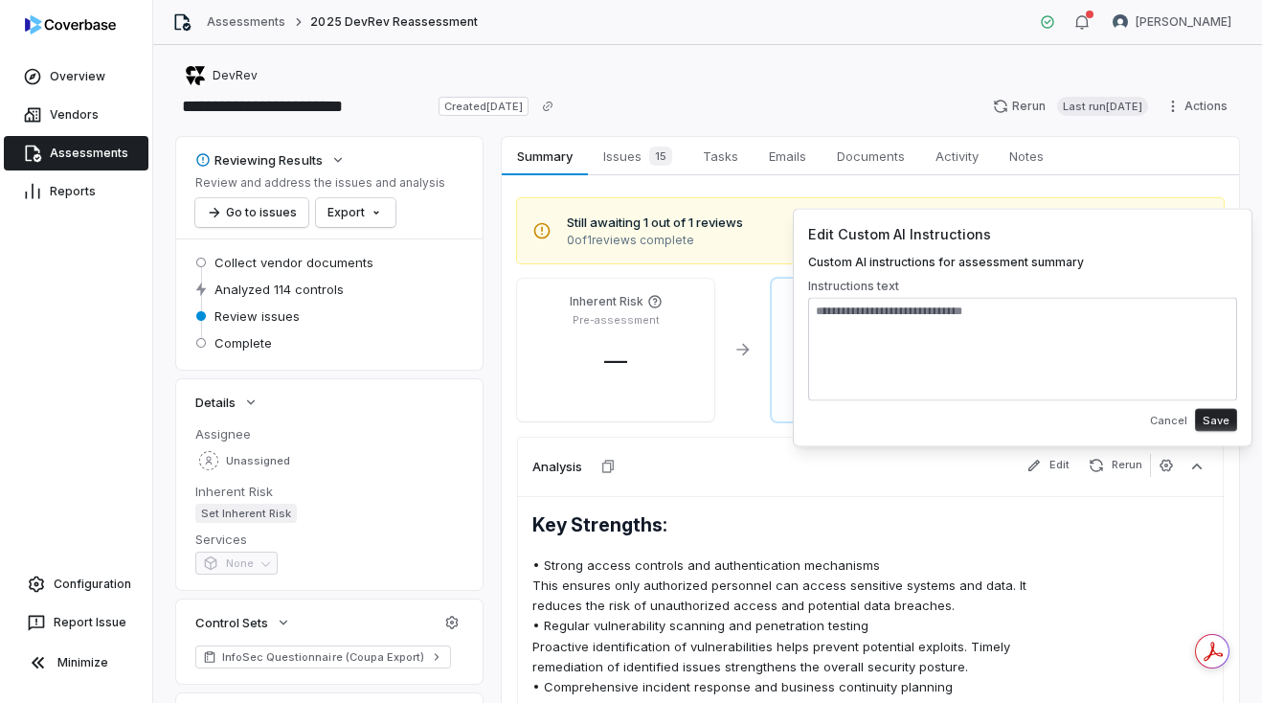
click at [960, 601] on p "• Strong access controls and authentication mechanisms This ensures only author…" at bounding box center [802, 585] width 541 height 60
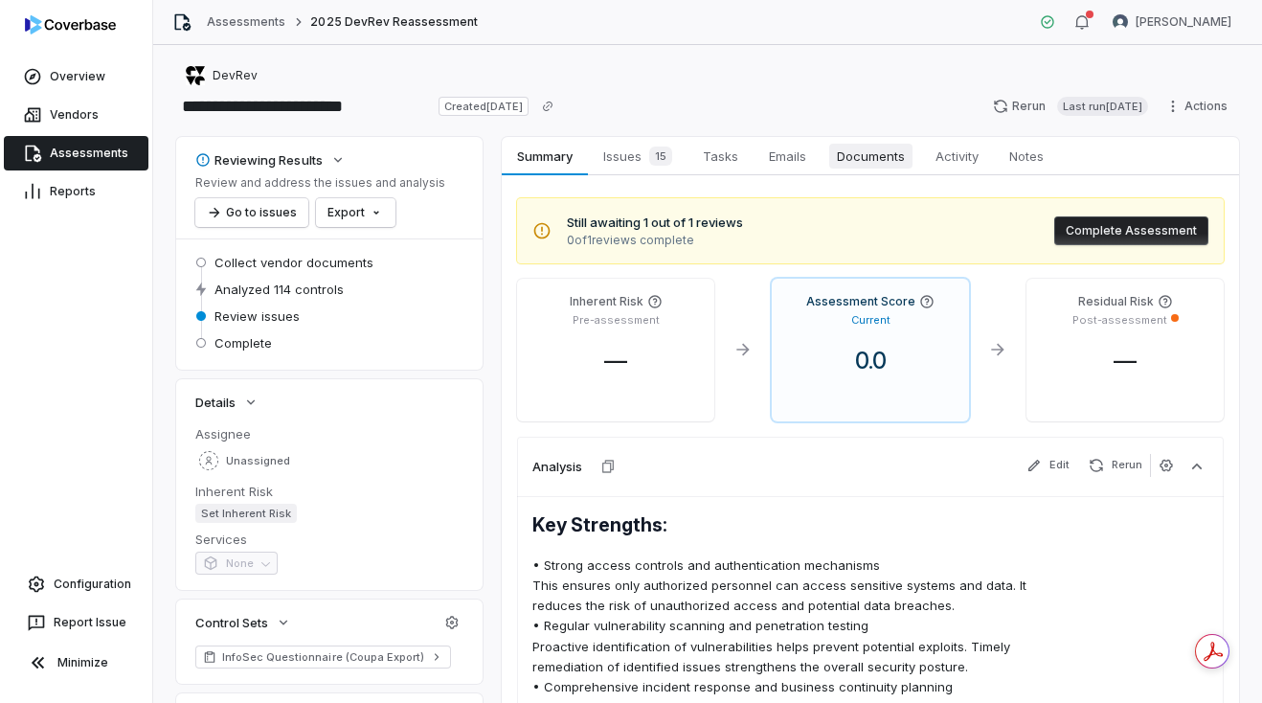
click at [850, 162] on span "Documents" at bounding box center [870, 156] width 83 height 25
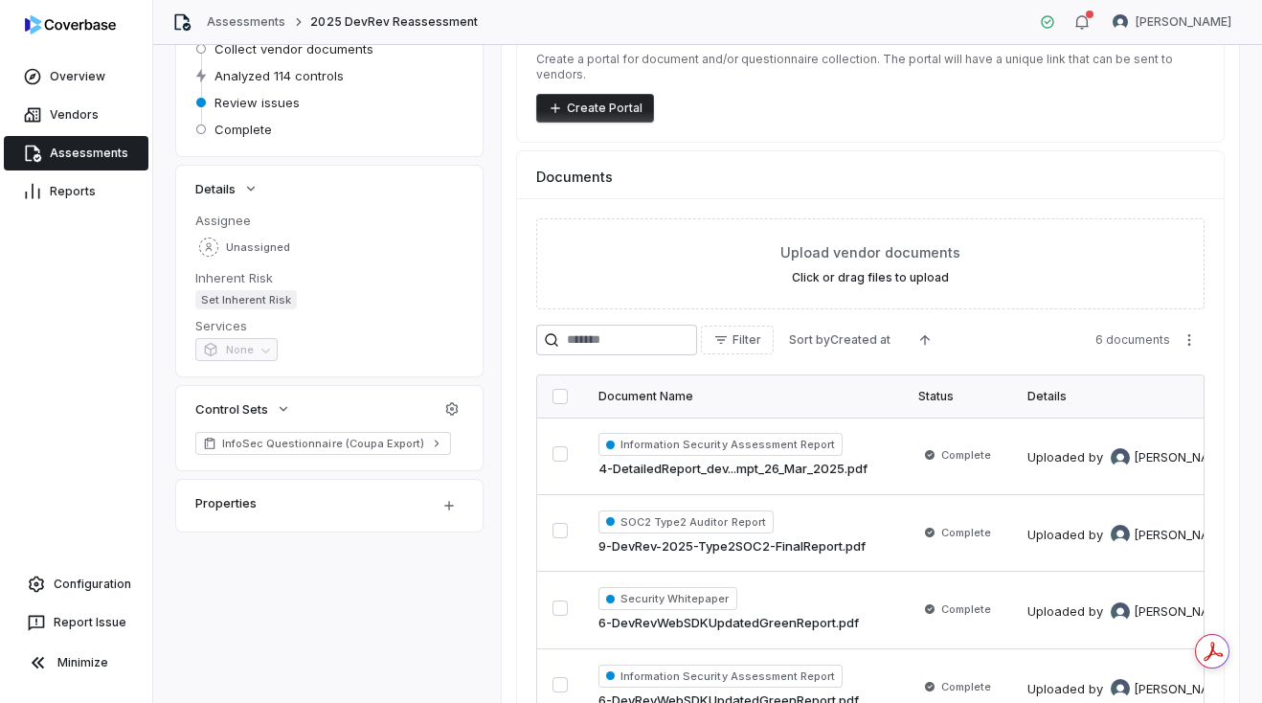
scroll to position [237, 0]
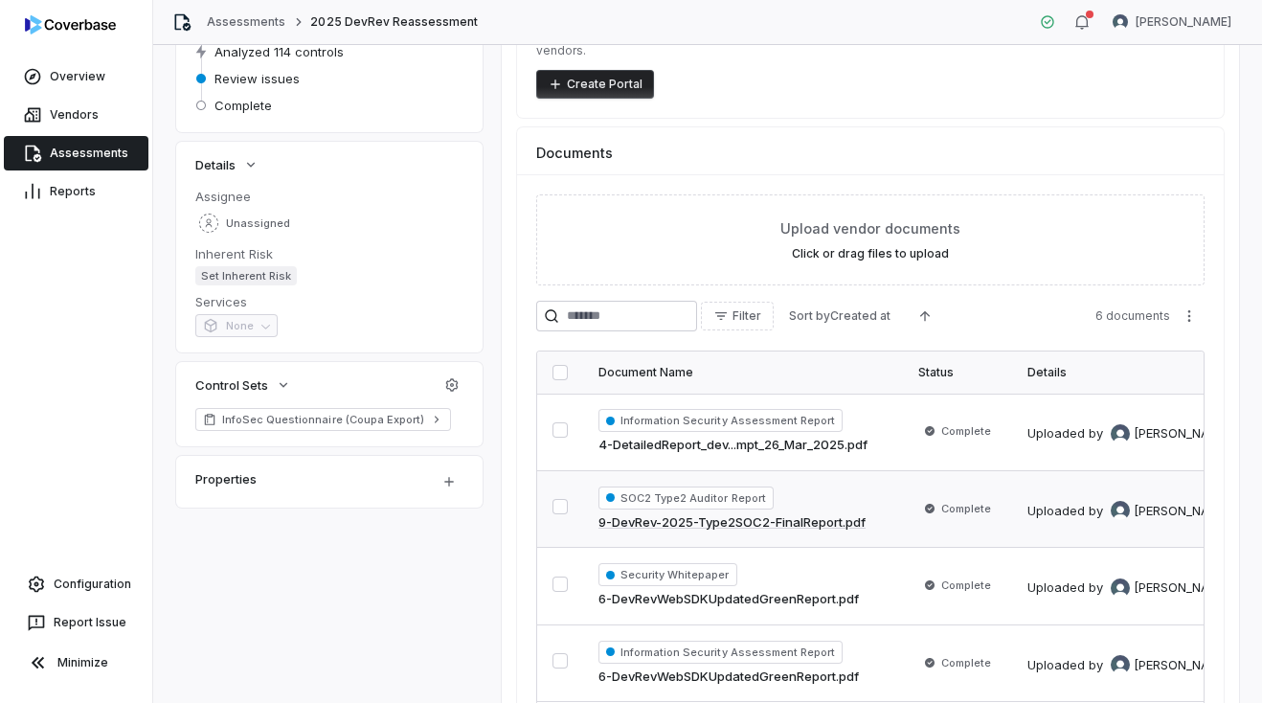
click at [884, 503] on div "SOC2 Type2 Auditor Report 9-DevRev-2025-Type2SOC2-FinalReport.pdf" at bounding box center [742, 509] width 289 height 46
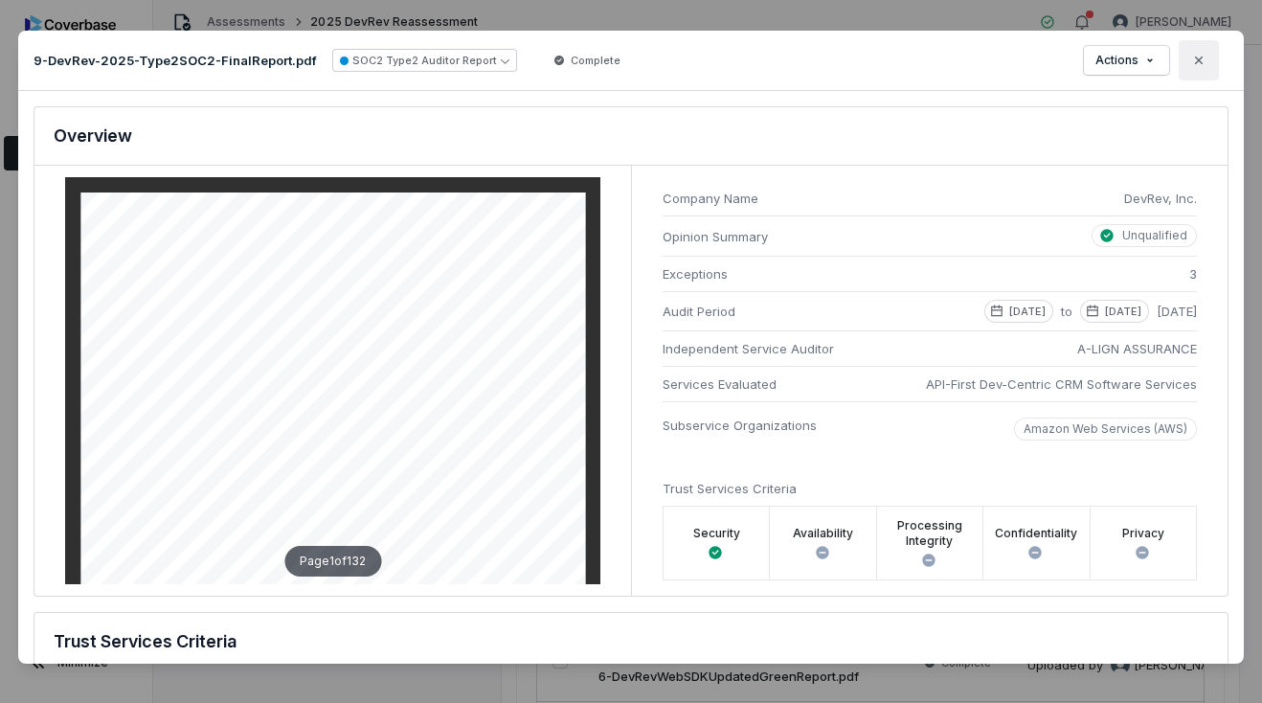
click at [1192, 56] on icon "button" at bounding box center [1198, 60] width 15 height 15
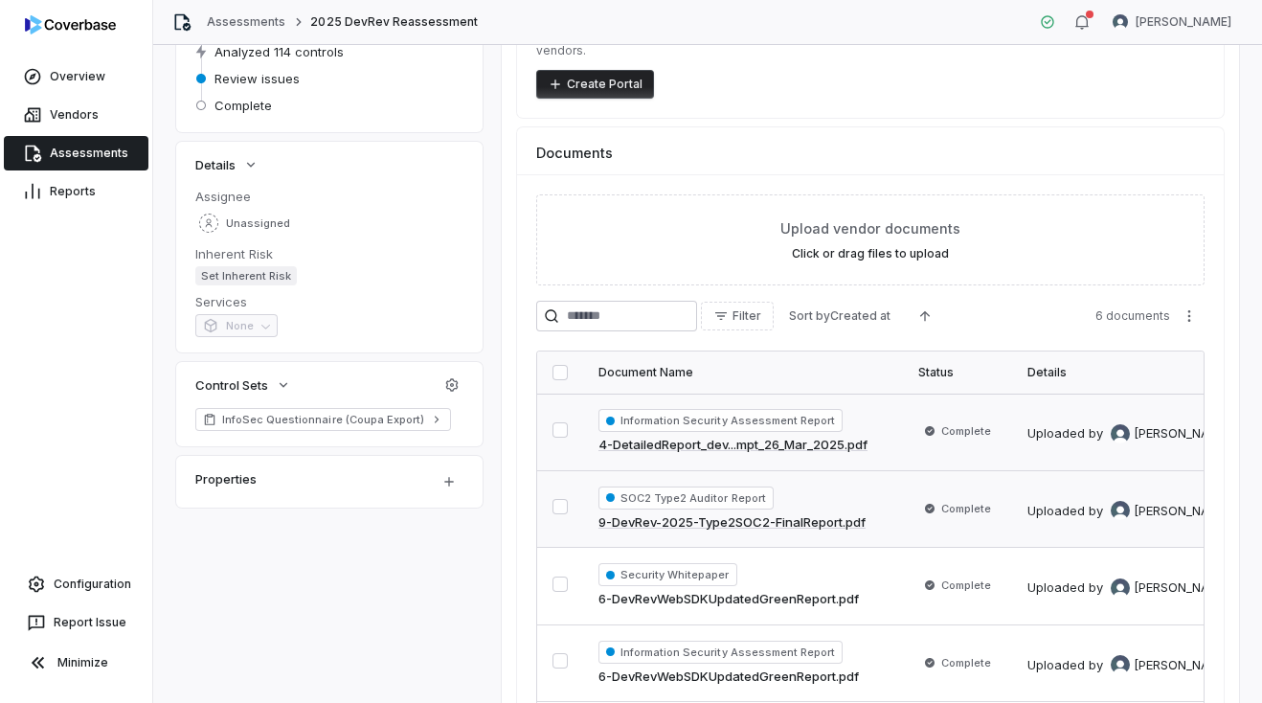
click at [827, 436] on link "4-DetailedReport_dev...mpt_26_Mar_2025.pdf" at bounding box center [732, 445] width 269 height 19
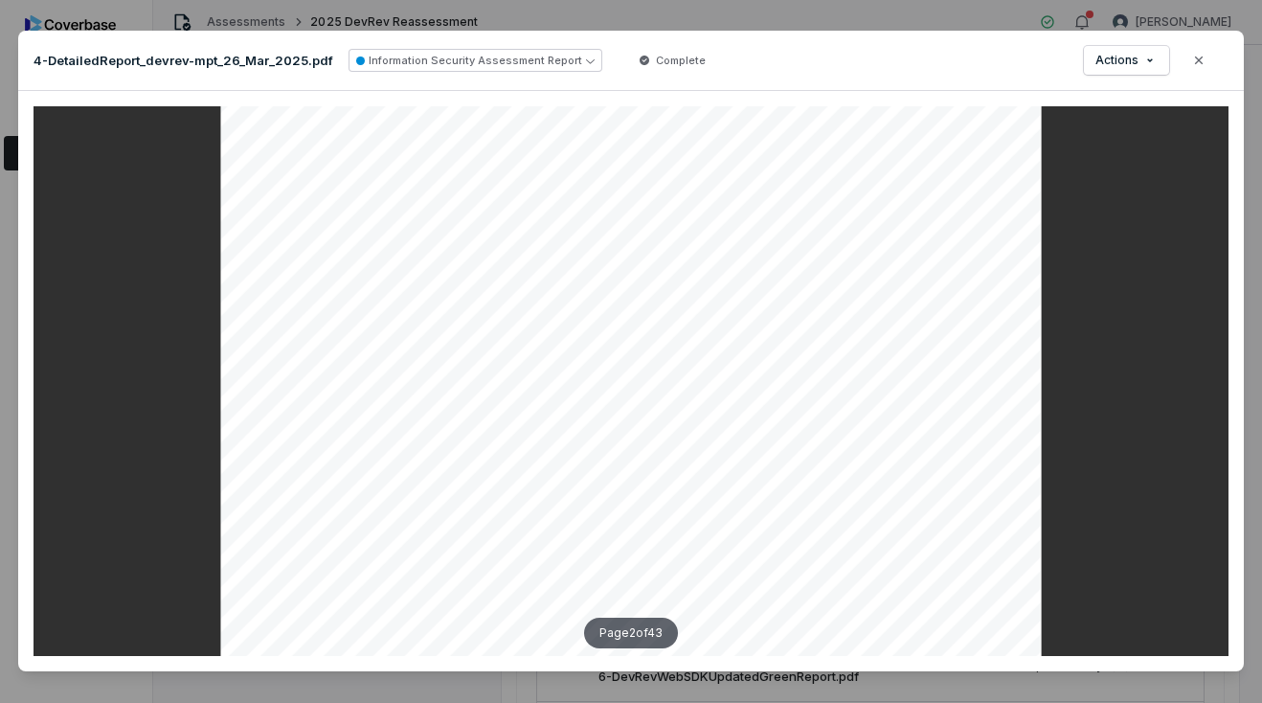
scroll to position [1183, 0]
click at [1115, 389] on div at bounding box center [631, 380] width 1195 height 549
click at [1195, 73] on button "Close" at bounding box center [1198, 60] width 40 height 40
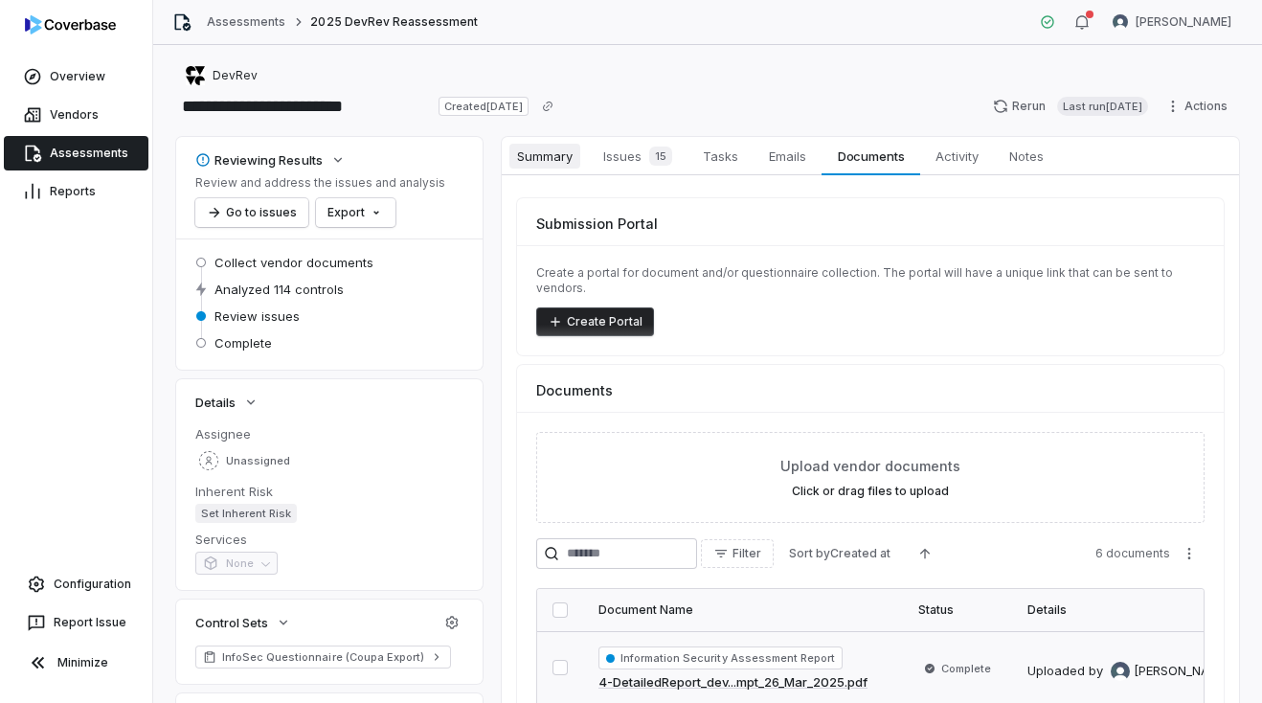
click at [560, 153] on span "Summary" at bounding box center [544, 156] width 71 height 25
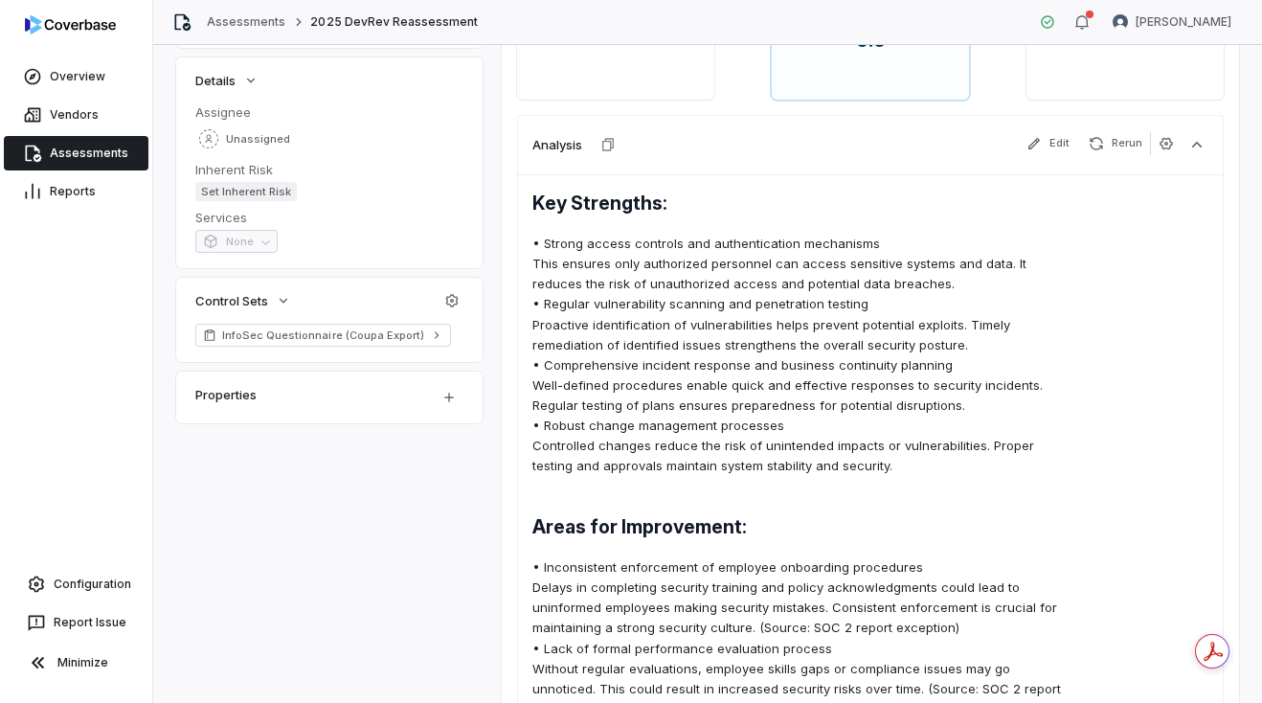
scroll to position [325, 0]
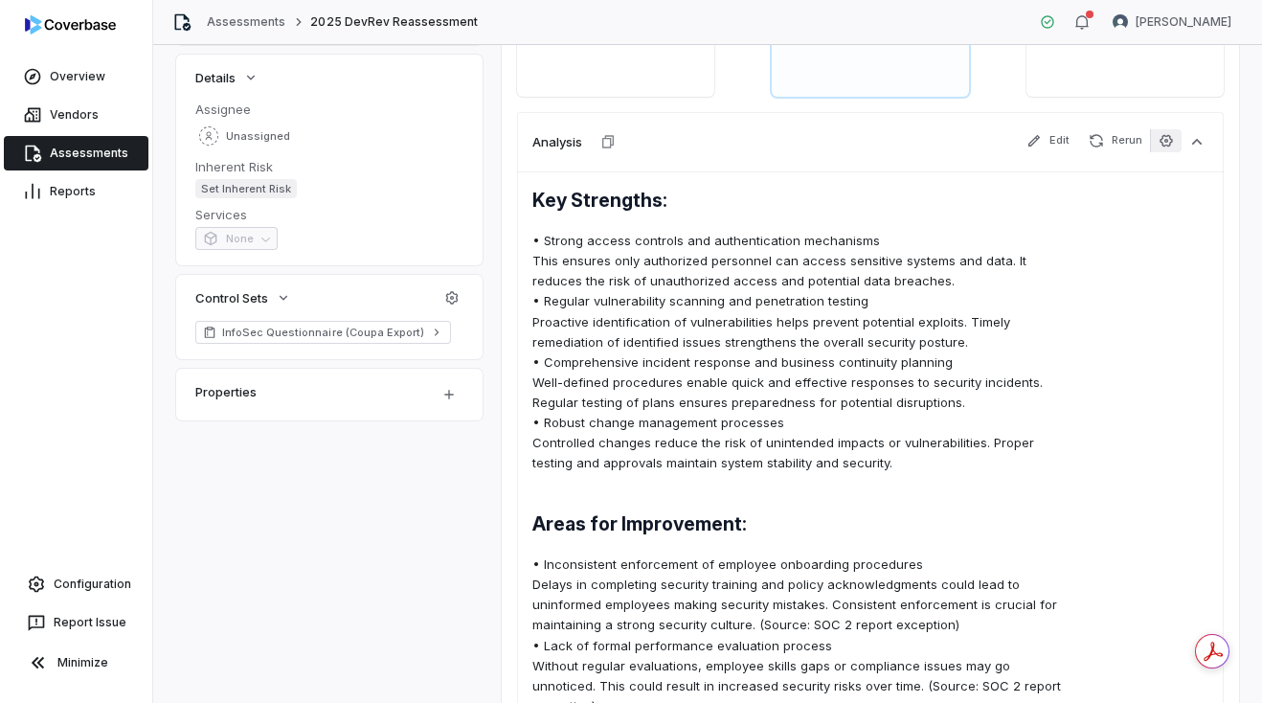
click at [1170, 141] on icon "button" at bounding box center [1165, 140] width 15 height 15
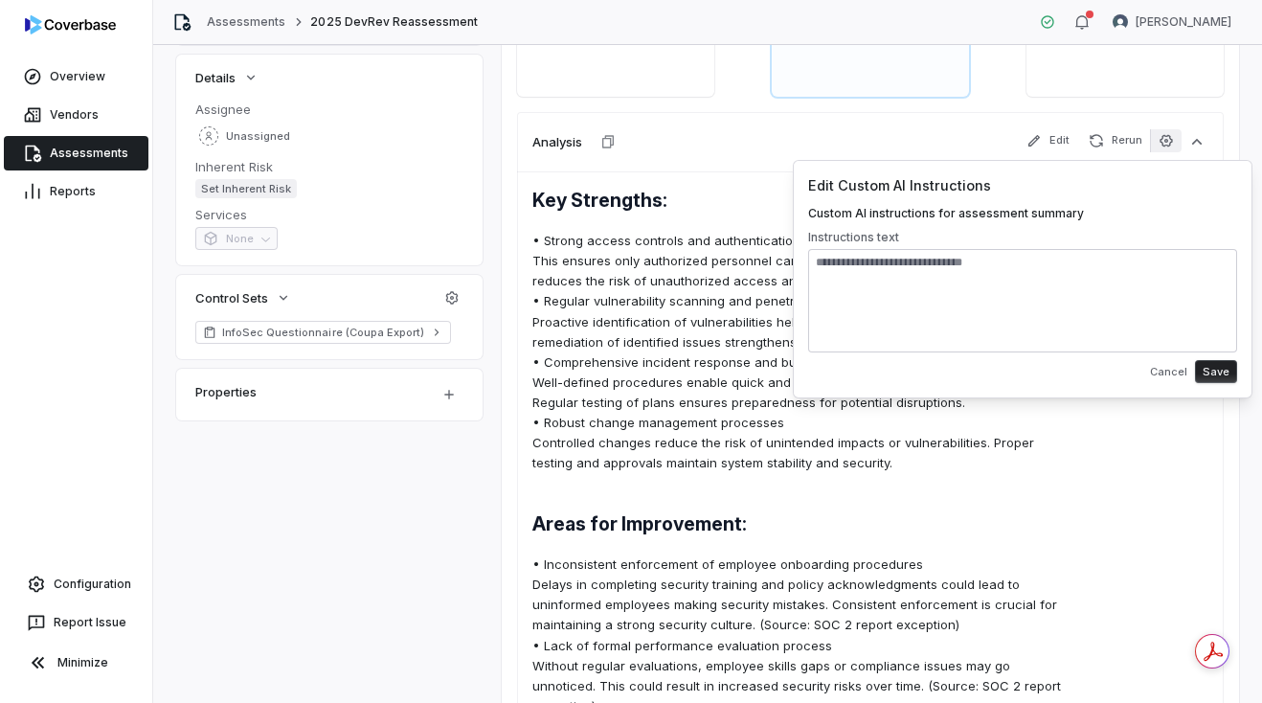
click at [952, 278] on textarea at bounding box center [1022, 300] width 429 height 103
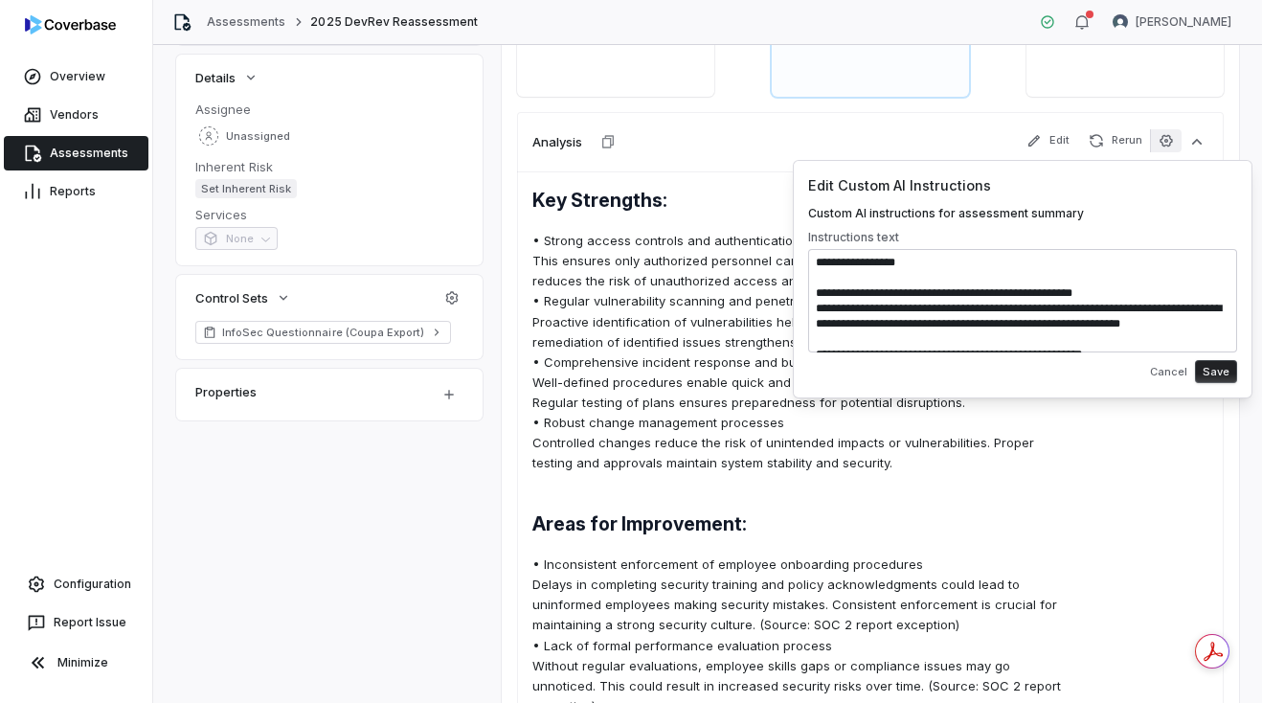
scroll to position [820, 0]
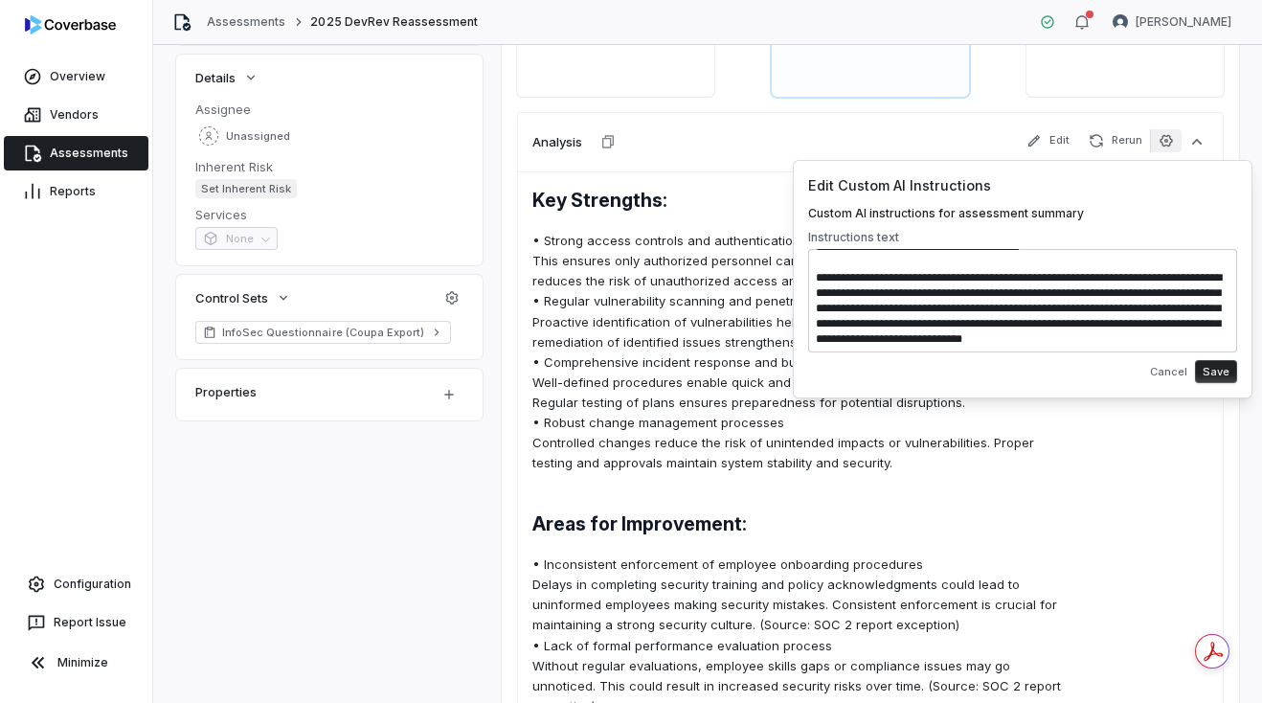
click at [946, 305] on textarea at bounding box center [1022, 300] width 429 height 103
click at [946, 306] on textarea at bounding box center [1022, 300] width 429 height 103
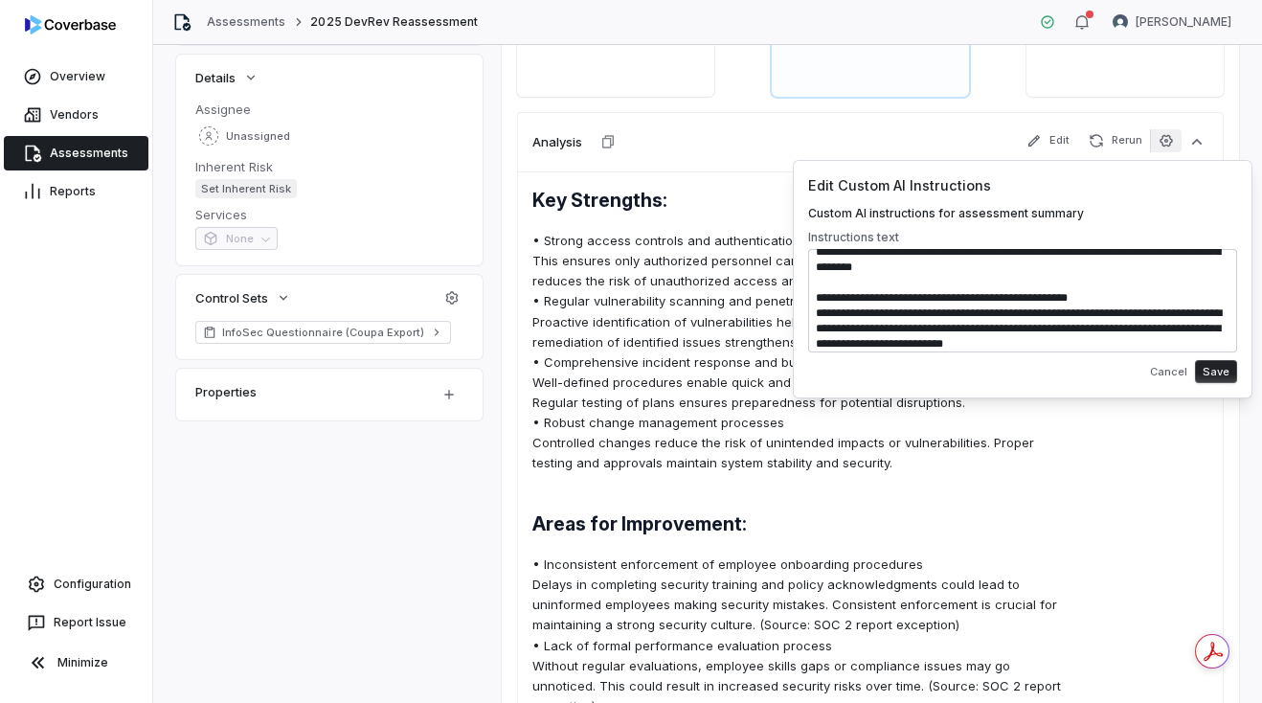
scroll to position [0, 0]
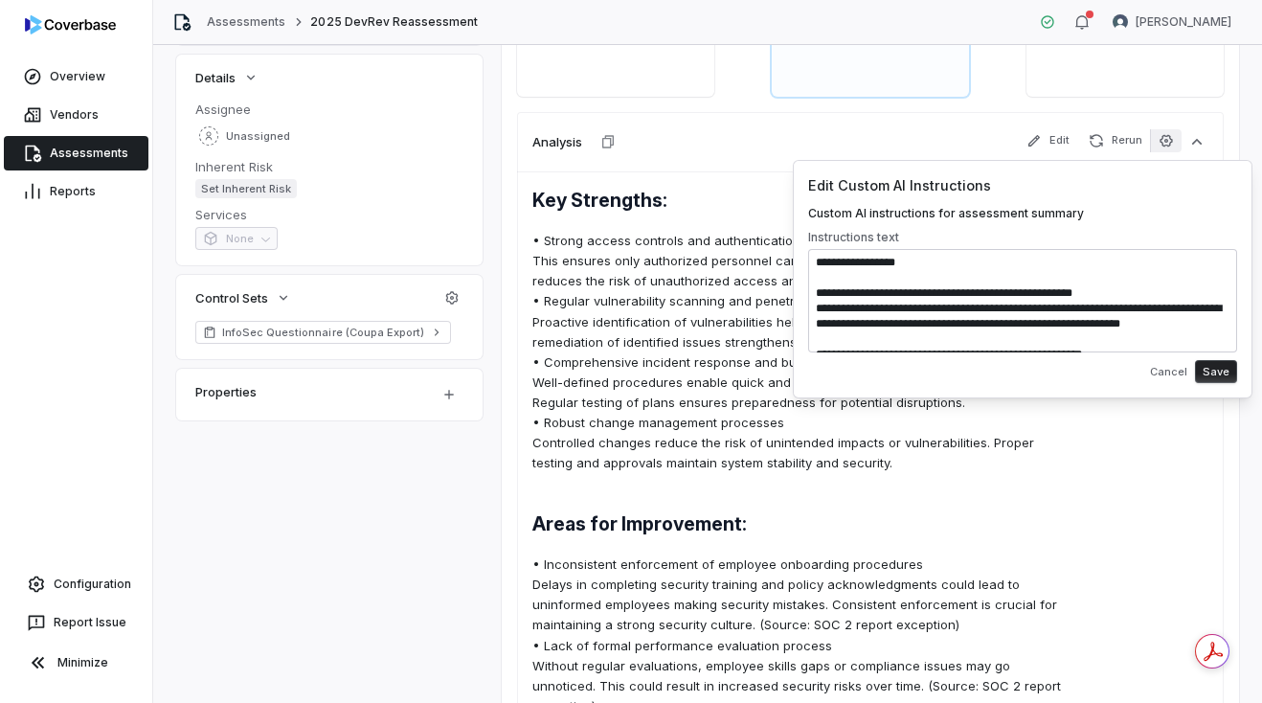
drag, startPoint x: 946, startPoint y: 306, endPoint x: 855, endPoint y: 202, distance: 138.4
click at [855, 202] on div "Edit Custom AI Instructions Custom AI instructions for assessment summary Instr…" at bounding box center [1022, 279] width 429 height 208
type textarea "**********"
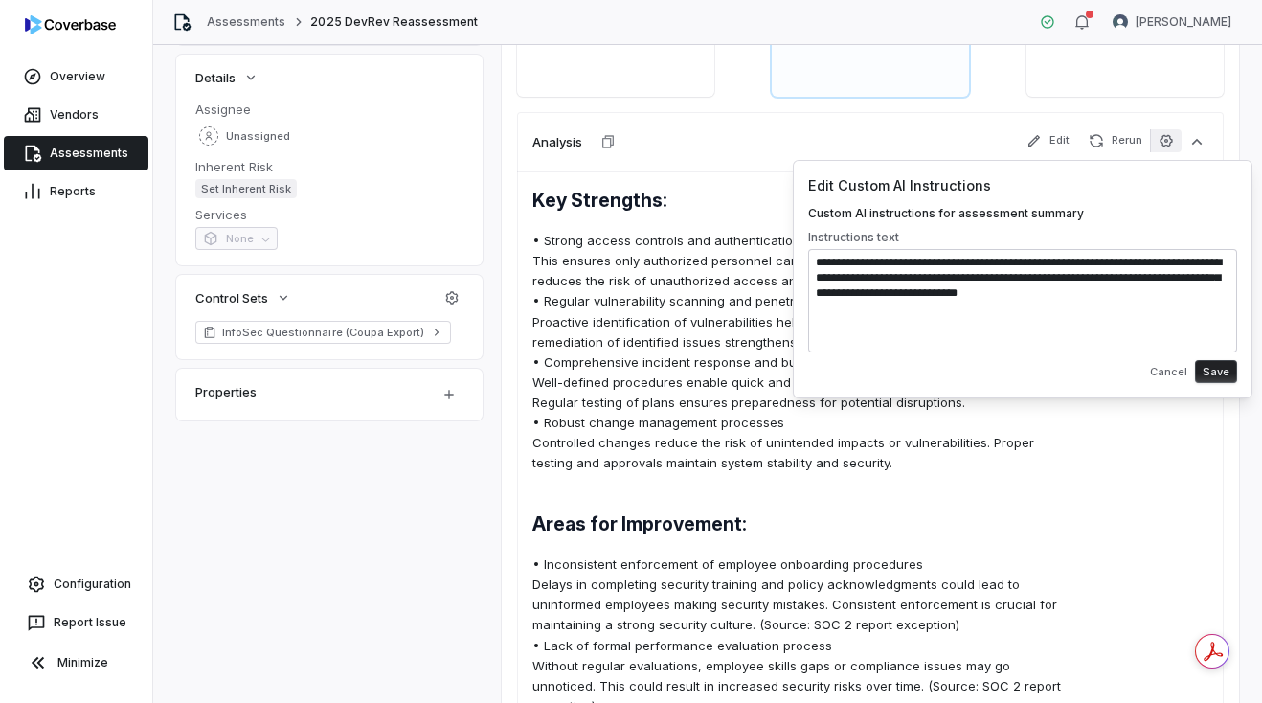
click at [868, 262] on textarea "**********" at bounding box center [1022, 300] width 429 height 103
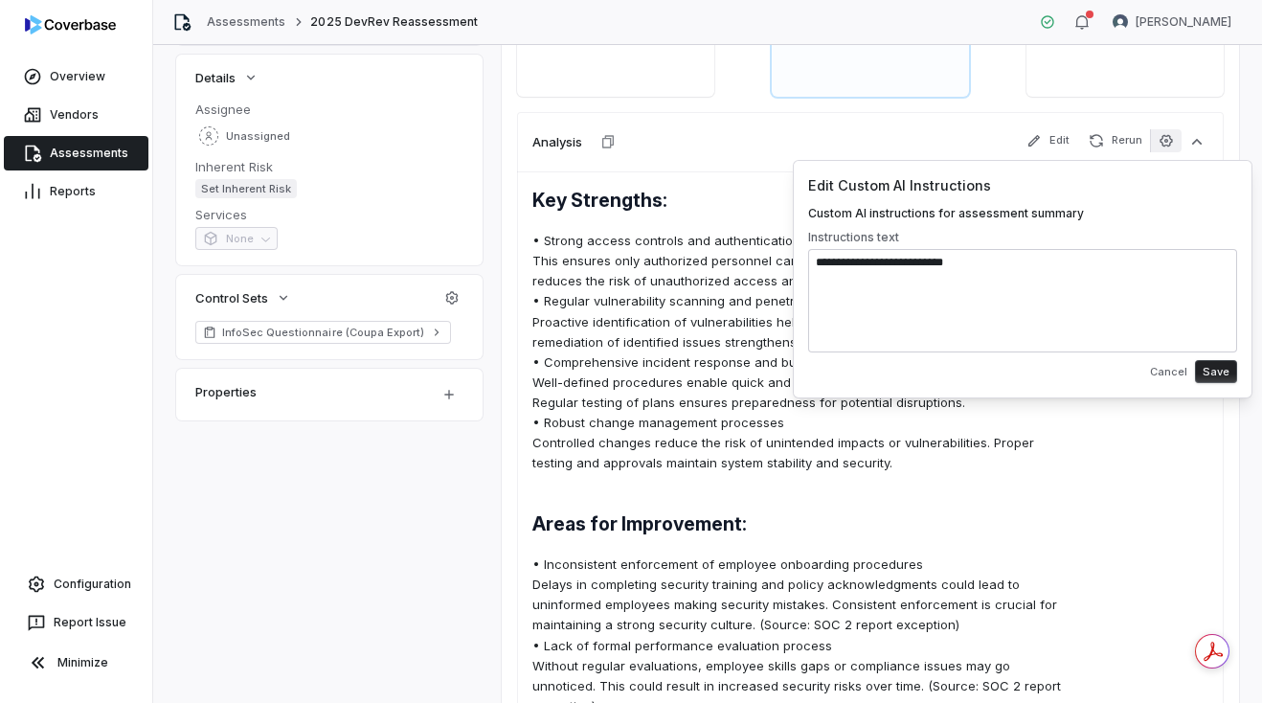
type textarea "**********"
click at [1211, 384] on div "**********" at bounding box center [1022, 279] width 459 height 238
click at [1218, 367] on button "Save" at bounding box center [1216, 371] width 42 height 23
click at [1183, 370] on button "Cancel" at bounding box center [1168, 371] width 49 height 34
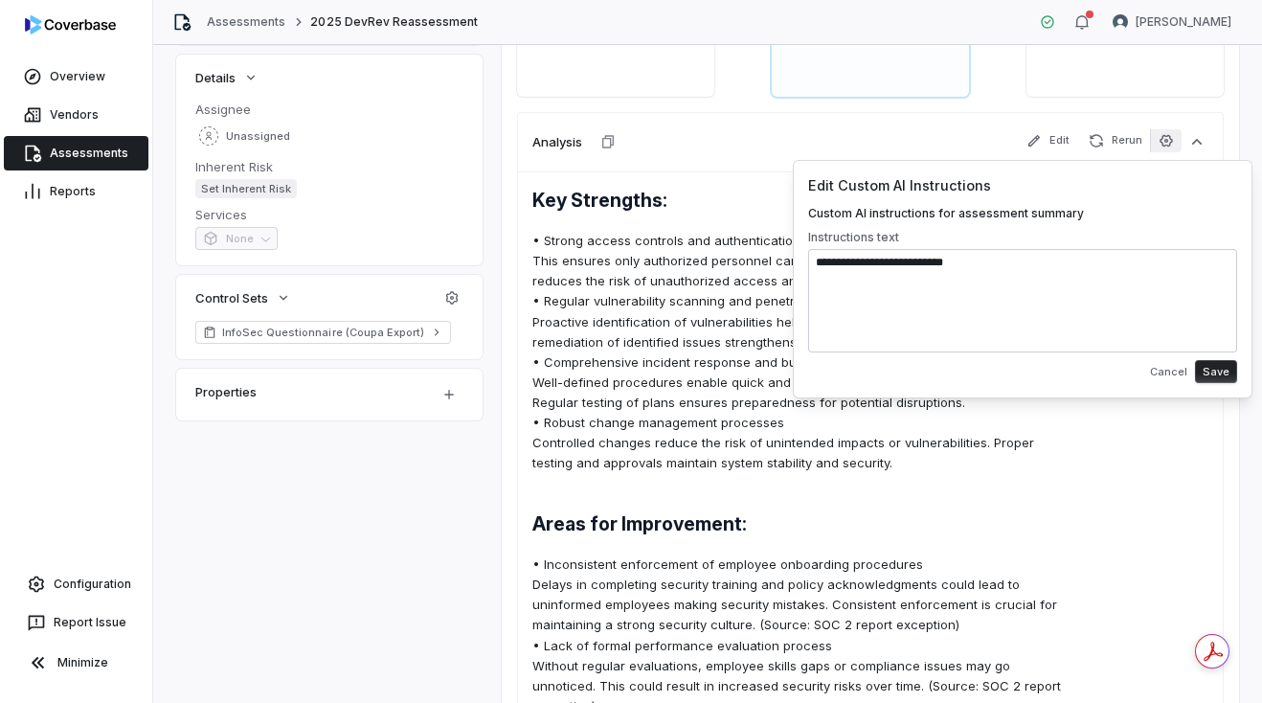
click at [1082, 451] on div "Key Strengths: • Strong access controls and authentication mechanisms This ensu…" at bounding box center [870, 643] width 706 height 945
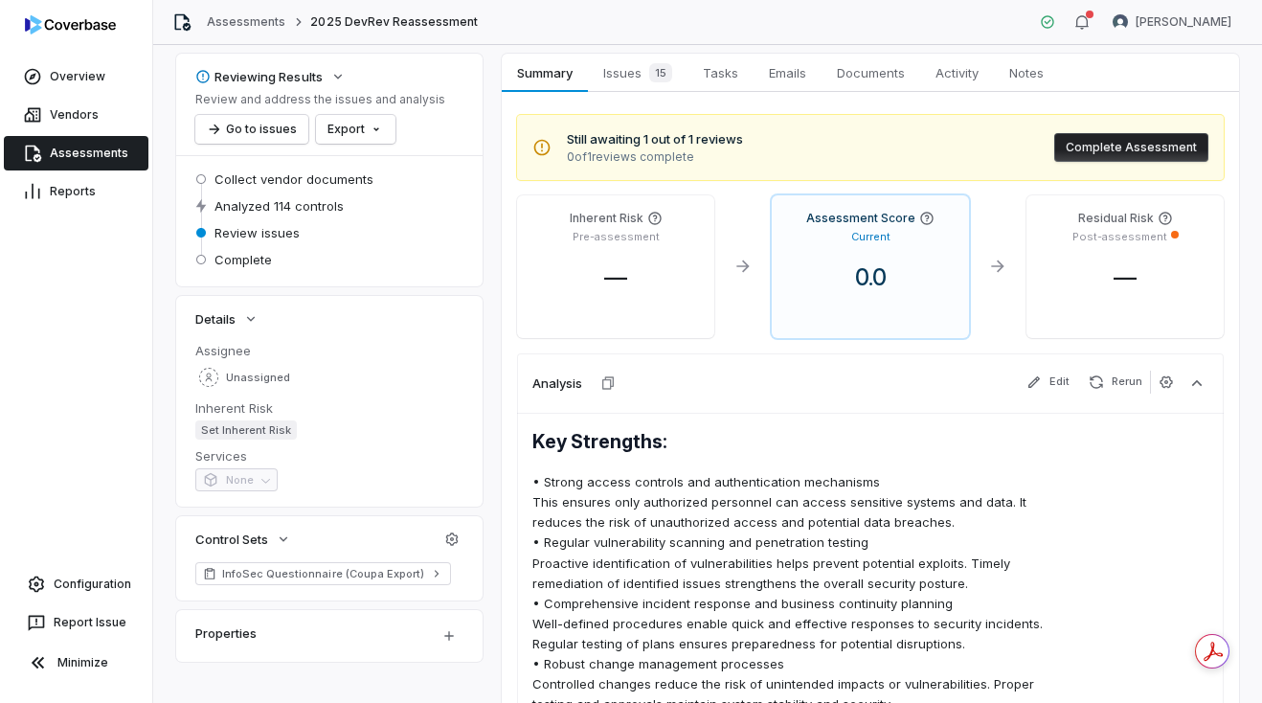
scroll to position [81, 0]
click at [235, 22] on link "Assessments" at bounding box center [246, 21] width 78 height 15
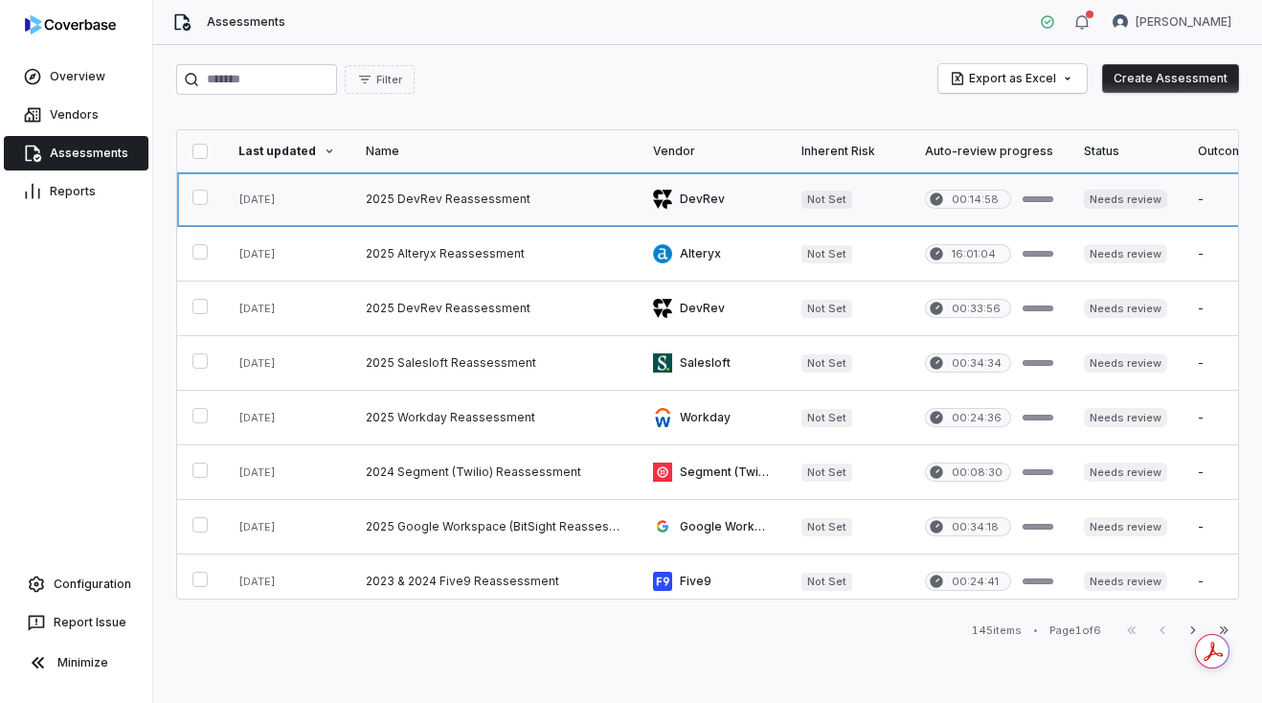
click at [450, 205] on link at bounding box center [493, 199] width 287 height 54
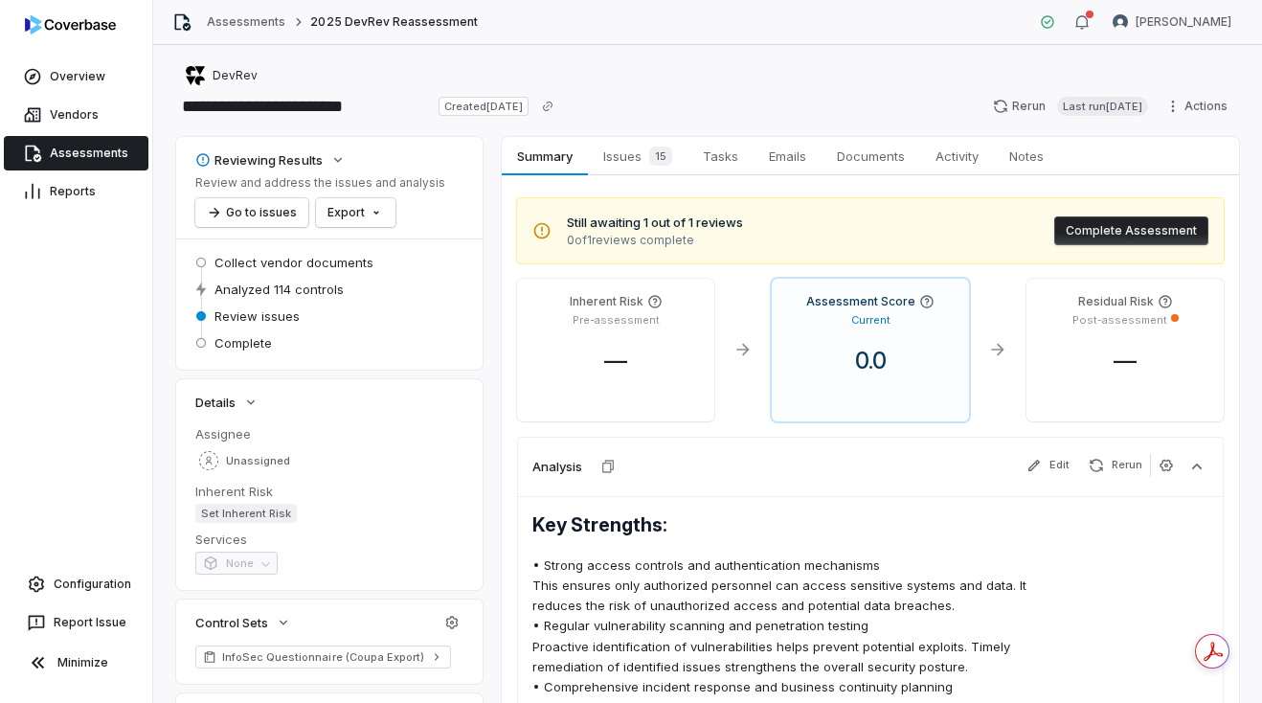
scroll to position [20, 0]
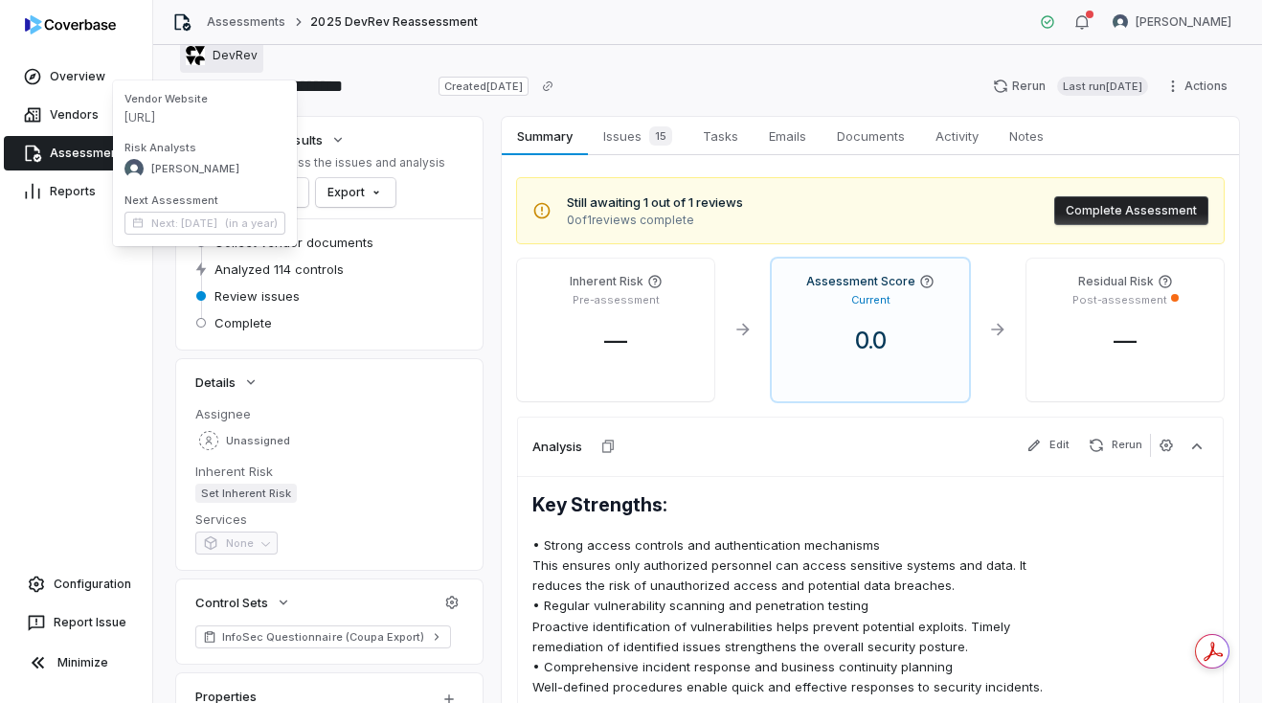
click at [226, 59] on span "DevRev" at bounding box center [235, 55] width 45 height 15
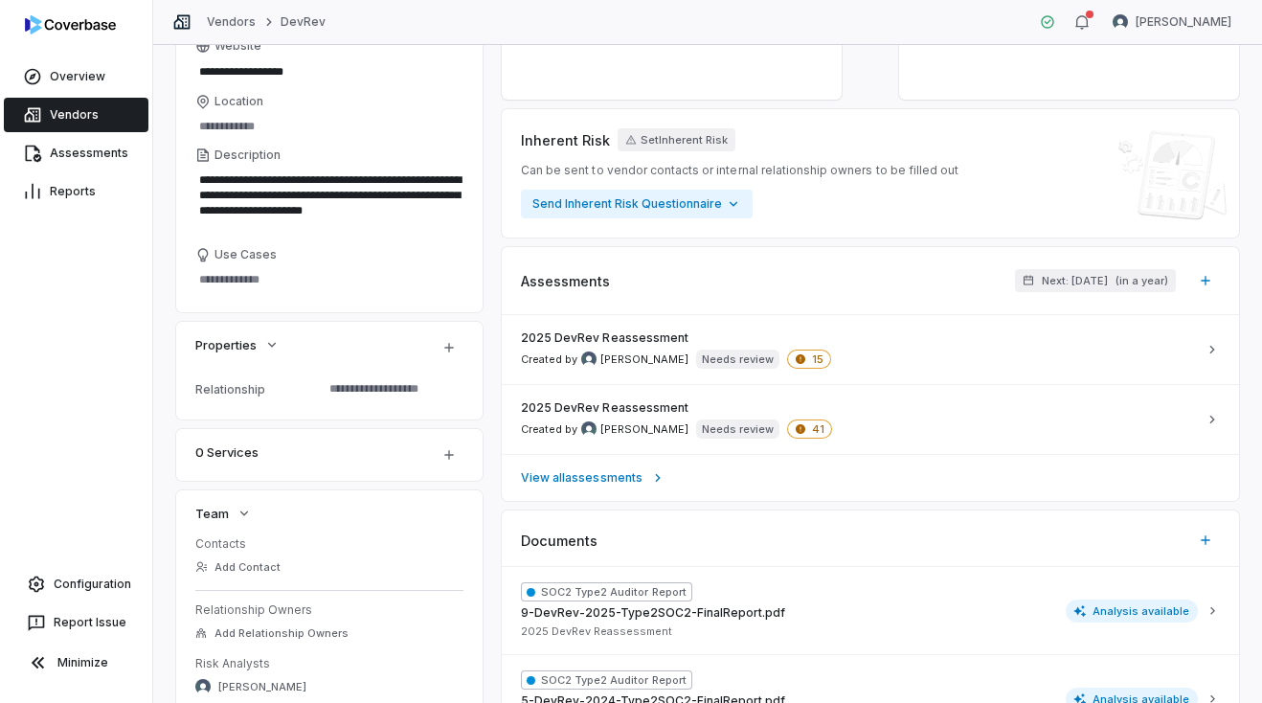
scroll to position [198, 0]
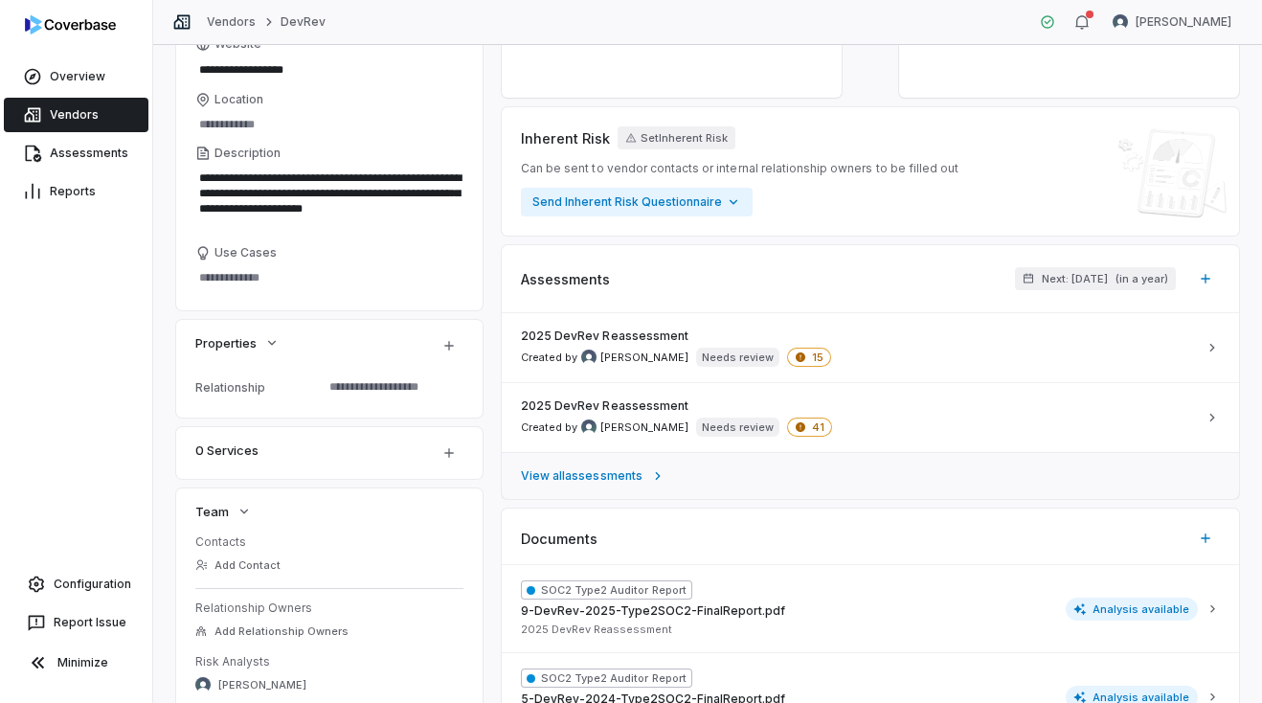
click at [542, 474] on span "View all assessments" at bounding box center [582, 475] width 122 height 15
type textarea "*"
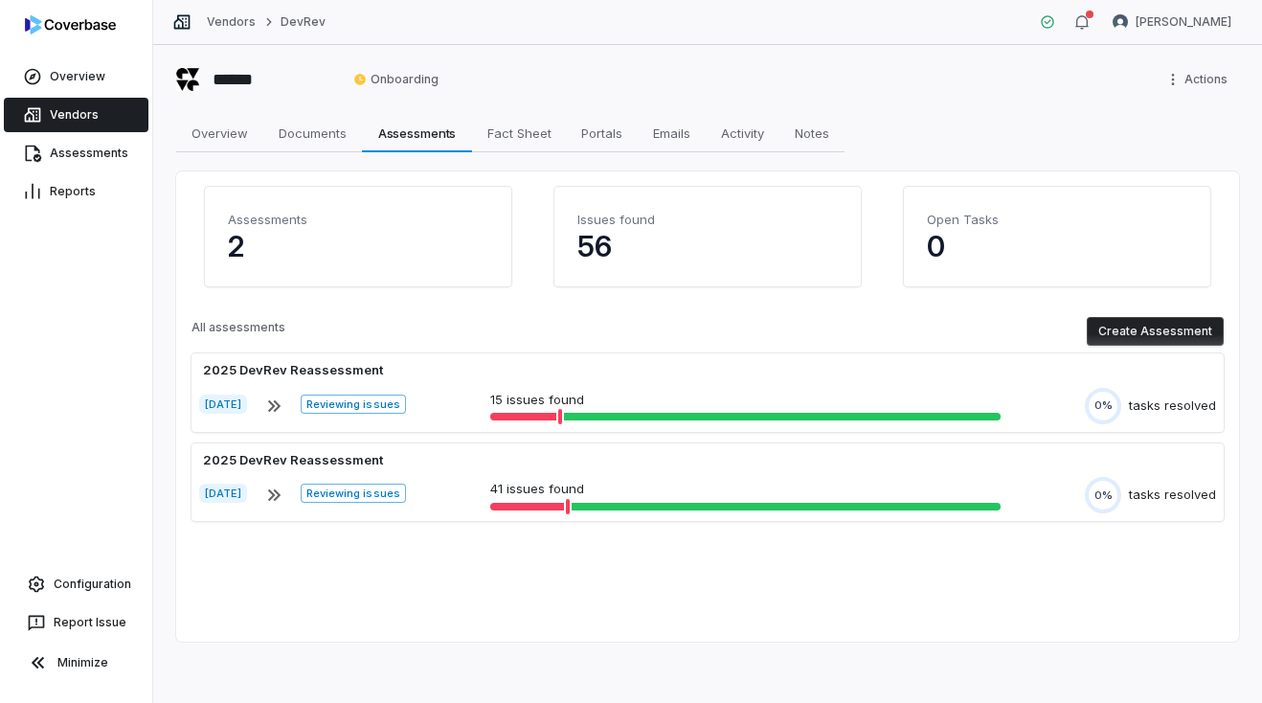
click at [1146, 343] on button "Create Assessment" at bounding box center [1155, 331] width 137 height 29
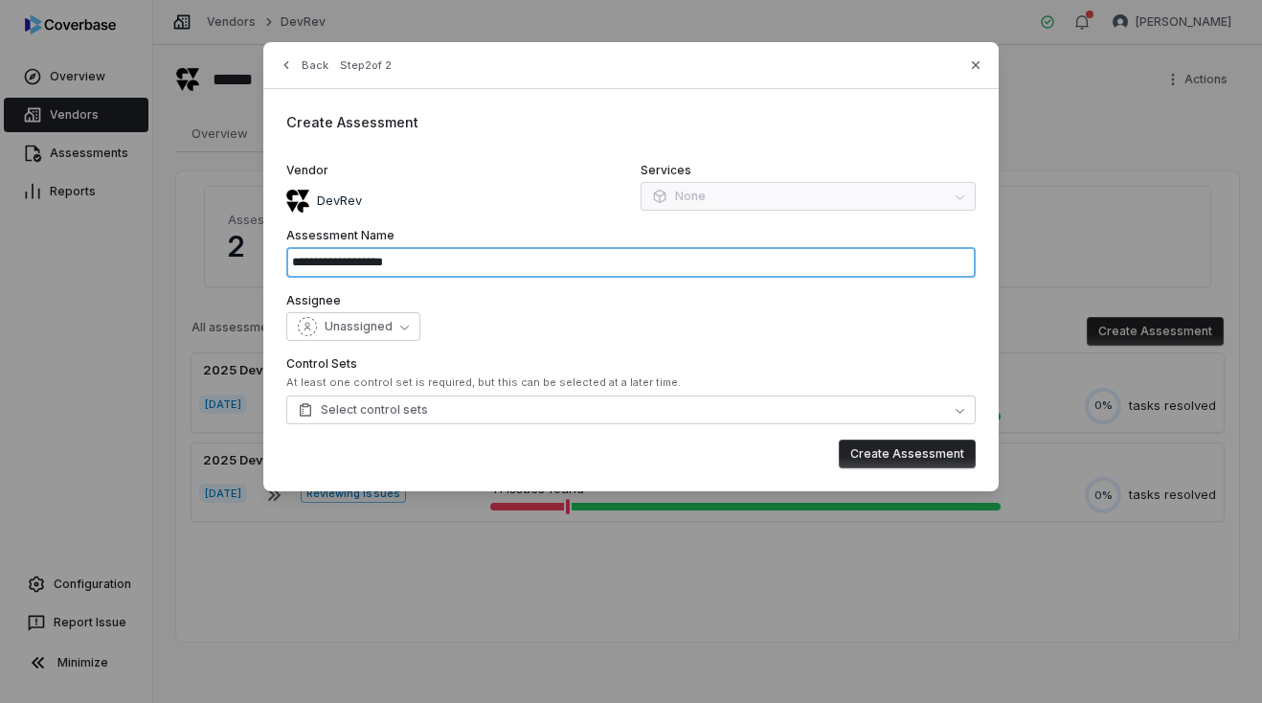
click at [476, 262] on input "**********" at bounding box center [630, 262] width 689 height 31
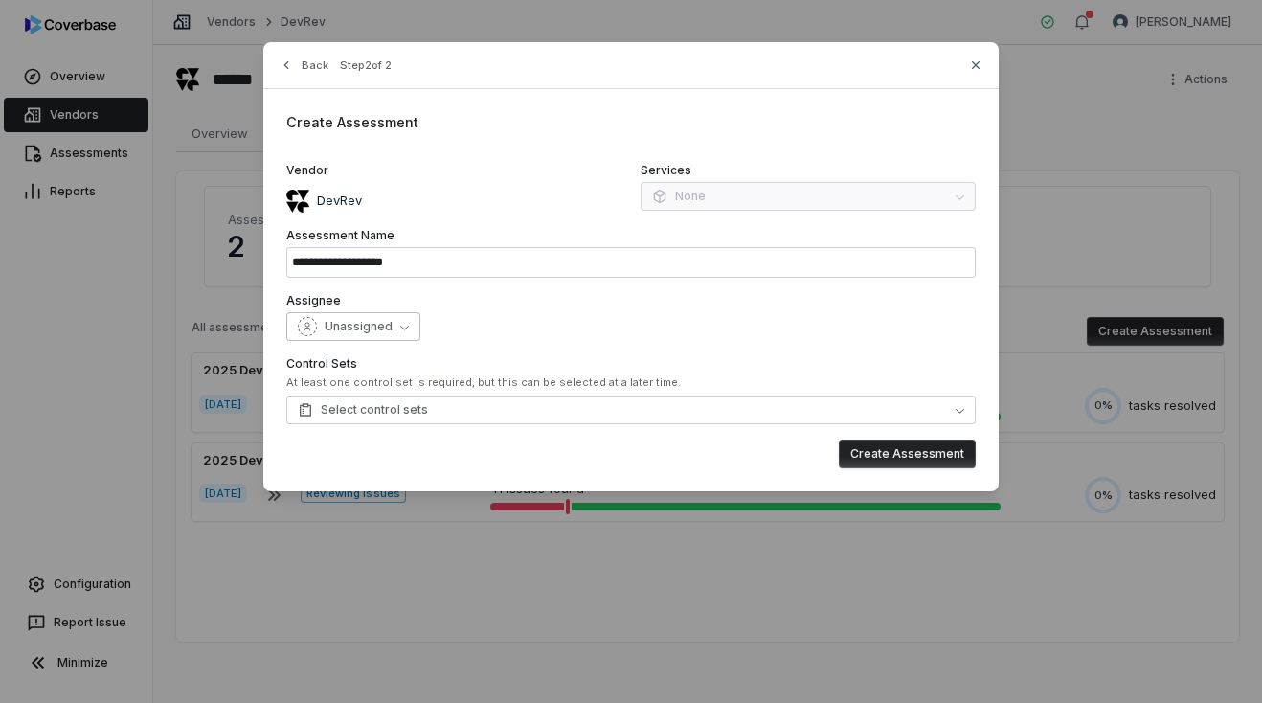
click at [373, 325] on span "Unassigned" at bounding box center [359, 326] width 68 height 15
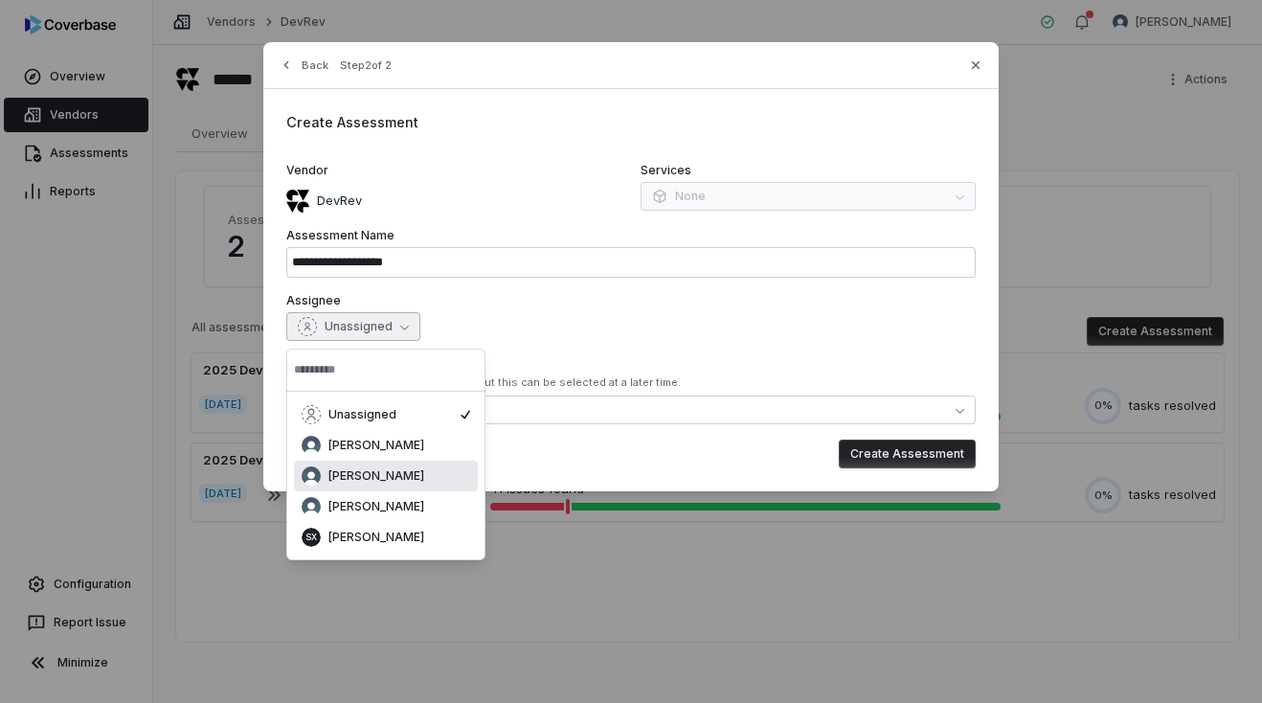
click at [375, 471] on span "[PERSON_NAME]" at bounding box center [376, 475] width 96 height 15
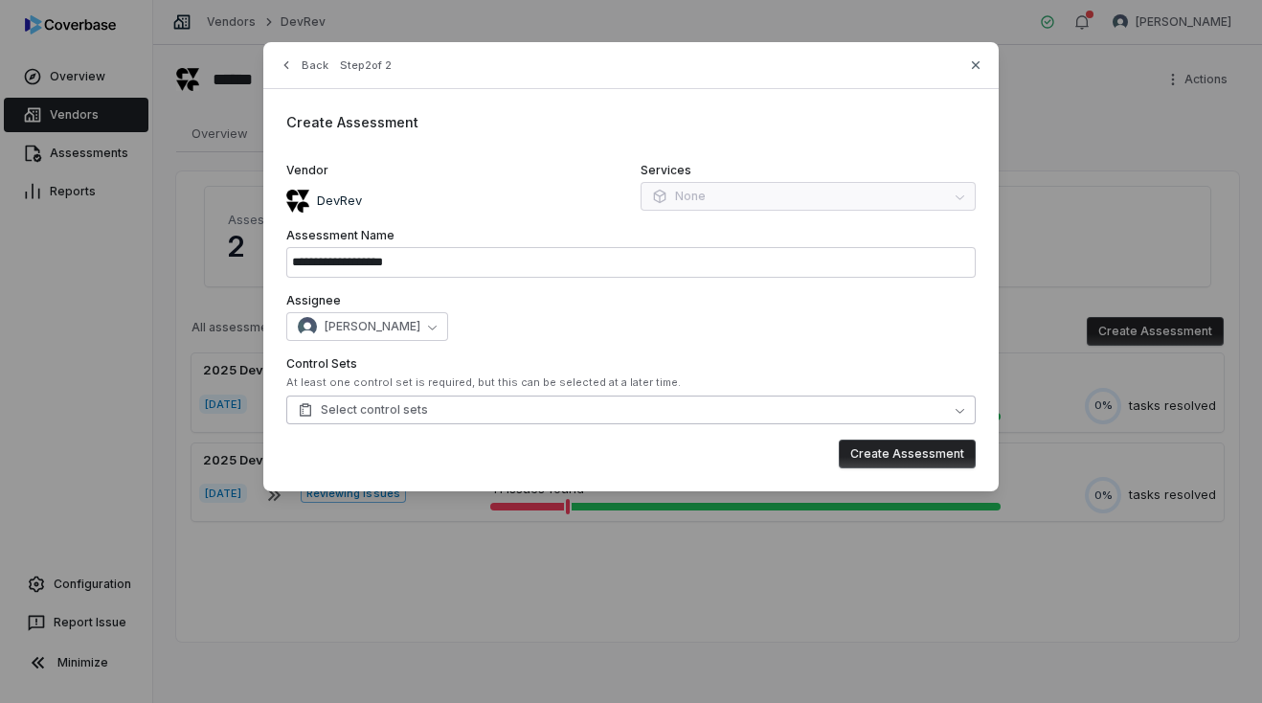
click at [492, 405] on button "Select control sets" at bounding box center [630, 409] width 689 height 29
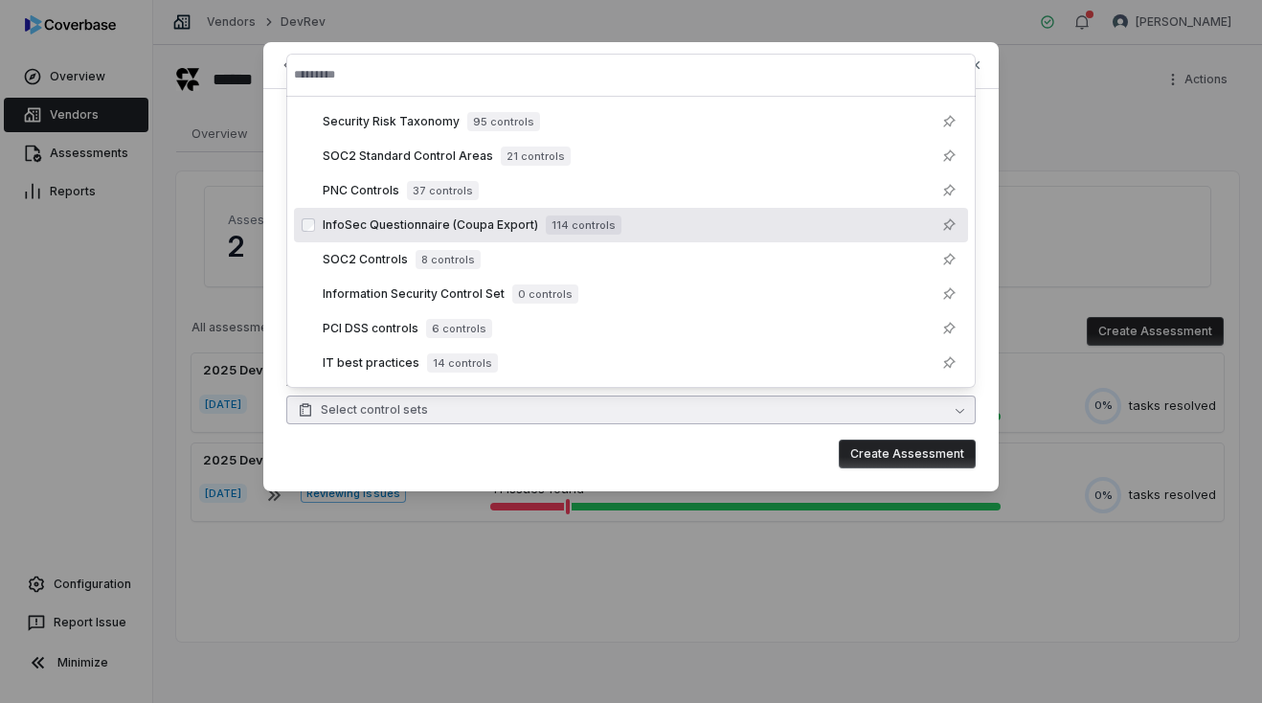
click at [604, 221] on span "114 controls" at bounding box center [584, 224] width 76 height 19
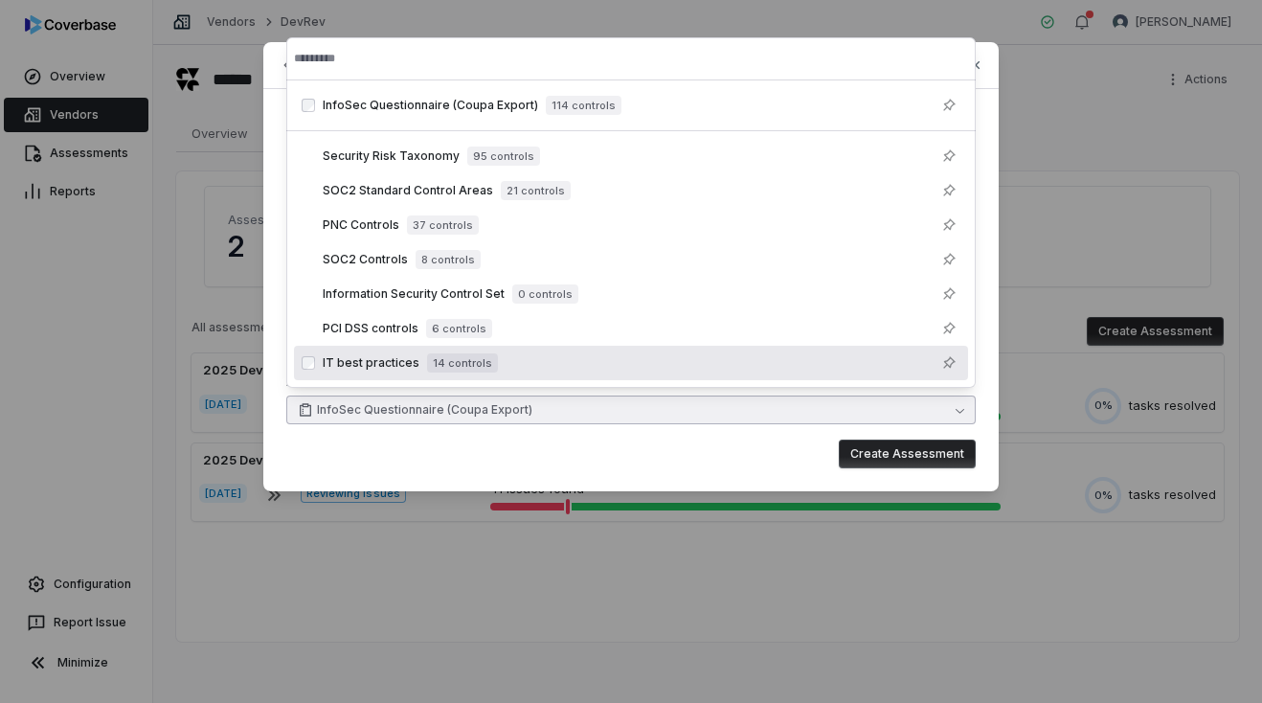
click at [834, 362] on div "IT best practices 14 controls" at bounding box center [642, 362] width 638 height 23
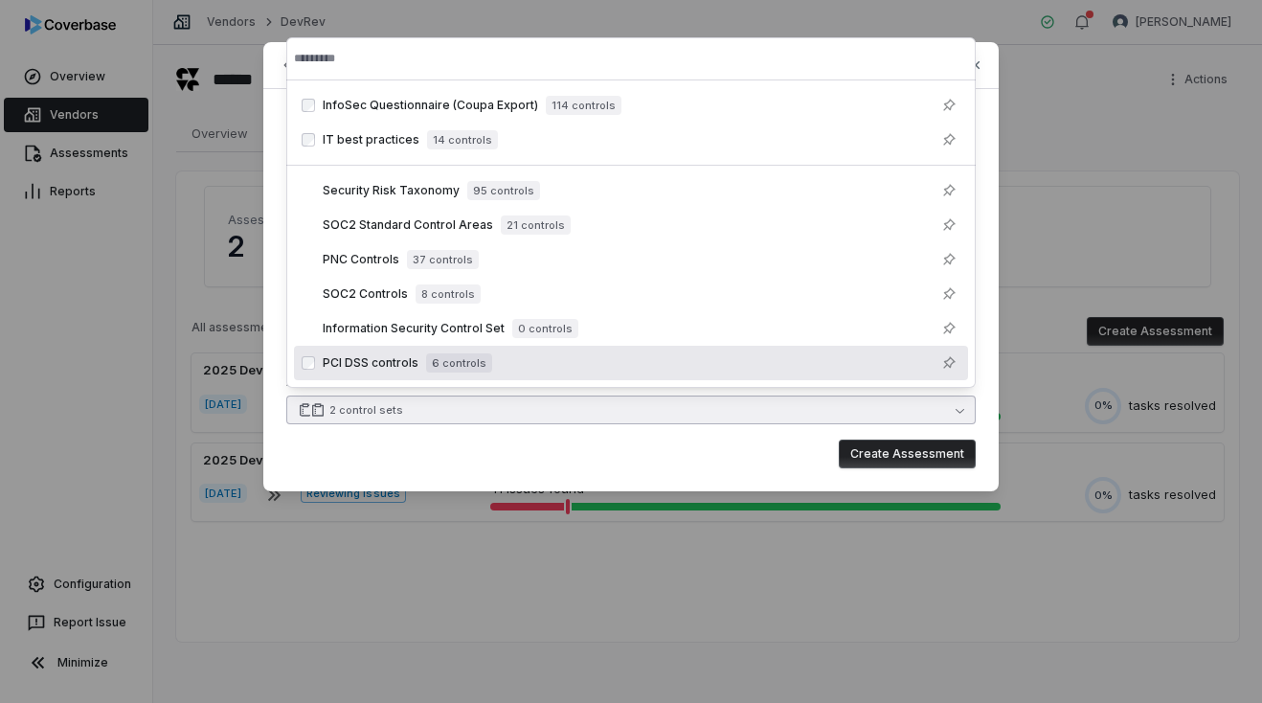
click at [892, 456] on button "Create Assessment" at bounding box center [907, 453] width 137 height 29
type input "**********"
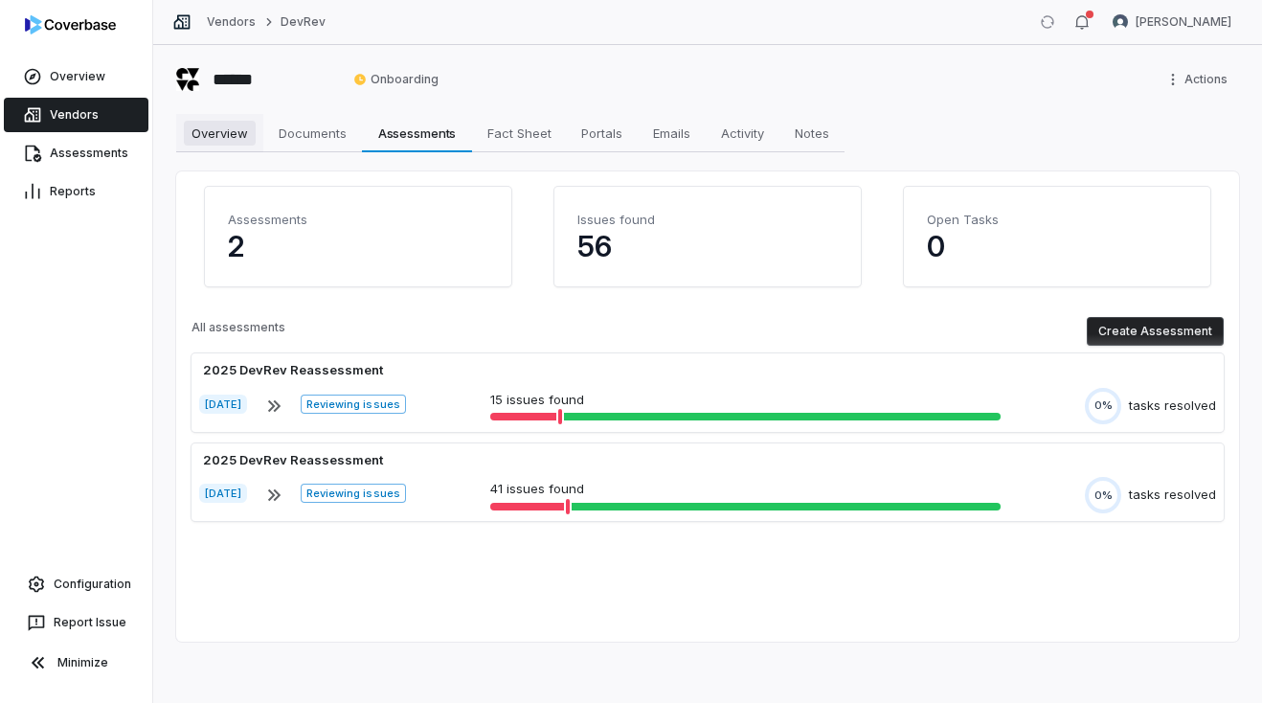
click at [252, 145] on link "Overview Overview" at bounding box center [219, 133] width 87 height 38
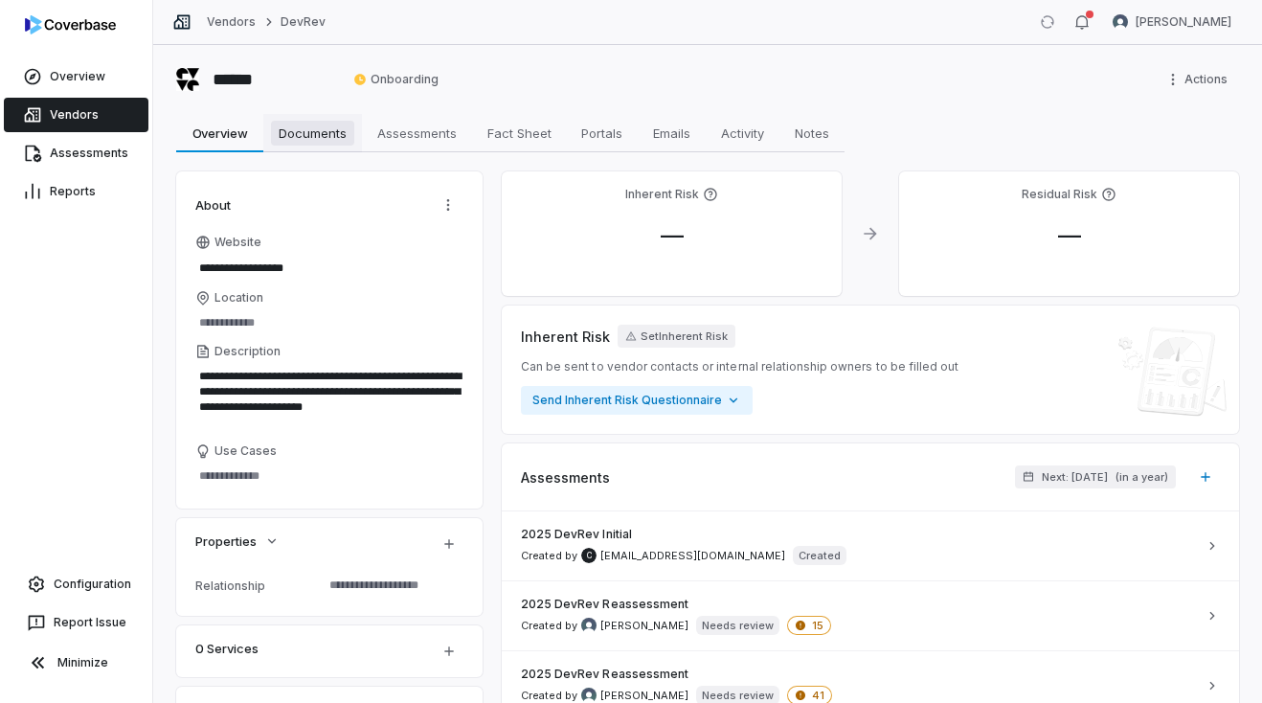
click at [324, 146] on link "Documents Documents" at bounding box center [312, 133] width 99 height 38
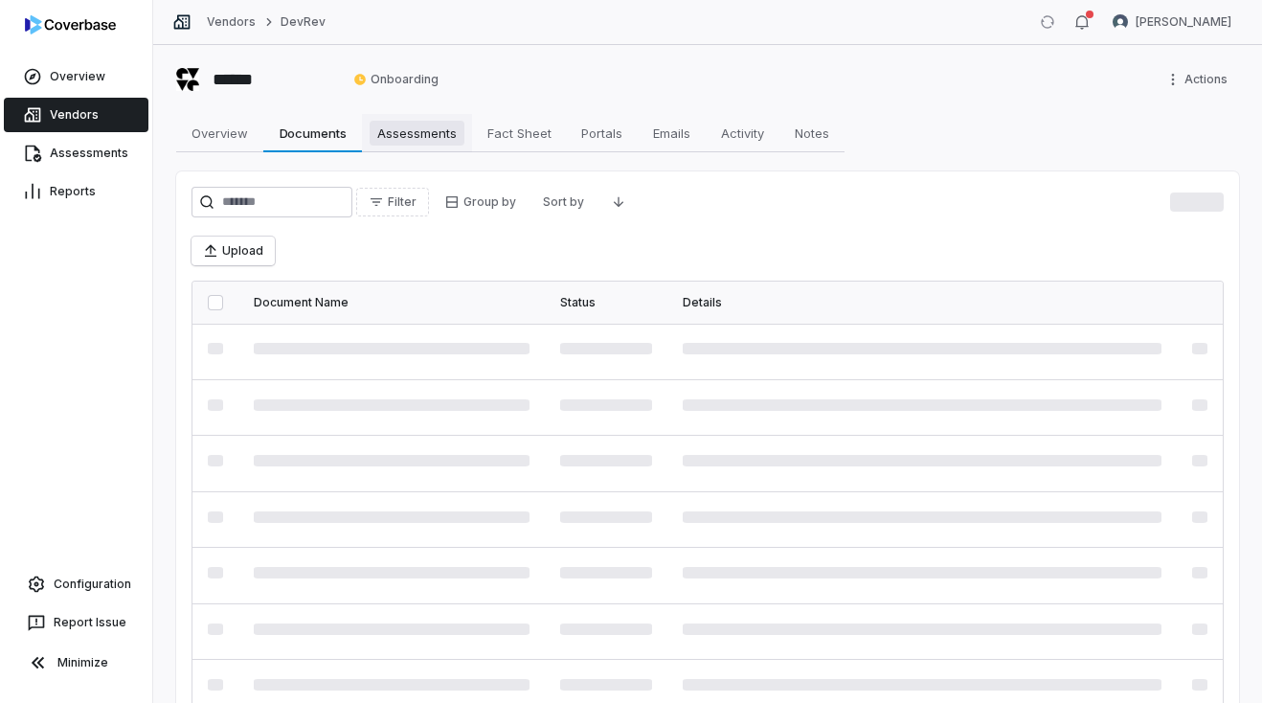
click at [388, 134] on span "Assessments" at bounding box center [417, 133] width 95 height 25
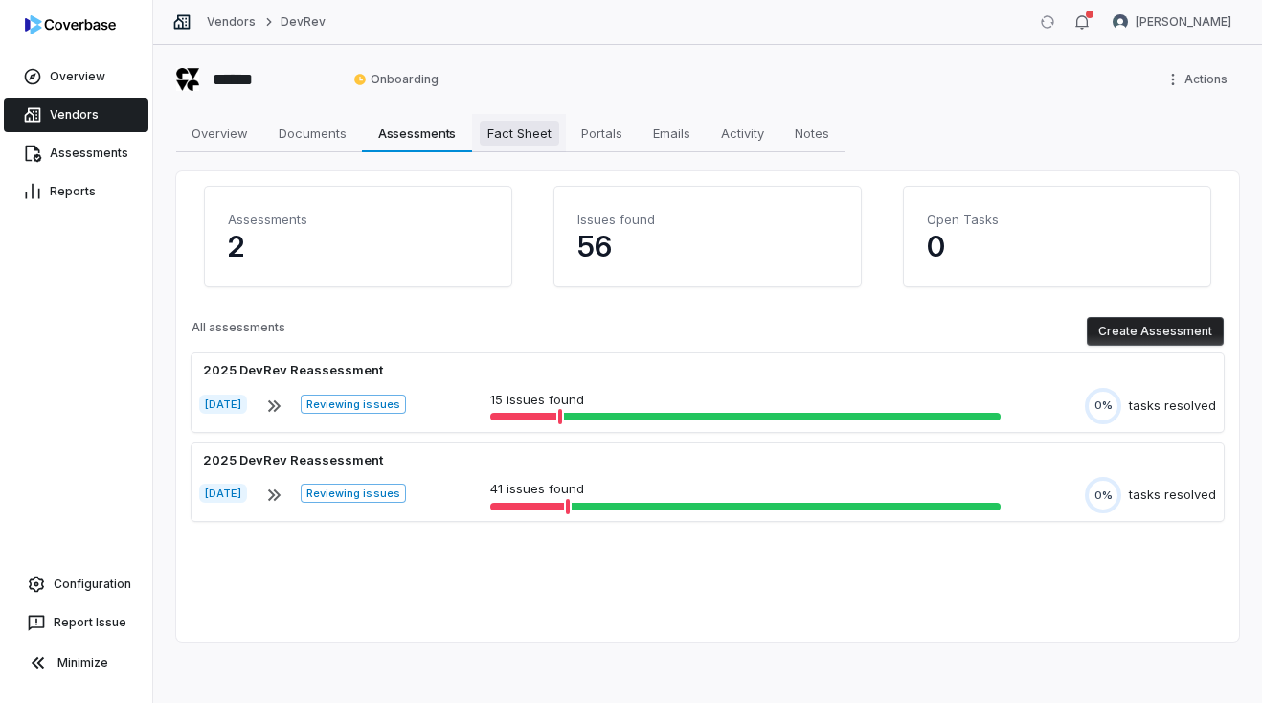
click at [521, 135] on span "Fact Sheet" at bounding box center [519, 133] width 79 height 25
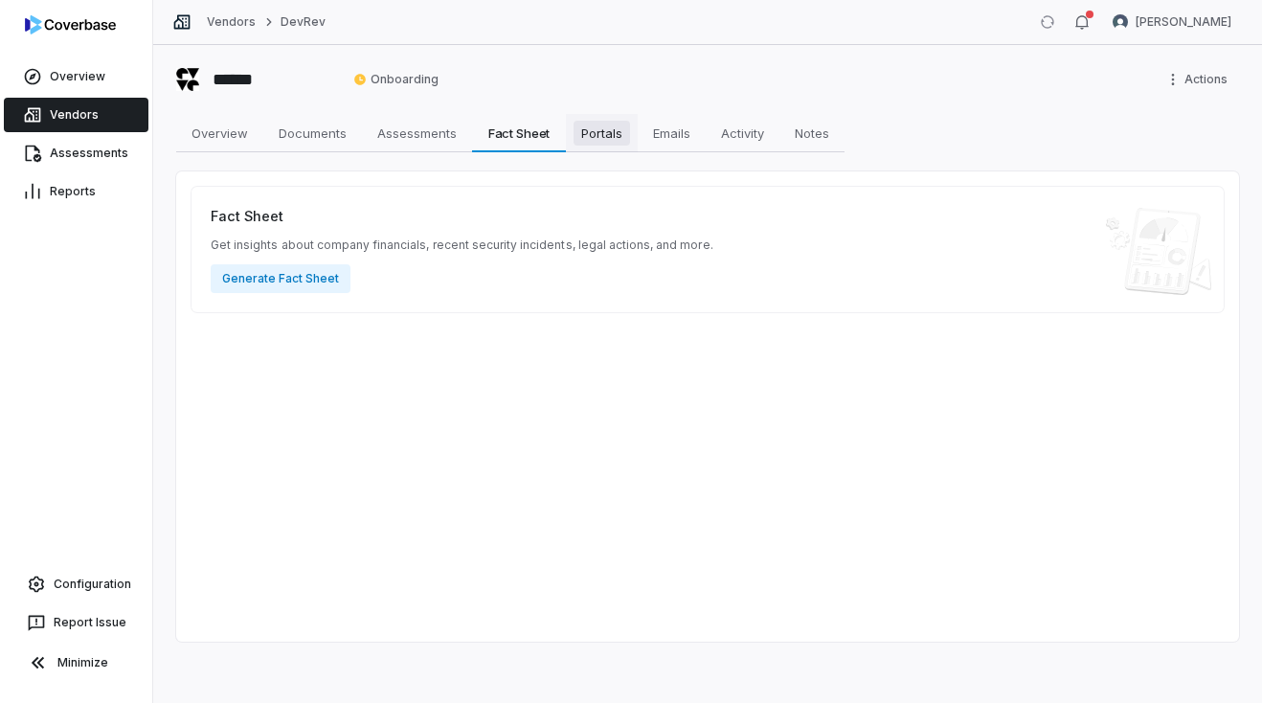
click at [610, 131] on span "Portals" at bounding box center [601, 133] width 56 height 25
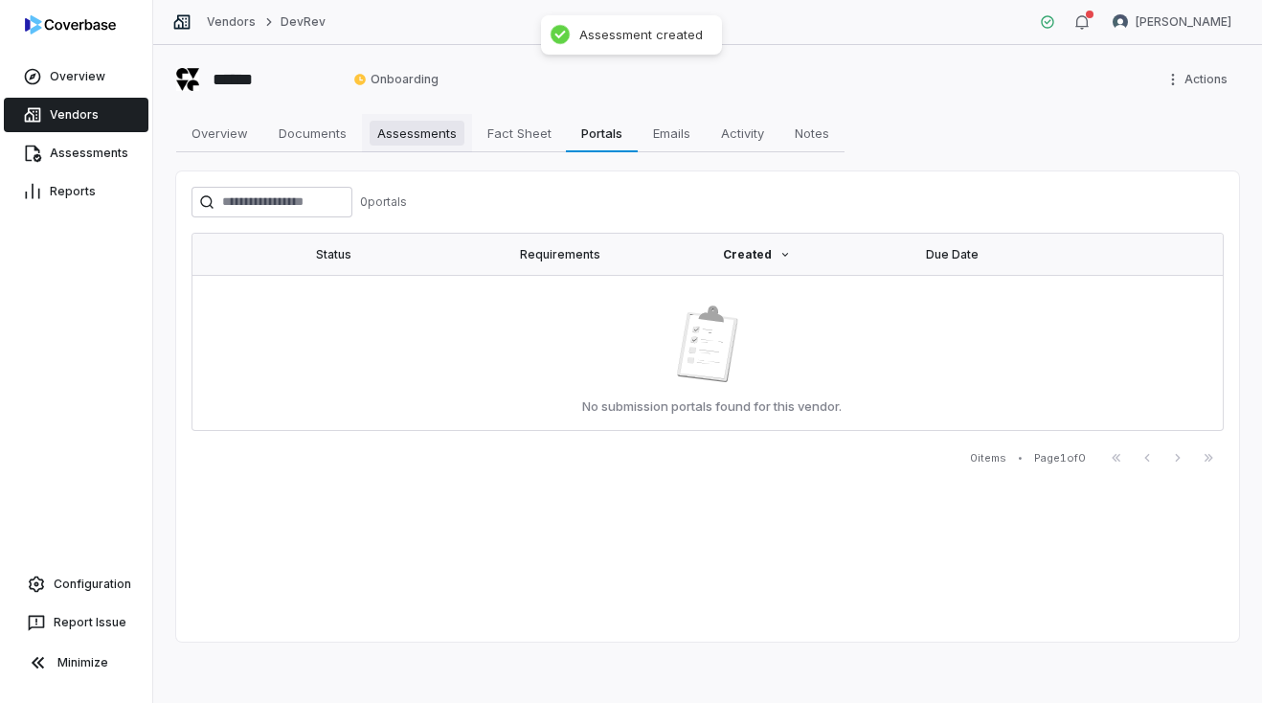
click at [421, 117] on link "Assessments Assessments" at bounding box center [417, 133] width 110 height 38
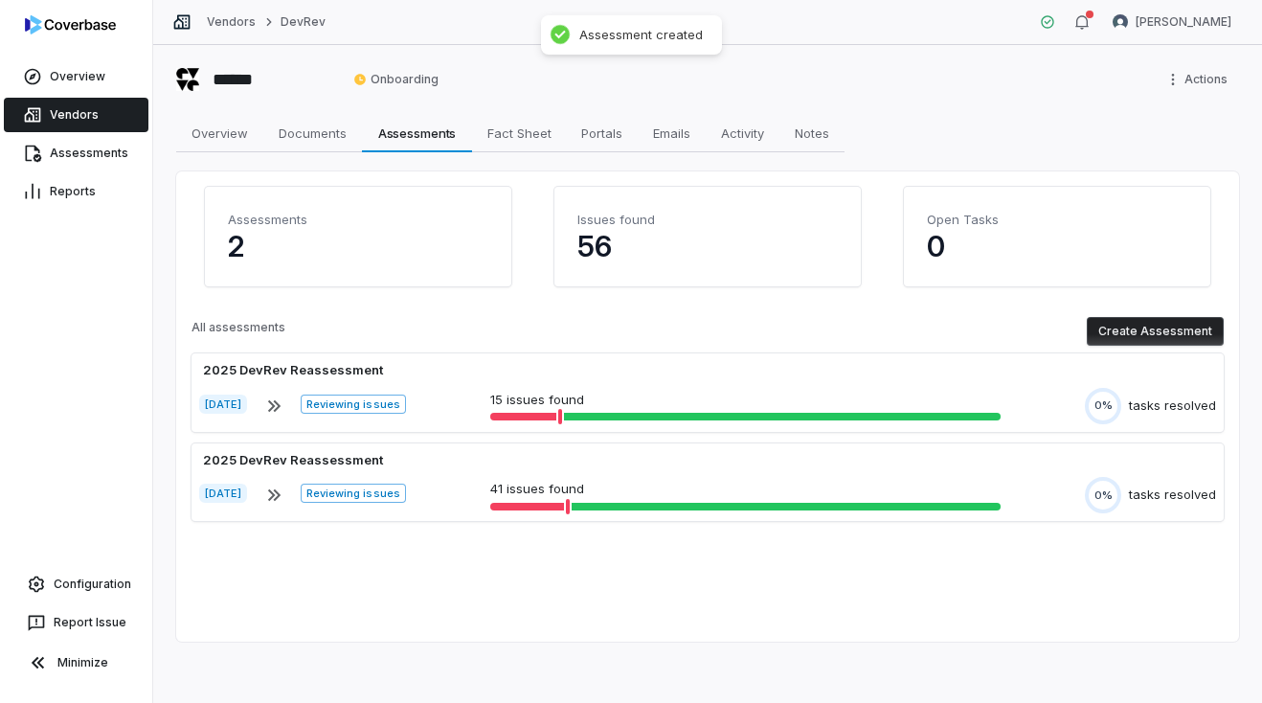
click at [174, 117] on div "****** Onboarding Actions Overview Overview Documents Documents Assessments Ass…" at bounding box center [707, 374] width 1109 height 658
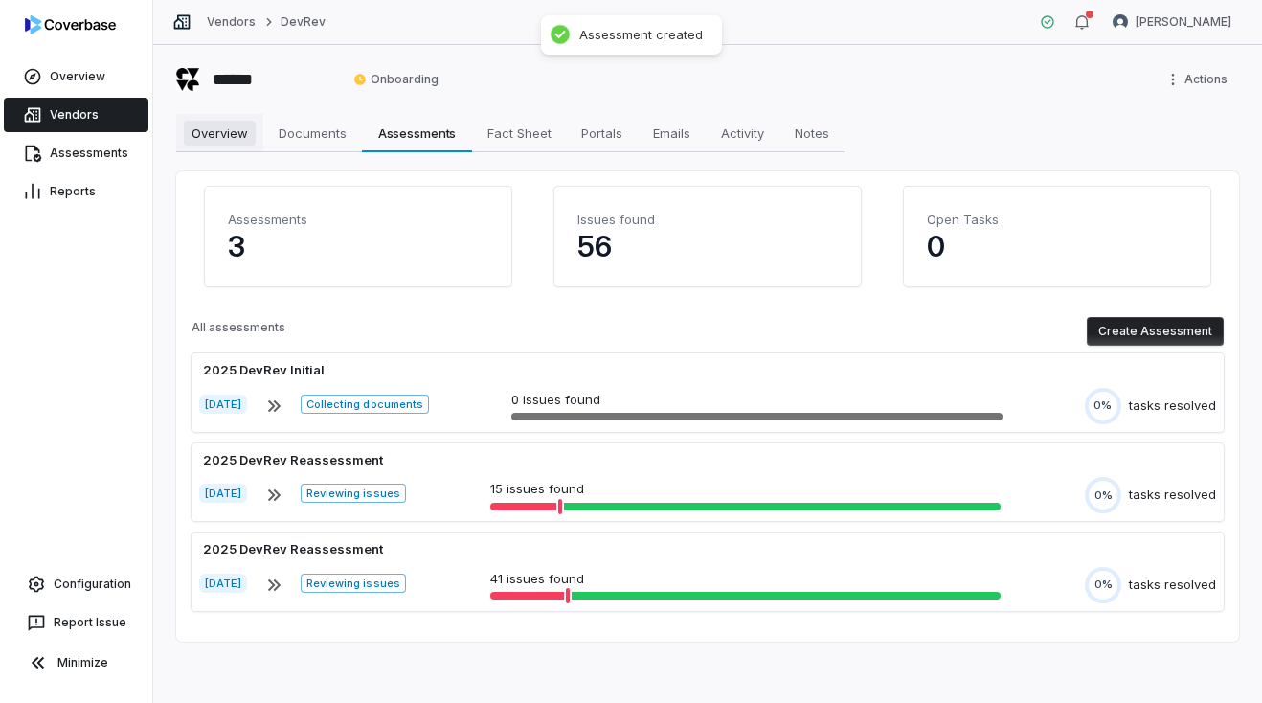
click at [227, 123] on span "Overview" at bounding box center [220, 133] width 72 height 25
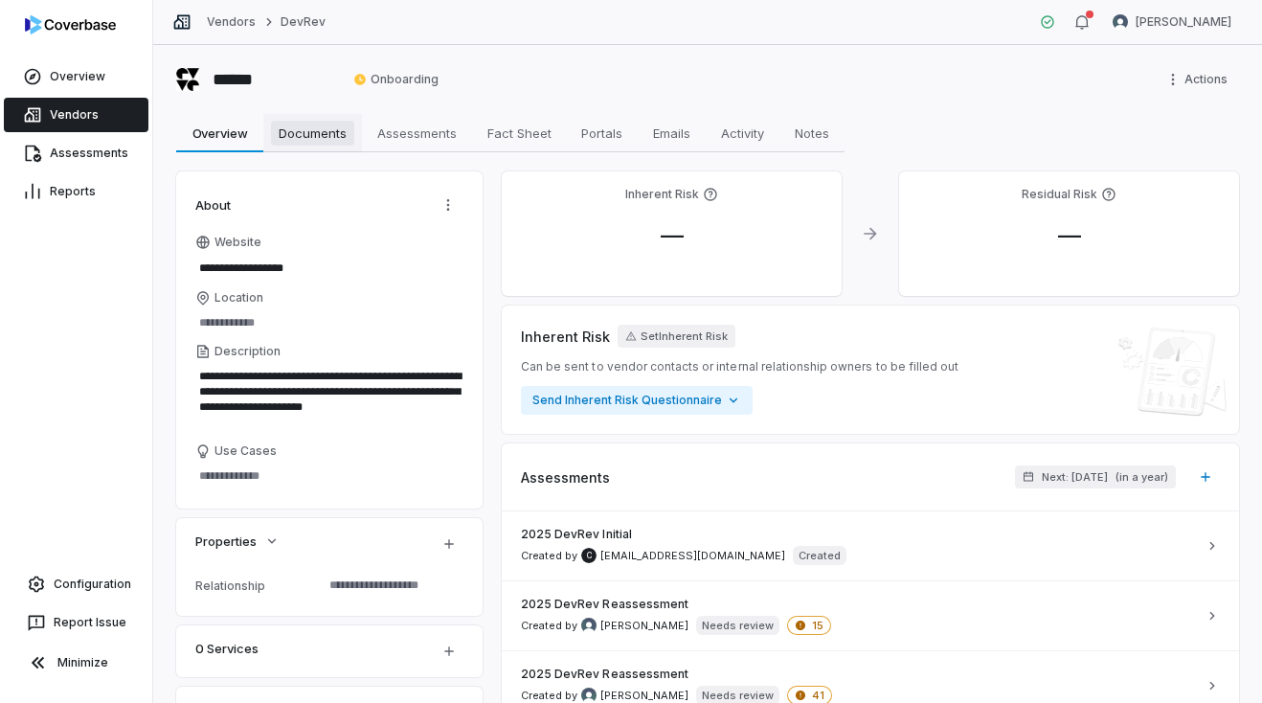
click at [316, 123] on span "Documents" at bounding box center [312, 133] width 83 height 25
type textarea "*"
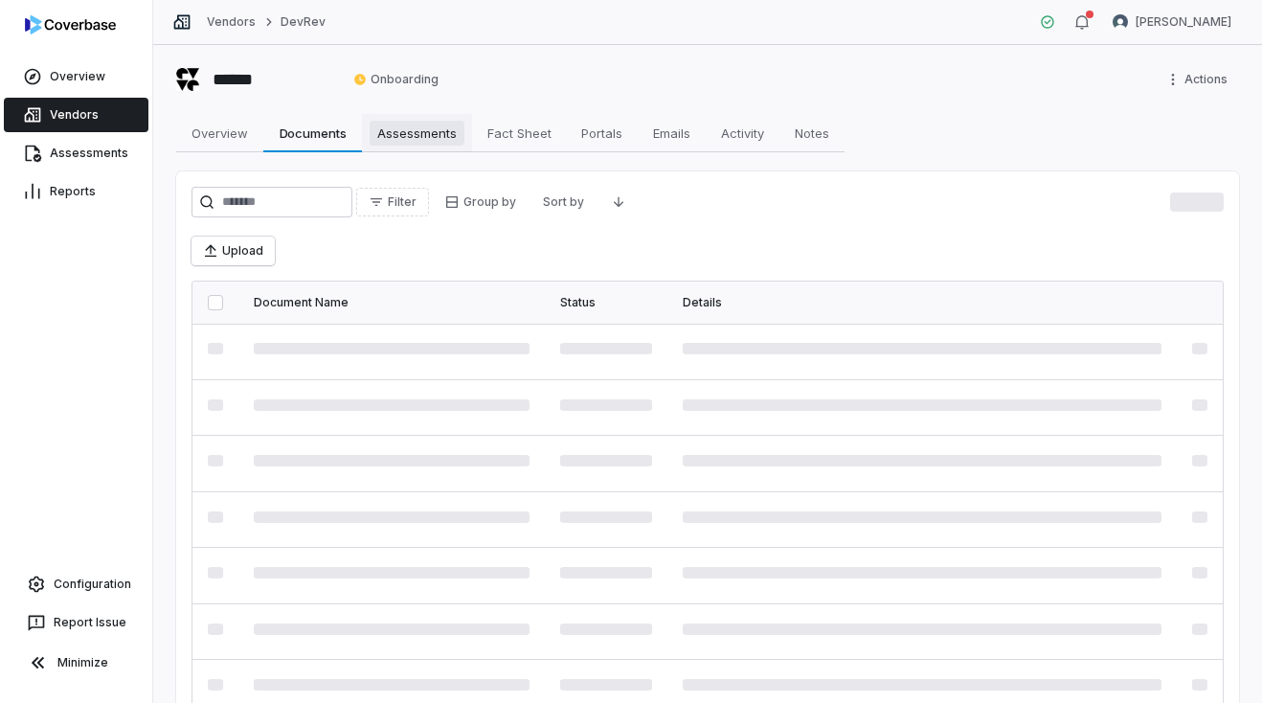
click at [385, 136] on span "Assessments" at bounding box center [417, 133] width 95 height 25
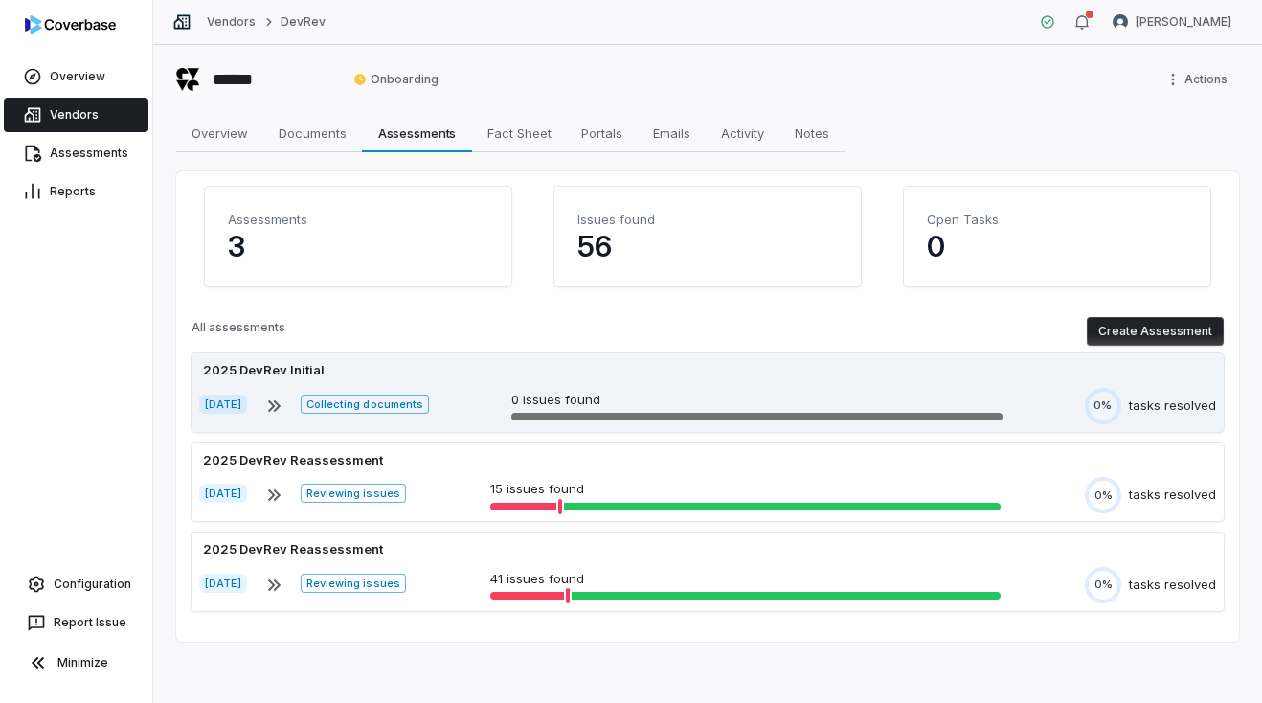
click at [429, 401] on span "Collecting documents" at bounding box center [365, 403] width 128 height 19
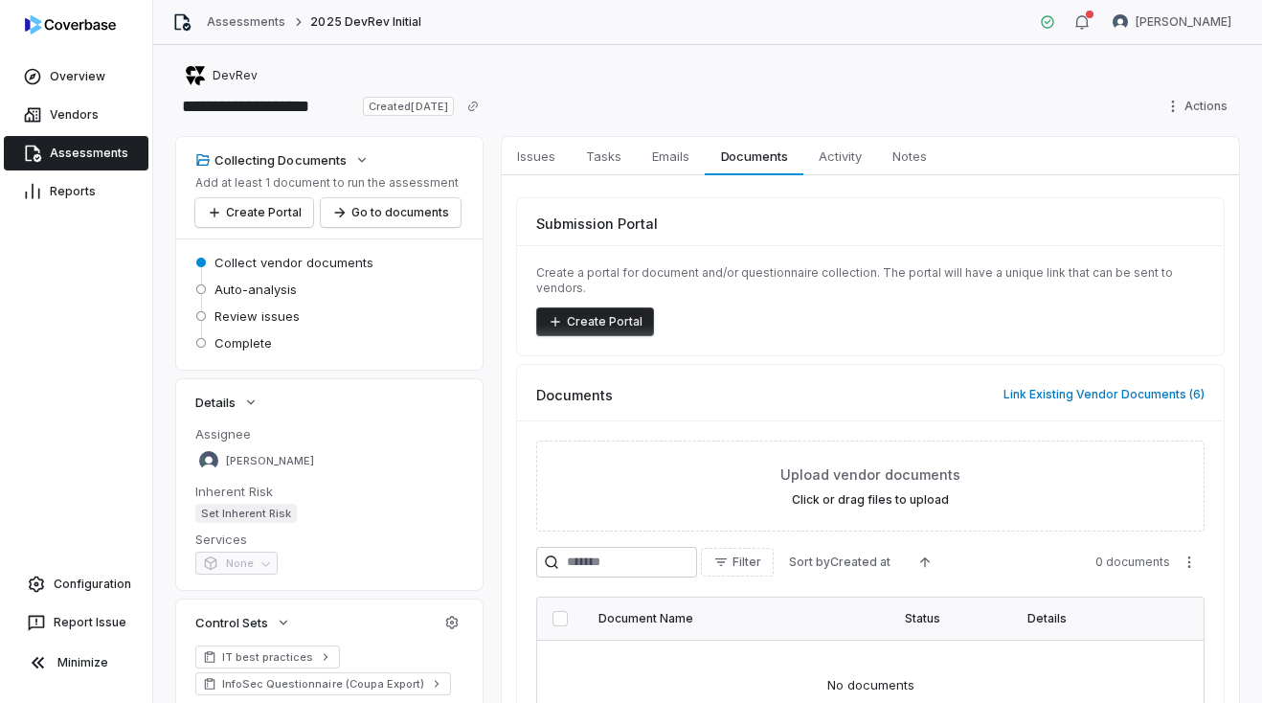
click at [745, 440] on div "Upload vendor documents Click or drag files to upload" at bounding box center [870, 485] width 668 height 91
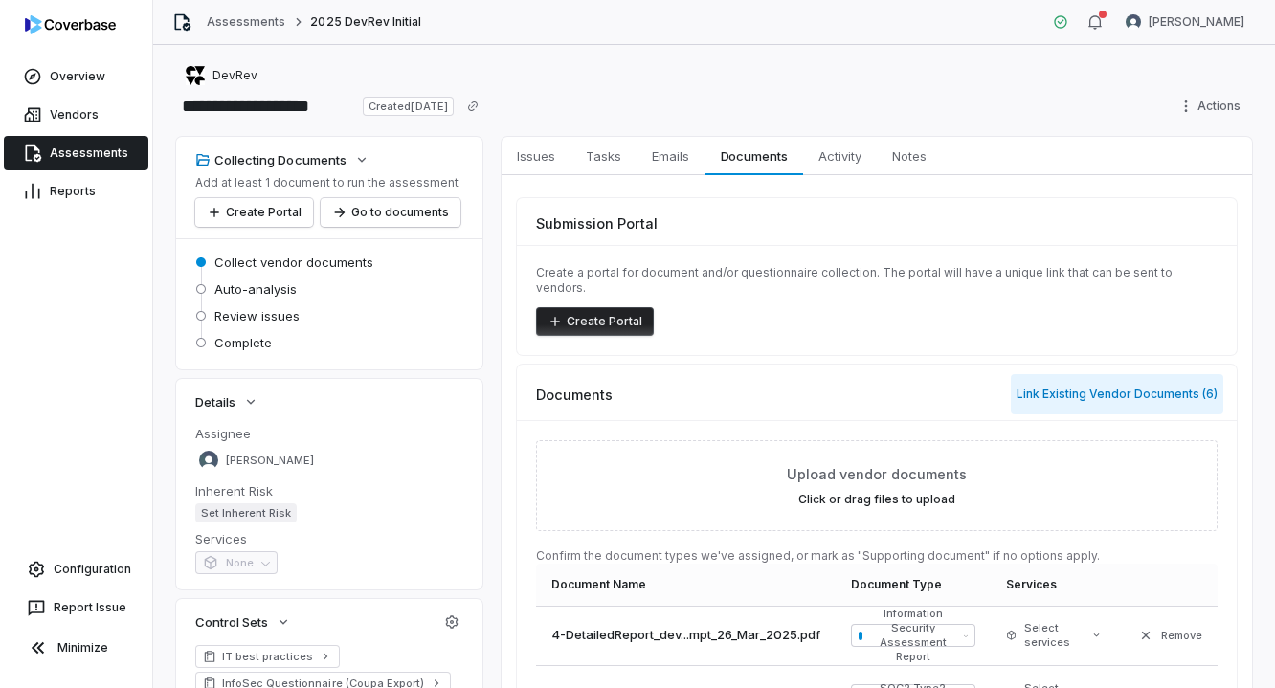
click at [1070, 379] on button "Link Existing Vendor Documents ( 6 )" at bounding box center [1117, 394] width 213 height 40
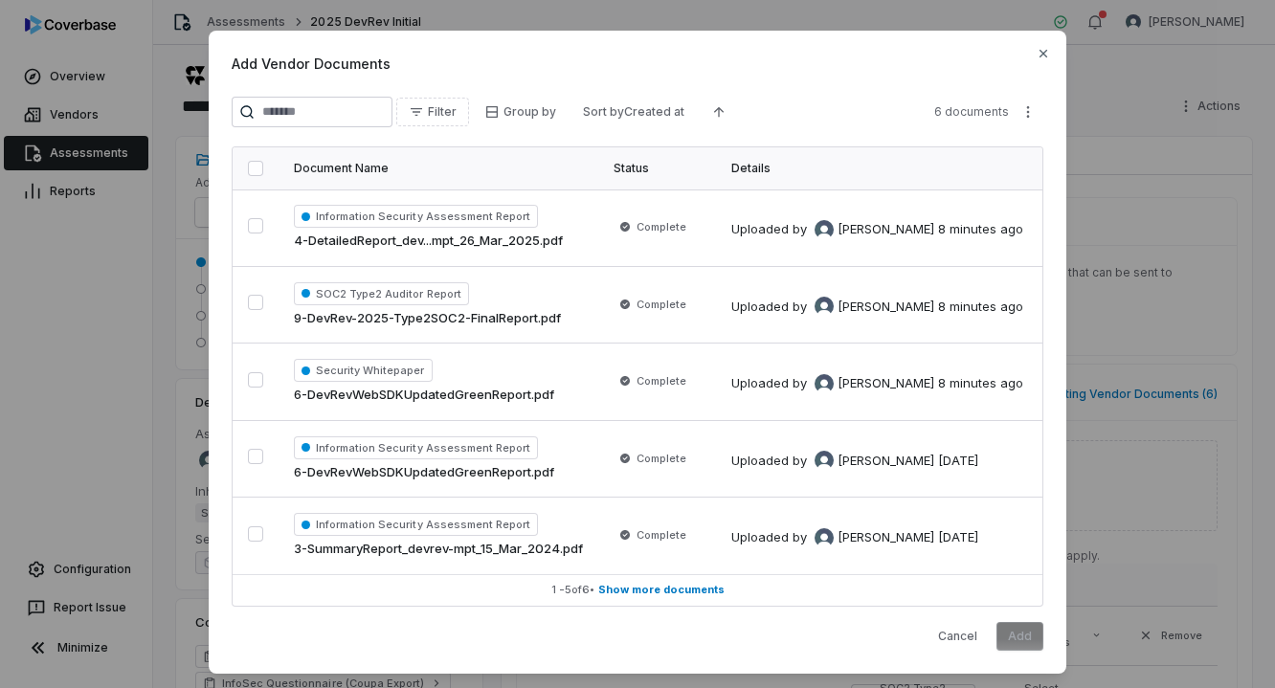
click at [253, 226] on button "button" at bounding box center [255, 225] width 15 height 15
click at [250, 304] on button "button" at bounding box center [255, 302] width 15 height 15
click at [258, 388] on button "button" at bounding box center [255, 379] width 15 height 15
click at [1036, 639] on button "Add" at bounding box center [1020, 636] width 47 height 29
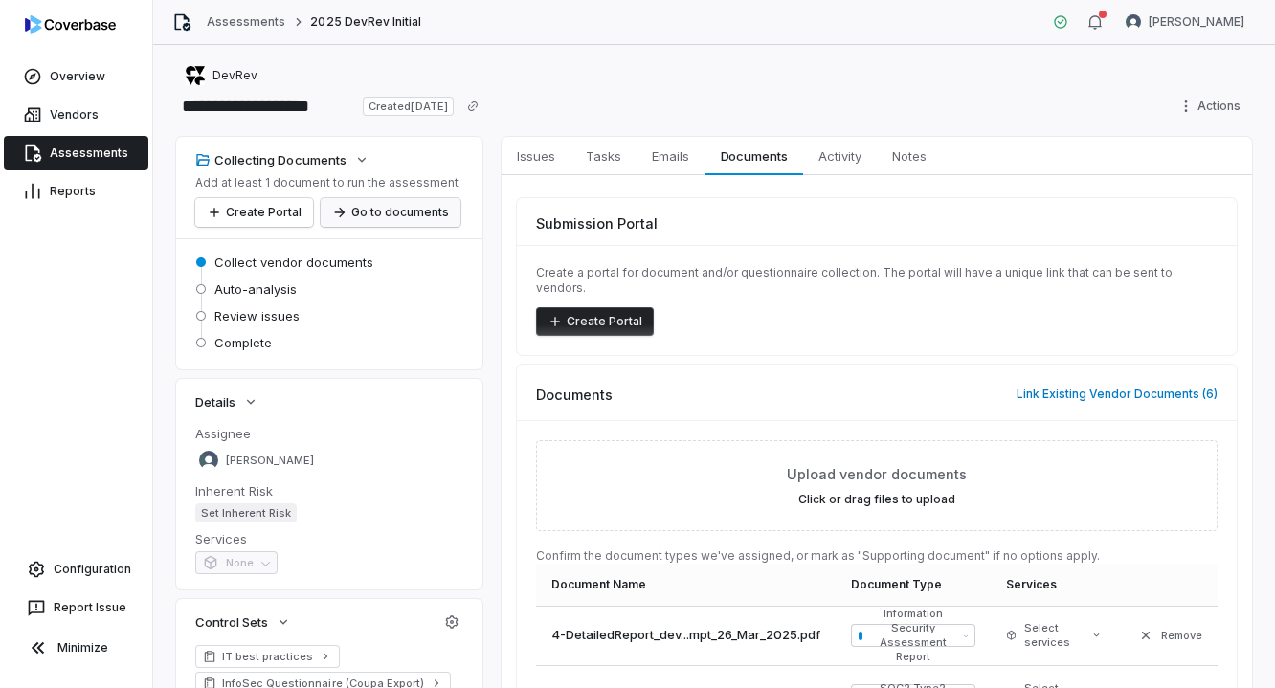
click at [400, 213] on button "Go to documents" at bounding box center [391, 212] width 140 height 29
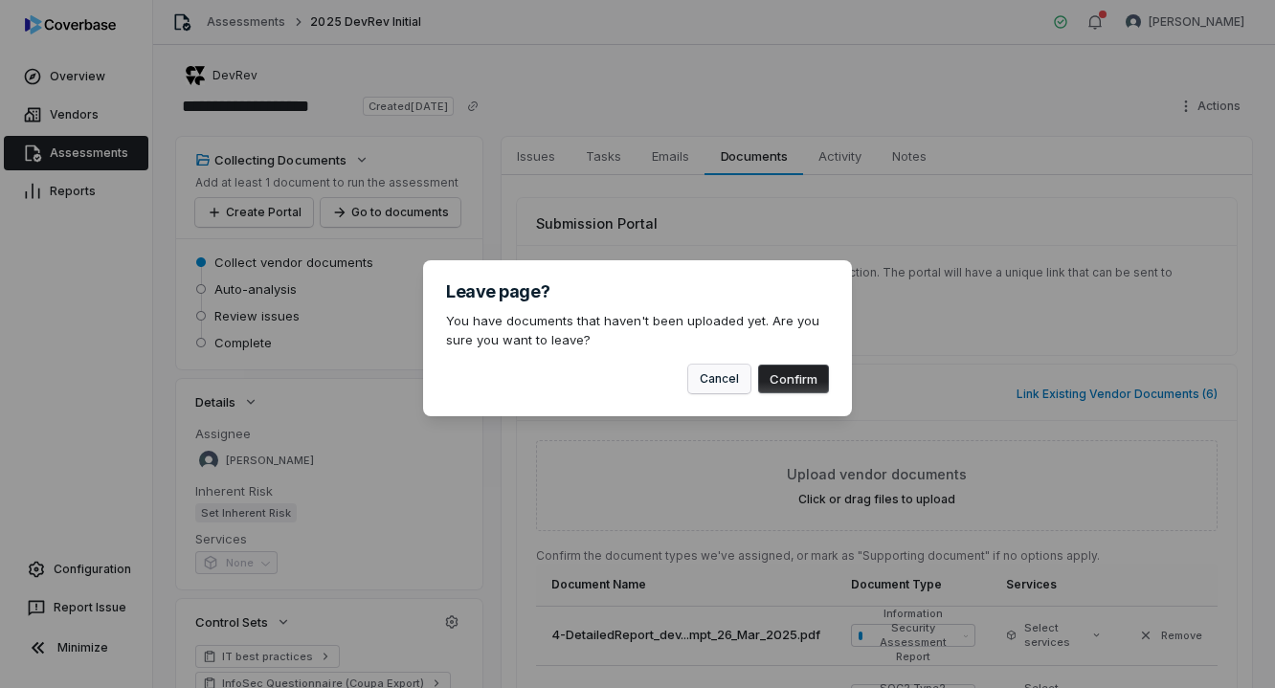
click at [723, 384] on button "Cancel" at bounding box center [719, 379] width 62 height 29
click at [719, 376] on button "Cancel" at bounding box center [719, 379] width 62 height 29
click at [713, 376] on button "Cancel" at bounding box center [719, 379] width 62 height 29
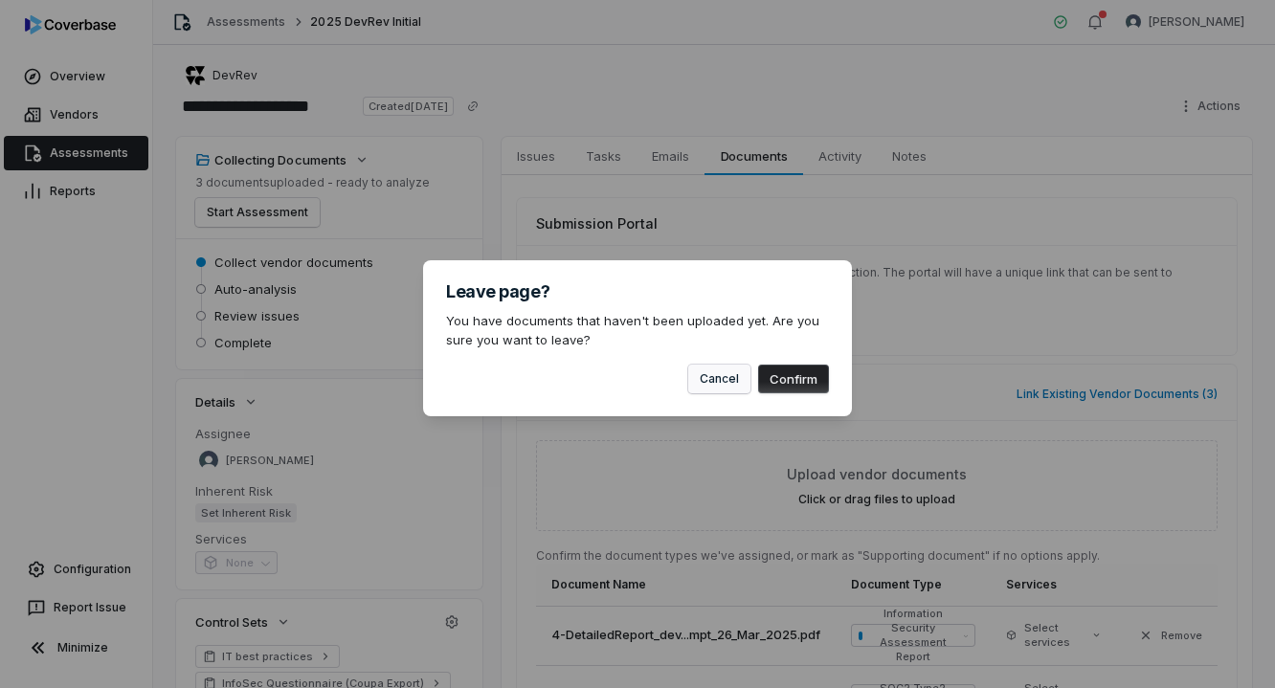
click at [713, 376] on button "Cancel" at bounding box center [719, 379] width 62 height 29
drag, startPoint x: 713, startPoint y: 376, endPoint x: 760, endPoint y: 376, distance: 46.9
click at [733, 376] on button "Cancel" at bounding box center [719, 379] width 62 height 29
click at [760, 376] on button "Confirm" at bounding box center [793, 379] width 71 height 29
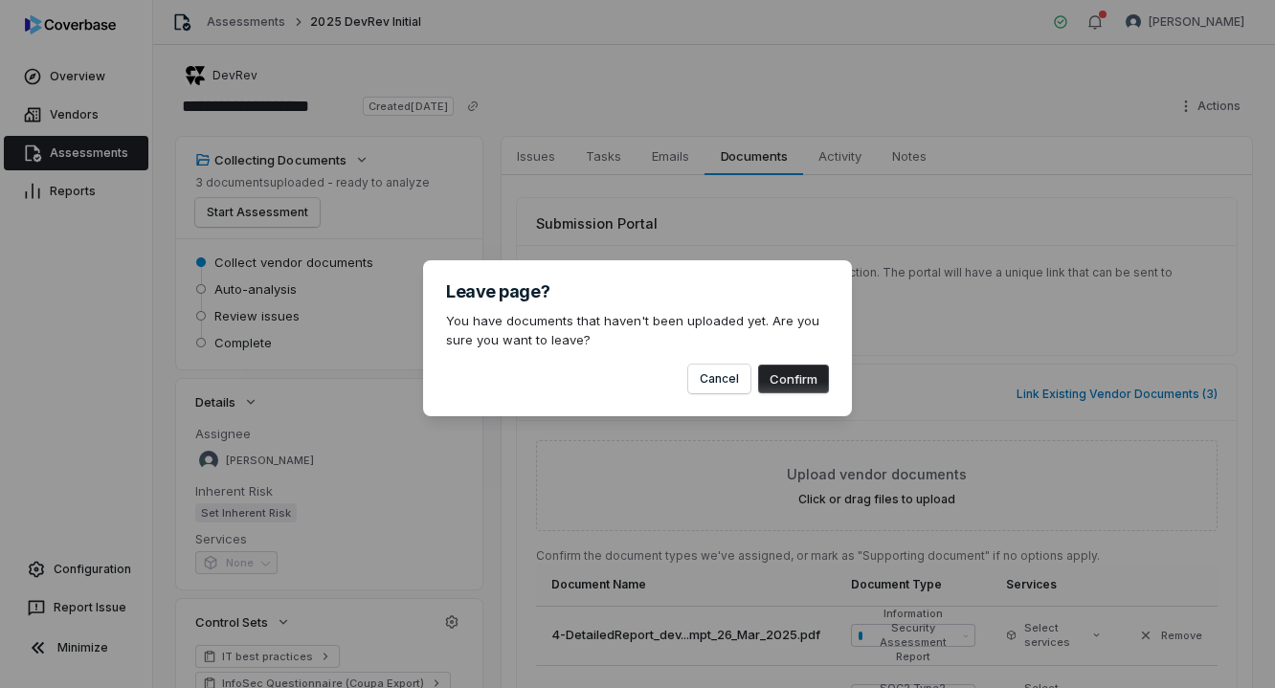
click at [809, 373] on button "Confirm" at bounding box center [793, 379] width 71 height 29
click at [998, 153] on div "Leave page? You have documents that haven't been uploaded yet. Are you sure you…" at bounding box center [637, 344] width 1275 height 688
click at [759, 394] on div "Leave page? You have documents that haven't been uploaded yet. Are you sure you…" at bounding box center [637, 338] width 429 height 156
click at [771, 394] on div "Leave page? You have documents that haven't been uploaded yet. Are you sure you…" at bounding box center [637, 338] width 429 height 156
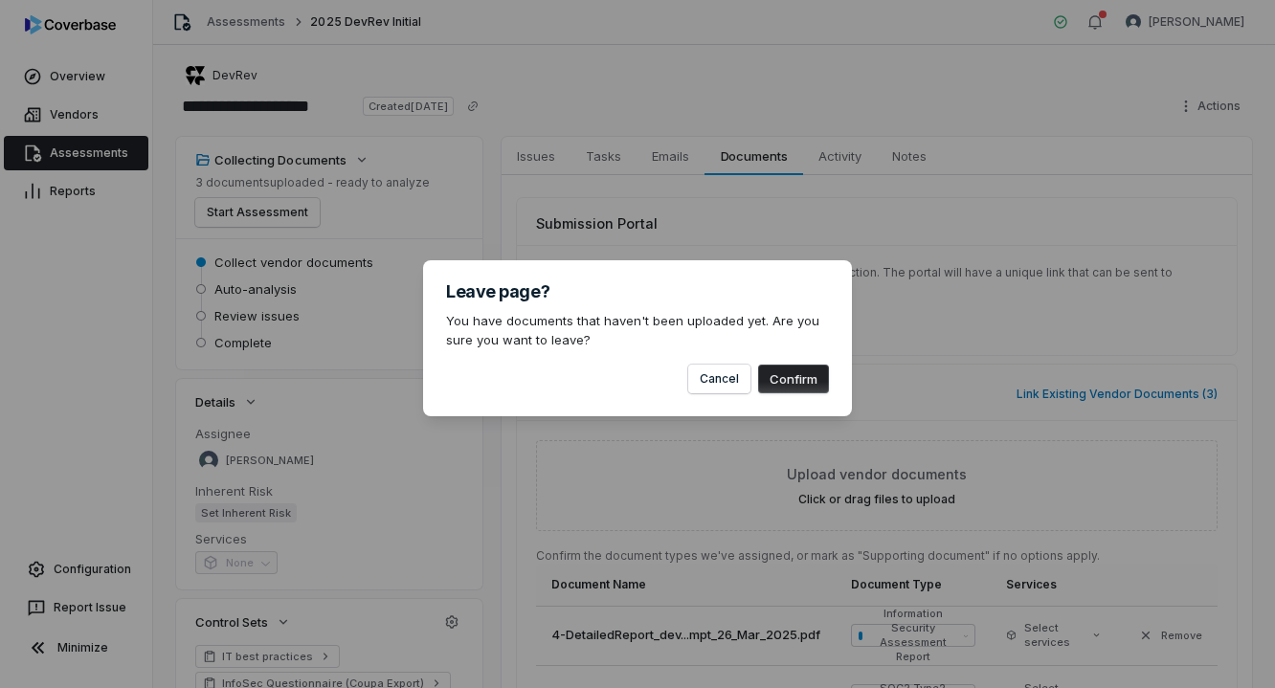
click at [774, 362] on div "Cancel Confirm" at bounding box center [637, 371] width 383 height 44
click at [780, 375] on button "Confirm" at bounding box center [793, 379] width 71 height 29
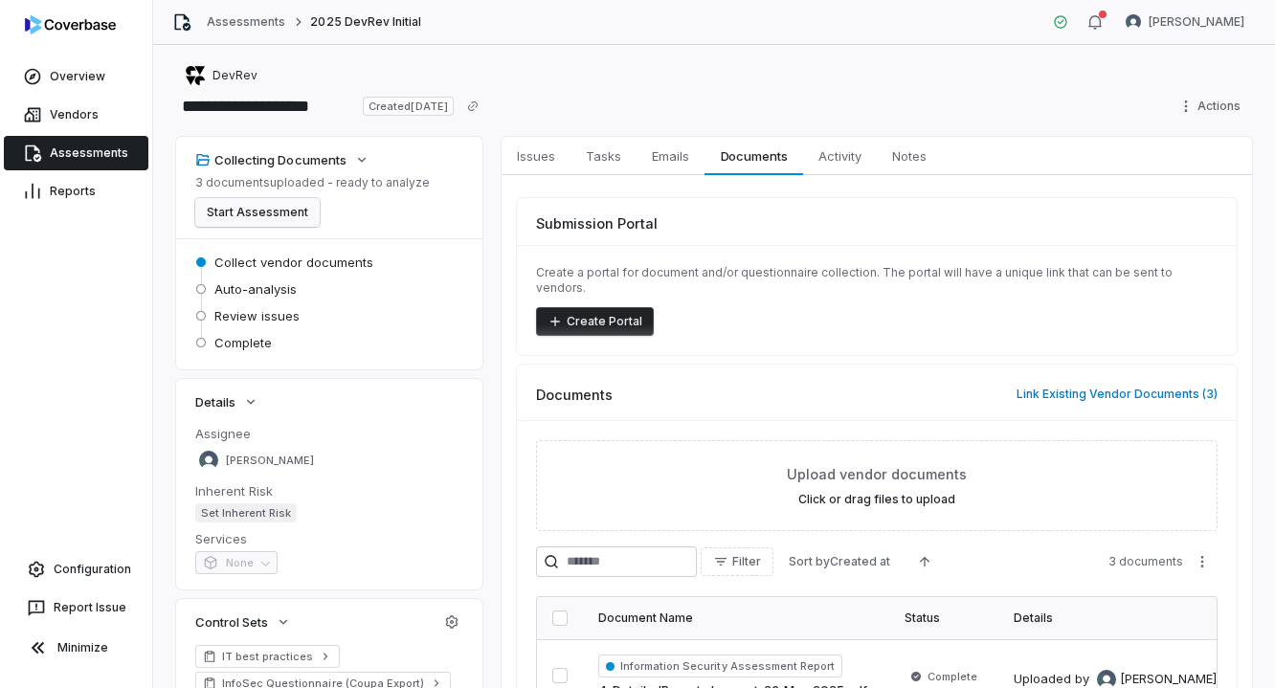
click at [274, 208] on button "Start Assessment" at bounding box center [257, 212] width 124 height 29
click at [270, 208] on button "Start Assessment" at bounding box center [257, 212] width 124 height 29
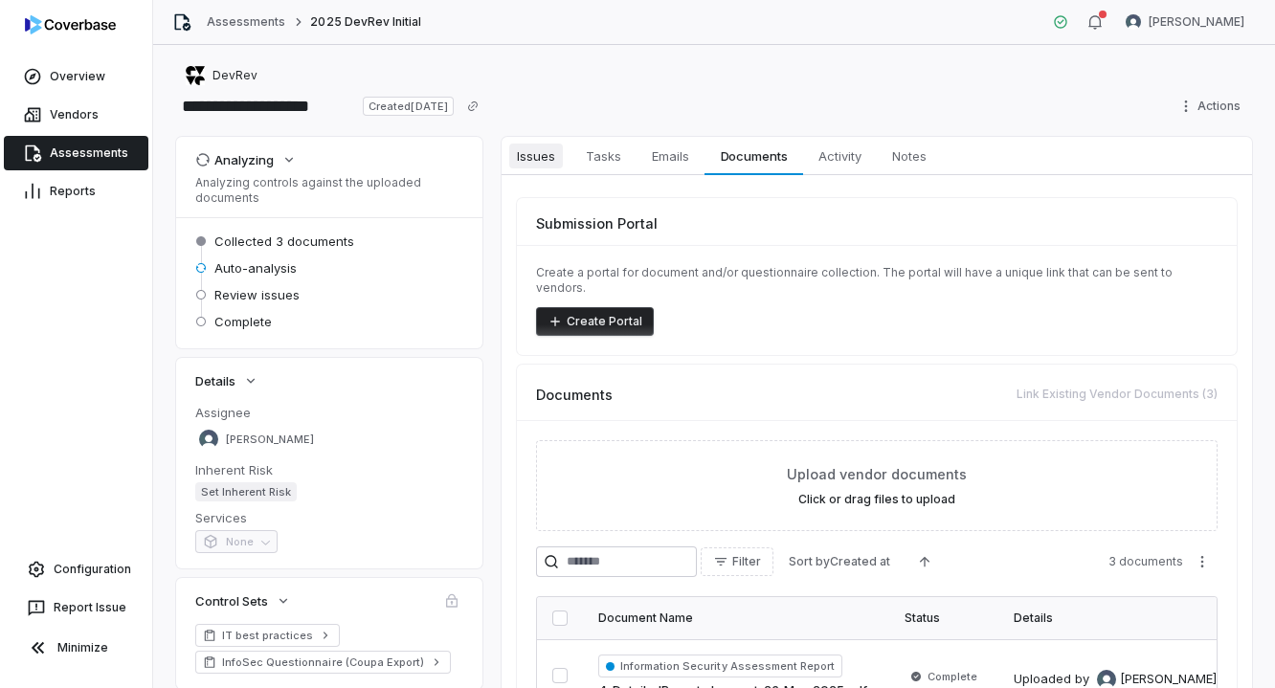
click at [527, 161] on span "Issues" at bounding box center [536, 156] width 54 height 25
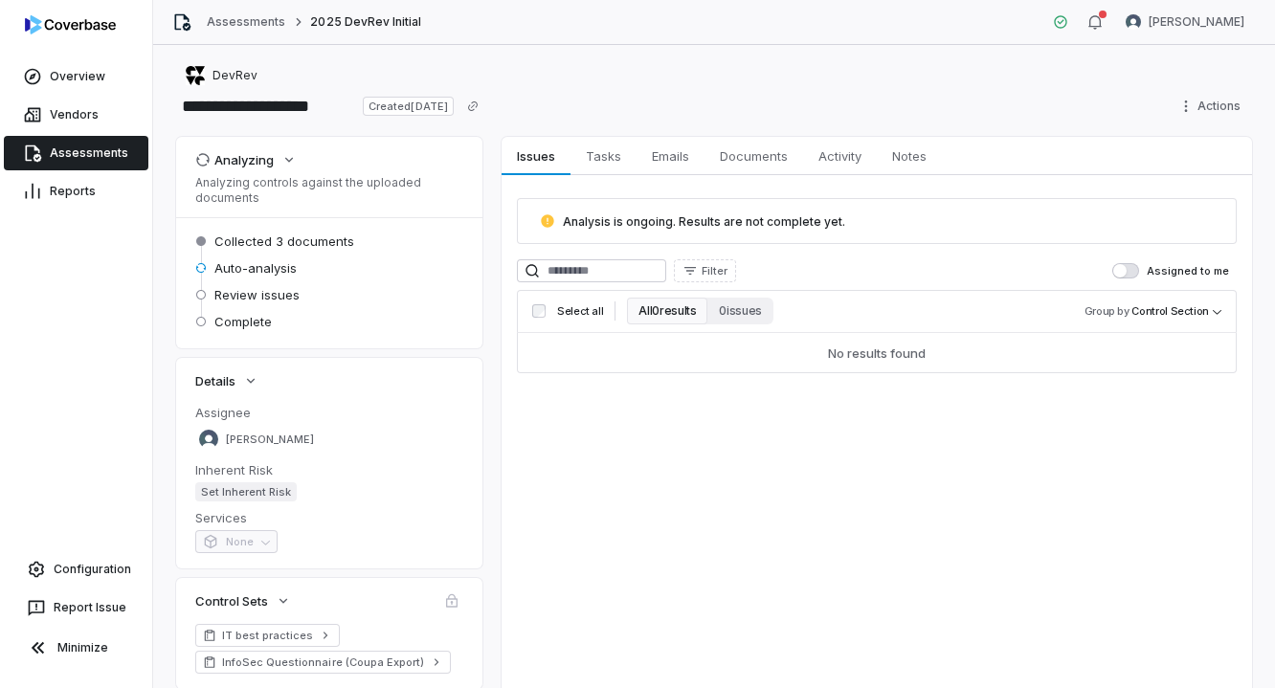
click at [683, 533] on div "Issues Issues Tasks Tasks Emails Emails Documents Documents Activity Activity N…" at bounding box center [877, 444] width 751 height 614
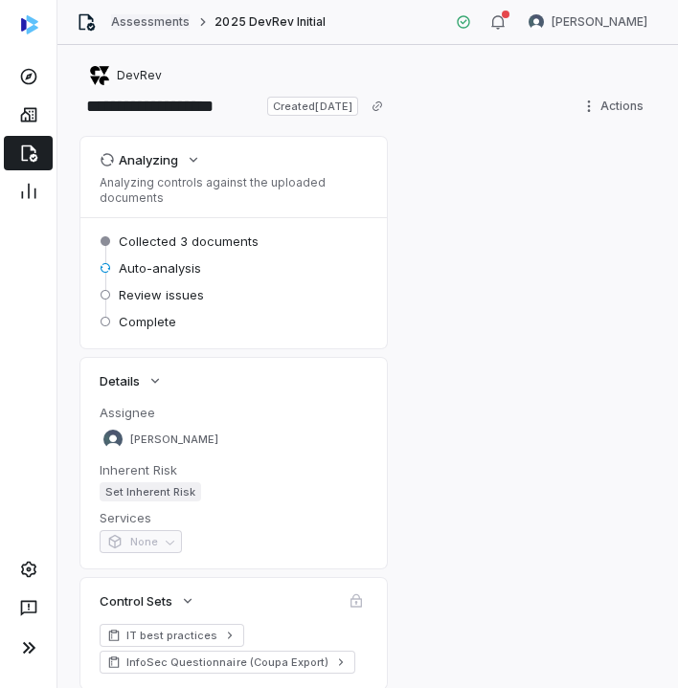
click at [174, 24] on link "Assessments" at bounding box center [150, 21] width 78 height 15
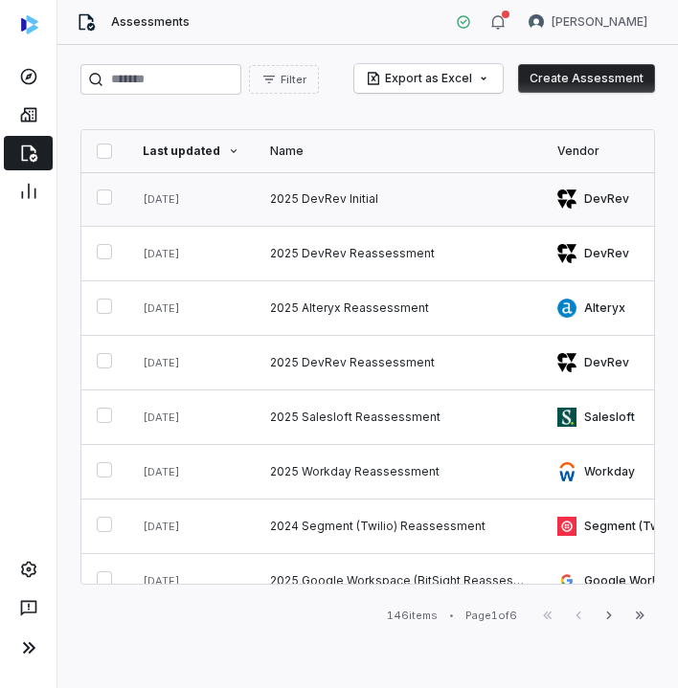
click at [343, 198] on link at bounding box center [398, 199] width 287 height 54
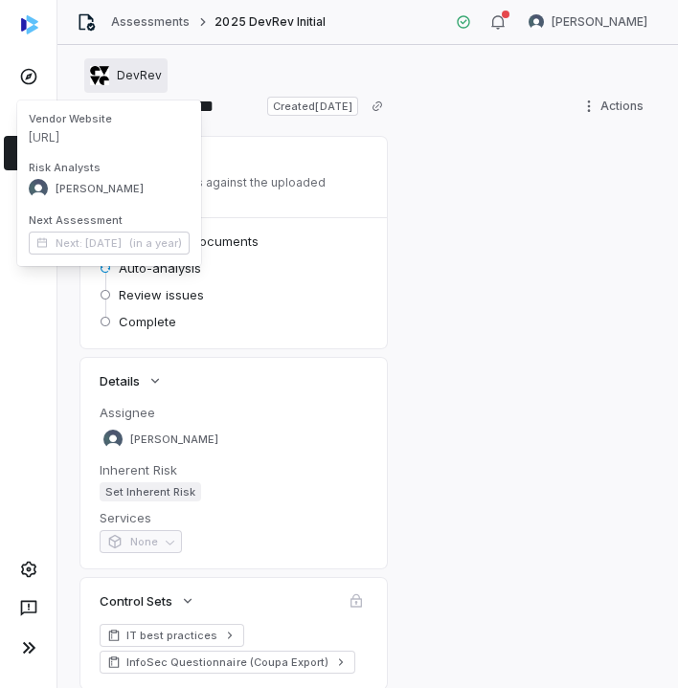
click at [124, 80] on span "DevRev" at bounding box center [139, 75] width 45 height 15
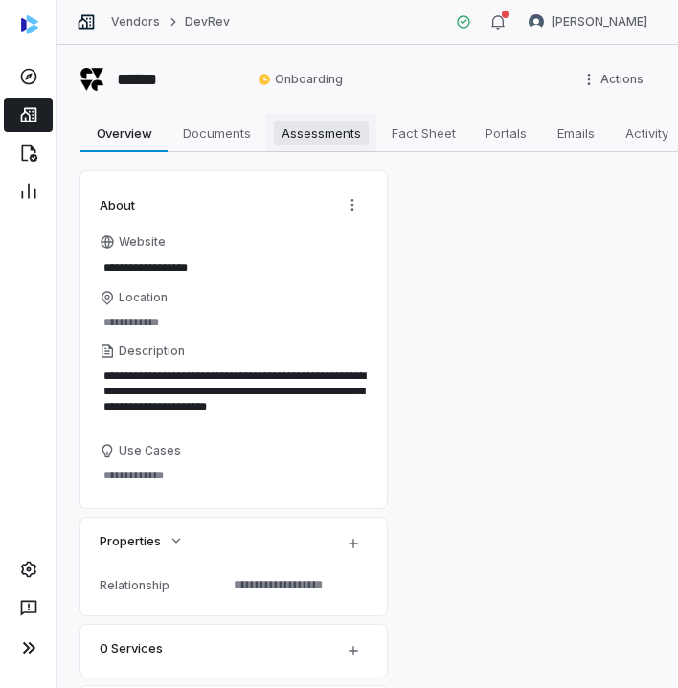
click at [327, 121] on span "Assessments" at bounding box center [321, 133] width 95 height 25
type textarea "*"
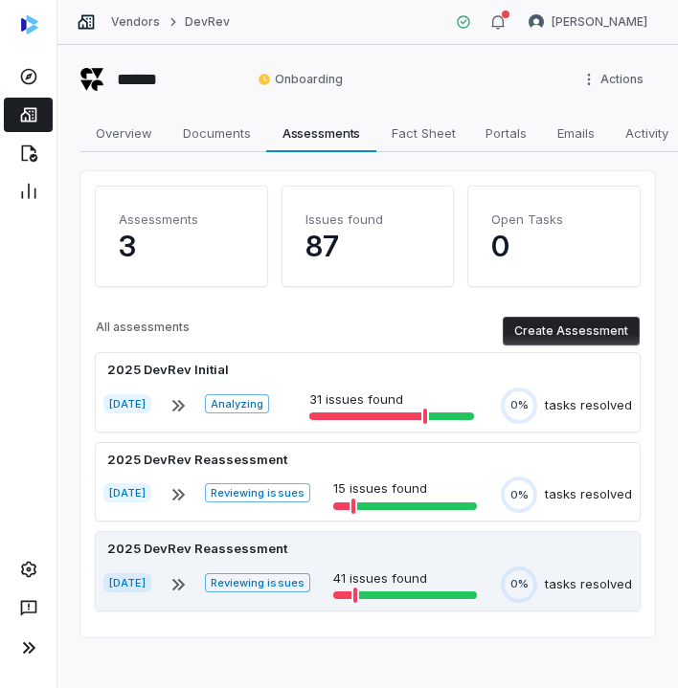
click at [340, 558] on div "2025 DevRev Reassessment" at bounding box center [367, 549] width 528 height 19
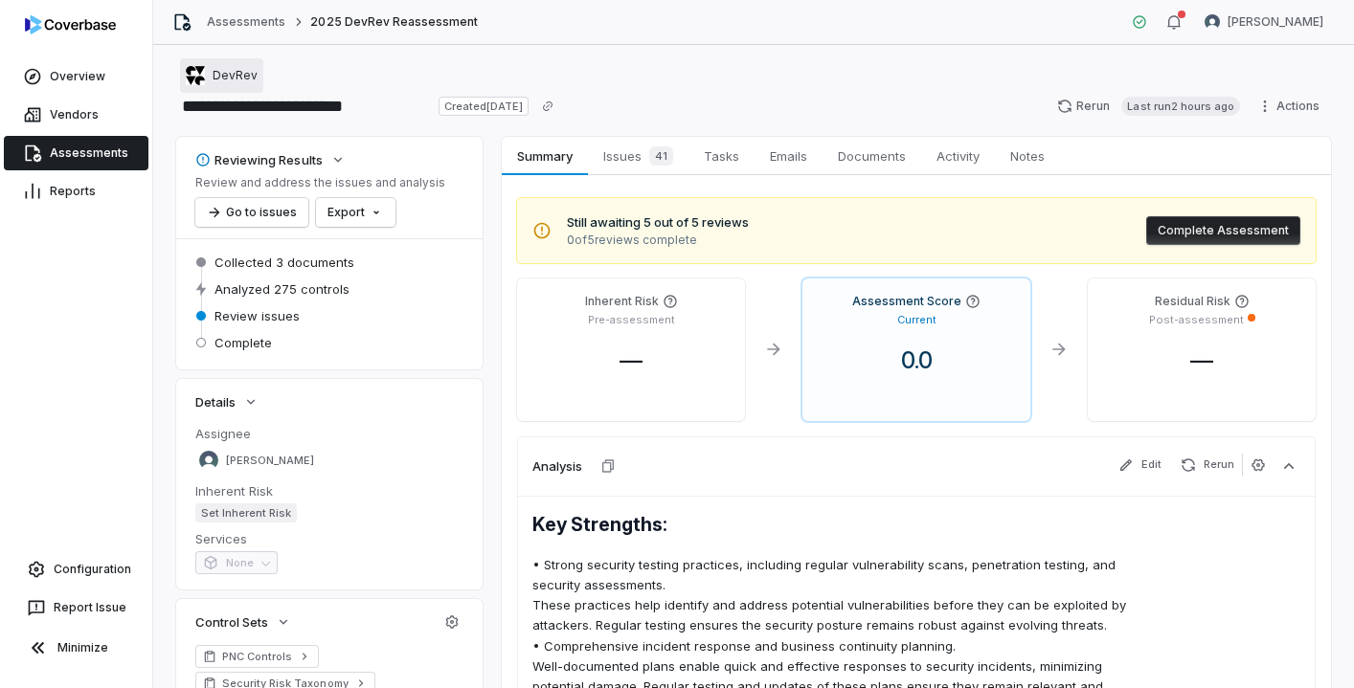
click at [216, 78] on span "DevRev" at bounding box center [235, 75] width 45 height 15
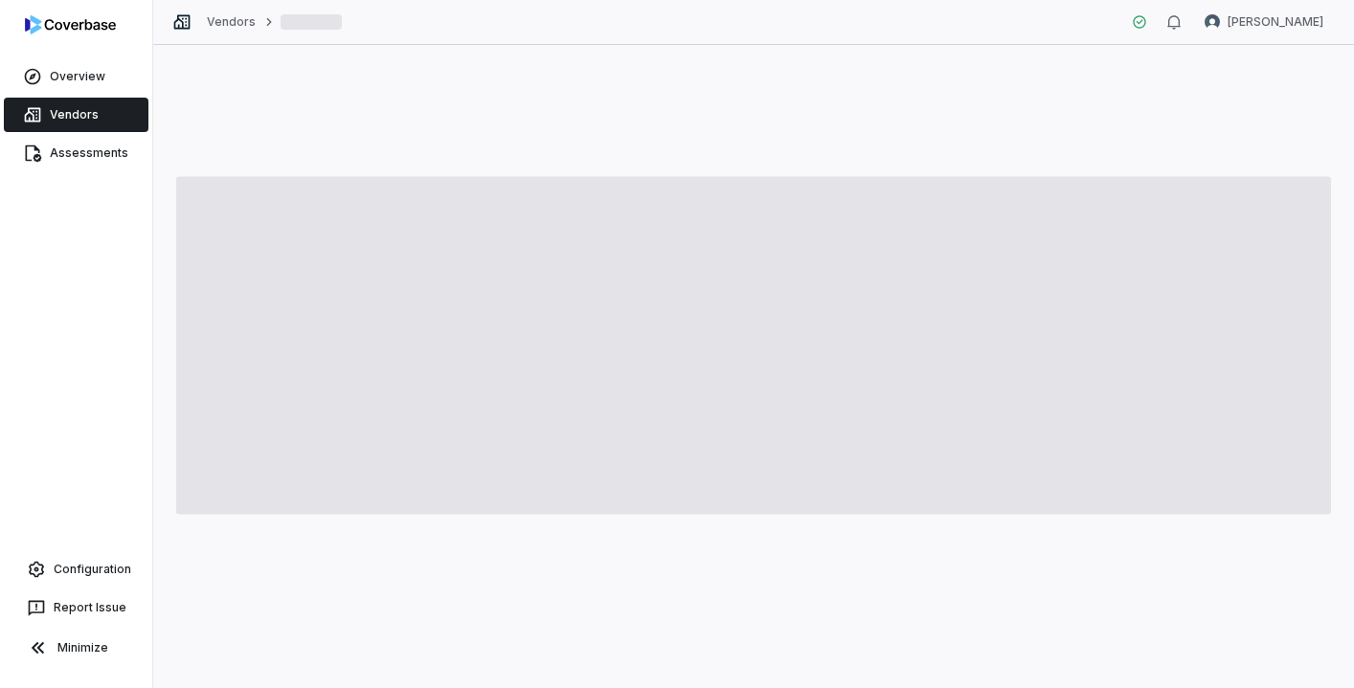
click at [79, 111] on link "Vendors" at bounding box center [76, 115] width 145 height 34
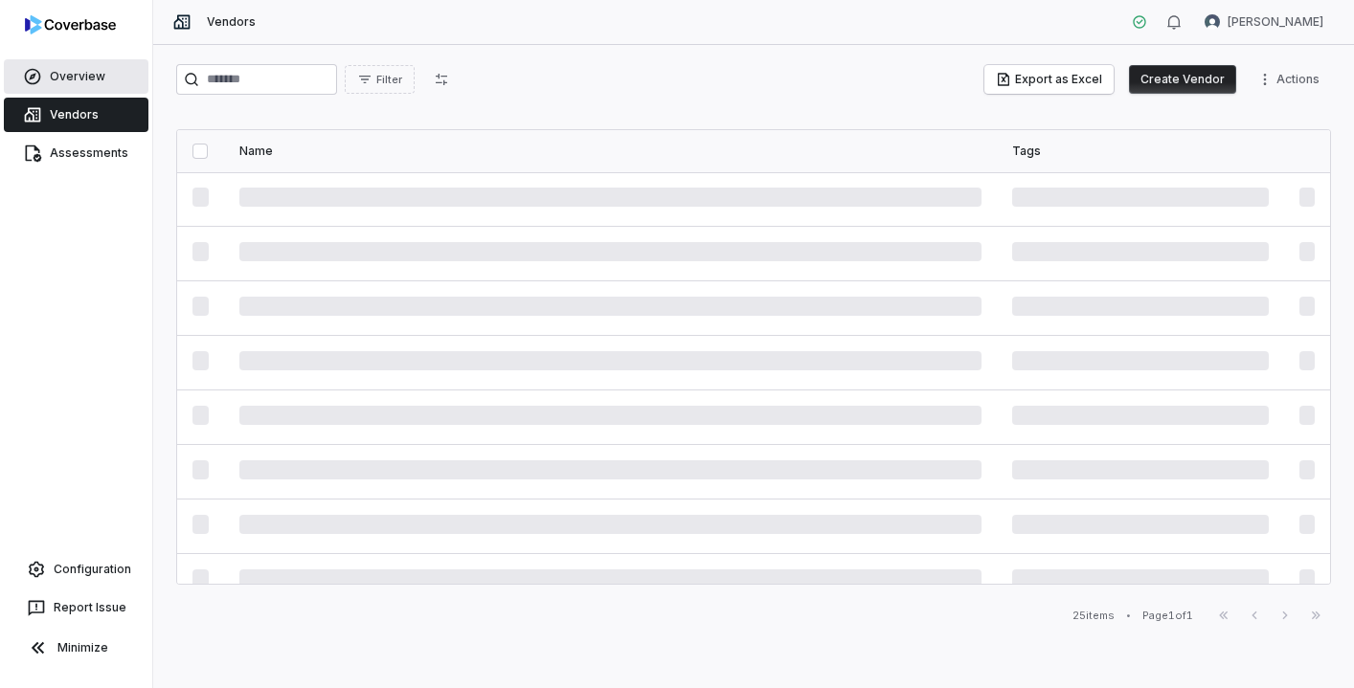
click at [79, 72] on link "Overview" at bounding box center [76, 76] width 145 height 34
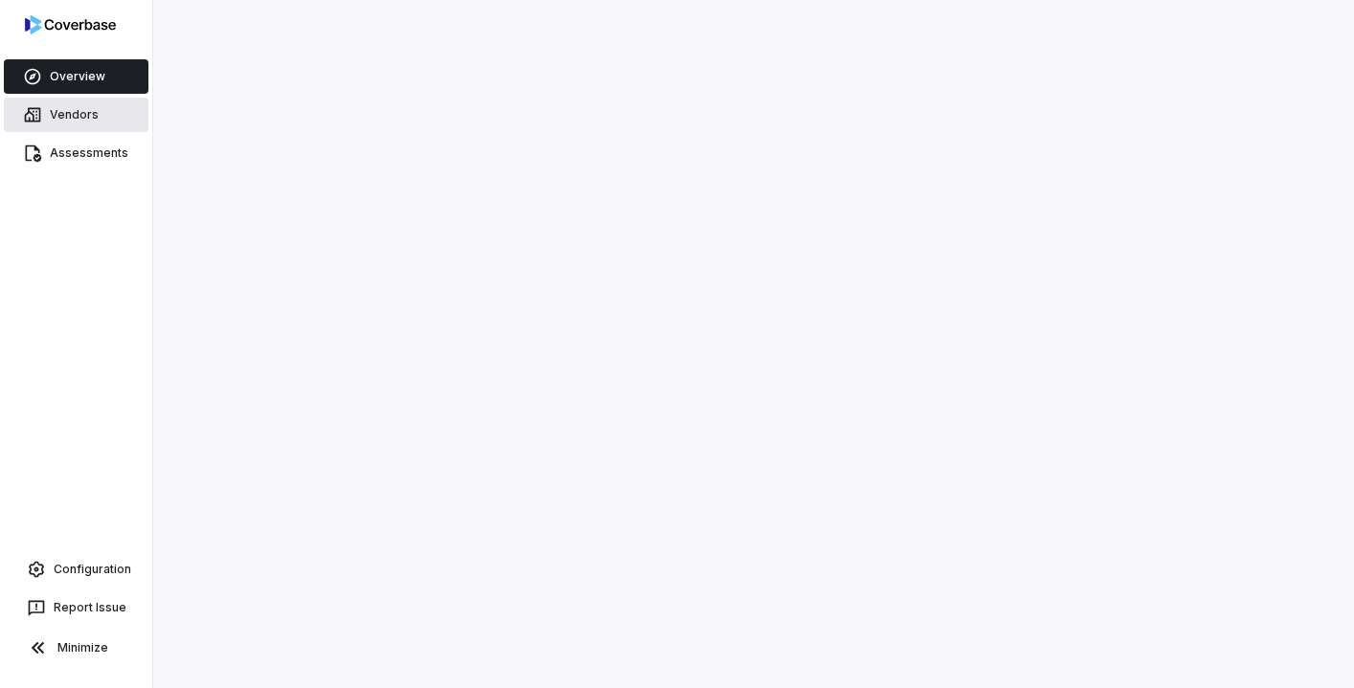
click at [78, 109] on link "Vendors" at bounding box center [76, 115] width 145 height 34
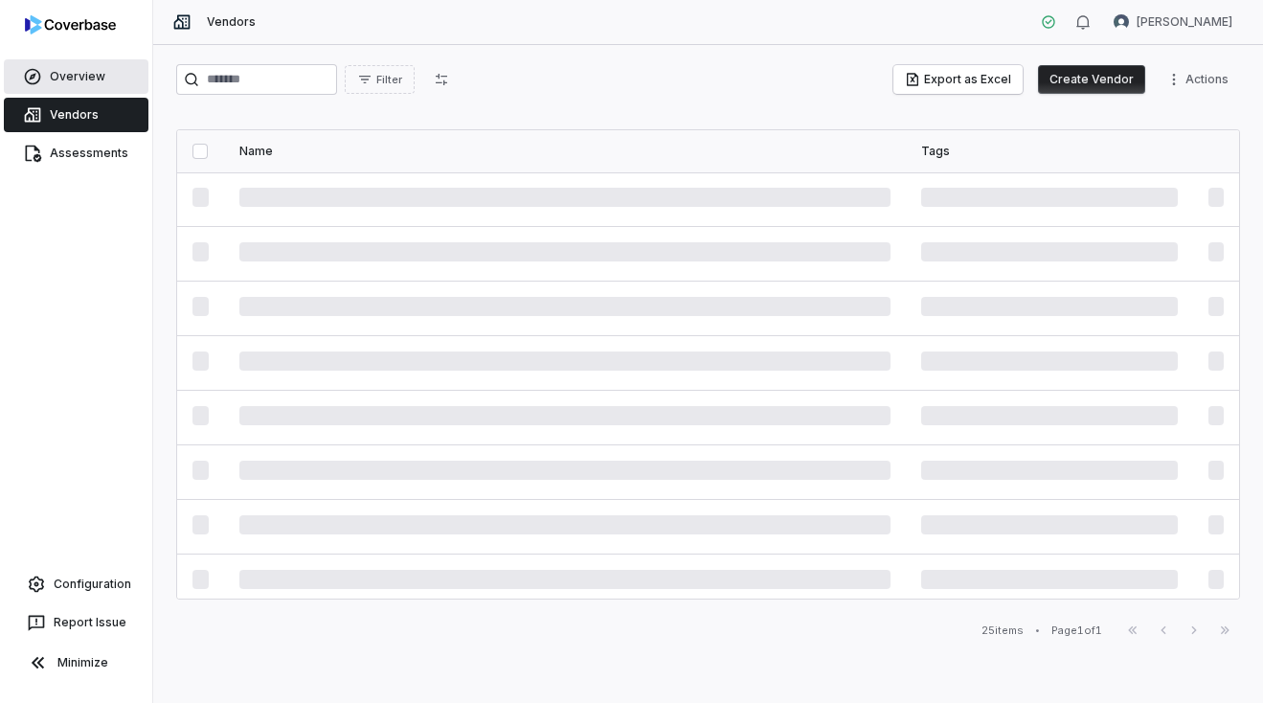
click at [96, 64] on link "Overview" at bounding box center [76, 76] width 145 height 34
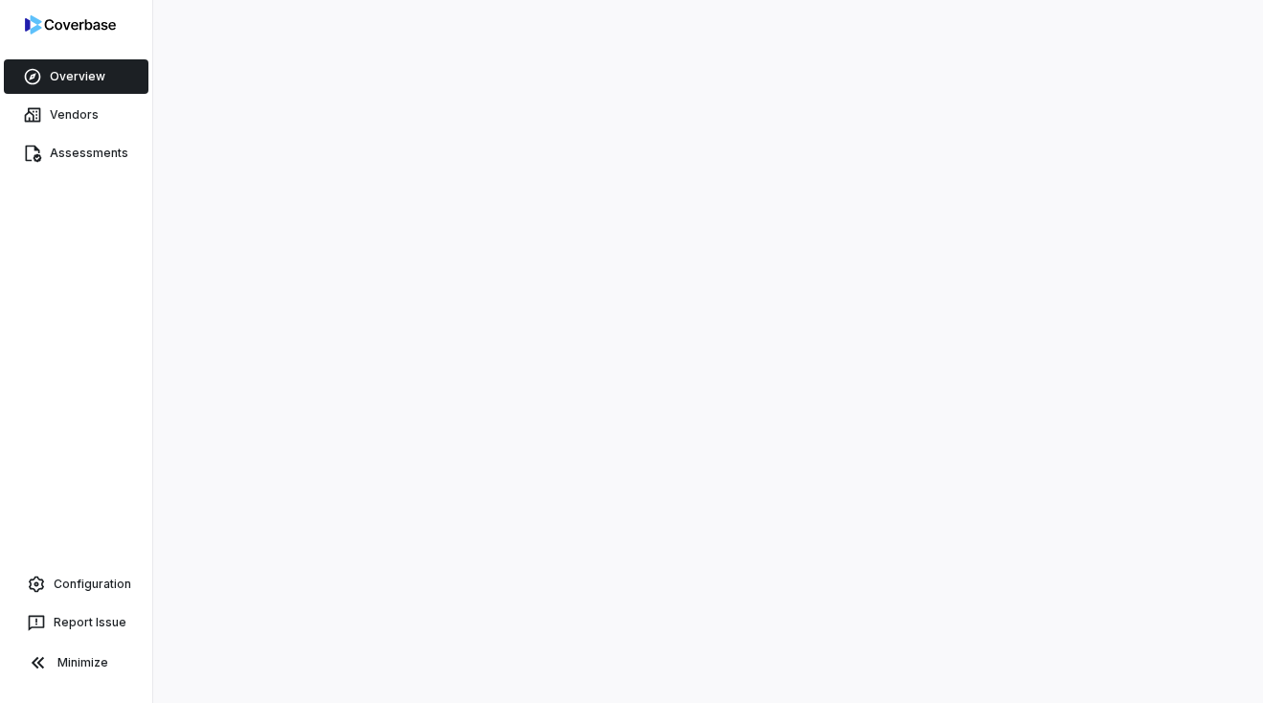
click at [451, 357] on div at bounding box center [707, 351] width 1109 height 703
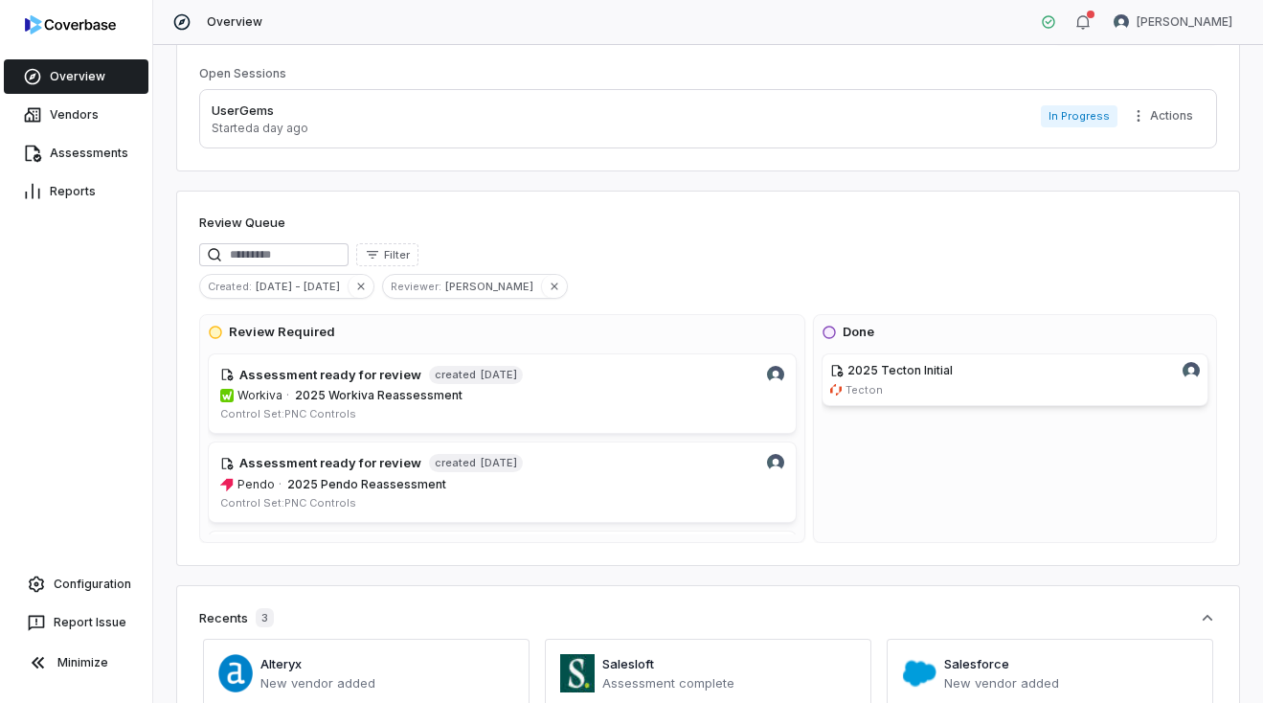
scroll to position [13, 0]
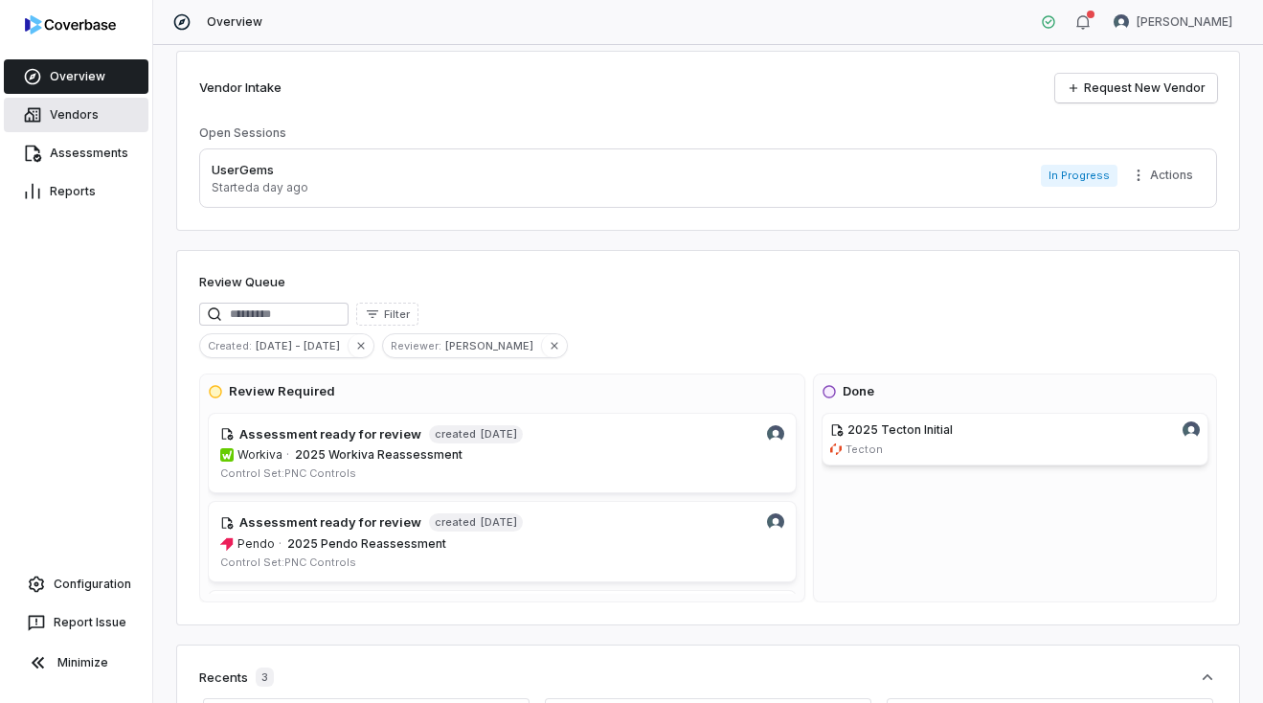
click at [75, 109] on link "Vendors" at bounding box center [76, 115] width 145 height 34
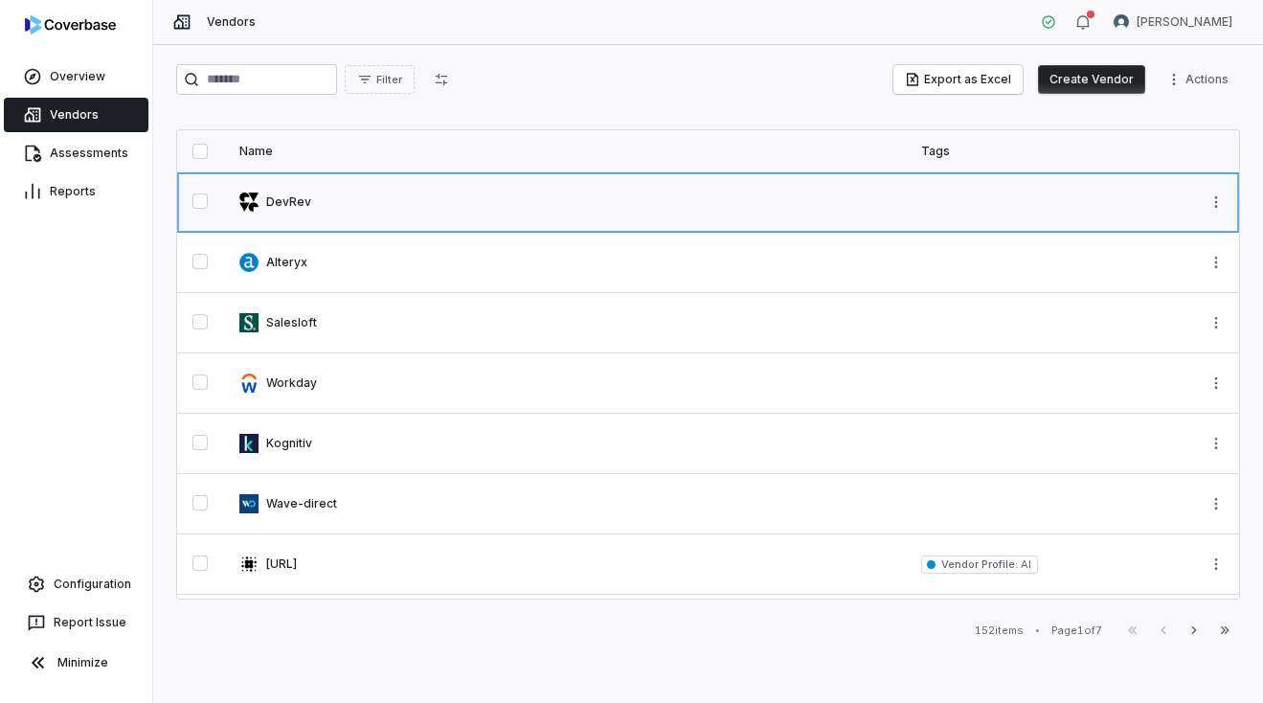
click at [287, 221] on link at bounding box center [565, 201] width 682 height 59
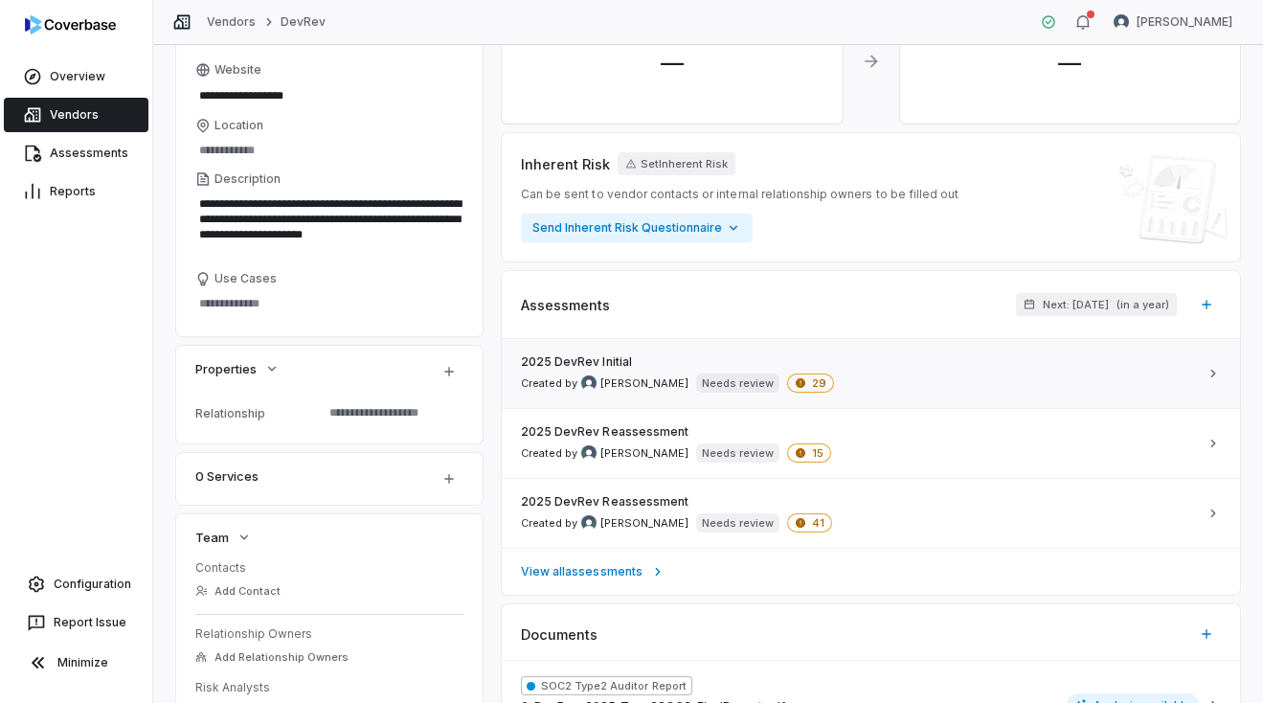
scroll to position [175, 0]
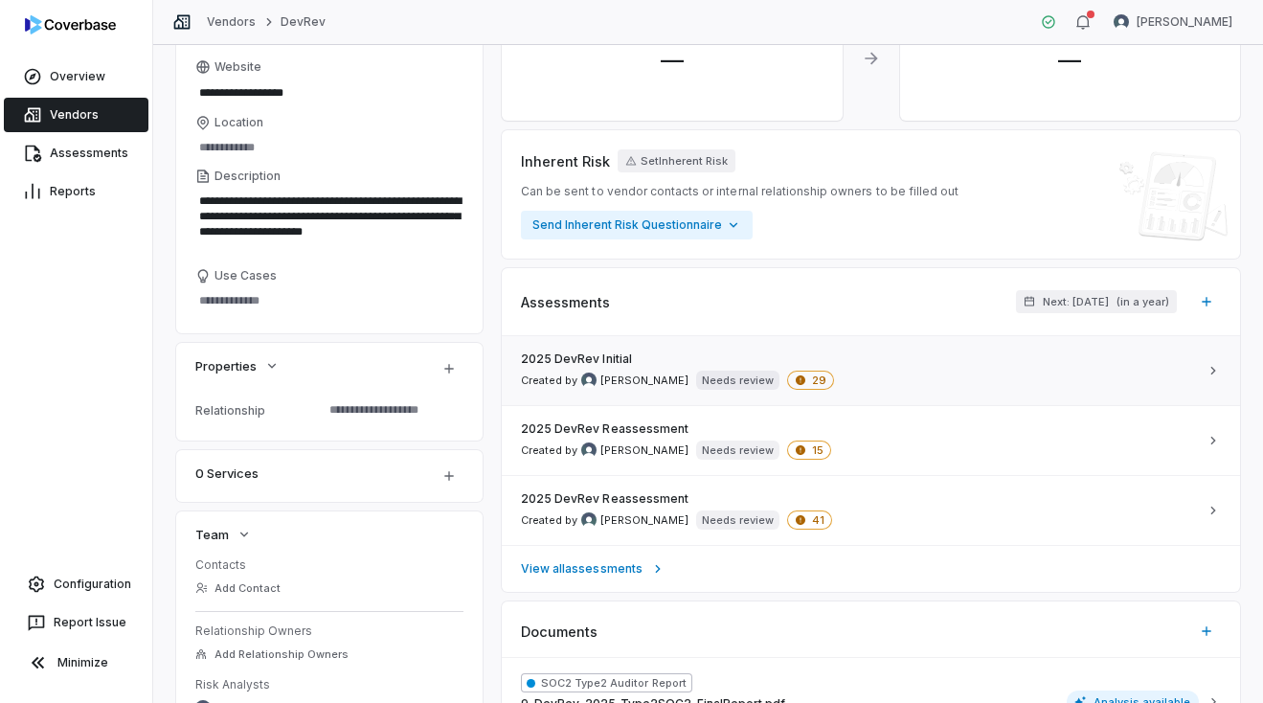
click at [954, 371] on div "2025 DevRev Initial Created by [PERSON_NAME] Needs review 29" at bounding box center [859, 370] width 677 height 38
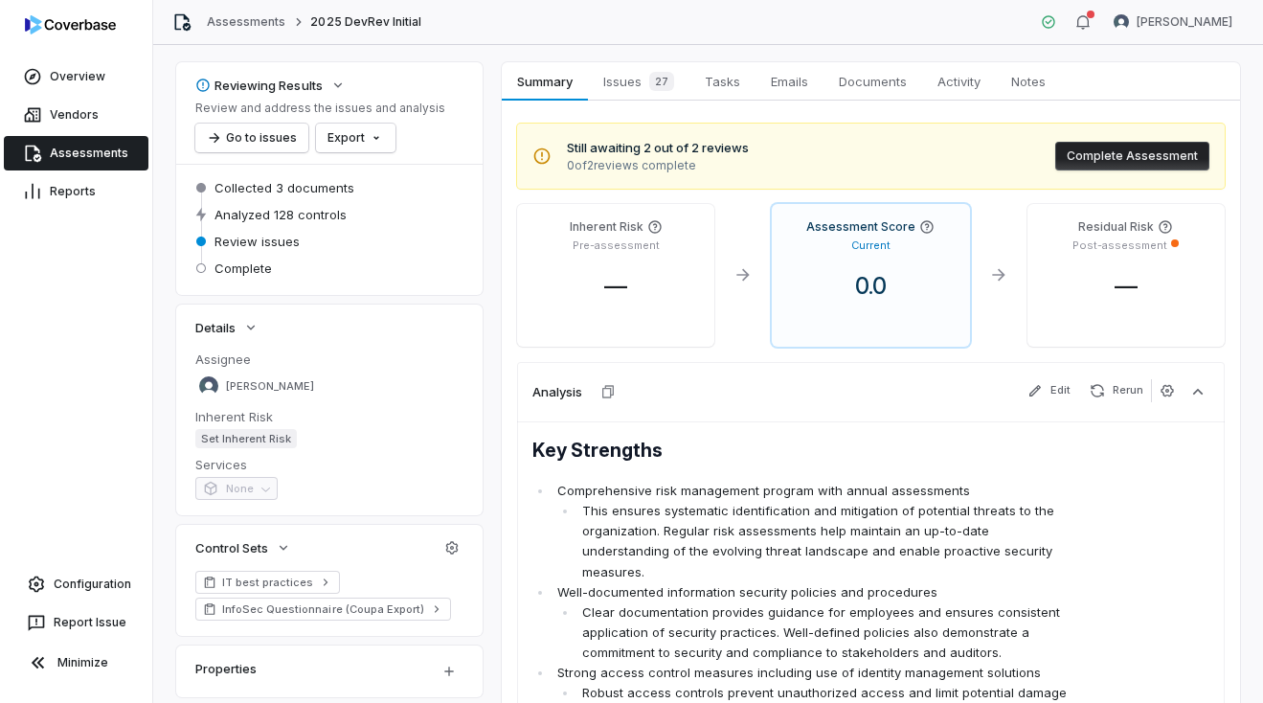
scroll to position [36, 0]
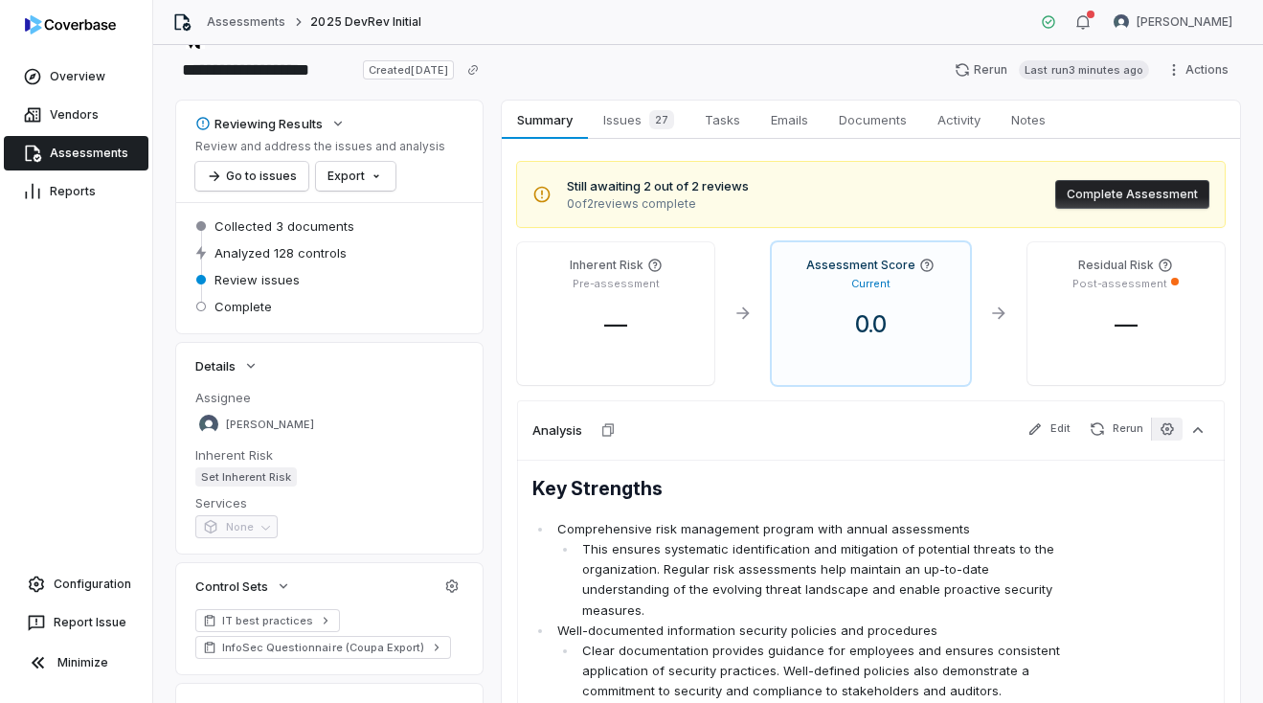
click at [1167, 434] on icon "button" at bounding box center [1166, 428] width 15 height 15
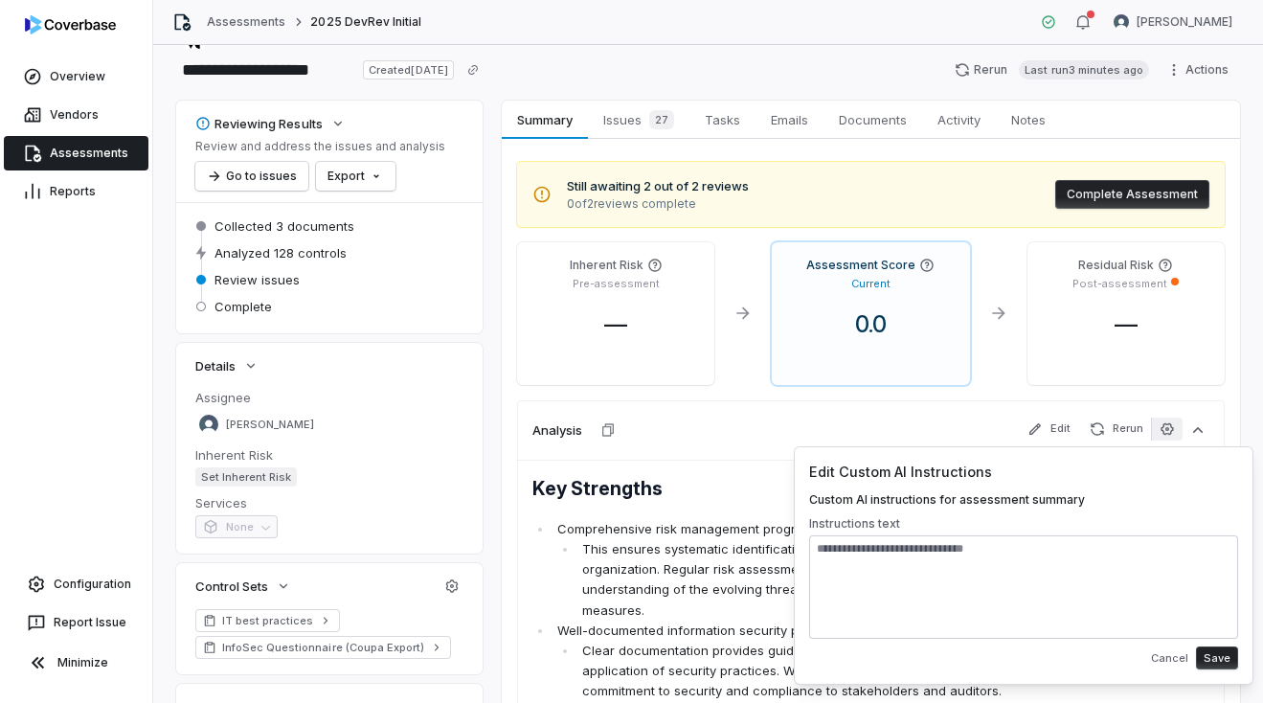
scroll to position [77, 0]
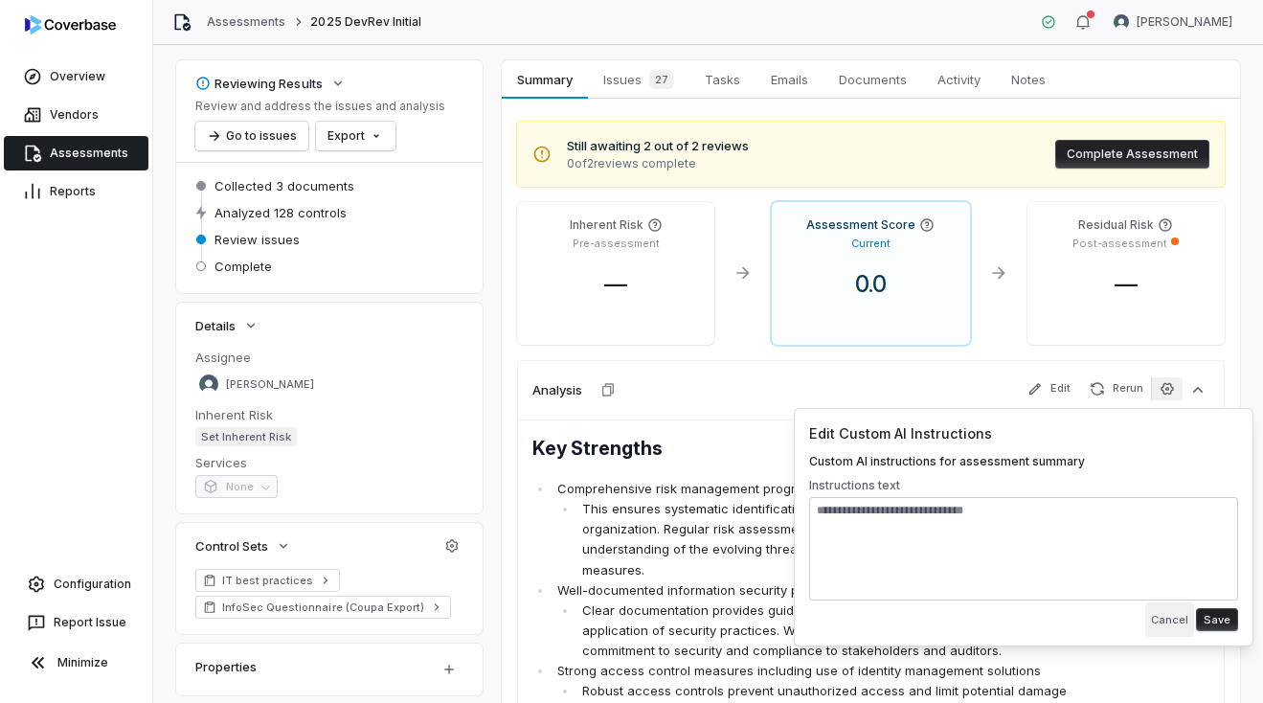
click at [1172, 626] on button "Cancel" at bounding box center [1169, 619] width 49 height 34
click at [1161, 616] on button "Cancel" at bounding box center [1169, 619] width 49 height 34
click at [626, 535] on li "This ensures systematic identification and mitigation of potential threats to t…" at bounding box center [825, 539] width 496 height 81
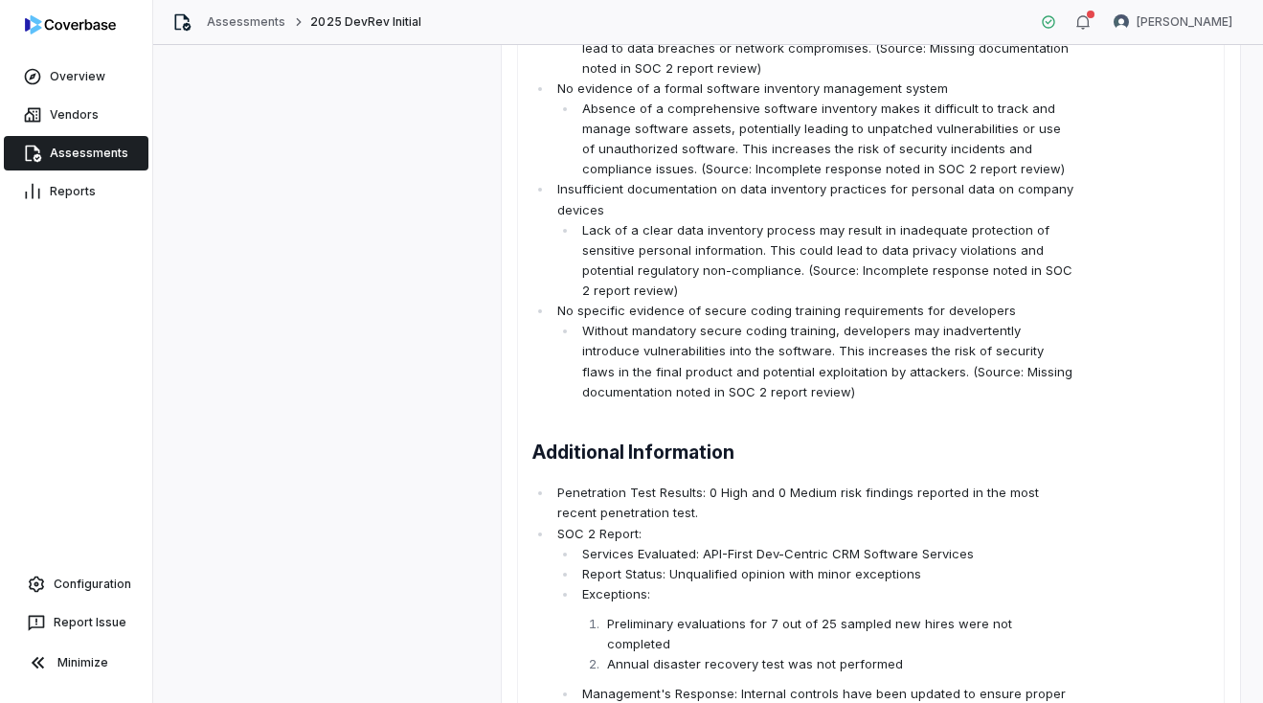
scroll to position [1086, 0]
click at [787, 382] on span "Key Strengths Comprehensive risk management program with annual assessments Thi…" at bounding box center [803, 125] width 542 height 1397
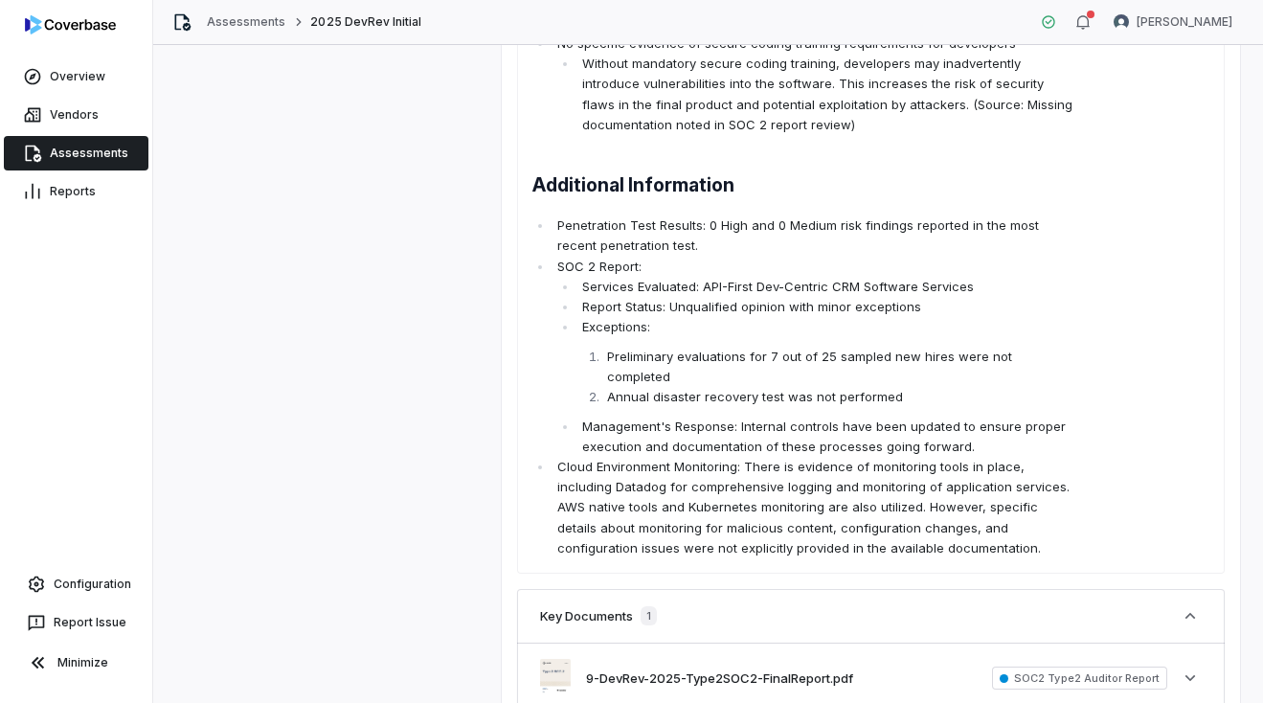
scroll to position [1356, 0]
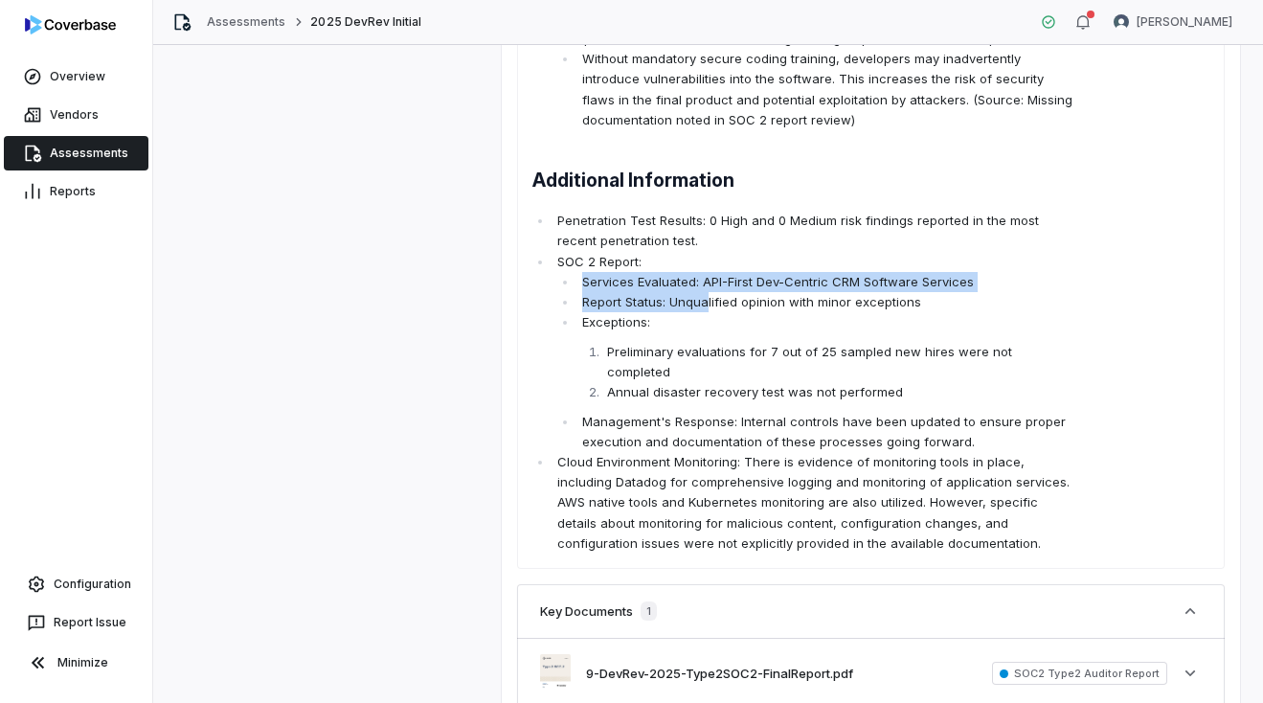
drag, startPoint x: 583, startPoint y: 261, endPoint x: 705, endPoint y: 281, distance: 123.2
click at [705, 281] on ul "Services Evaluated: API-First Dev-Centric CRM Software Services Report Status: …" at bounding box center [815, 362] width 517 height 181
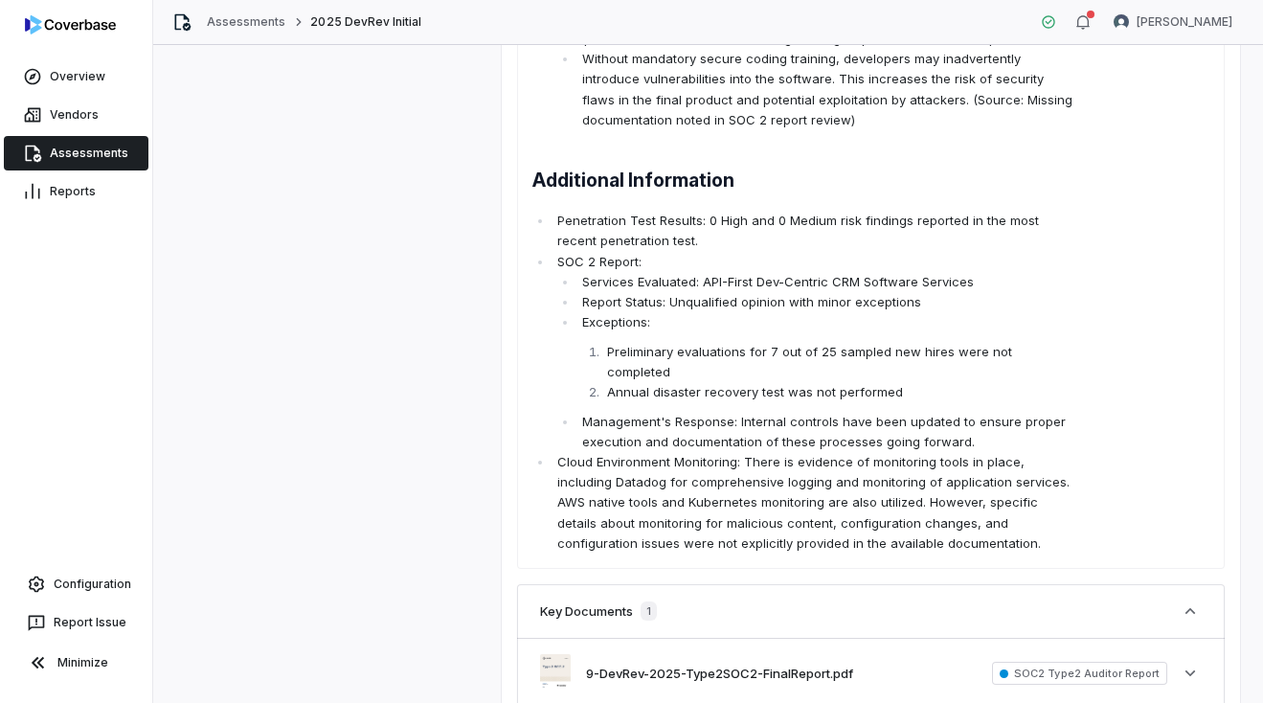
click at [671, 312] on li "Exceptions: Preliminary evaluations for 7 out of 25 sampled new hires were not …" at bounding box center [825, 357] width 496 height 90
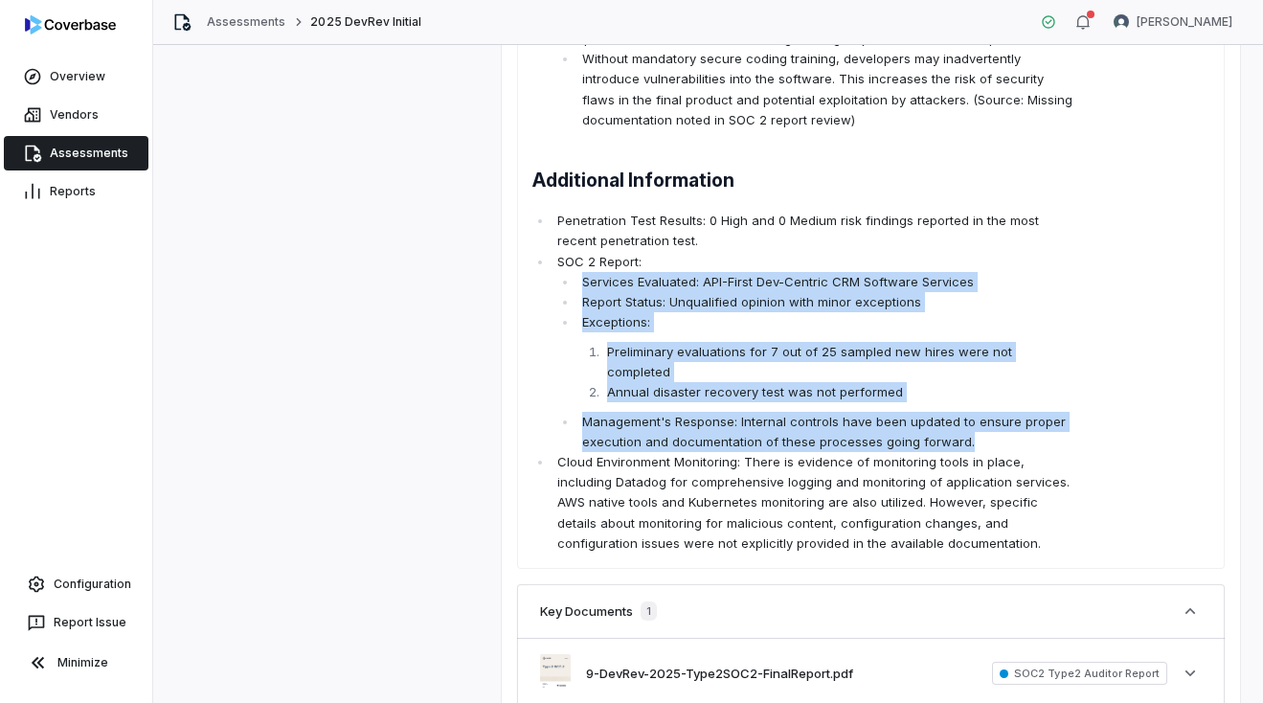
drag, startPoint x: 583, startPoint y: 257, endPoint x: 967, endPoint y: 399, distance: 409.5
click at [967, 399] on ul "Services Evaluated: API-First Dev-Centric CRM Software Services Report Status: …" at bounding box center [815, 362] width 517 height 181
copy ul "Services Evaluated: API-First Dev-Centric CRM Software Services Report Status: …"
click at [773, 382] on li "Annual disaster recovery test was not performed" at bounding box center [837, 392] width 471 height 20
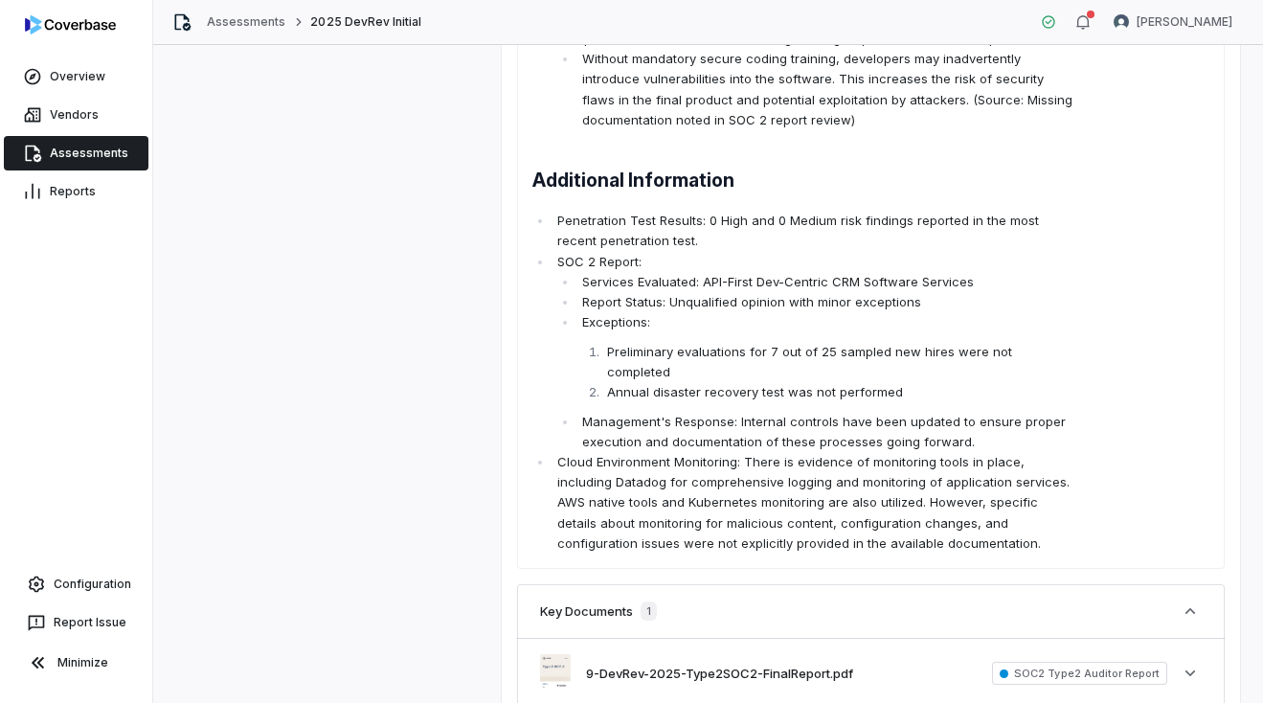
click at [969, 412] on li "Management's Response: Internal controls have been updated to ensure proper exe…" at bounding box center [825, 432] width 496 height 40
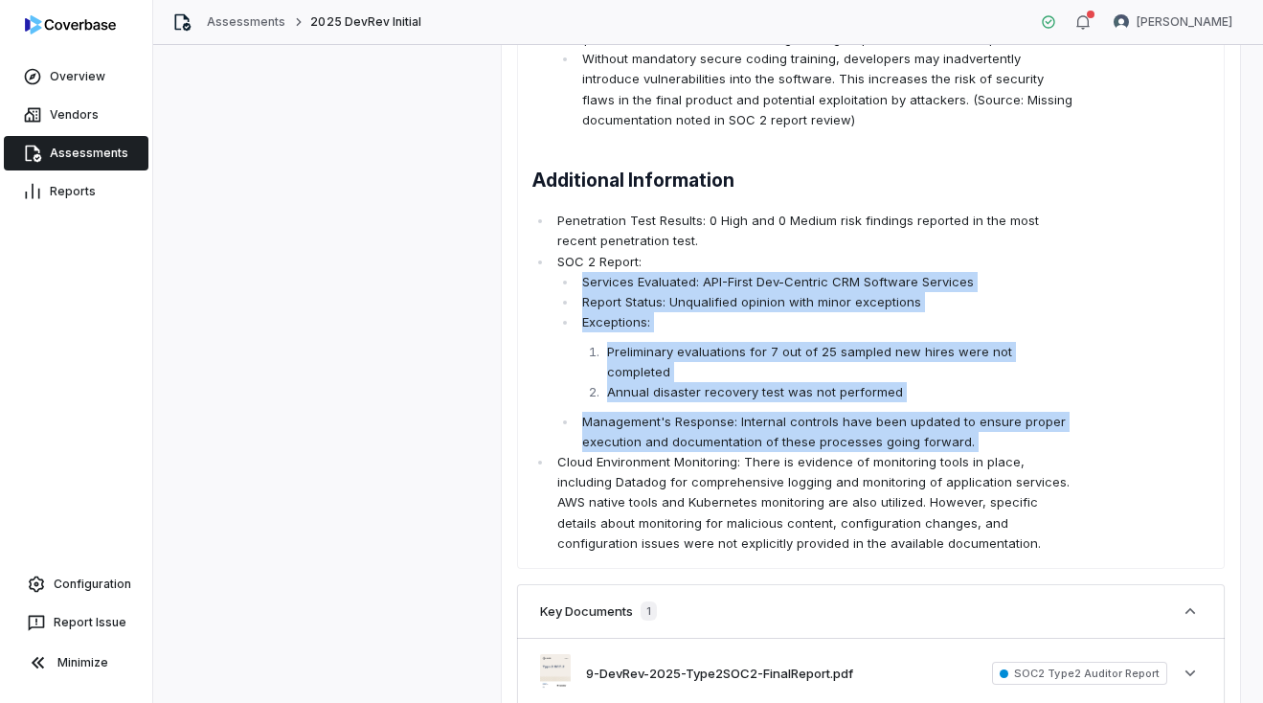
drag, startPoint x: 977, startPoint y: 398, endPoint x: 594, endPoint y: 268, distance: 404.4
click at [594, 272] on ul "Services Evaluated: API-First Dev-Centric CRM Software Services Report Status: …" at bounding box center [815, 362] width 517 height 181
copy ul "Services Evaluated: API-First Dev-Centric CRM Software Services Report Status: …"
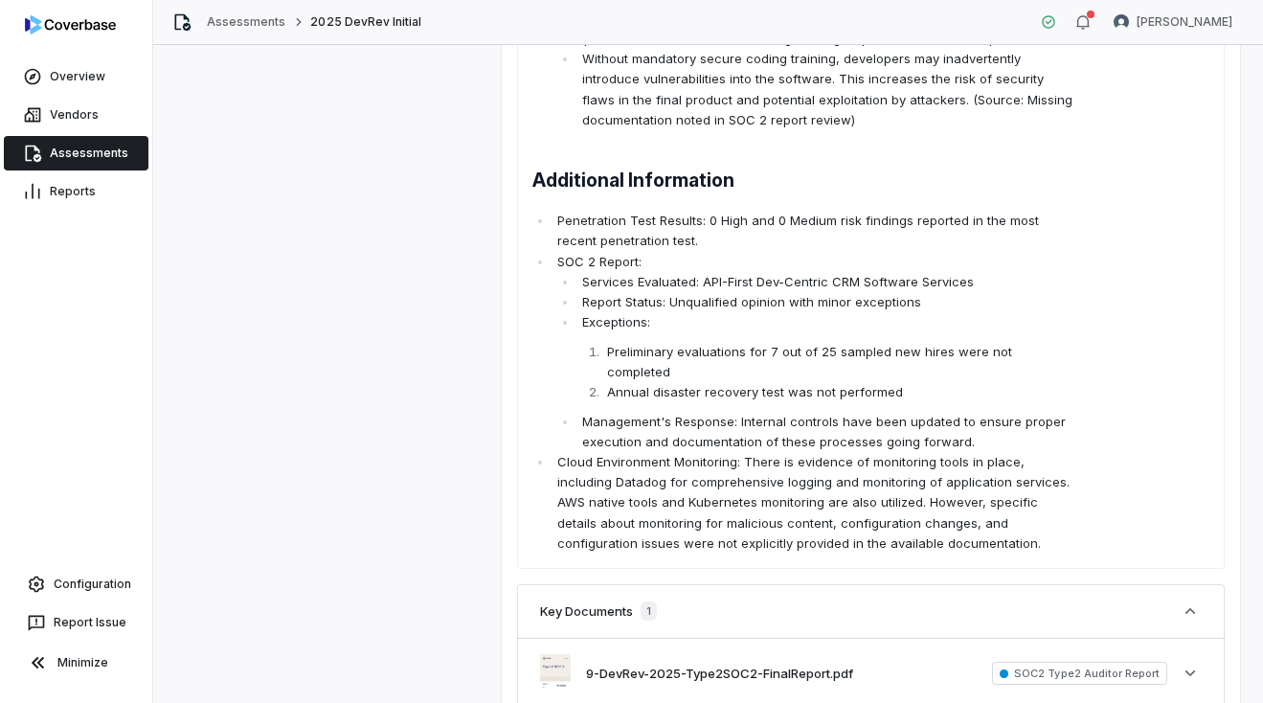
click at [670, 474] on p "Cloud Environment Monitoring: There is evidence of monitoring tools in place, i…" at bounding box center [815, 502] width 517 height 101
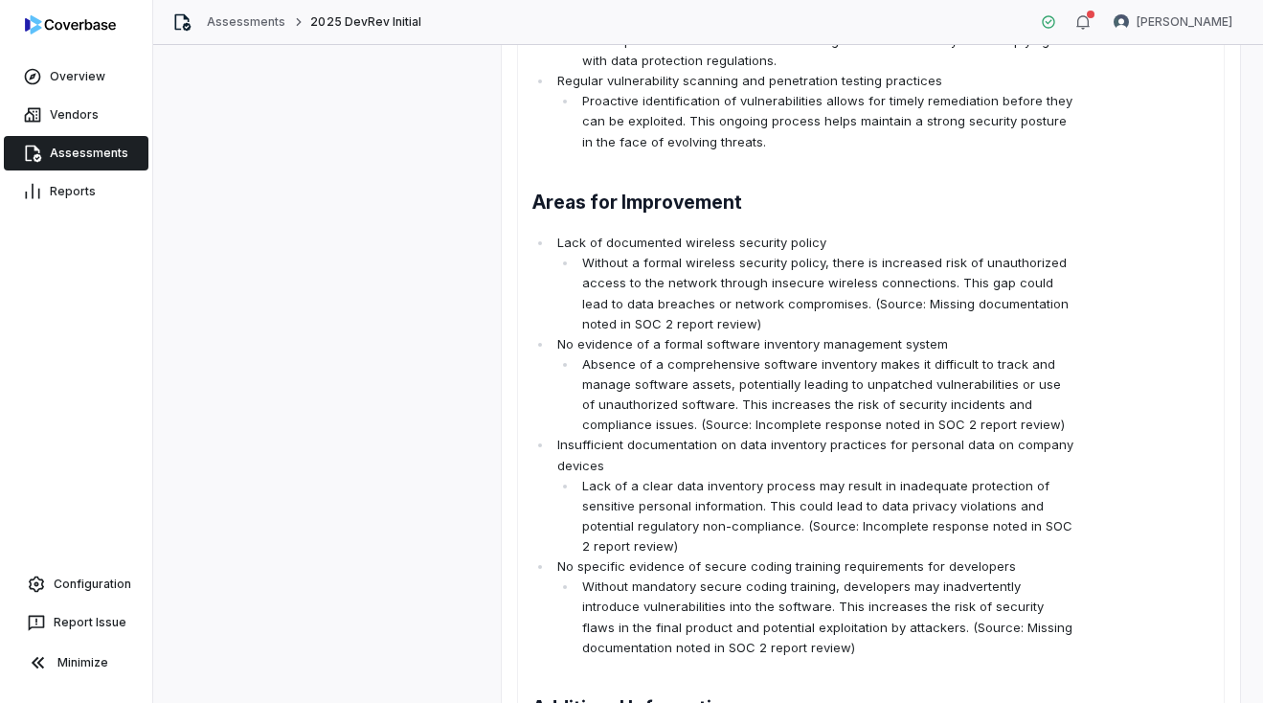
scroll to position [837, 0]
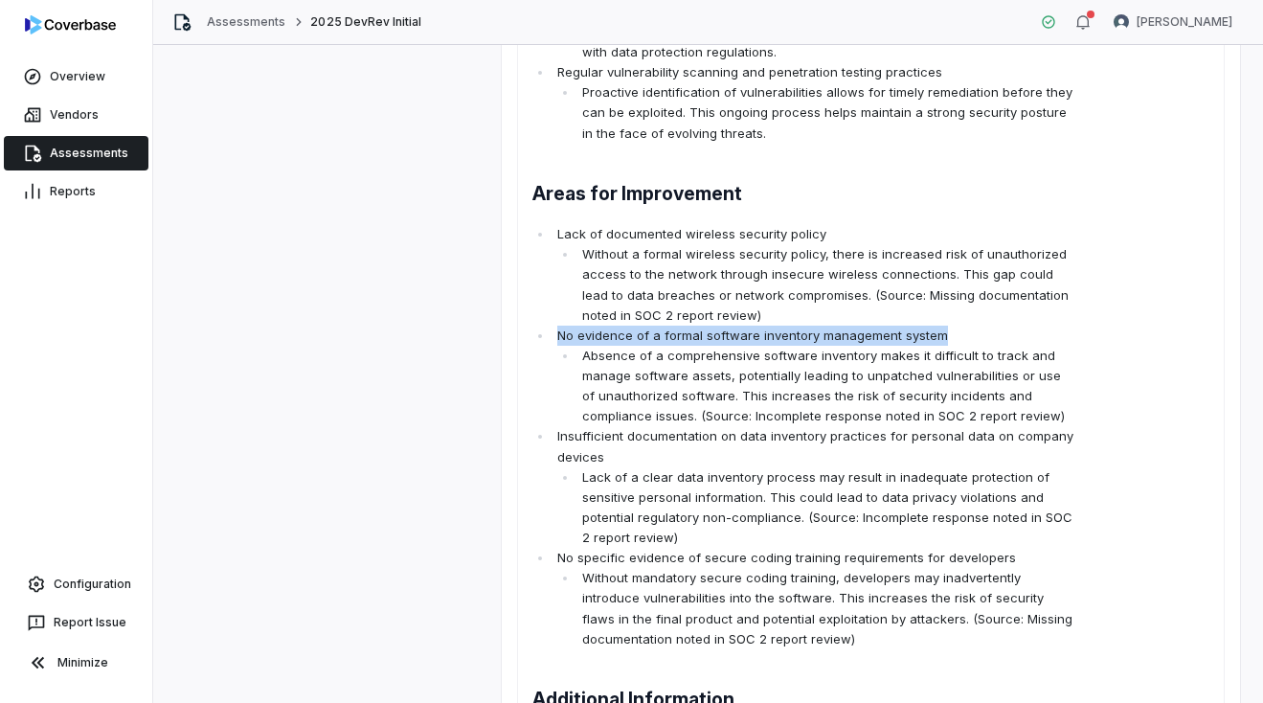
drag, startPoint x: 557, startPoint y: 311, endPoint x: 968, endPoint y: 313, distance: 410.7
click at [968, 325] on p "No evidence of a formal software inventory management system" at bounding box center [815, 335] width 517 height 20
copy p "No evidence of a formal software inventory management system"
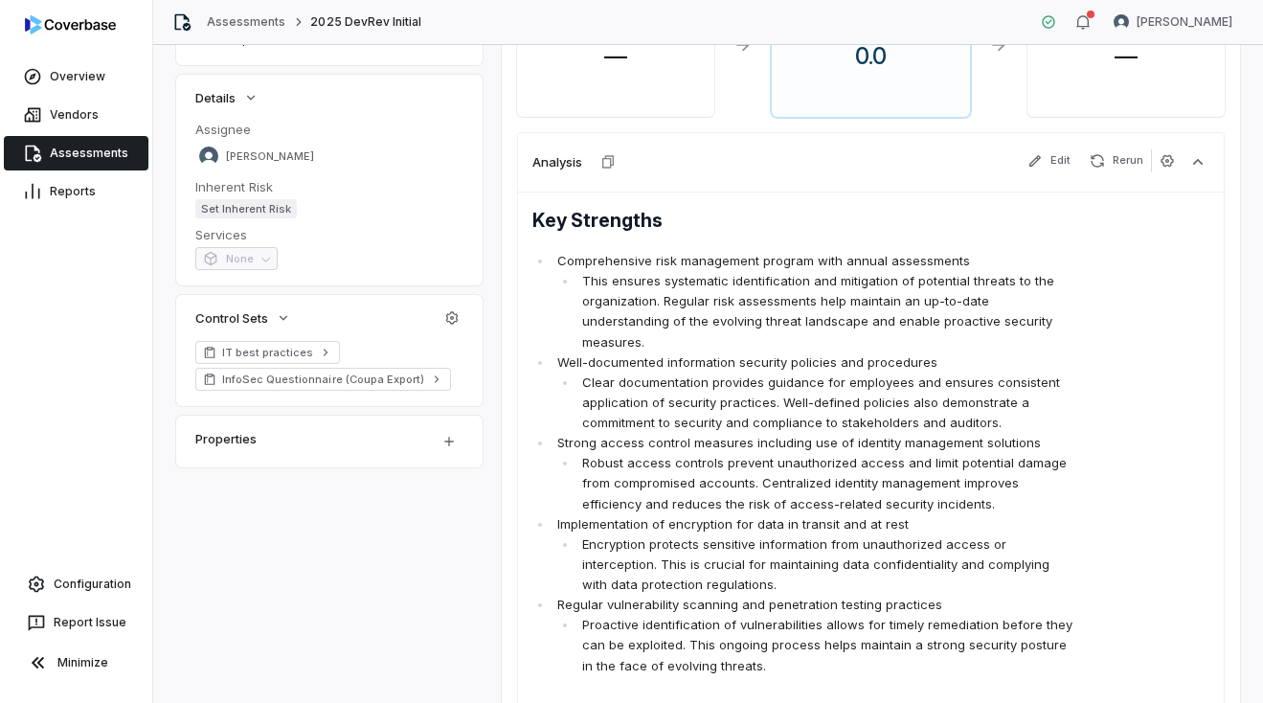
scroll to position [303, 0]
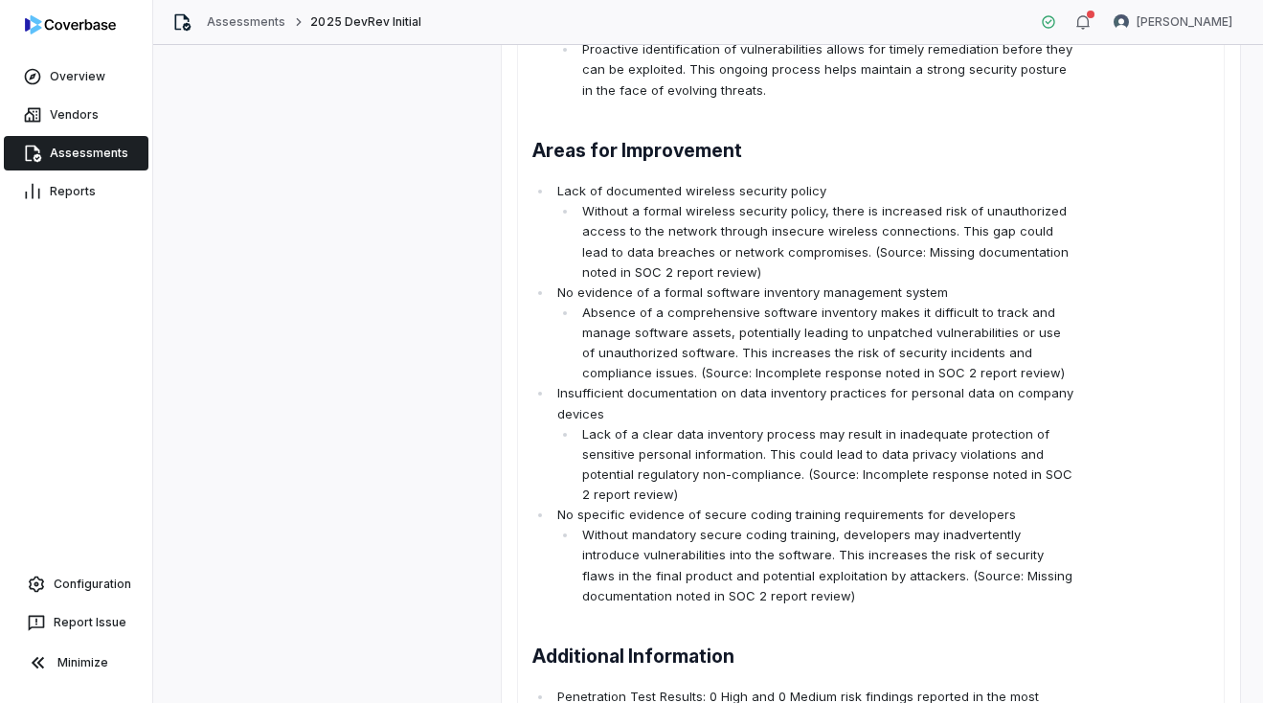
click at [819, 331] on li "Absence of a comprehensive software inventory makes it difficult to track and m…" at bounding box center [825, 343] width 496 height 81
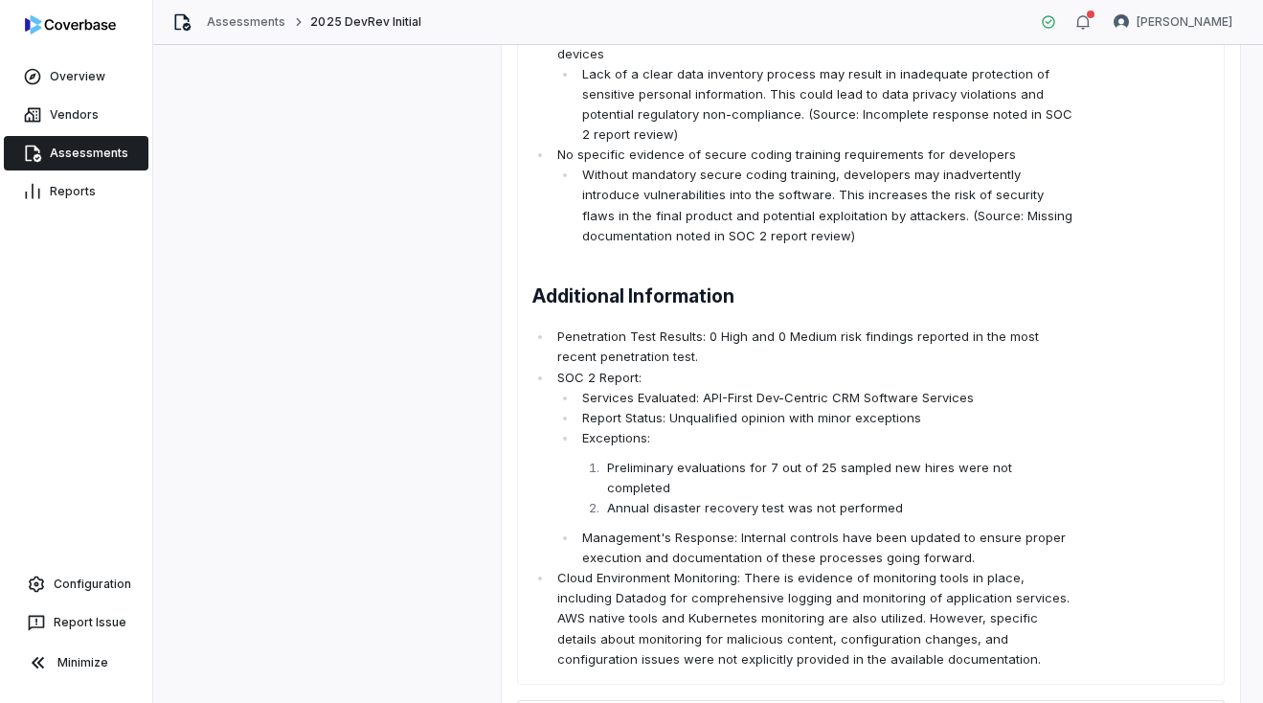
scroll to position [1250, 0]
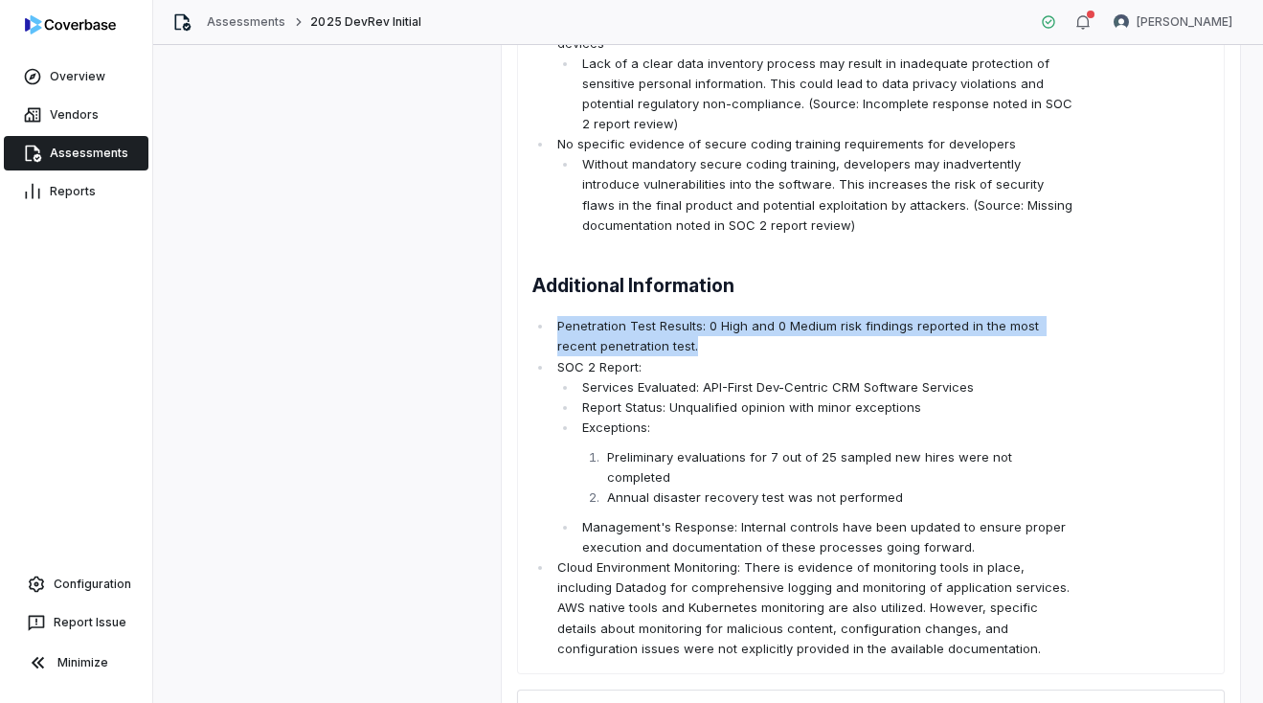
drag, startPoint x: 661, startPoint y: 325, endPoint x: 556, endPoint y: 312, distance: 106.2
click at [557, 316] on p "Penetration Test Results: 0 High and 0 Medium risk findings reported in the mos…" at bounding box center [815, 336] width 517 height 40
copy p "Penetration Test Results: 0 High and 0 Medium risk findings reported in the mos…"
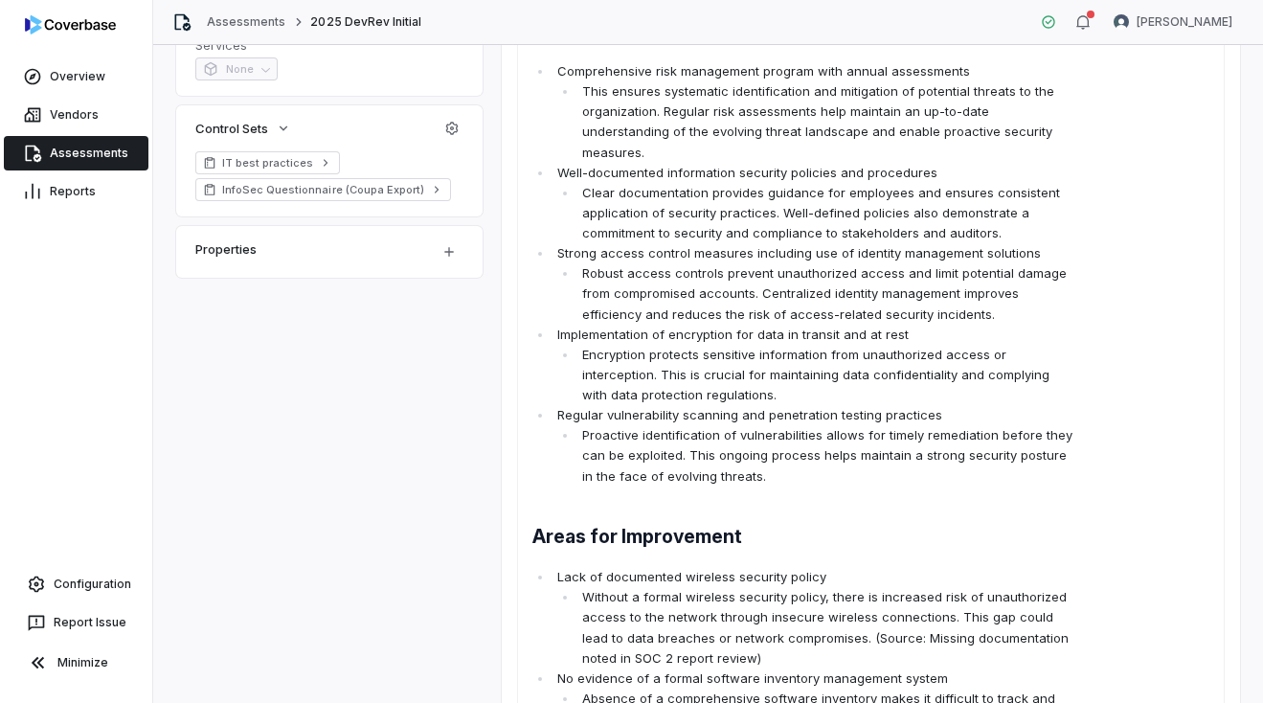
scroll to position [454, 0]
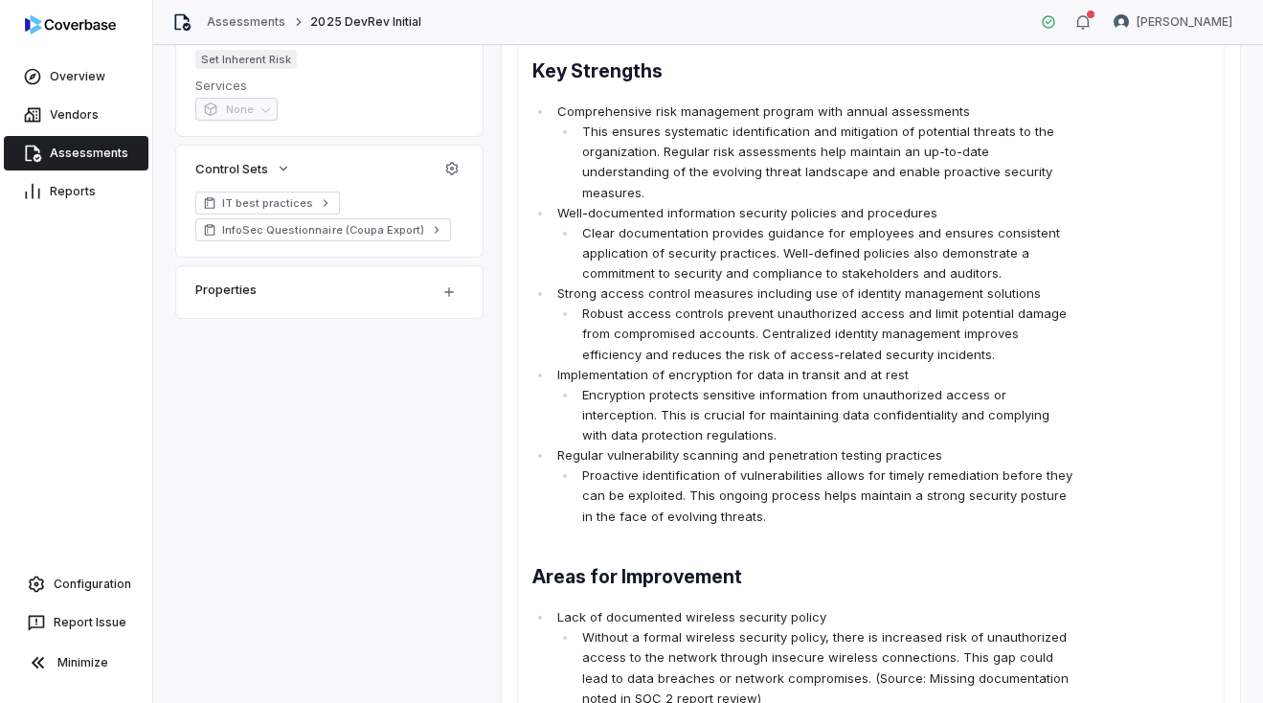
click at [706, 283] on p "Strong access control measures including use of identity management solutions" at bounding box center [815, 293] width 517 height 20
click at [562, 105] on p "Comprehensive risk management program with annual assessments" at bounding box center [815, 111] width 517 height 20
drag, startPoint x: 561, startPoint y: 110, endPoint x: 929, endPoint y: 473, distance: 516.5
click at [929, 473] on ul "Comprehensive risk management program with annual assessments This ensures syst…" at bounding box center [803, 313] width 542 height 425
click at [799, 498] on li "Proactive identification of vulnerabilities allows for timely remediation befor…" at bounding box center [825, 495] width 496 height 60
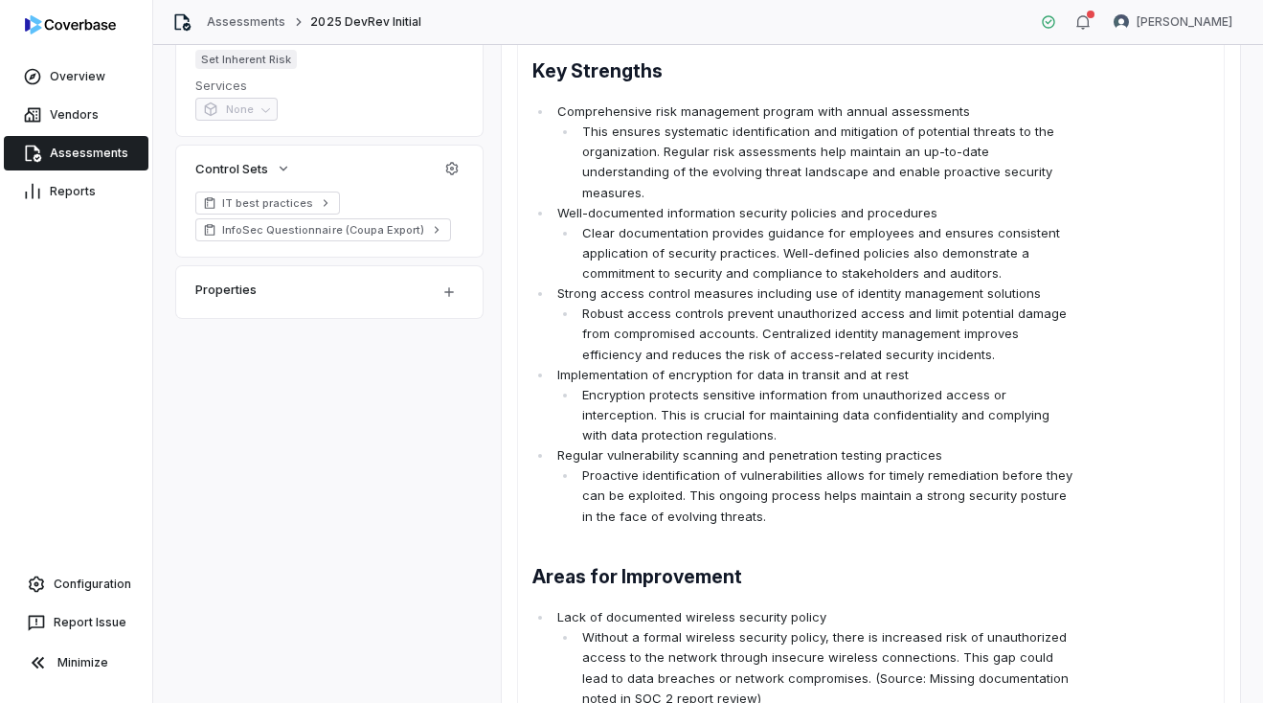
click at [947, 445] on p "Regular vulnerability scanning and penetration testing practices" at bounding box center [815, 455] width 517 height 20
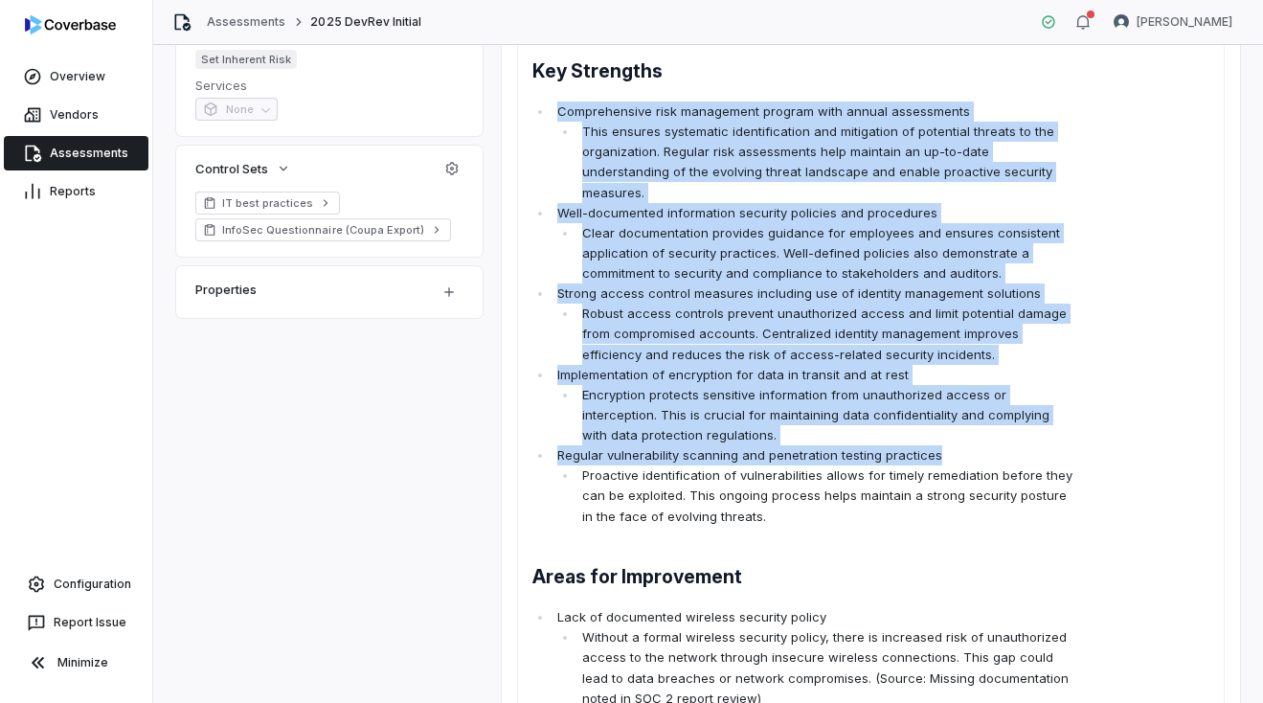
drag, startPoint x: 938, startPoint y: 434, endPoint x: 548, endPoint y: 113, distance: 505.4
click at [548, 113] on ul "Comprehensive risk management program with annual assessments This ensures syst…" at bounding box center [803, 313] width 542 height 425
copy ul "Comprehensive risk management program with annual assessments This ensures syst…"
click at [796, 283] on p "Strong access control measures including use of identity management solutions" at bounding box center [815, 293] width 517 height 20
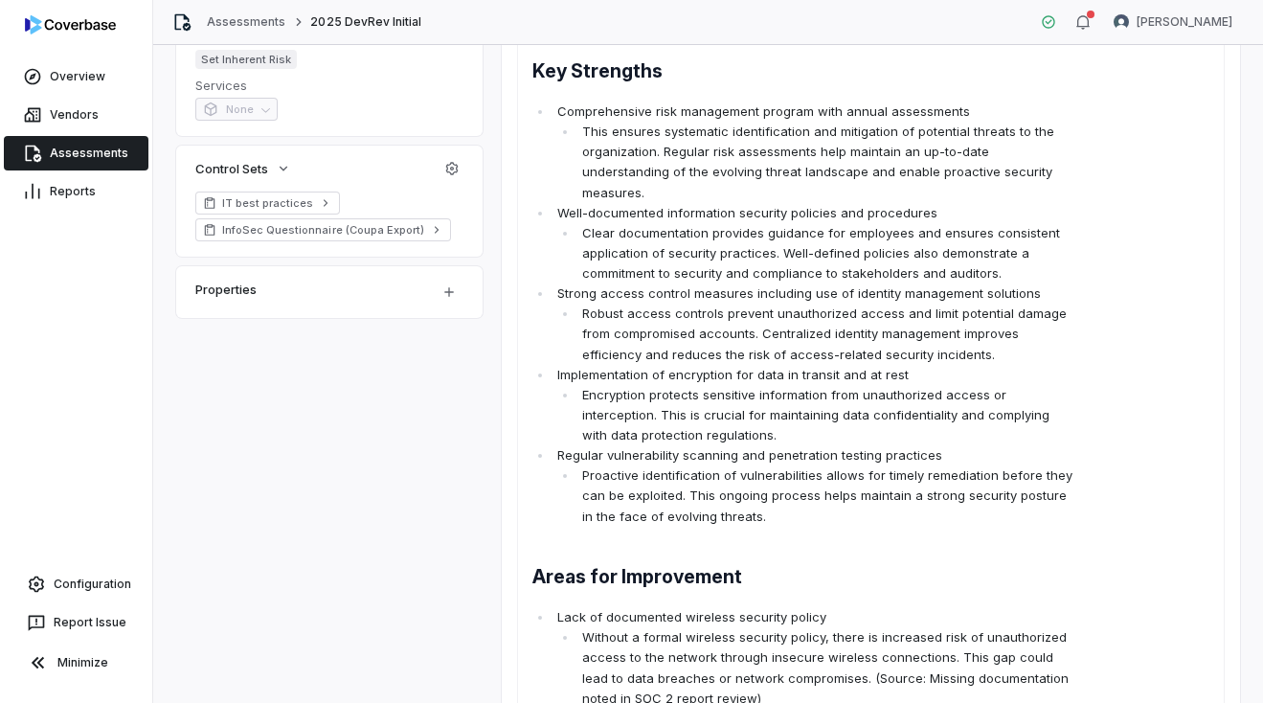
scroll to position [0, 0]
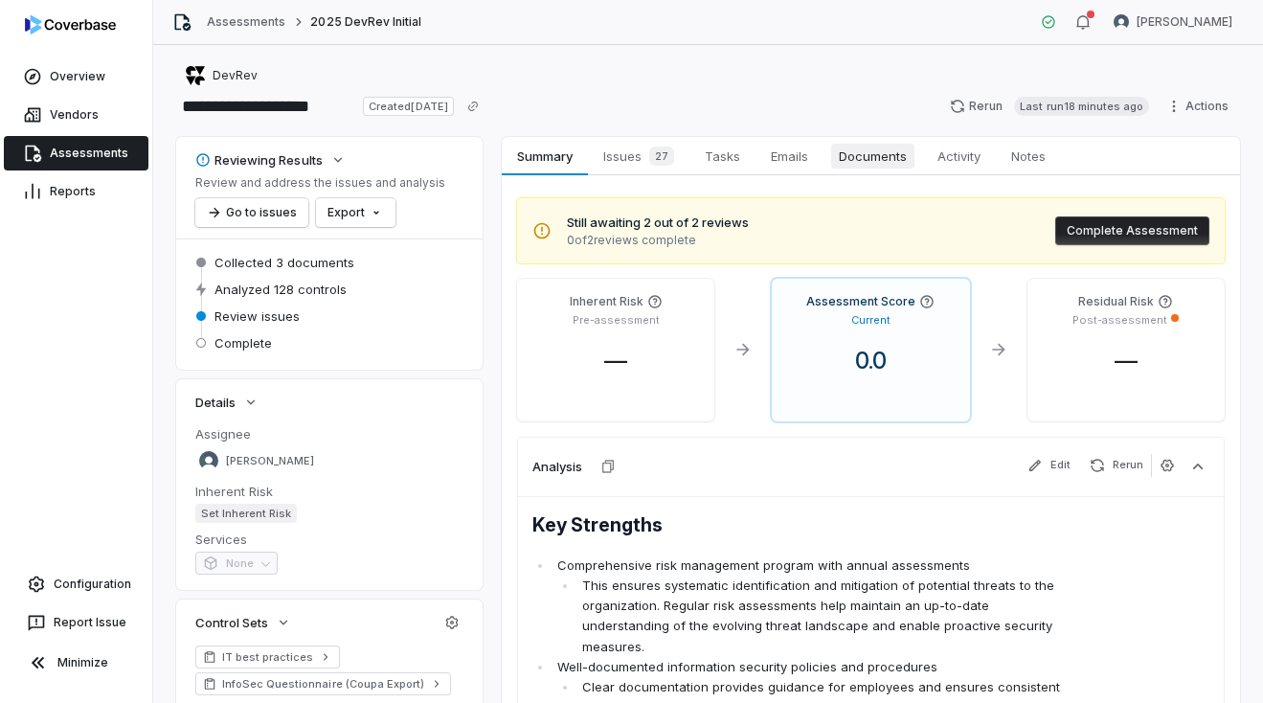
click at [858, 154] on span "Documents" at bounding box center [872, 156] width 83 height 25
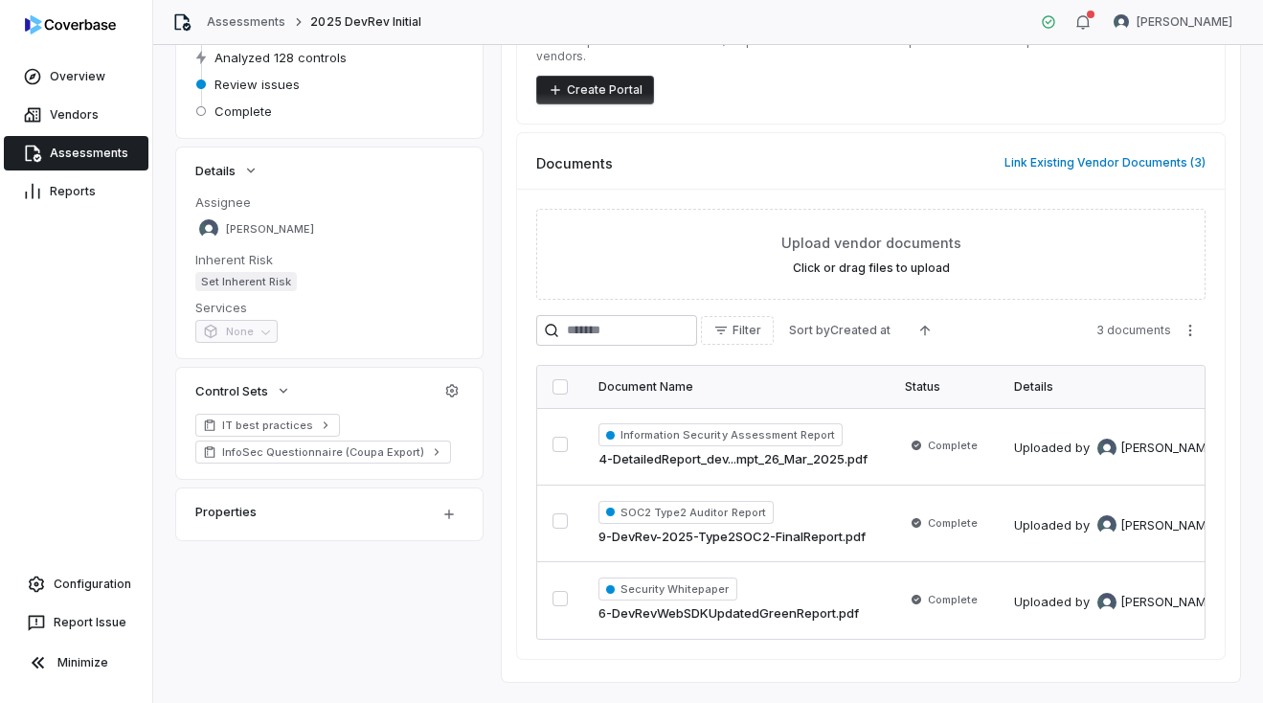
scroll to position [256, 0]
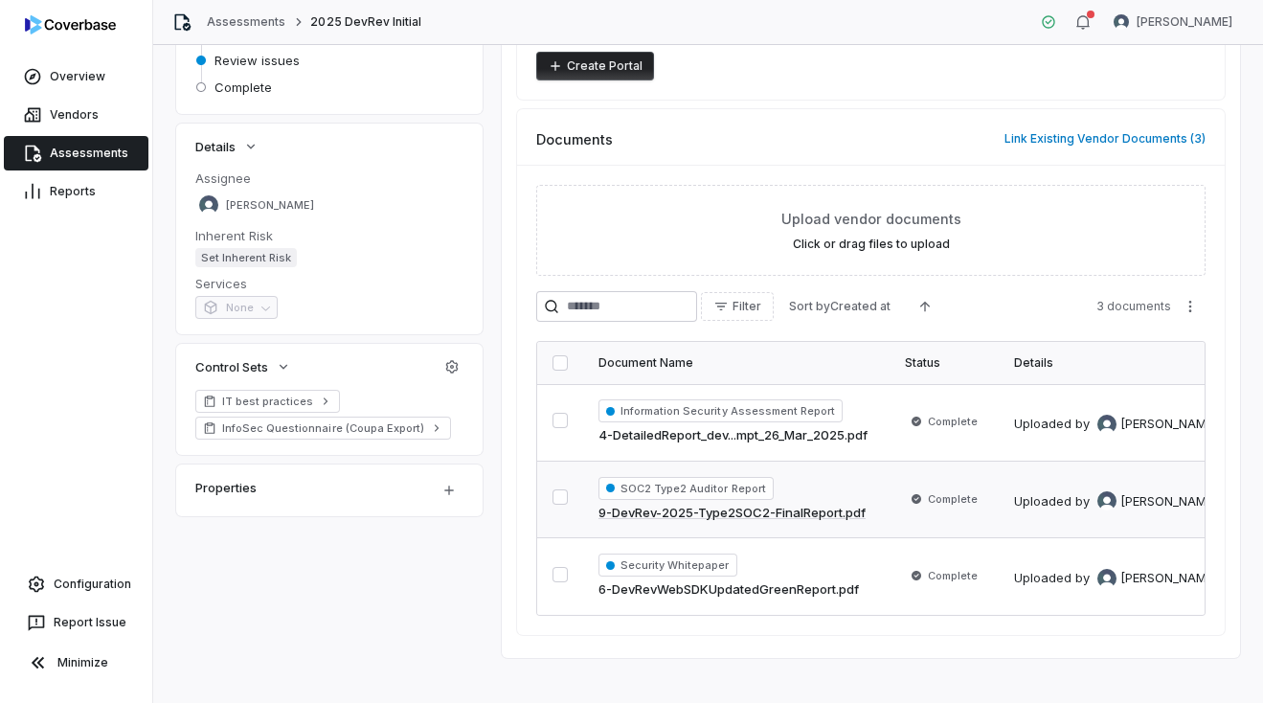
click at [934, 491] on span "Complete" at bounding box center [953, 498] width 50 height 15
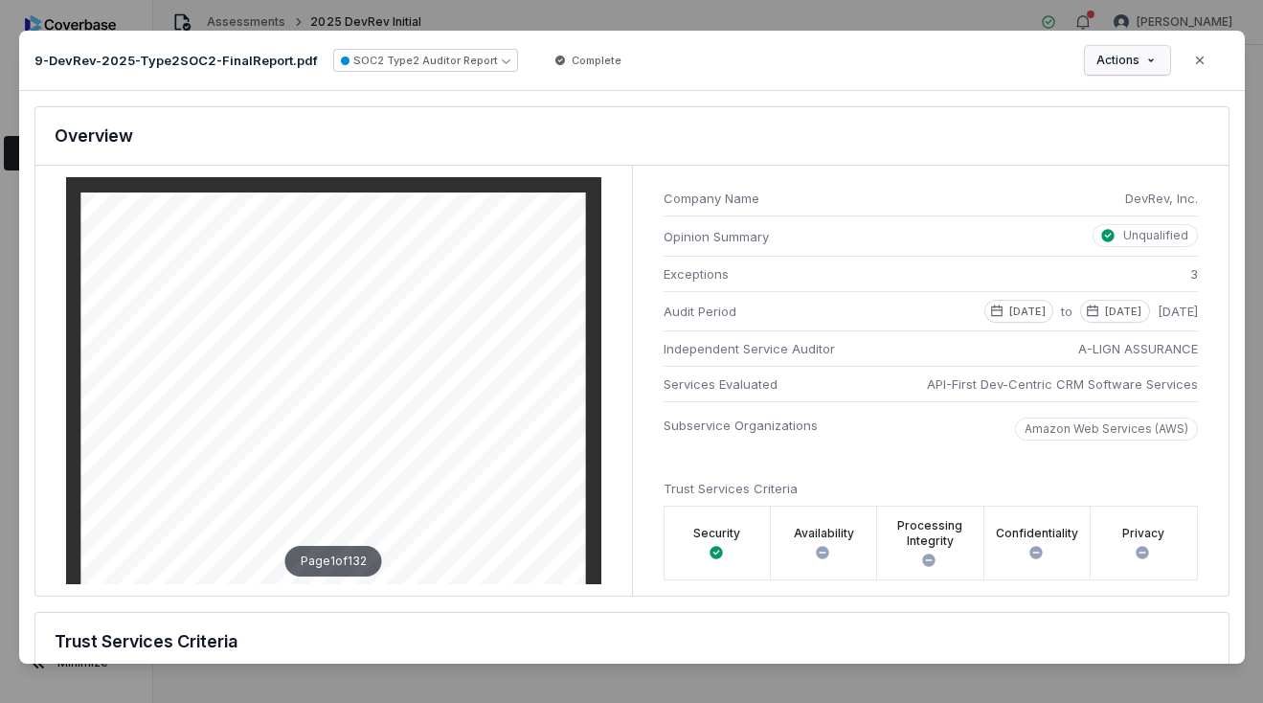
click at [1154, 58] on div "Document Preview 9-DevRev-2025-Type2SOC2-FinalReport.pdf SOC2 Type2 Auditor Rep…" at bounding box center [631, 353] width 1263 height 706
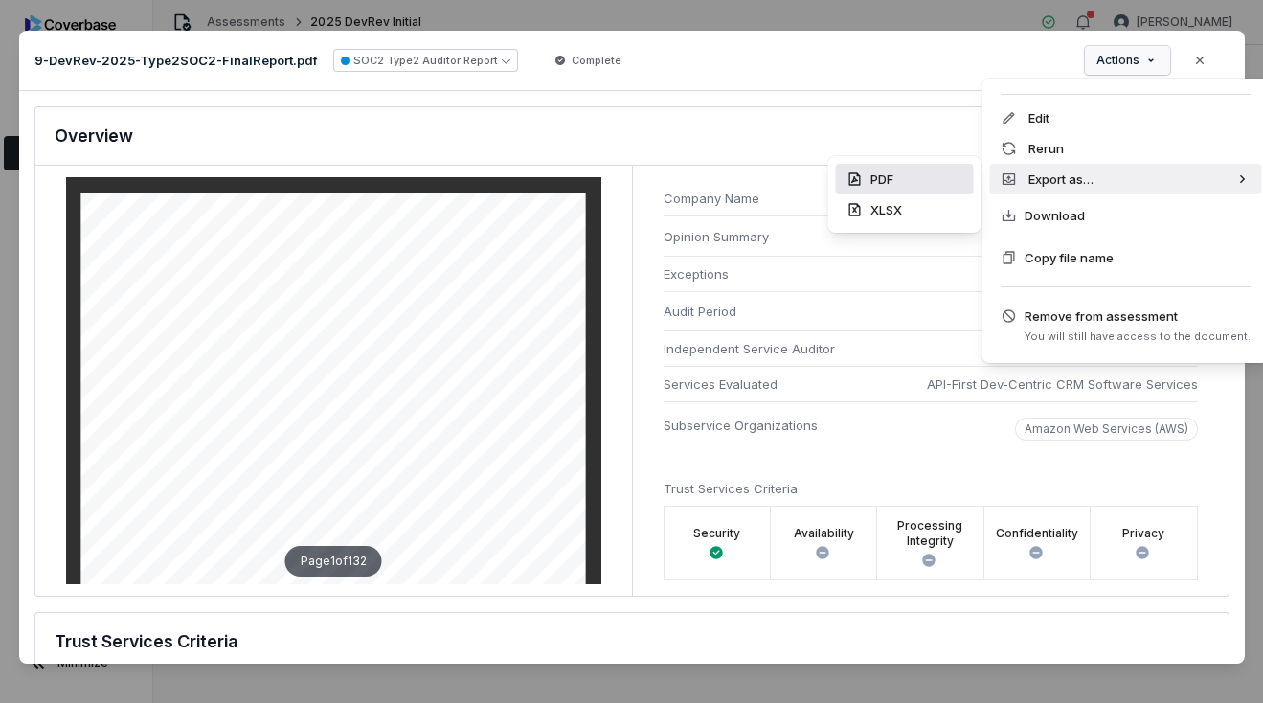
click at [927, 181] on div "PDF" at bounding box center [905, 179] width 138 height 31
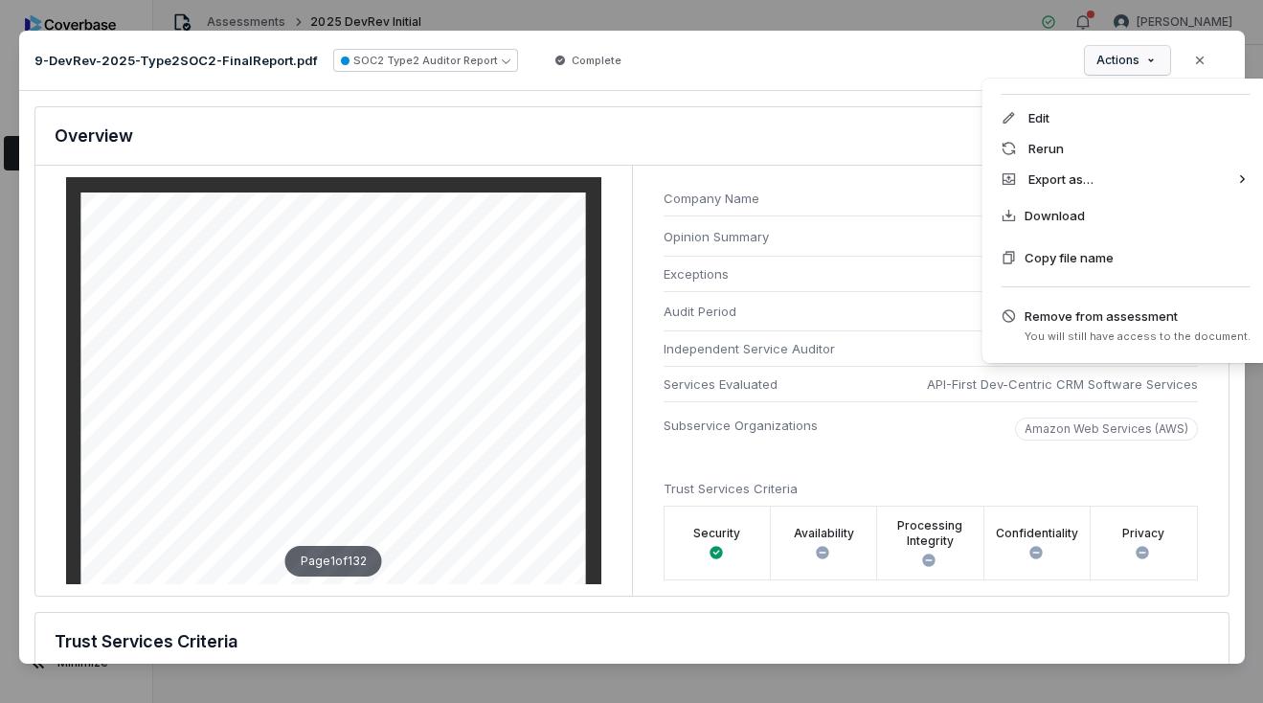
click at [1146, 57] on div "Document Preview 9-DevRev-2025-Type2SOC2-FinalReport.pdf SOC2 Type2 Auditor Rep…" at bounding box center [631, 353] width 1263 height 706
click at [1075, 210] on span "Download" at bounding box center [1054, 215] width 60 height 19
